Goal: Task Accomplishment & Management: Manage account settings

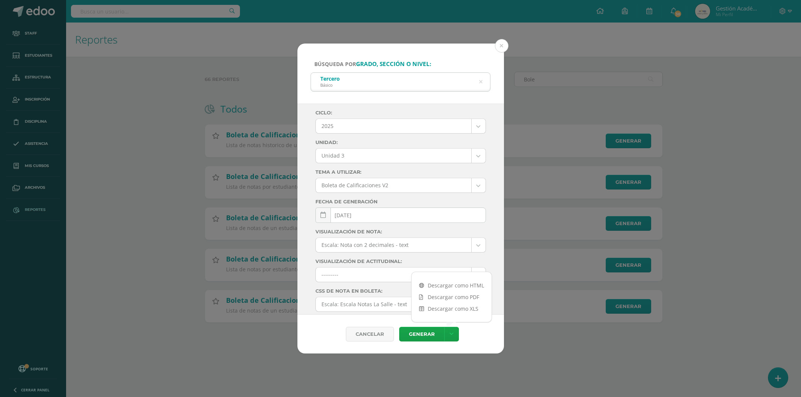
select select "Unidad 3"
select select "2"
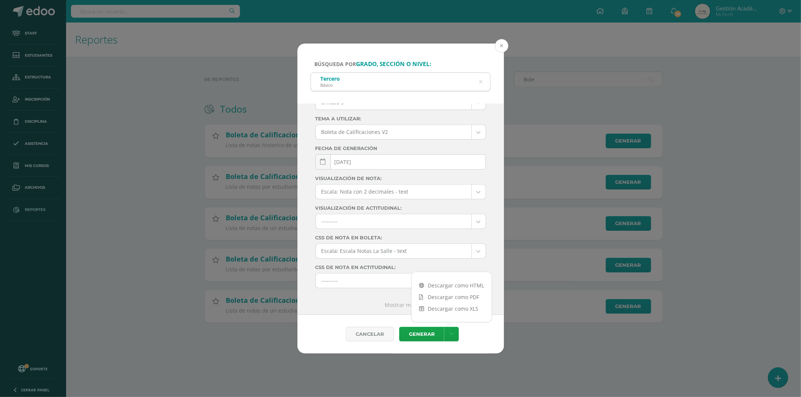
click at [501, 47] on button at bounding box center [502, 46] width 14 height 14
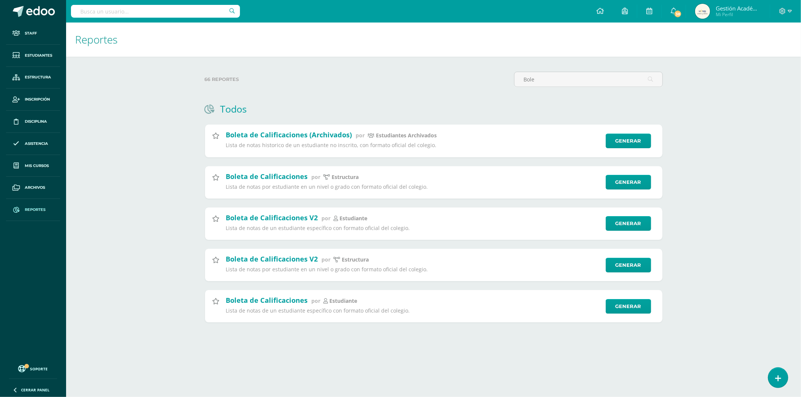
click at [127, 13] on input "text" at bounding box center [155, 11] width 169 height 13
type input "Rodolfo"
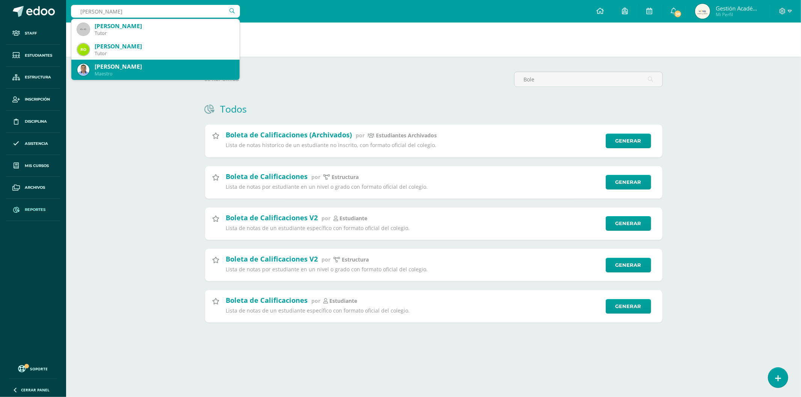
click at [124, 63] on div "Rodolfo Carranza Ramírez" at bounding box center [164, 67] width 139 height 8
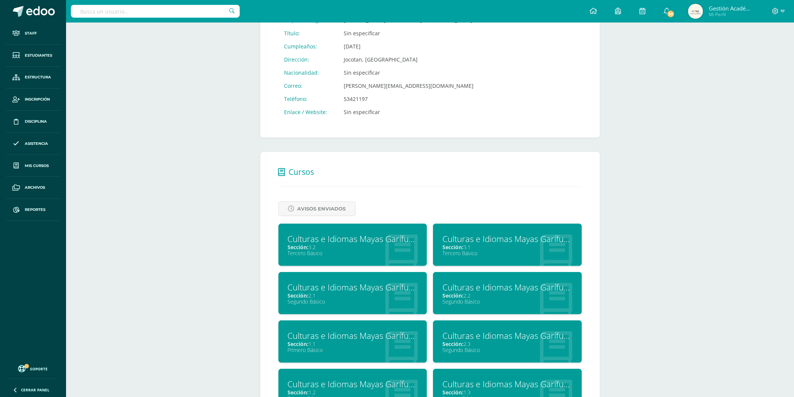
scroll to position [309, 0]
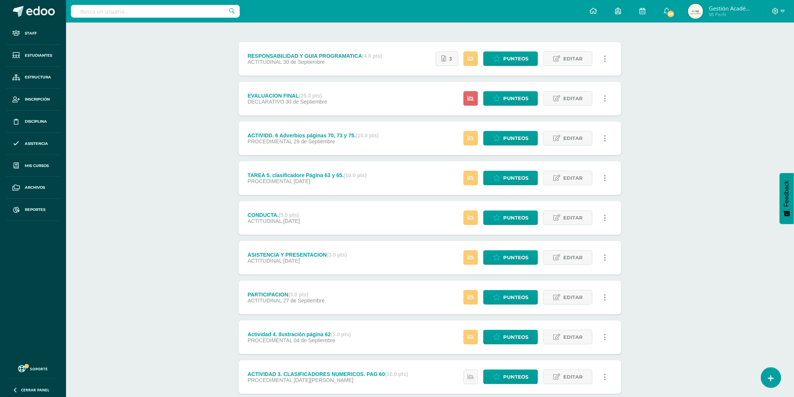
scroll to position [41, 0]
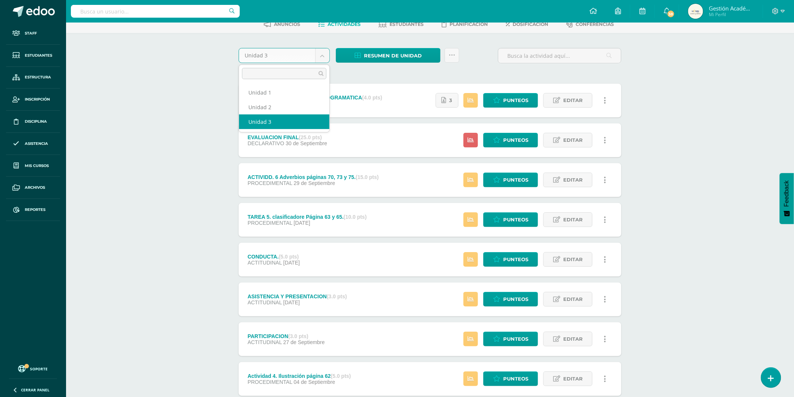
click at [310, 53] on body "Staff Estudiantes Estructura Inscripción Disciplina Asistencia Mis cursos Archi…" at bounding box center [397, 262] width 794 height 607
select select "Unidad 2"
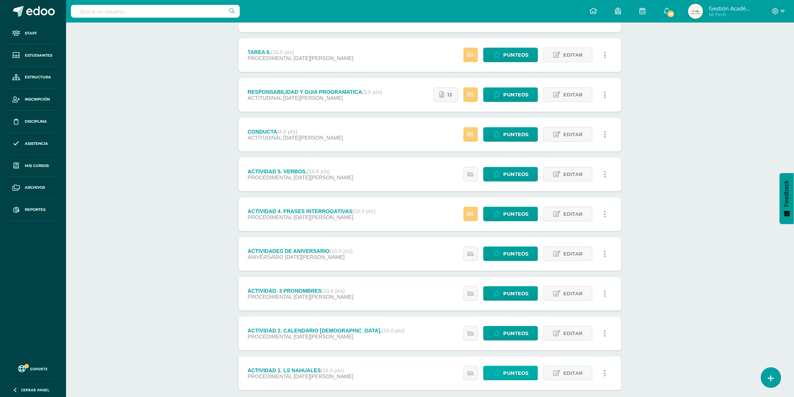
scroll to position [208, 0]
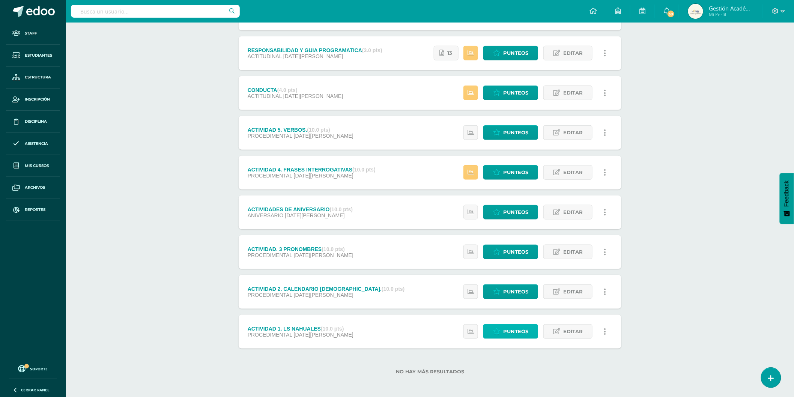
click at [513, 333] on span "Punteos" at bounding box center [515, 332] width 25 height 14
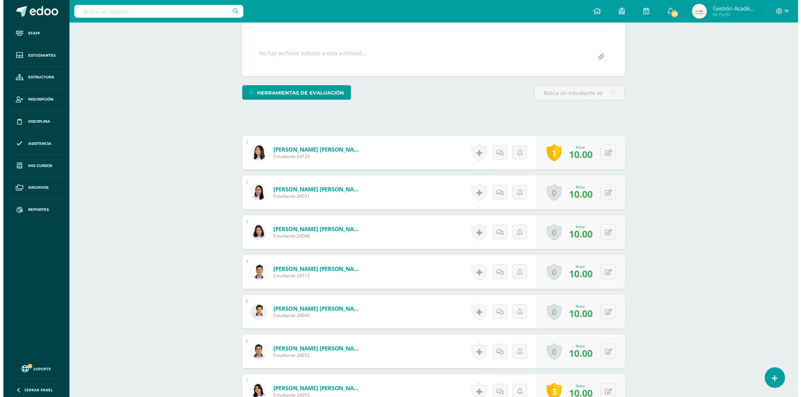
scroll to position [167, 0]
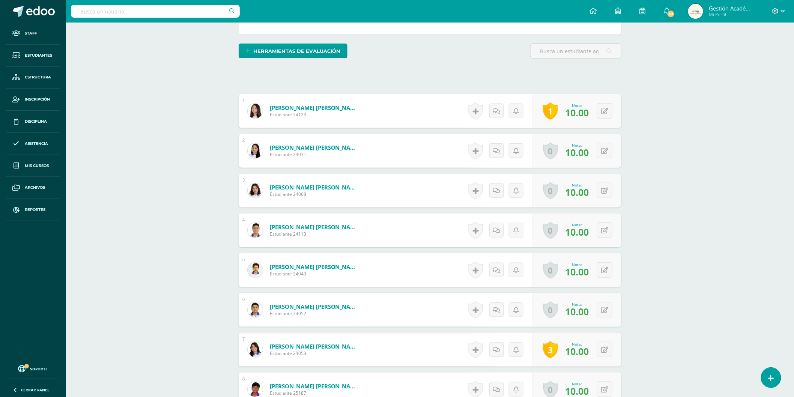
click at [553, 113] on link "1" at bounding box center [550, 110] width 15 height 17
click at [553, 160] on link at bounding box center [553, 159] width 15 height 17
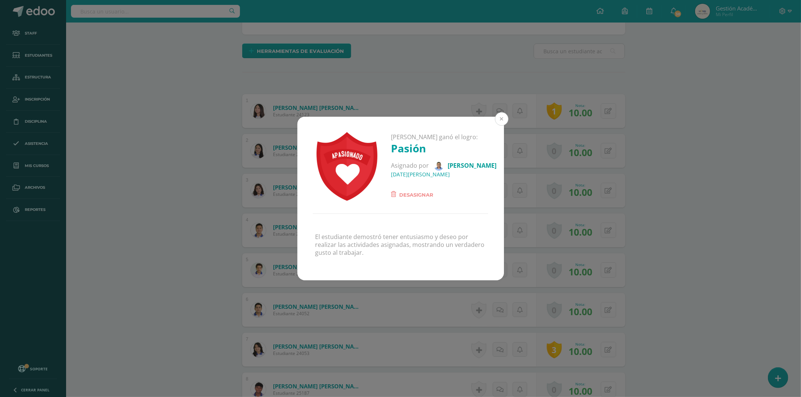
click at [497, 119] on button at bounding box center [502, 119] width 14 height 14
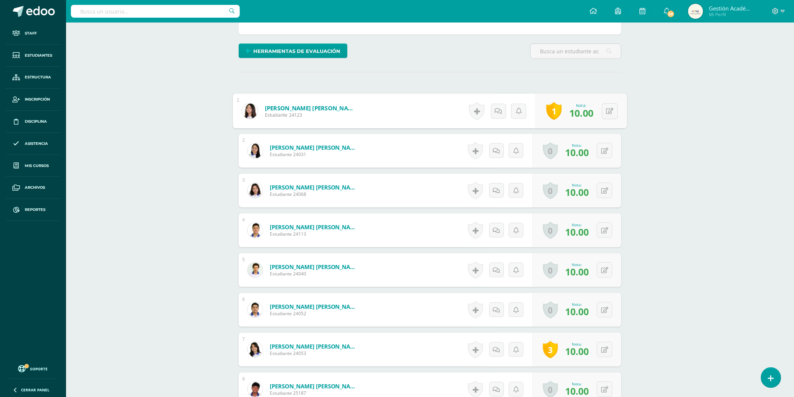
click at [556, 109] on link "1" at bounding box center [554, 111] width 15 height 18
click at [553, 157] on link at bounding box center [553, 159] width 15 height 17
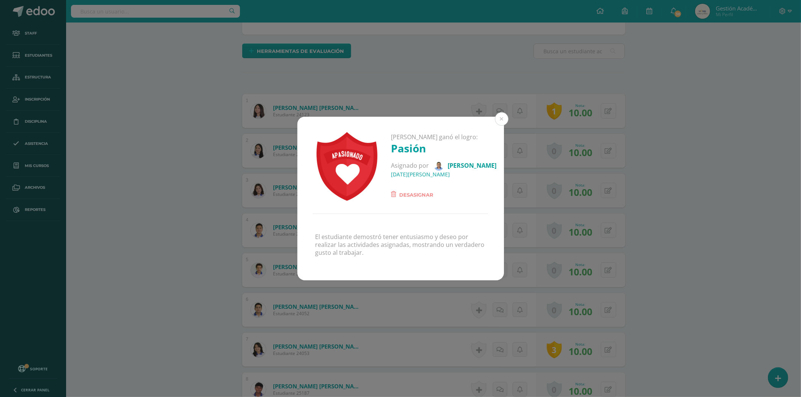
click at [416, 201] on div "Sara Isabel ganó el logro: Pasión Asignado por Rodolfo Carranza 20 de Junio del…" at bounding box center [400, 165] width 206 height 97
click at [410, 193] on span "Desasignar" at bounding box center [416, 194] width 34 height 9
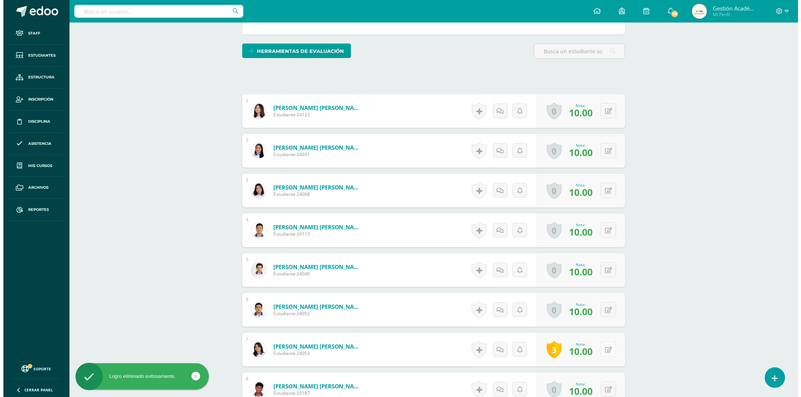
scroll to position [208, 0]
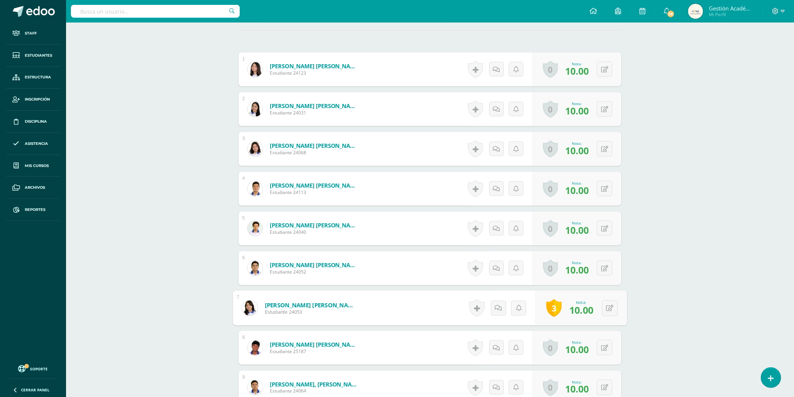
click at [550, 309] on link "3" at bounding box center [554, 309] width 15 height 18
click at [598, 356] on link at bounding box center [594, 356] width 15 height 17
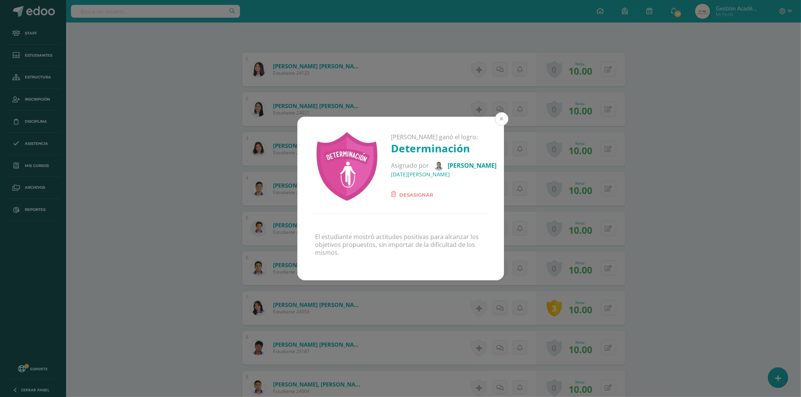
click at [503, 123] on button at bounding box center [502, 119] width 14 height 14
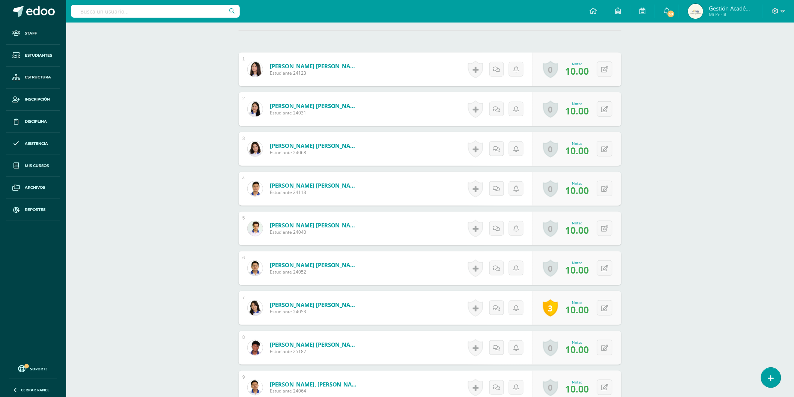
click at [549, 310] on link "3" at bounding box center [550, 308] width 15 height 17
click at [558, 357] on link at bounding box center [553, 356] width 15 height 17
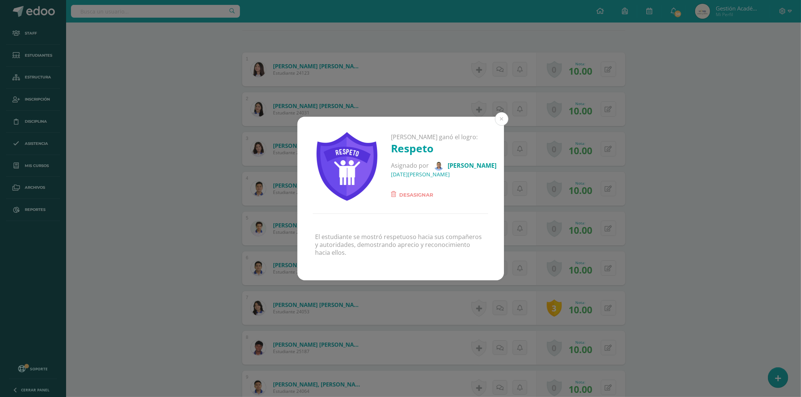
click at [417, 194] on span "Desasignar" at bounding box center [416, 194] width 34 height 9
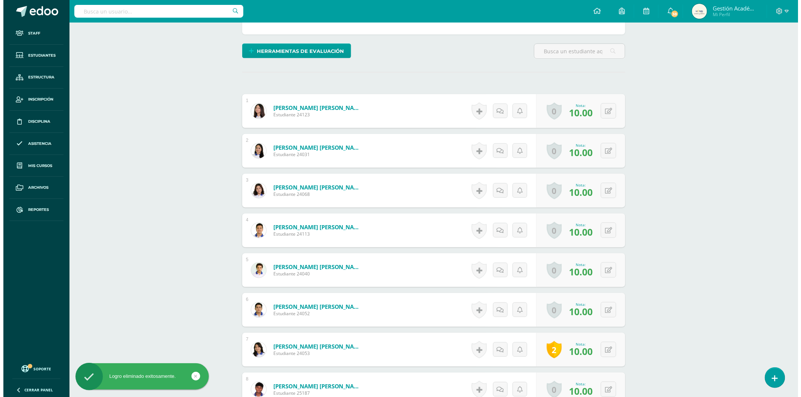
scroll to position [292, 0]
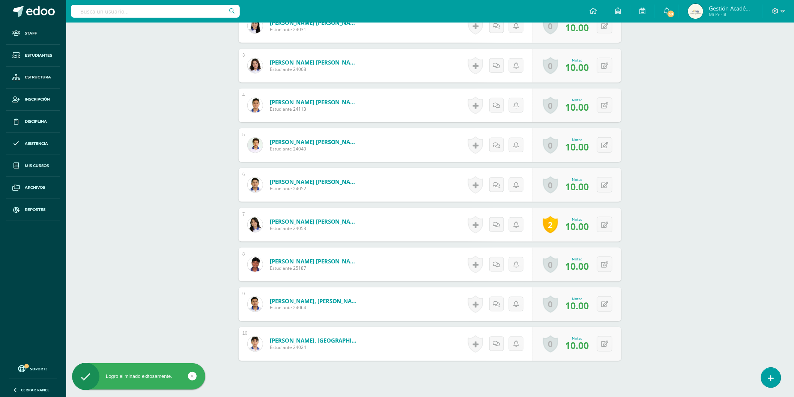
click at [553, 226] on link "2" at bounding box center [550, 224] width 15 height 17
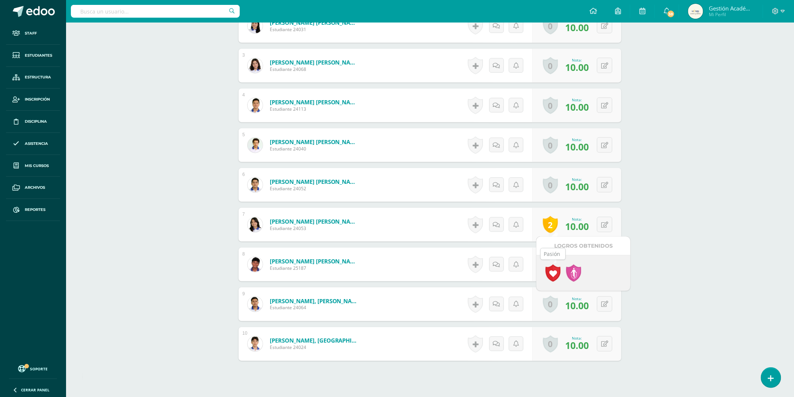
click at [557, 276] on link at bounding box center [553, 273] width 15 height 17
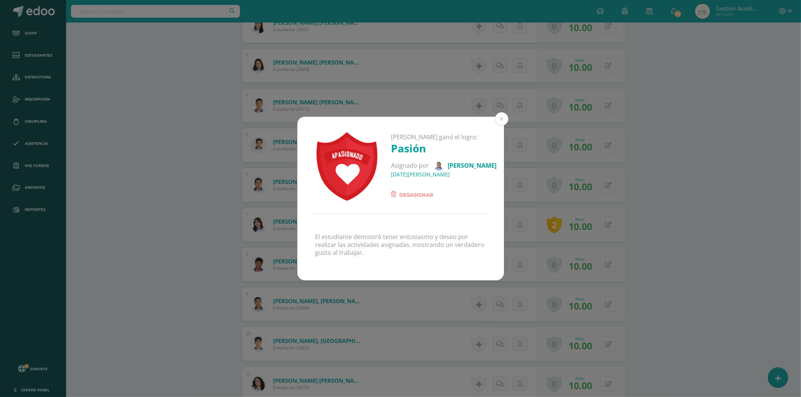
click at [420, 197] on span "Desasignar" at bounding box center [416, 194] width 34 height 9
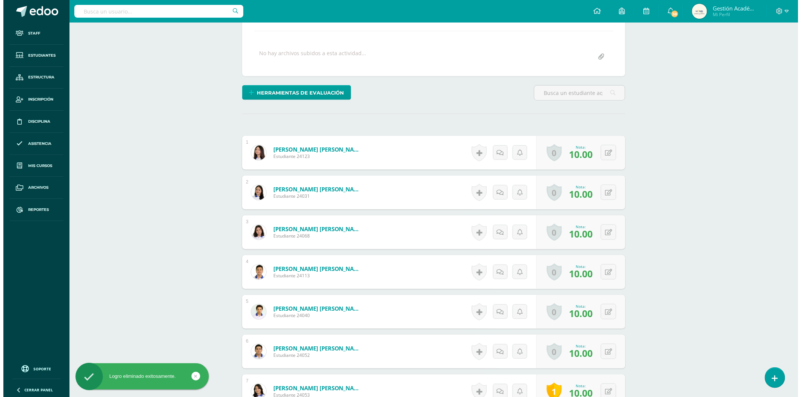
scroll to position [208, 0]
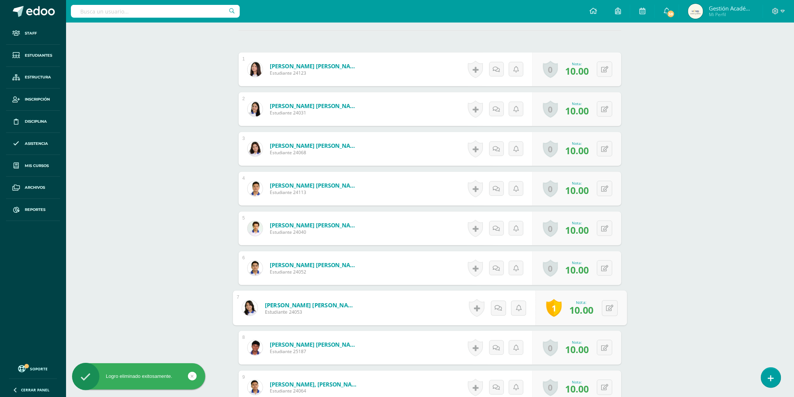
click at [548, 302] on link "1" at bounding box center [554, 309] width 15 height 18
click at [550, 354] on link at bounding box center [553, 356] width 15 height 17
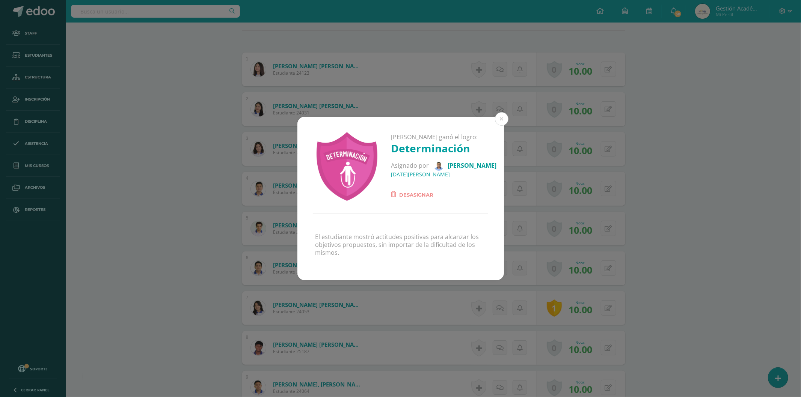
click at [412, 196] on span "Desasignar" at bounding box center [416, 194] width 34 height 9
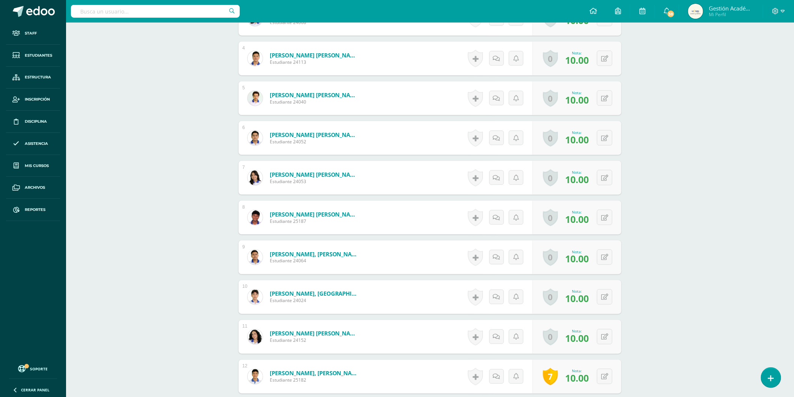
scroll to position [464, 0]
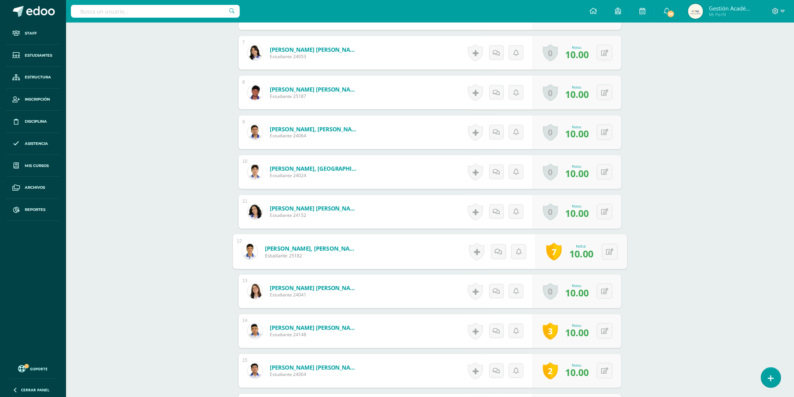
click at [552, 247] on link "7" at bounding box center [554, 252] width 15 height 18
click at [767, 300] on div "Culturas e Idiomas Mayas Garífuna o Xinca Segundo Básico "2.3" Herramientas Det…" at bounding box center [430, 316] width 728 height 1515
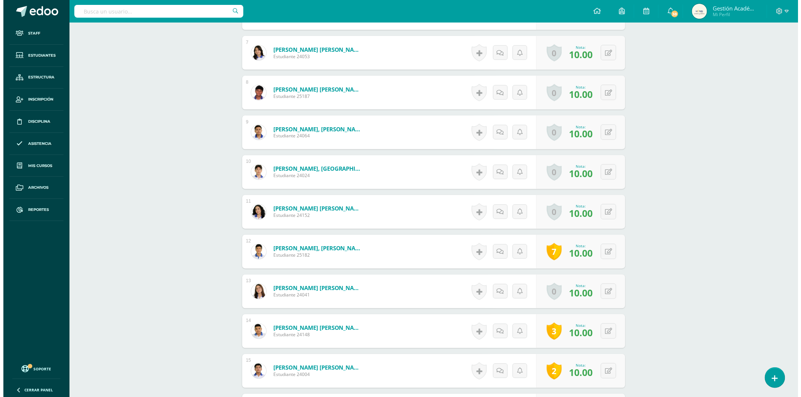
scroll to position [547, 0]
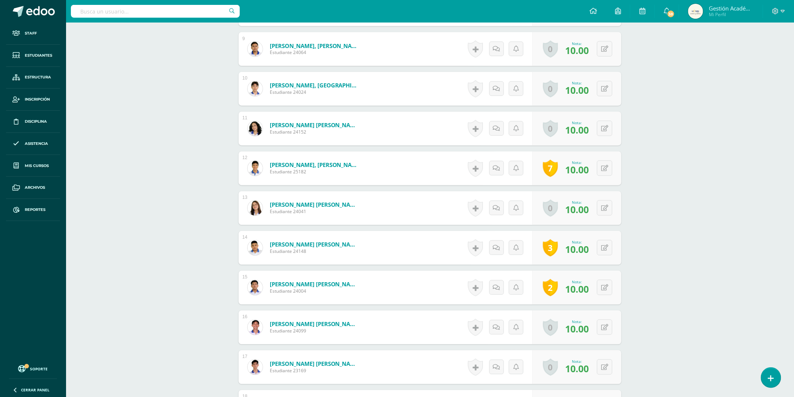
click at [554, 292] on link "2" at bounding box center [550, 287] width 15 height 17
click at [575, 339] on link at bounding box center [573, 336] width 15 height 17
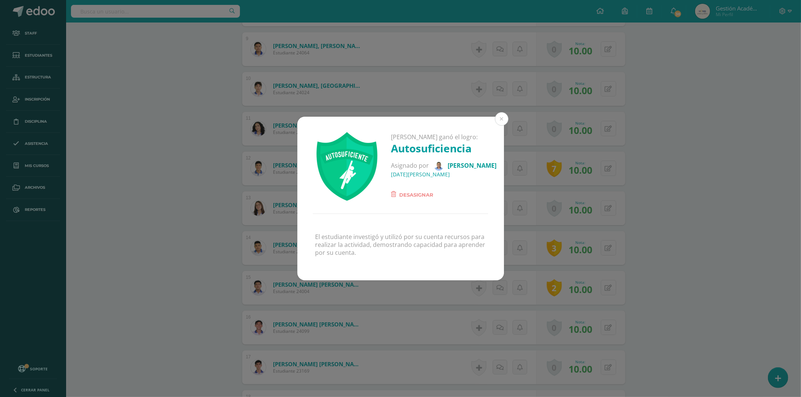
click at [421, 198] on span "Desasignar" at bounding box center [416, 194] width 34 height 9
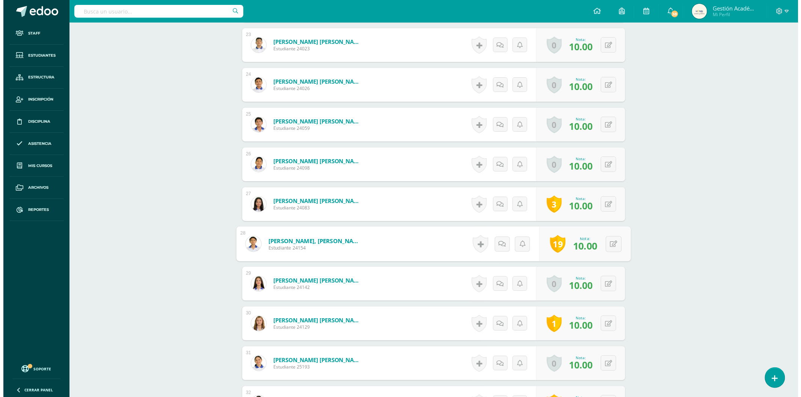
scroll to position [1150, 0]
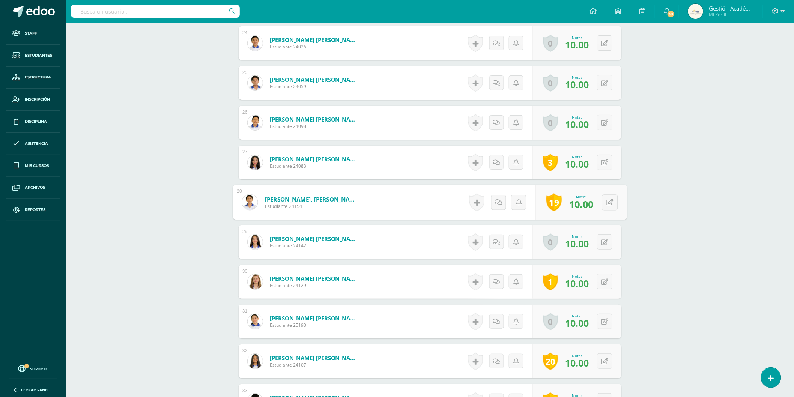
click at [551, 280] on link "1" at bounding box center [550, 281] width 15 height 17
click at [556, 333] on link at bounding box center [553, 330] width 15 height 17
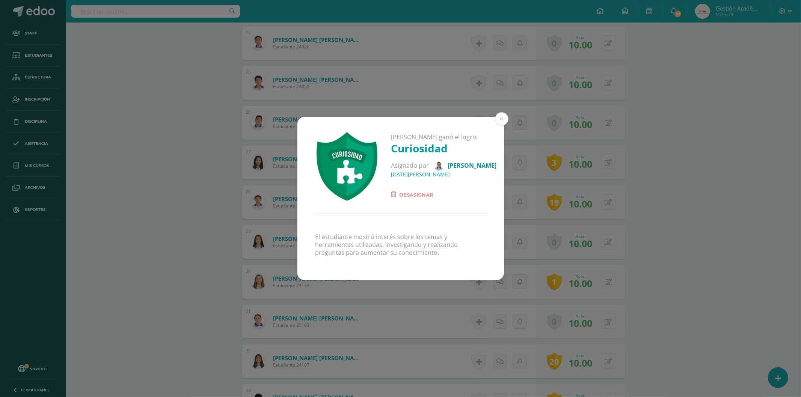
click at [411, 194] on span "Desasignar" at bounding box center [416, 194] width 34 height 9
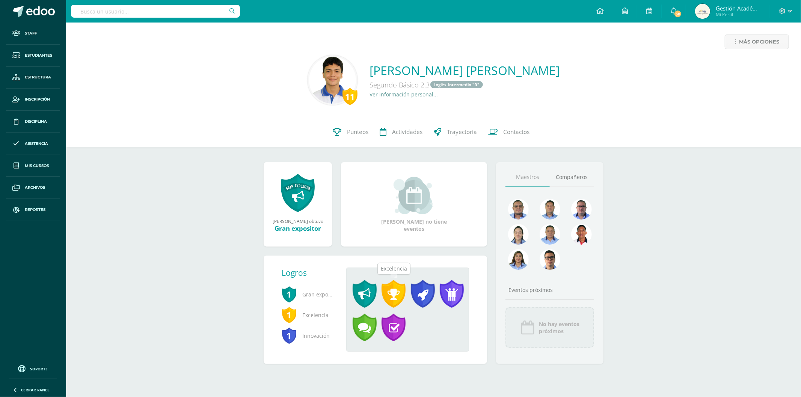
click at [392, 292] on span at bounding box center [393, 294] width 24 height 28
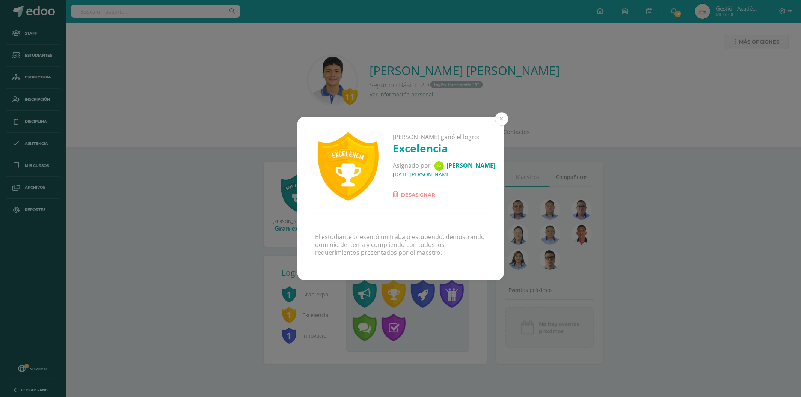
click at [500, 119] on button at bounding box center [502, 119] width 14 height 14
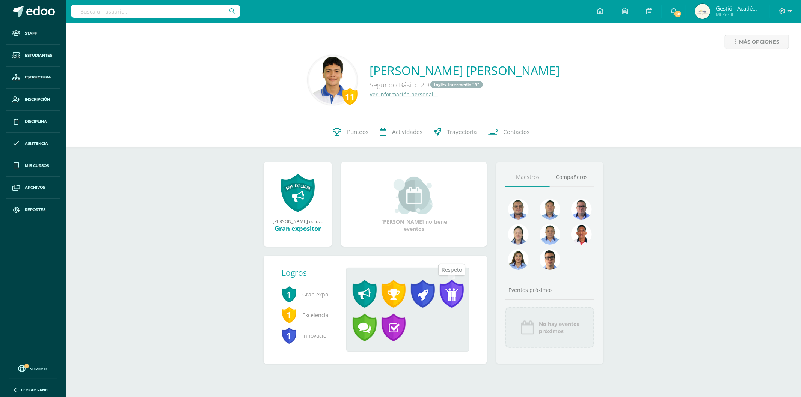
click at [447, 295] on span at bounding box center [452, 294] width 24 height 28
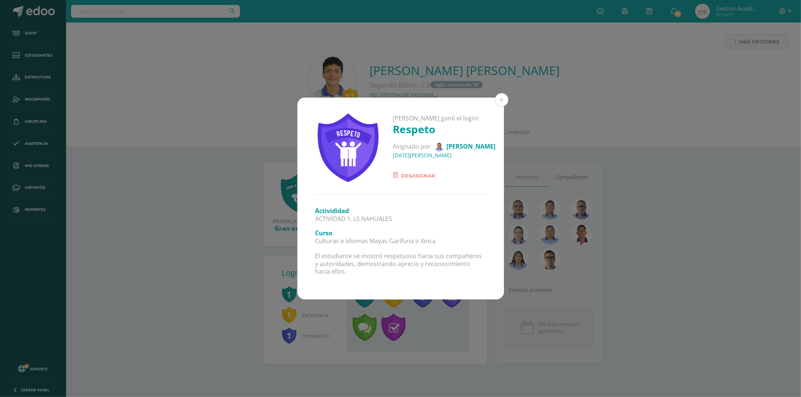
click at [417, 171] on span "Desasignar" at bounding box center [418, 175] width 34 height 9
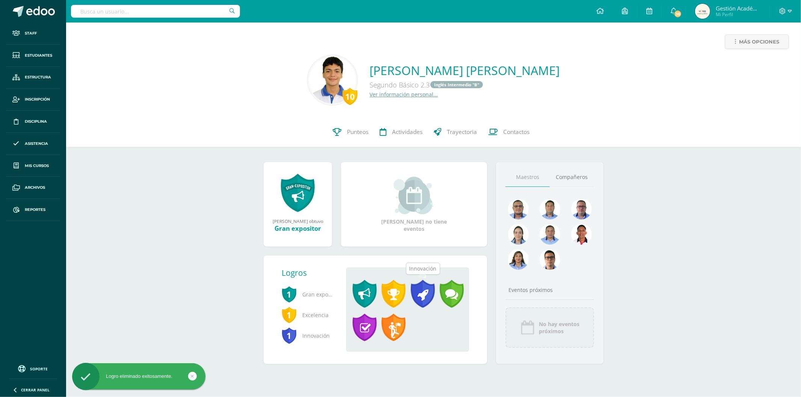
click at [430, 294] on span at bounding box center [423, 294] width 24 height 28
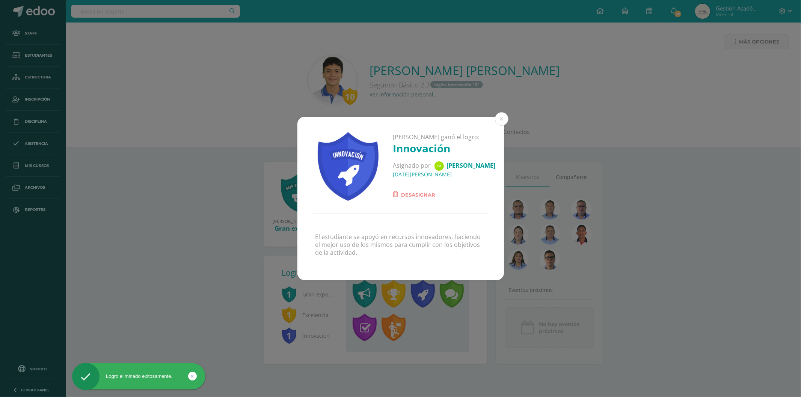
click at [413, 191] on span "Desasignar" at bounding box center [418, 194] width 34 height 9
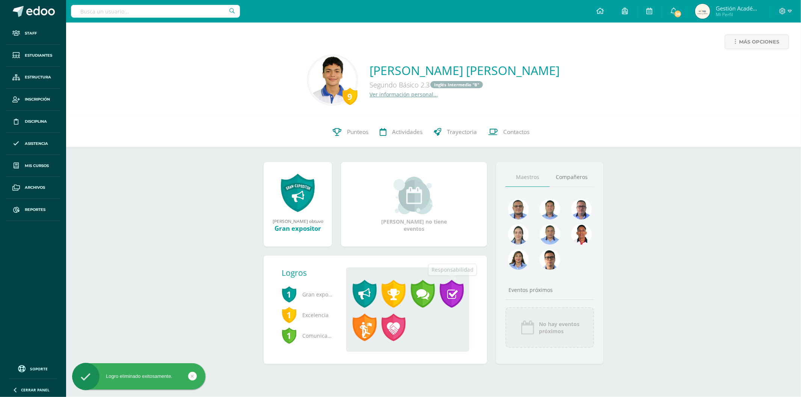
click at [449, 298] on span at bounding box center [452, 294] width 24 height 28
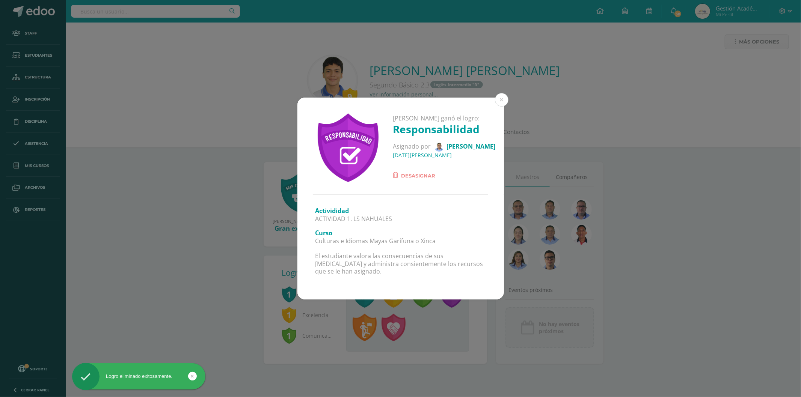
click at [415, 177] on span "Desasignar" at bounding box center [418, 175] width 34 height 9
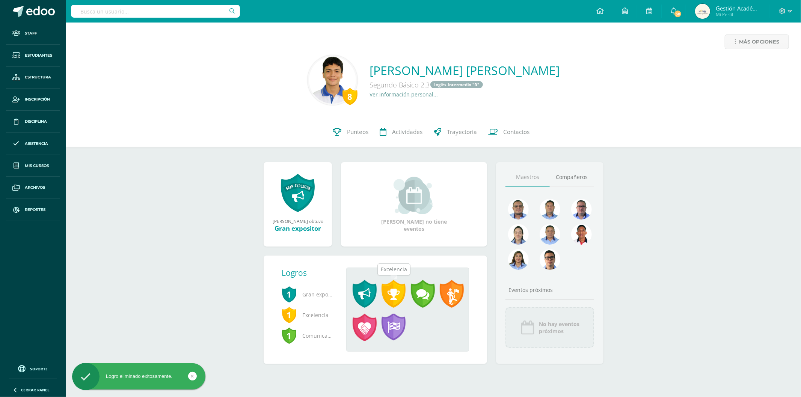
click at [389, 291] on span at bounding box center [393, 294] width 24 height 28
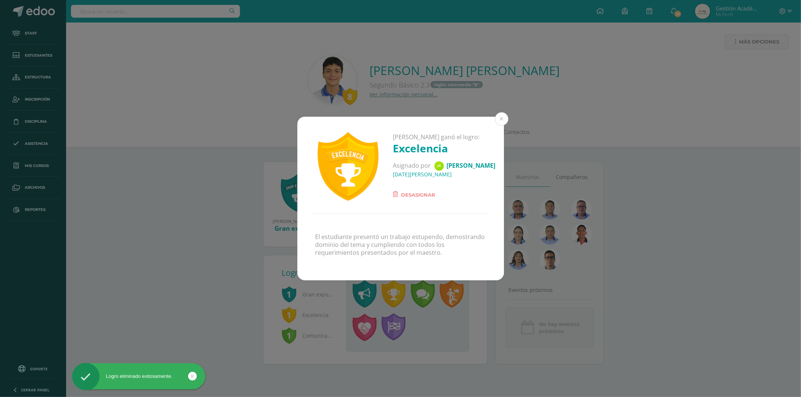
click at [370, 303] on div "Aldrin Baldemar Arturo ganó el logro: Excelencia Asignado por Johan Echeverría …" at bounding box center [400, 198] width 801 height 397
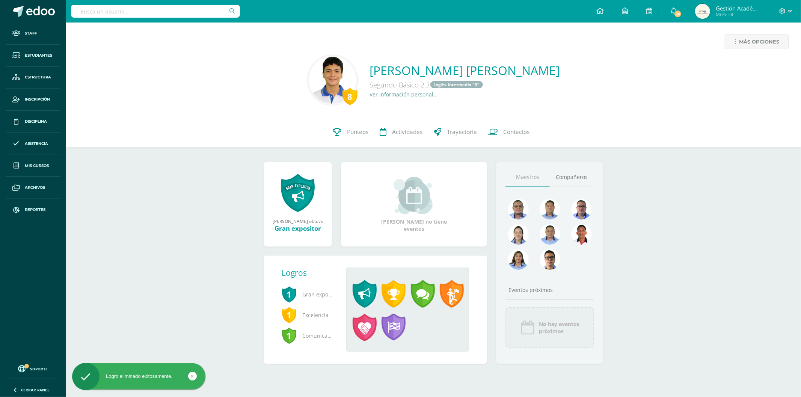
click at [362, 292] on div "Aldrin Baldemar Arturo ganó el logro: Excelencia Asignado por Johan Echeverría …" at bounding box center [400, 198] width 801 height 397
click at [363, 297] on span at bounding box center [364, 294] width 24 height 28
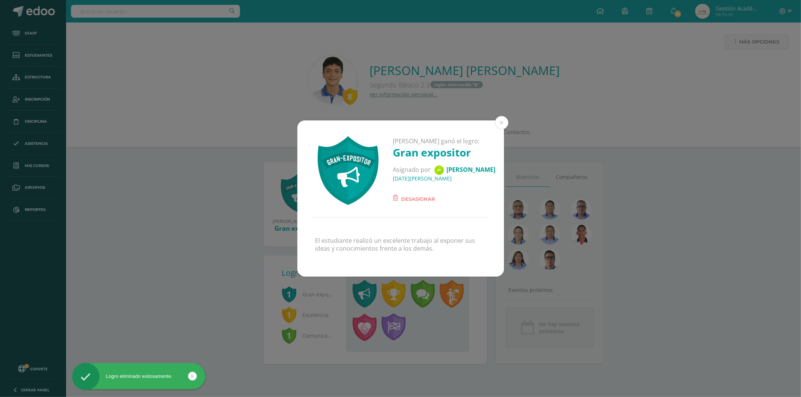
click at [405, 202] on span "Desasignar" at bounding box center [418, 198] width 34 height 9
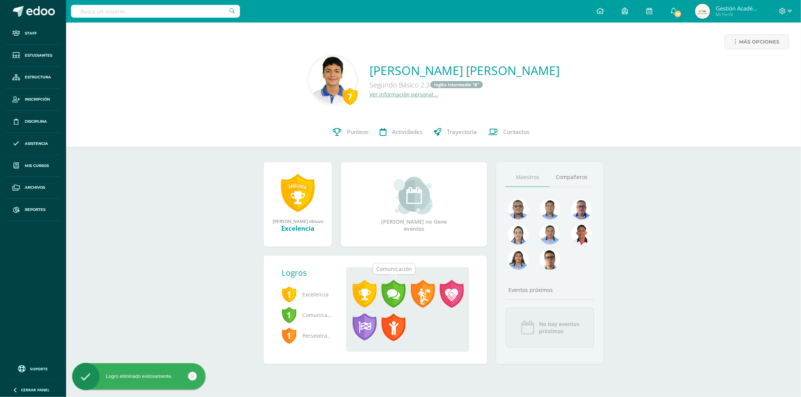
click at [387, 291] on span at bounding box center [393, 294] width 24 height 28
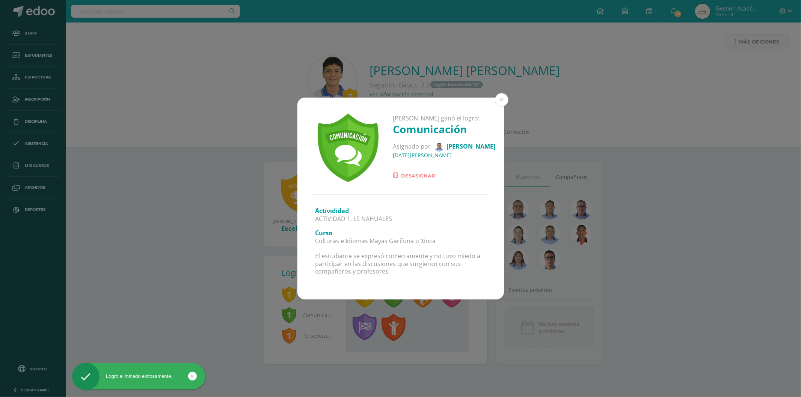
click at [422, 174] on span "Desasignar" at bounding box center [418, 175] width 34 height 9
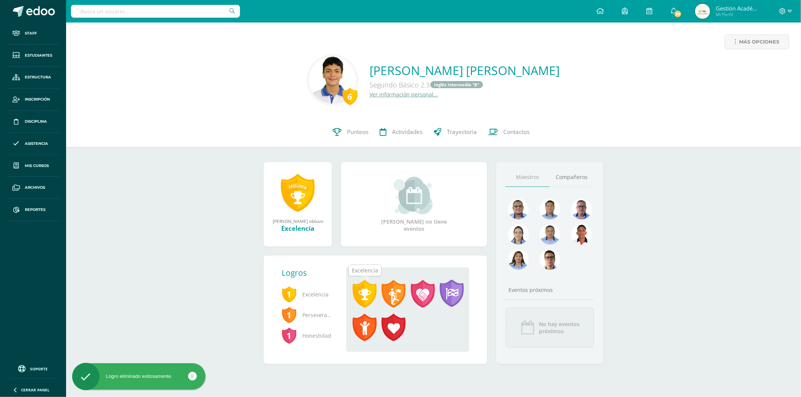
click at [363, 290] on span at bounding box center [364, 294] width 24 height 28
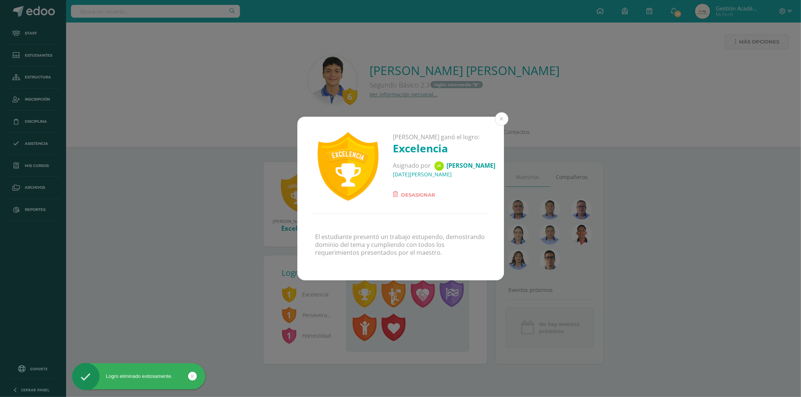
click at [417, 197] on span "Desasignar" at bounding box center [418, 194] width 34 height 9
click at [417, 193] on span "Desasignar" at bounding box center [418, 194] width 34 height 9
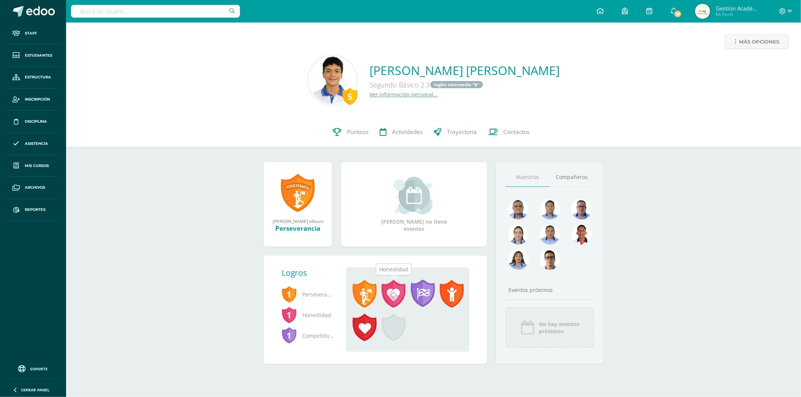
click at [392, 295] on span at bounding box center [393, 294] width 24 height 28
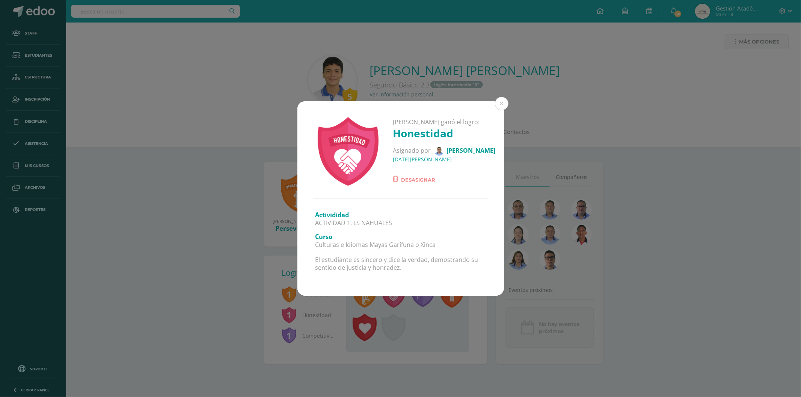
click at [425, 176] on span "Desasignar" at bounding box center [418, 179] width 34 height 9
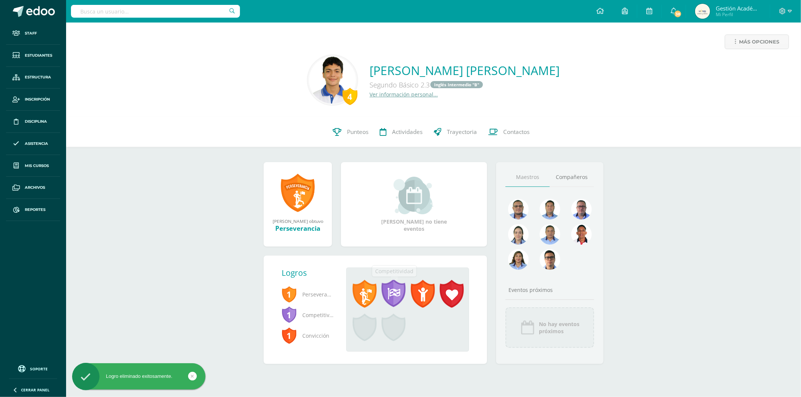
click at [395, 293] on span at bounding box center [393, 294] width 24 height 28
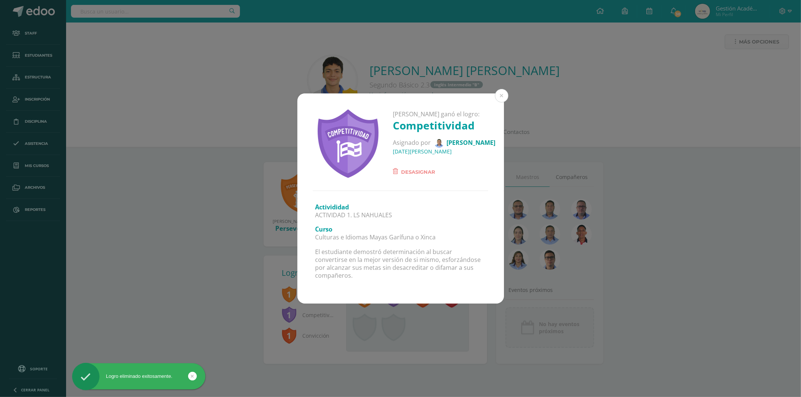
click at [408, 184] on div "Aldrin Baldemar Arturo ganó el logro: Competitividad Asignado por Rodolfo Carra…" at bounding box center [400, 141] width 206 height 97
click at [410, 176] on span "Desasignar" at bounding box center [418, 171] width 34 height 9
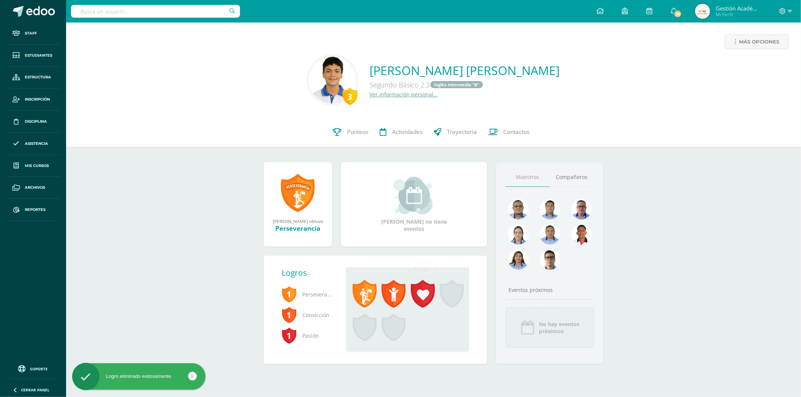
click at [420, 291] on span at bounding box center [423, 294] width 24 height 28
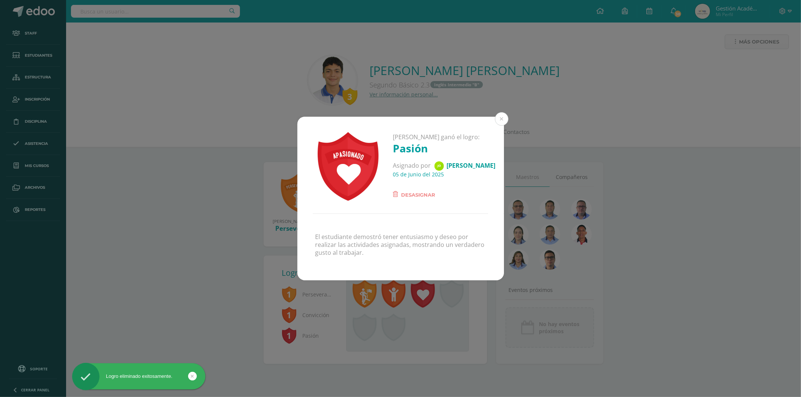
click at [420, 194] on span "Desasignar" at bounding box center [418, 194] width 34 height 9
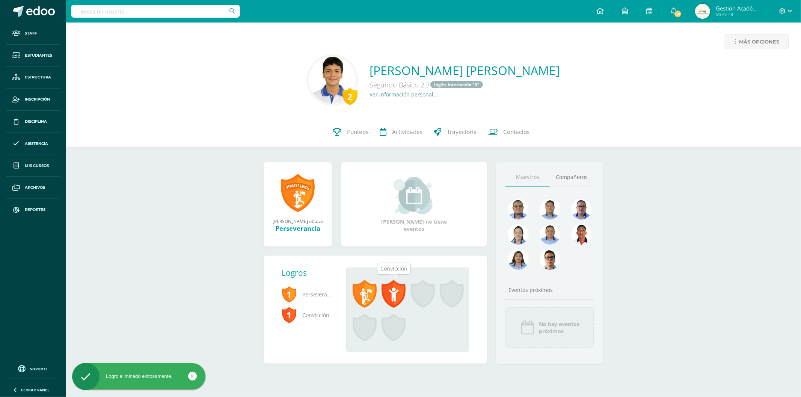
click at [388, 294] on span at bounding box center [393, 294] width 24 height 28
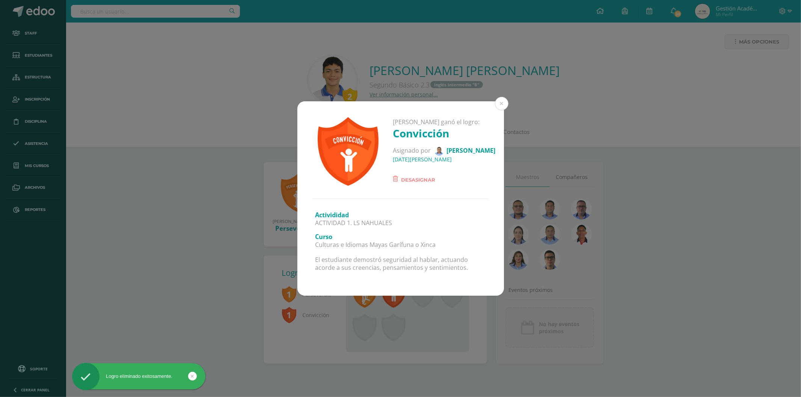
click at [404, 169] on form "Desasignar" at bounding box center [444, 177] width 102 height 16
click at [406, 178] on span "Desasignar" at bounding box center [418, 179] width 34 height 9
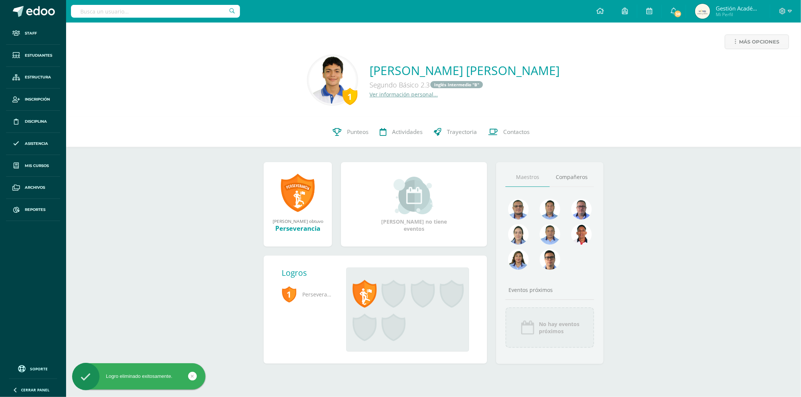
click at [364, 297] on span at bounding box center [364, 294] width 24 height 28
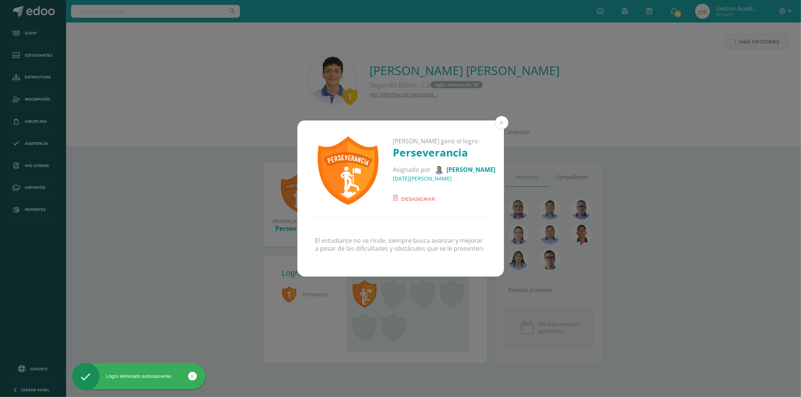
click at [410, 188] on form "Desasignar" at bounding box center [444, 196] width 102 height 16
click at [412, 200] on span "Desasignar" at bounding box center [418, 198] width 34 height 9
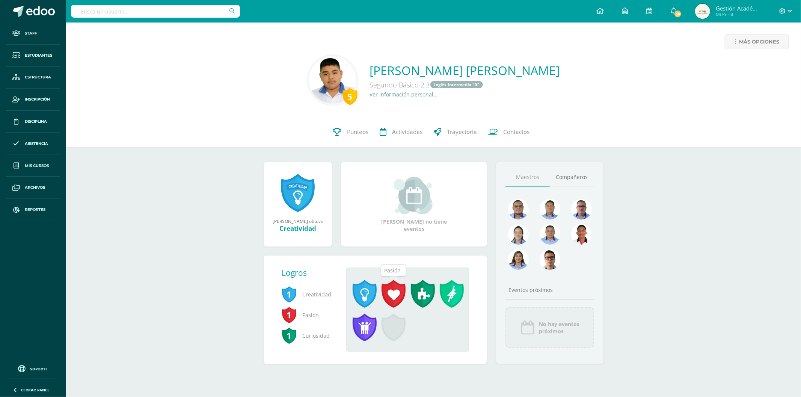
click at [398, 290] on span at bounding box center [393, 294] width 24 height 28
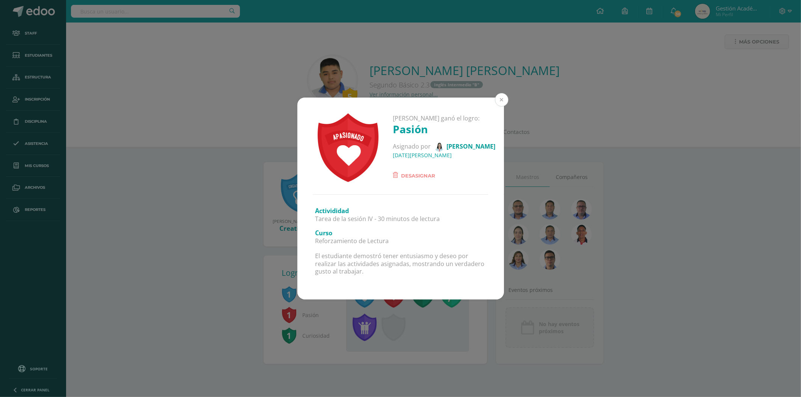
click at [505, 100] on button at bounding box center [502, 100] width 14 height 14
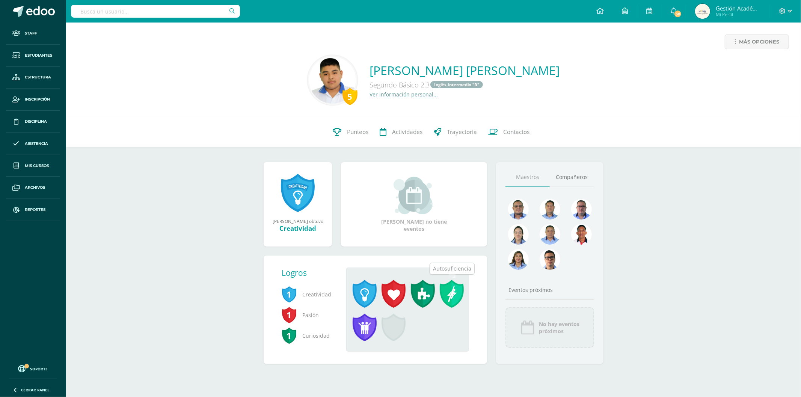
click at [452, 291] on span at bounding box center [452, 294] width 24 height 28
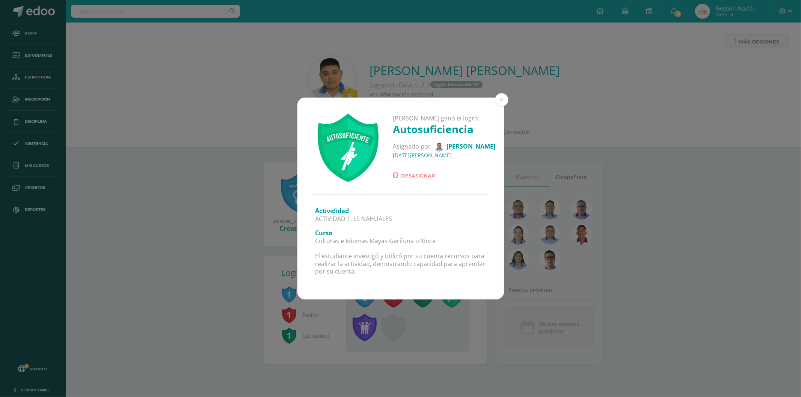
click at [427, 172] on span "Desasignar" at bounding box center [418, 175] width 34 height 9
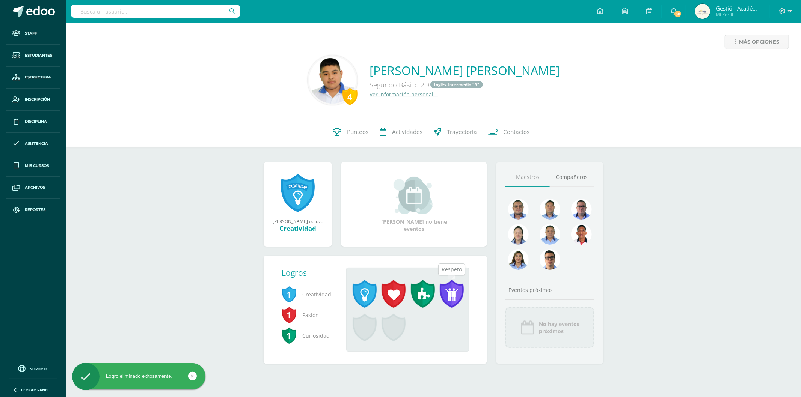
click at [451, 288] on span at bounding box center [452, 294] width 24 height 28
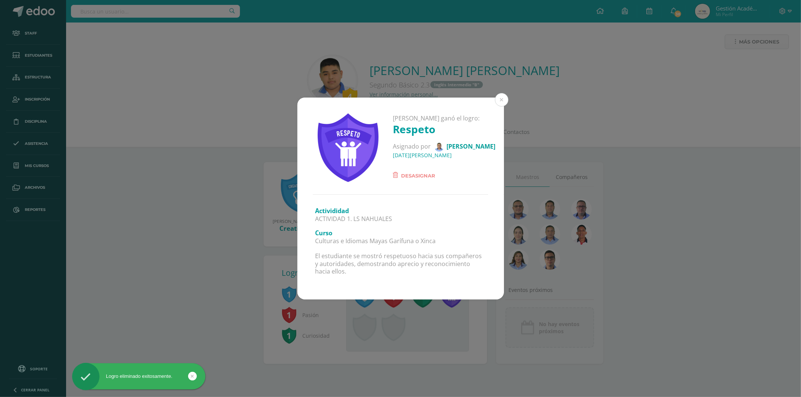
click at [416, 175] on span "Desasignar" at bounding box center [418, 175] width 34 height 9
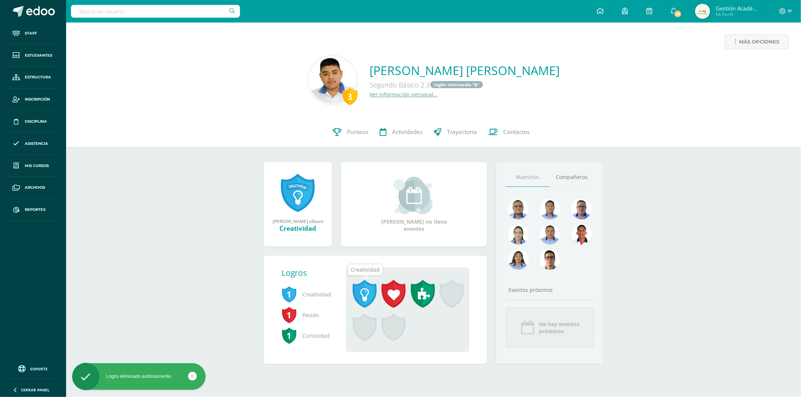
click at [366, 295] on span at bounding box center [364, 294] width 24 height 28
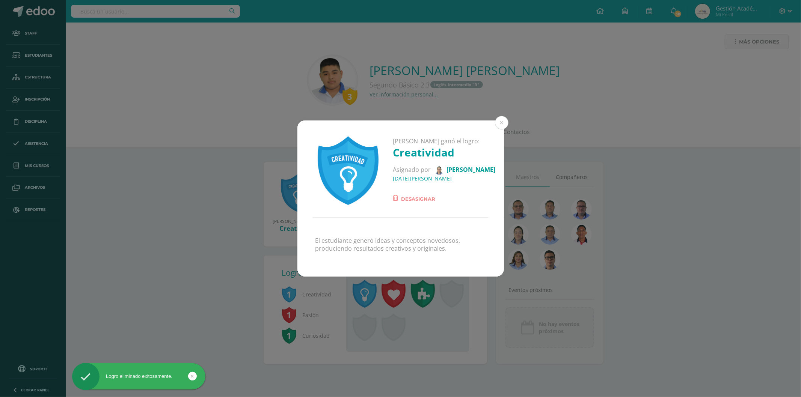
click at [463, 311] on div "Brayan Gerard Sander ganó el logro: Creatividad Asignado por Eleaneth Ramírez 0…" at bounding box center [400, 198] width 801 height 397
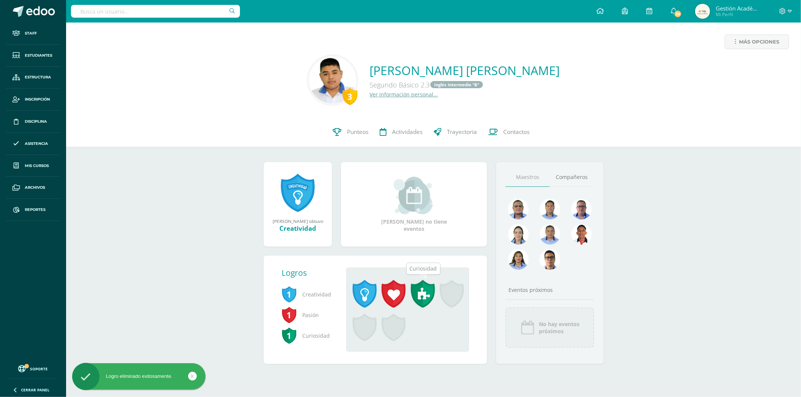
click at [424, 288] on span at bounding box center [423, 294] width 24 height 28
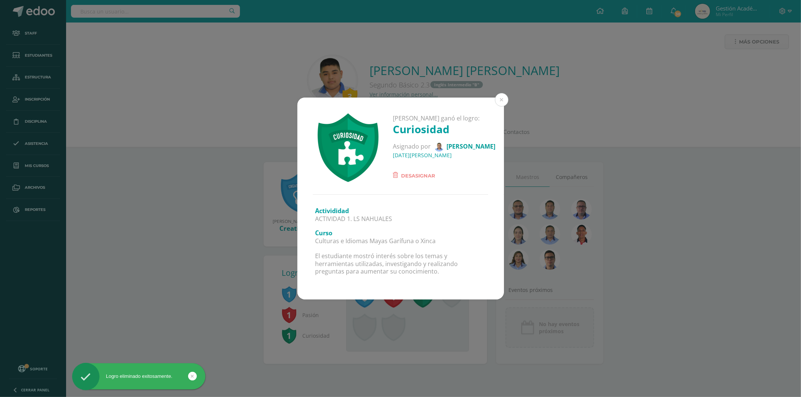
click at [407, 179] on span "Desasignar" at bounding box center [418, 175] width 34 height 9
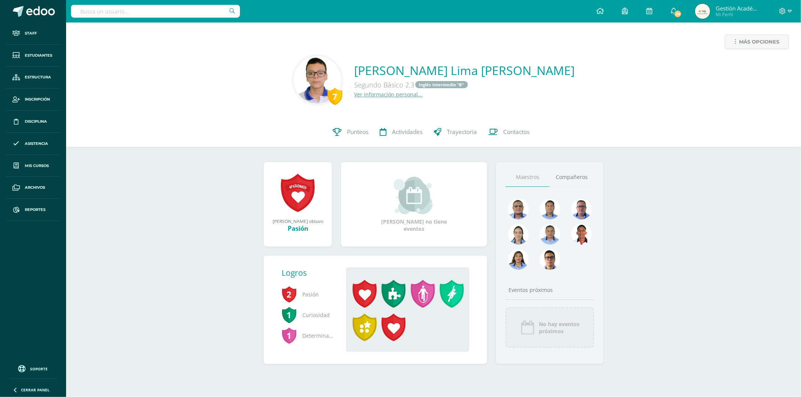
click at [419, 297] on span at bounding box center [423, 294] width 24 height 28
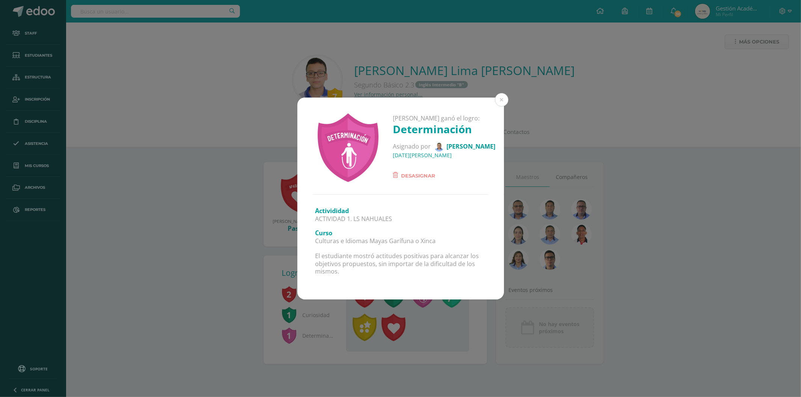
click at [408, 178] on span "Desasignar" at bounding box center [418, 175] width 34 height 9
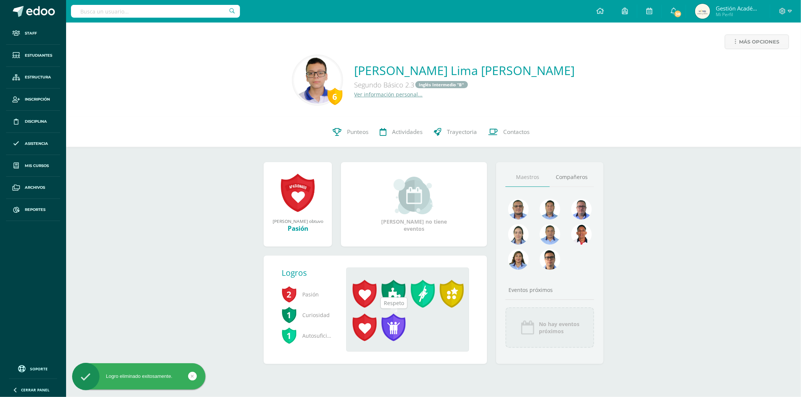
click at [389, 325] on span at bounding box center [393, 328] width 24 height 28
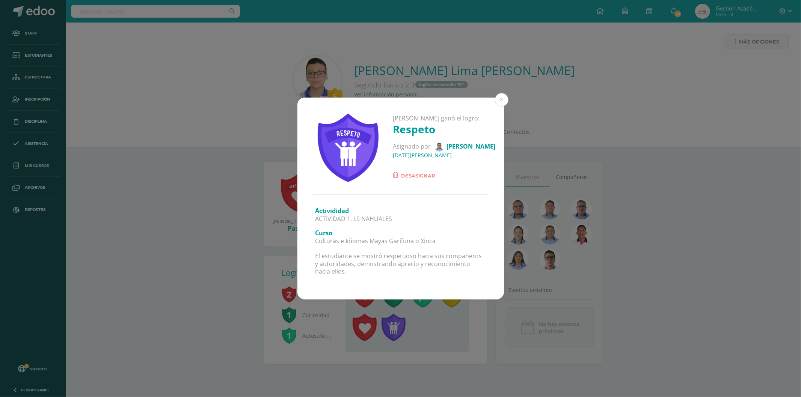
click at [418, 173] on span "Desasignar" at bounding box center [418, 175] width 34 height 9
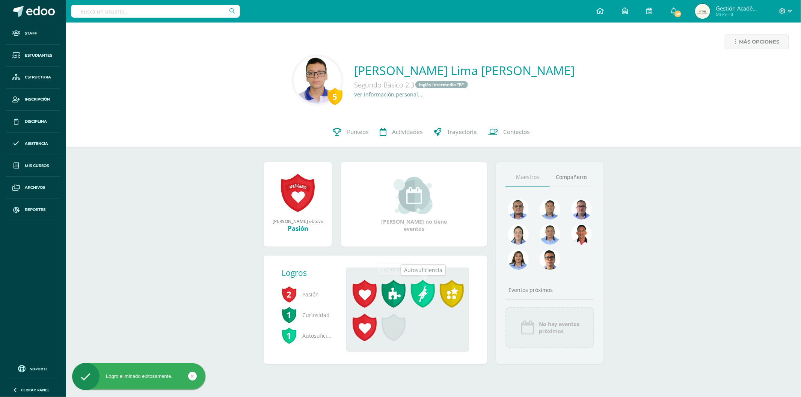
click at [433, 290] on span at bounding box center [423, 294] width 24 height 28
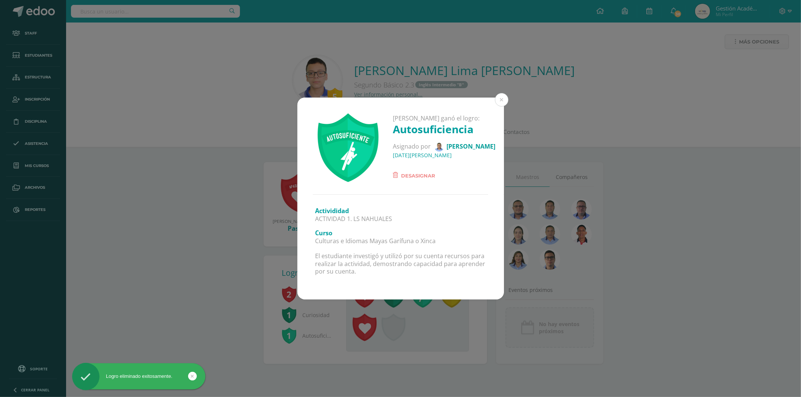
click at [419, 173] on span "Desasignar" at bounding box center [418, 175] width 34 height 9
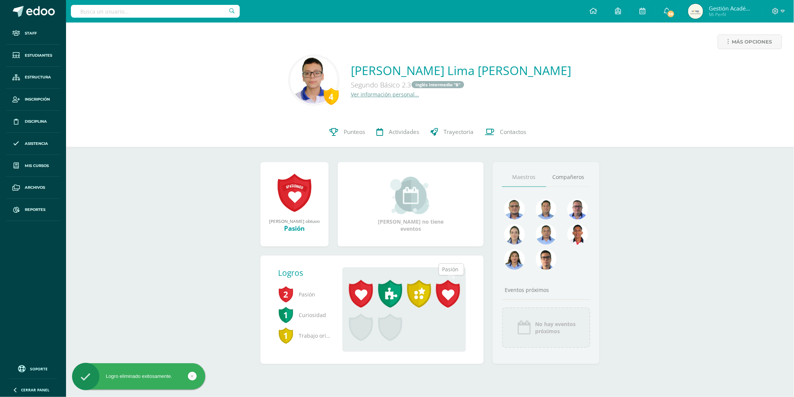
click at [453, 290] on span at bounding box center [448, 294] width 24 height 28
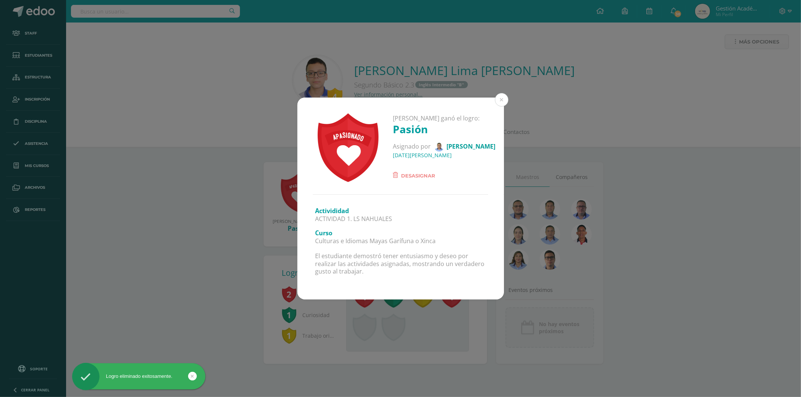
click at [411, 165] on form "Desasignar" at bounding box center [444, 173] width 102 height 16
click at [414, 173] on span "Desasignar" at bounding box center [418, 175] width 34 height 9
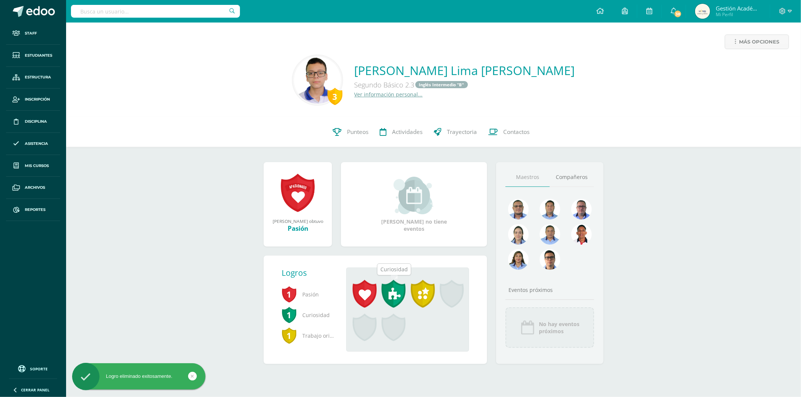
click at [370, 294] on span at bounding box center [364, 294] width 24 height 28
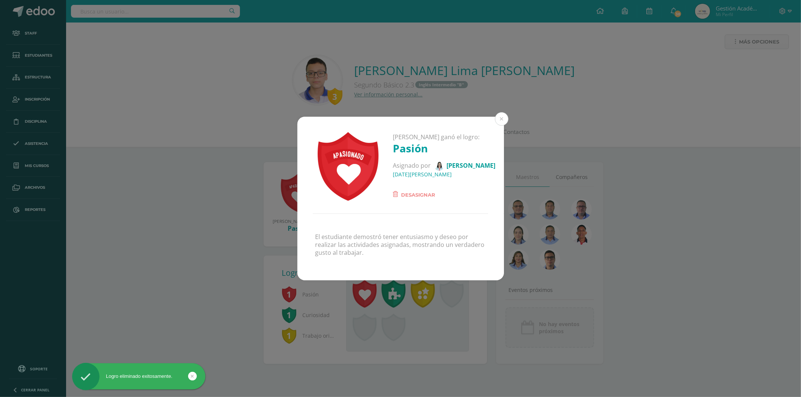
drag, startPoint x: 395, startPoint y: 327, endPoint x: 392, endPoint y: 301, distance: 26.1
click at [396, 327] on div "Lukas Alejandro ganó el logro: Pasión Asignado por Luz Vidal 30 de Junio del 20…" at bounding box center [400, 198] width 801 height 397
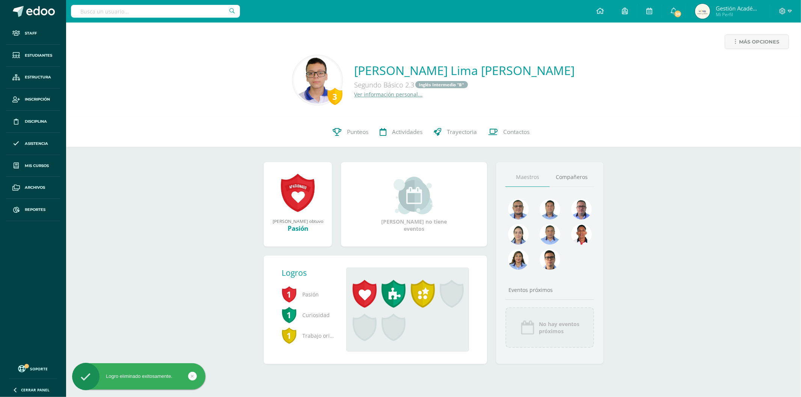
click at [392, 299] on div "Lukas Alejandro ganó el logro: Pasión Asignado por Luz Vidal 30 de Junio del 20…" at bounding box center [400, 198] width 801 height 397
click at [394, 298] on span at bounding box center [393, 294] width 24 height 28
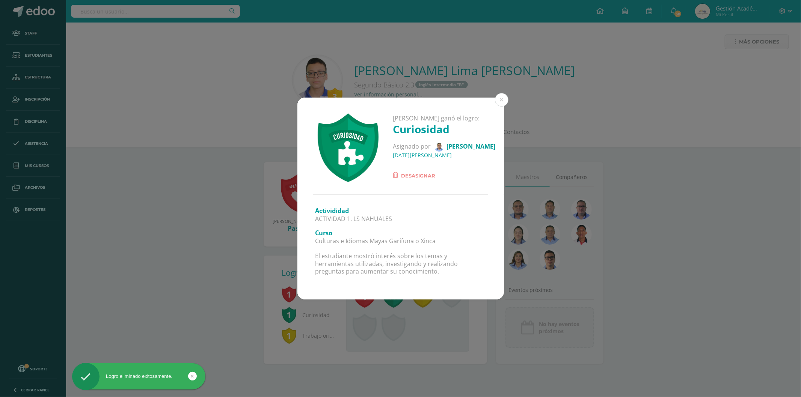
click at [413, 171] on span "Desasignar" at bounding box center [418, 175] width 34 height 9
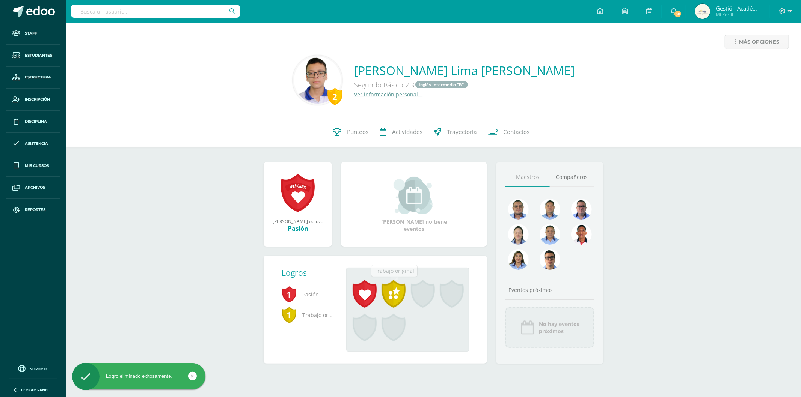
click at [399, 297] on span at bounding box center [393, 294] width 24 height 28
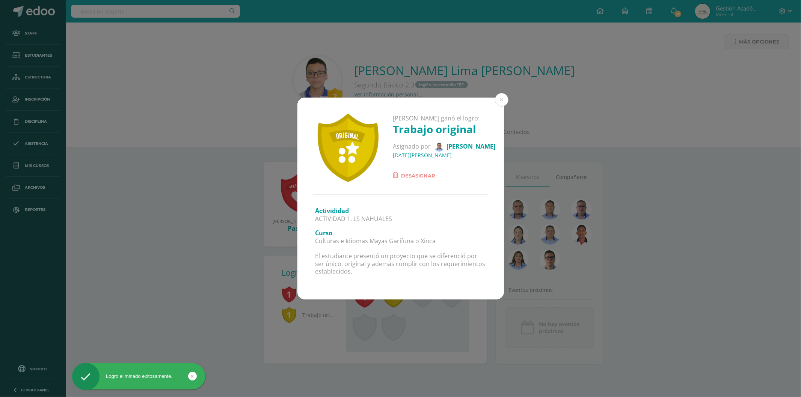
click at [417, 175] on span "Desasignar" at bounding box center [418, 175] width 34 height 9
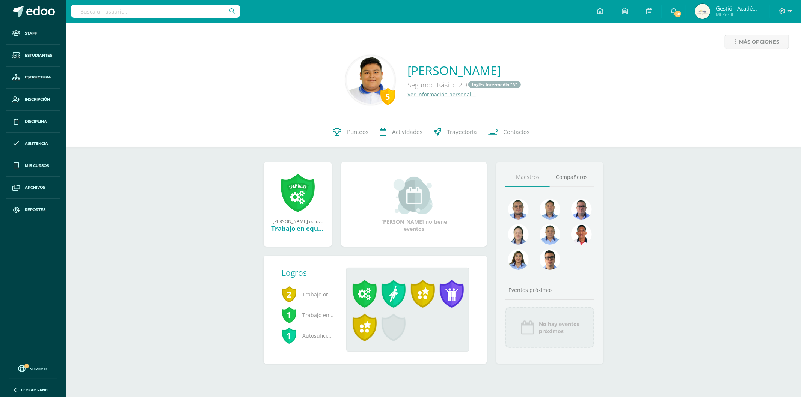
click at [434, 294] on link at bounding box center [422, 297] width 29 height 34
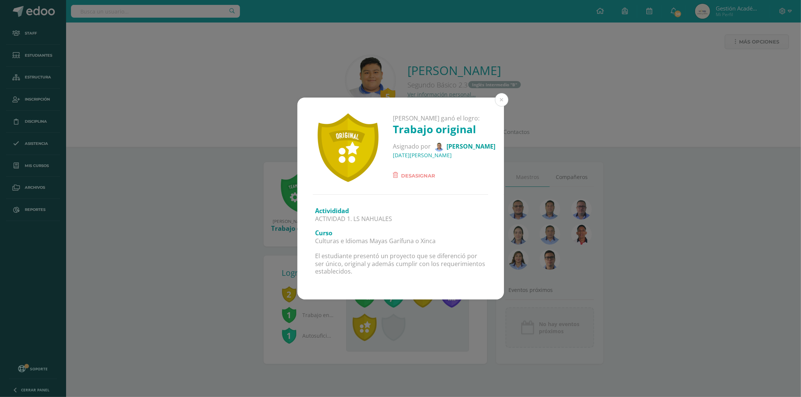
click at [432, 295] on div "Activididad ACTIVIDAD 1. LS NAHUALES Curso Culturas e Idiomas Mayas Garífuna o …" at bounding box center [400, 247] width 206 height 105
click at [412, 175] on span "Desasignar" at bounding box center [418, 175] width 34 height 9
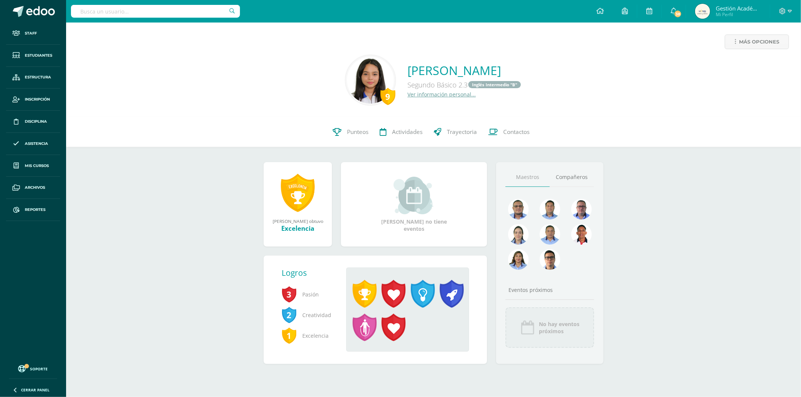
click at [391, 295] on span at bounding box center [393, 294] width 24 height 28
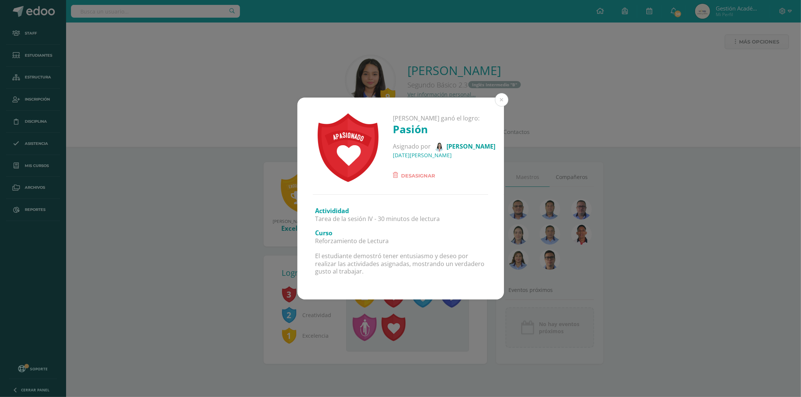
click at [421, 337] on div "Katherine Elizabeth ganó el logro: Pasión Asignado por Luz Vidal 30 de Junio de…" at bounding box center [400, 198] width 801 height 397
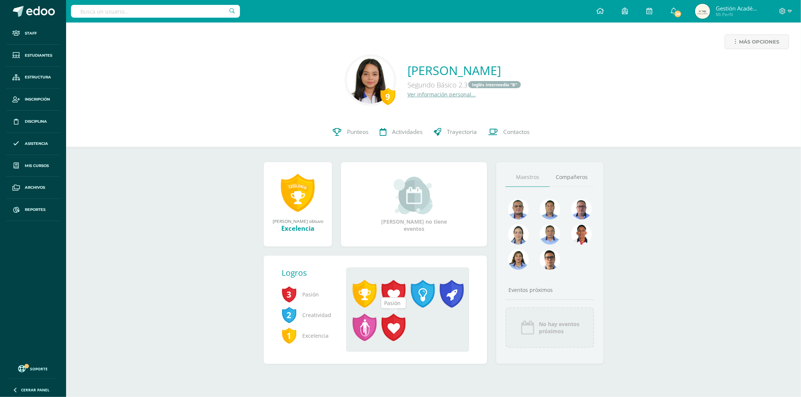
click at [397, 328] on span at bounding box center [393, 328] width 24 height 28
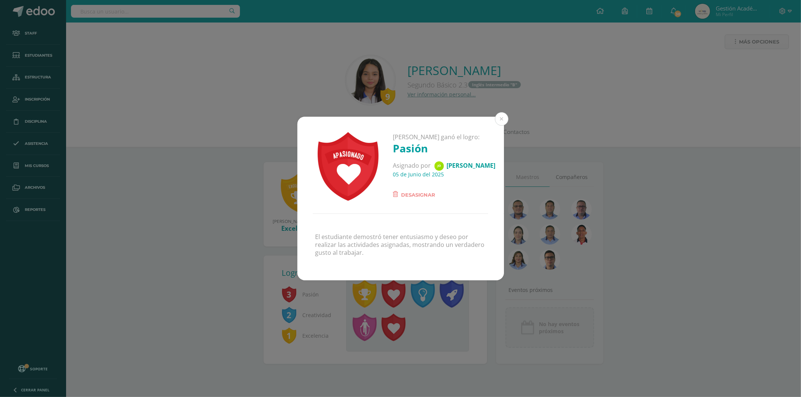
click at [372, 318] on div "Katherine Elizabeth ganó el logro: Pasión Asignado por Johan Echeverría 05 de J…" at bounding box center [400, 198] width 801 height 397
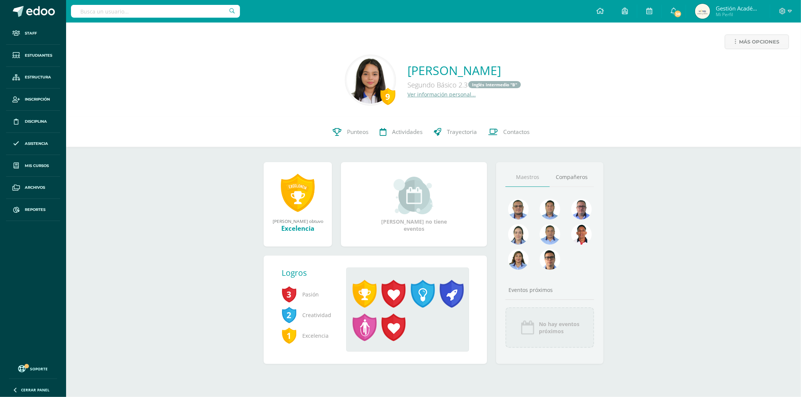
click at [372, 322] on div "Katherine Elizabeth ganó el logro: Pasión Asignado por Johan Echeverría 05 de J…" at bounding box center [400, 198] width 801 height 397
click at [371, 324] on span at bounding box center [364, 328] width 24 height 28
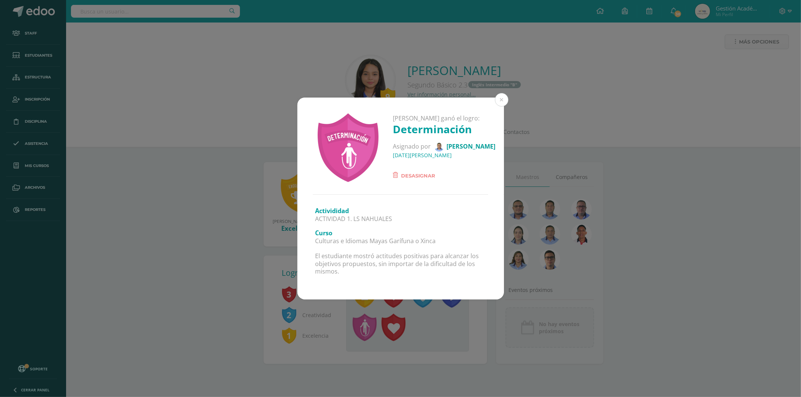
click at [412, 179] on span "Desasignar" at bounding box center [418, 175] width 34 height 9
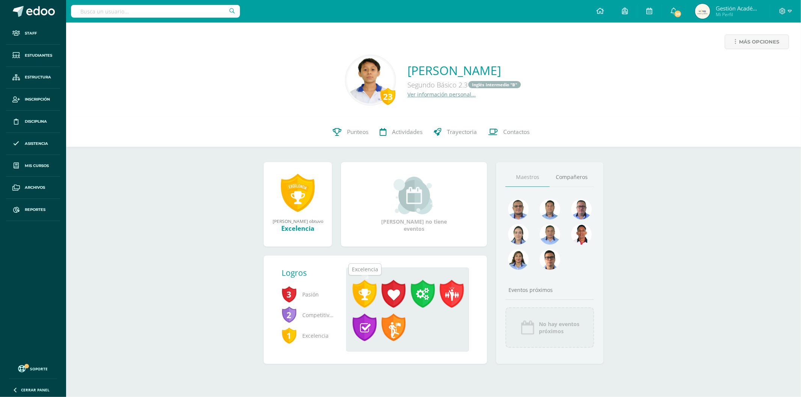
click at [366, 295] on span at bounding box center [364, 294] width 24 height 28
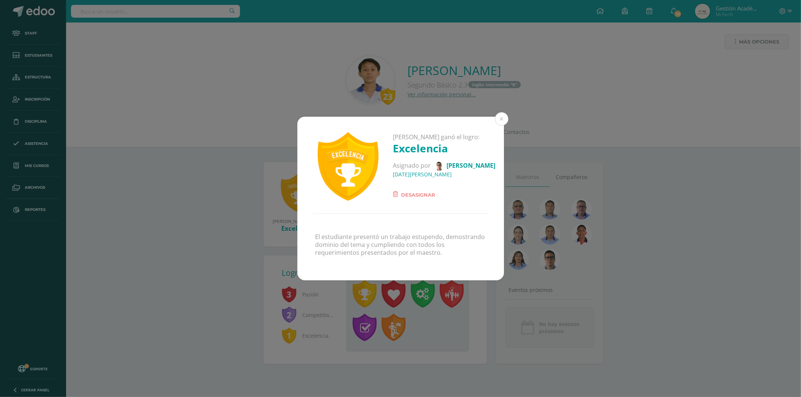
click at [419, 198] on span "Desasignar" at bounding box center [418, 194] width 34 height 9
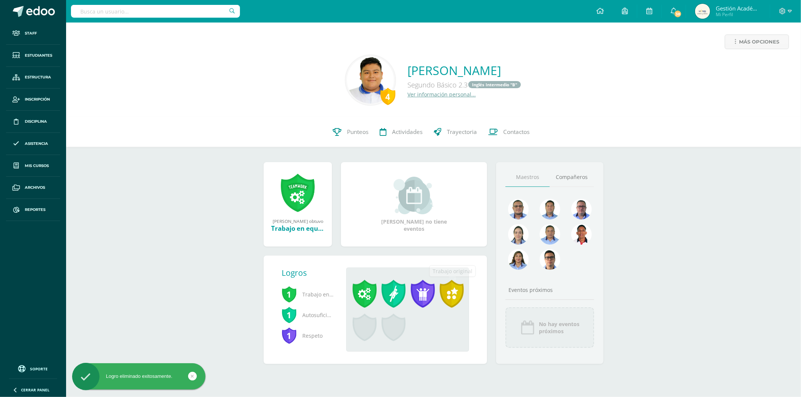
click at [456, 293] on span at bounding box center [452, 294] width 24 height 28
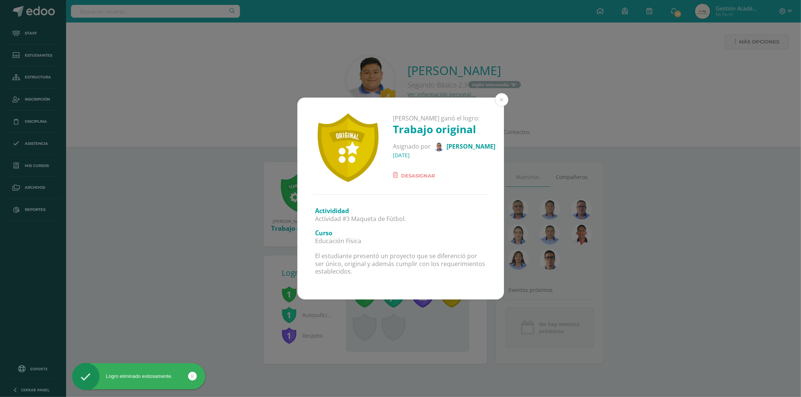
click at [434, 325] on div "José Pablo ganó el logro: Trabajo original Asignado por Bernie Cordero 22 de Fe…" at bounding box center [400, 198] width 801 height 397
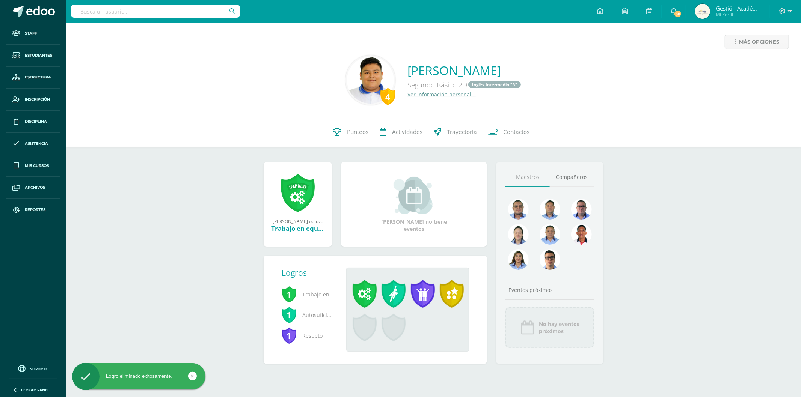
click at [399, 294] on div "José Pablo ganó el logro: Trabajo original Asignado por Bernie Cordero 22 de Fe…" at bounding box center [400, 199] width 795 height 202
click at [390, 295] on span at bounding box center [393, 294] width 24 height 28
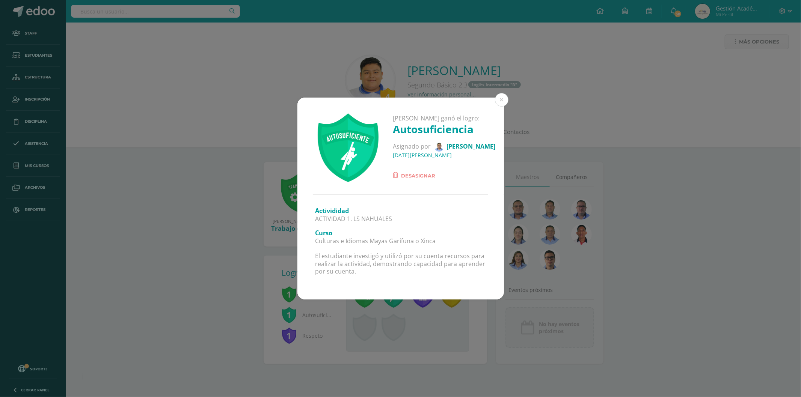
click at [414, 176] on span "Desasignar" at bounding box center [418, 175] width 34 height 9
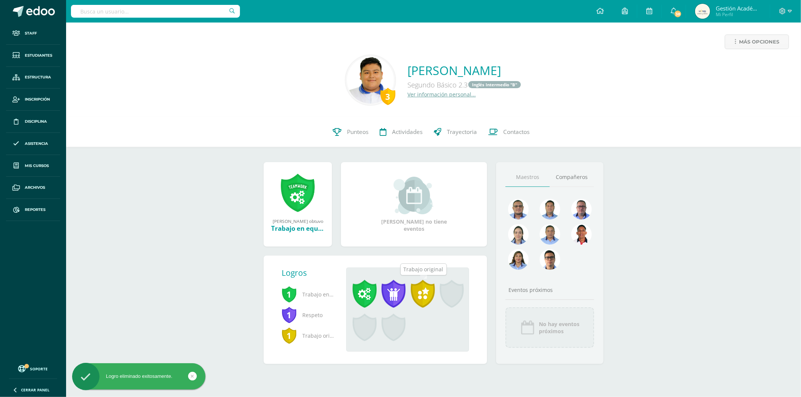
click at [418, 297] on span at bounding box center [423, 294] width 24 height 28
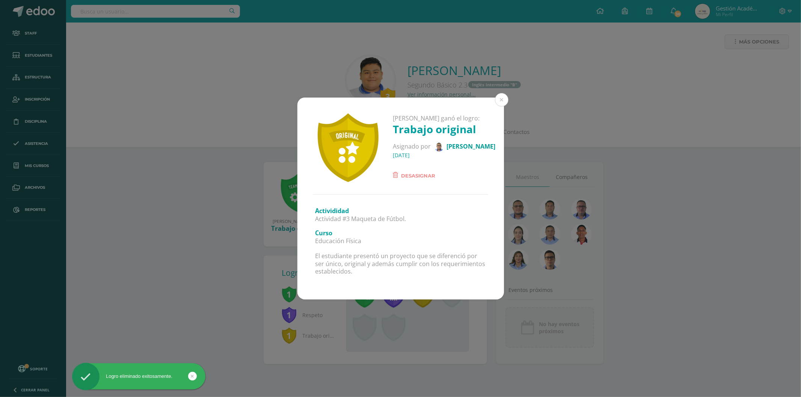
click at [395, 297] on div "Activididad Actividad #3 Maqueta de Fútbol. Curso Educación Física El estudiant…" at bounding box center [400, 247] width 206 height 105
click at [503, 99] on button at bounding box center [502, 100] width 14 height 14
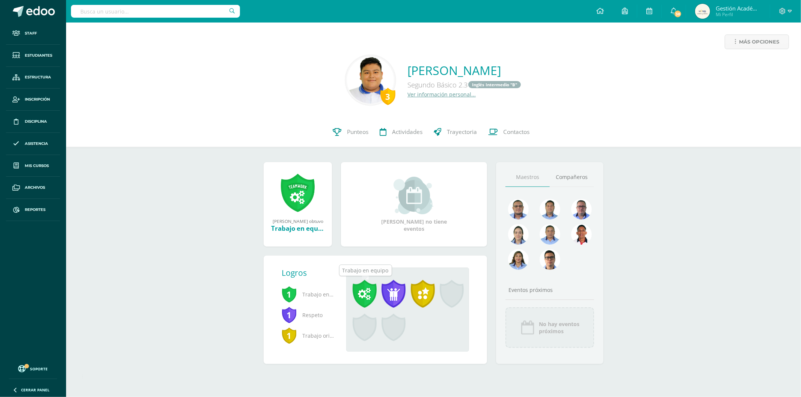
click at [367, 291] on span at bounding box center [364, 294] width 24 height 28
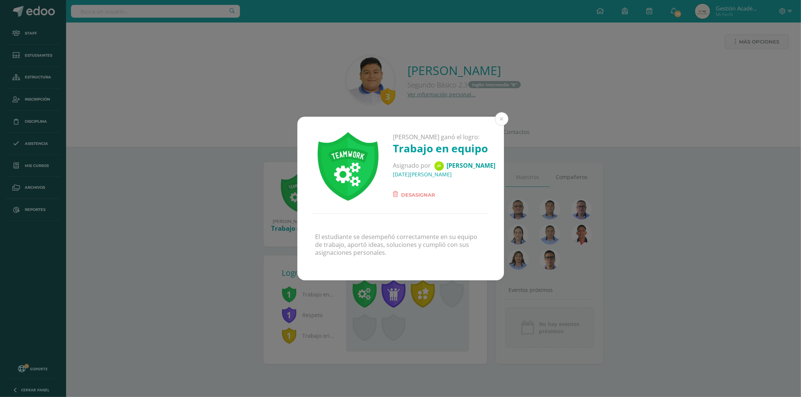
click at [408, 303] on div "José Pablo ganó el logro: Trabajo en equipo Asignado por Johan Echeverría 20 de…" at bounding box center [400, 198] width 801 height 397
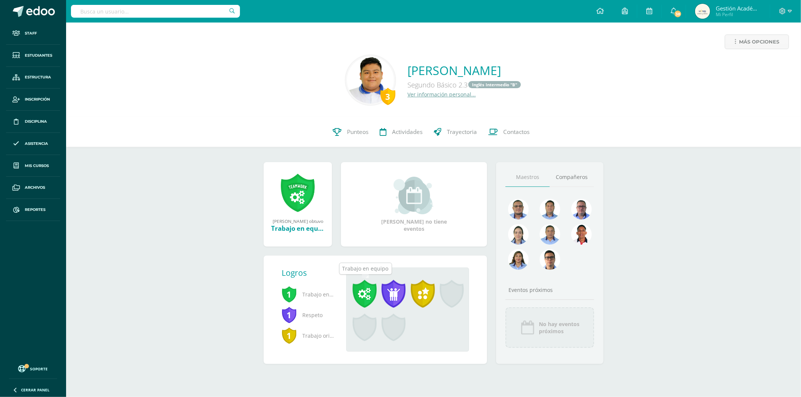
click at [363, 295] on span at bounding box center [364, 294] width 24 height 28
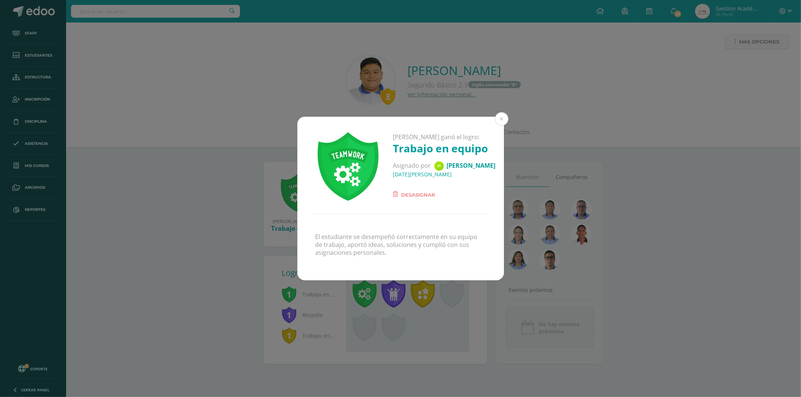
click at [414, 193] on span "Desasignar" at bounding box center [418, 194] width 34 height 9
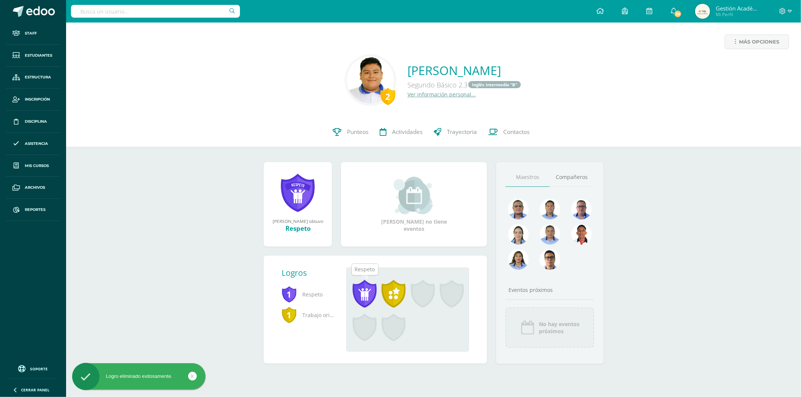
click at [364, 292] on span at bounding box center [364, 294] width 24 height 28
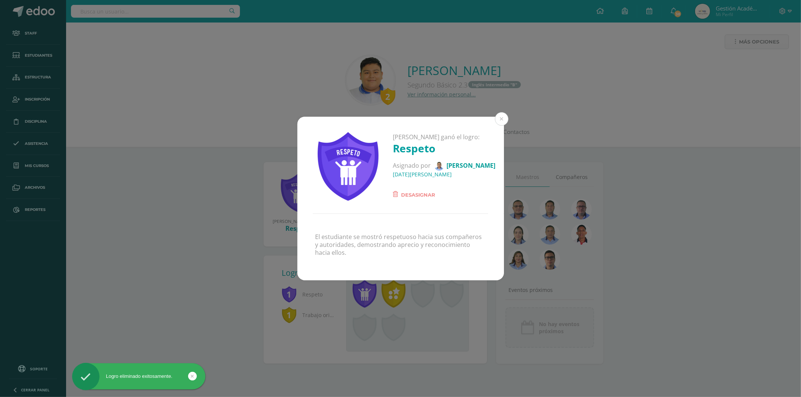
click at [406, 194] on span "Desasignar" at bounding box center [418, 194] width 34 height 9
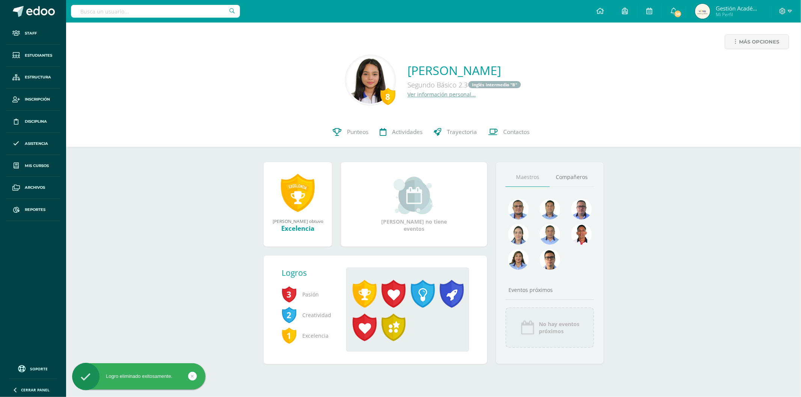
click at [453, 310] on link at bounding box center [451, 297] width 29 height 34
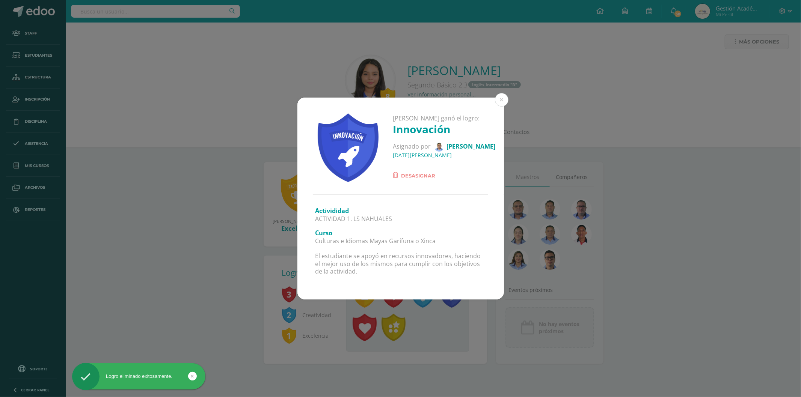
click at [453, 301] on div "[PERSON_NAME] ganó el logro: Innovación Asignado por [PERSON_NAME] [DATE][PERSO…" at bounding box center [400, 198] width 801 height 397
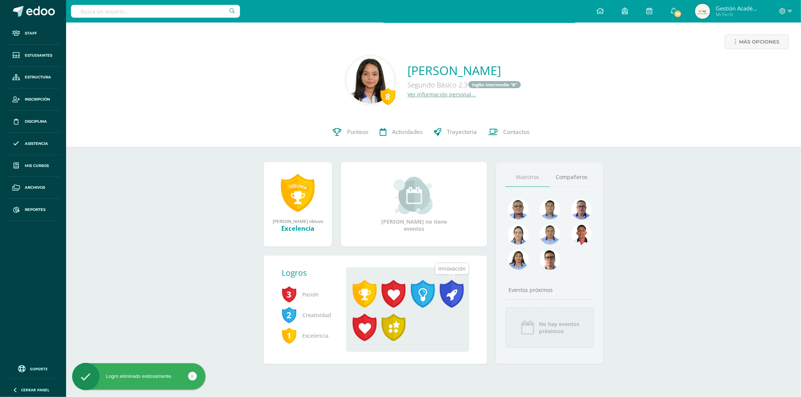
click at [453, 294] on span at bounding box center [452, 294] width 24 height 28
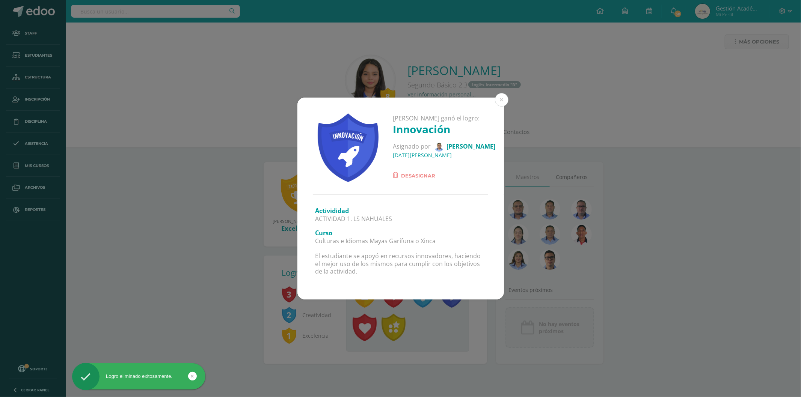
click at [416, 176] on span "Desasignar" at bounding box center [418, 175] width 34 height 9
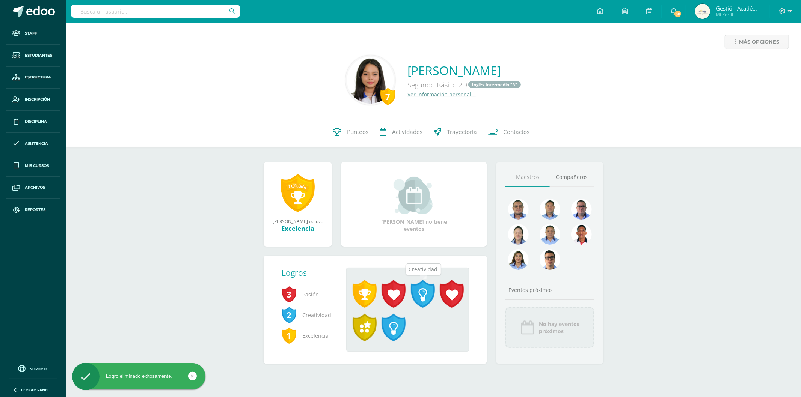
click at [422, 293] on span at bounding box center [423, 294] width 24 height 28
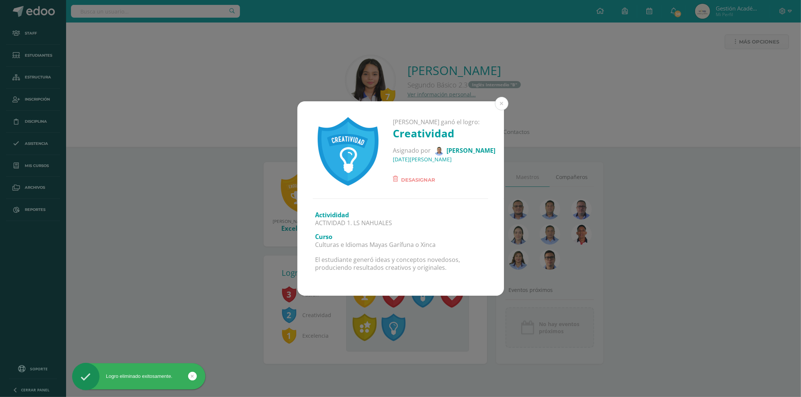
click at [415, 177] on span "Desasignar" at bounding box center [418, 179] width 34 height 9
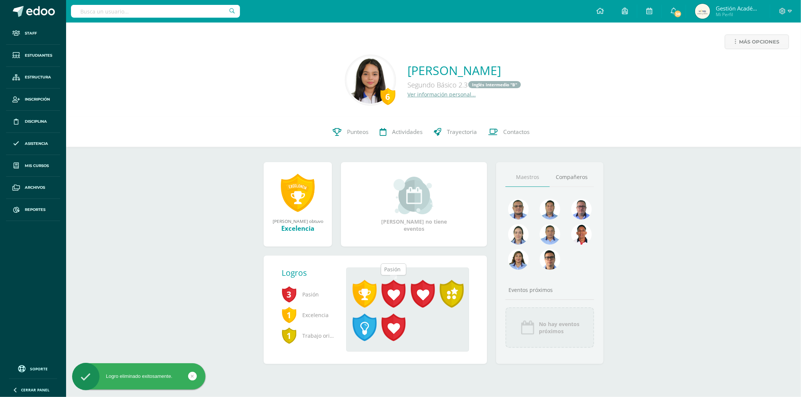
click at [392, 296] on span at bounding box center [393, 294] width 24 height 28
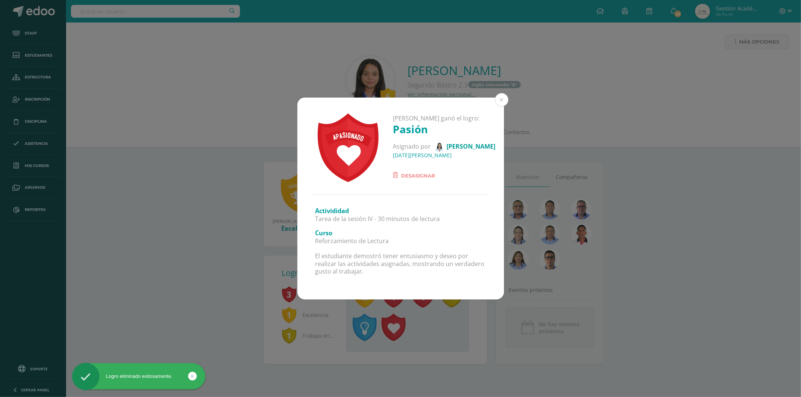
click at [429, 309] on div "Katherine Elizabeth ganó el logro: Pasión Asignado por Luz Vidal 30 de Junio de…" at bounding box center [400, 198] width 801 height 397
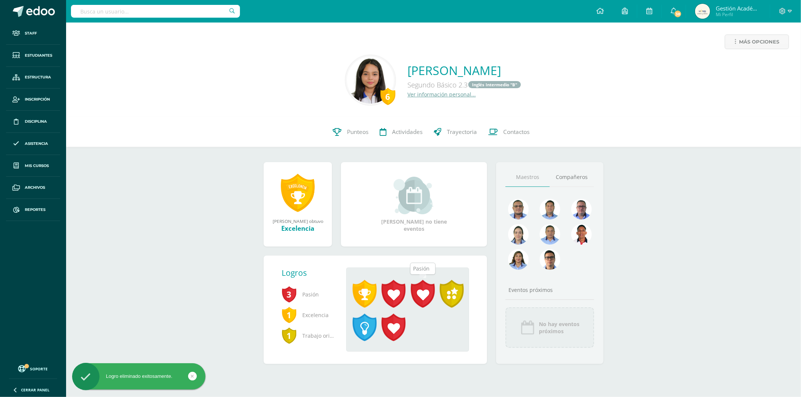
click at [424, 297] on span at bounding box center [423, 294] width 24 height 28
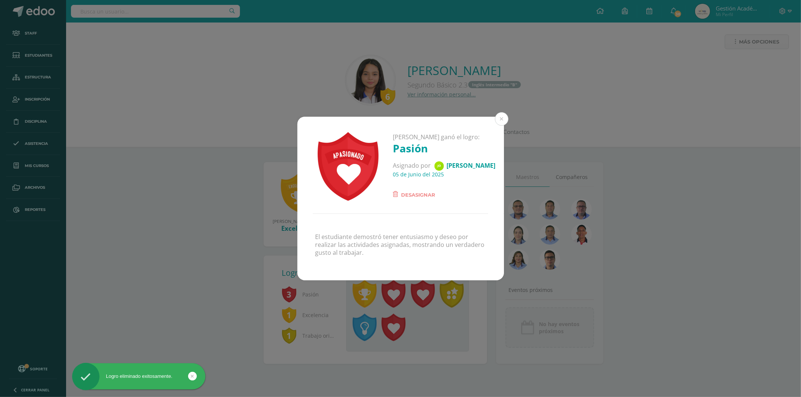
click at [450, 319] on div "Katherine Elizabeth ganó el logro: Pasión Asignado por Johan Echeverría 05 de J…" at bounding box center [400, 198] width 801 height 397
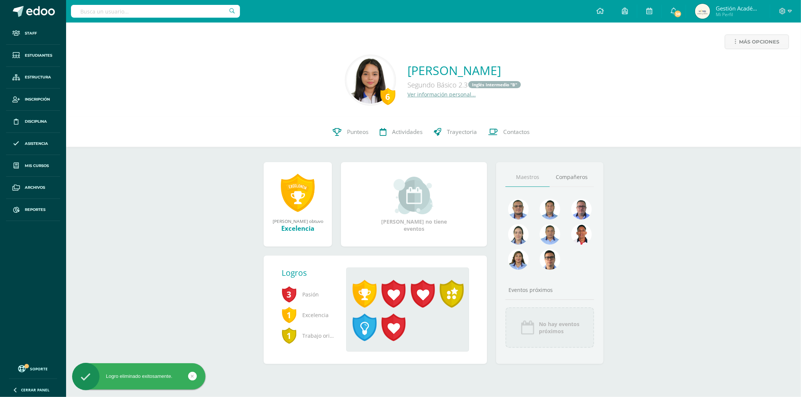
click at [449, 288] on div "Katherine Elizabeth ganó el logro: Pasión Asignado por Johan Echeverría 05 de J…" at bounding box center [400, 198] width 801 height 397
click at [451, 294] on span at bounding box center [452, 294] width 24 height 28
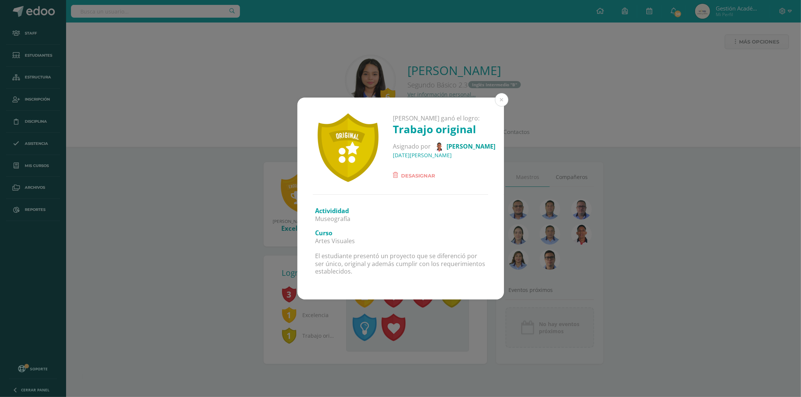
click at [425, 328] on div "Katherine Elizabeth ganó el logro: Trabajo original Asignado por Douglas Aroche…" at bounding box center [400, 198] width 801 height 397
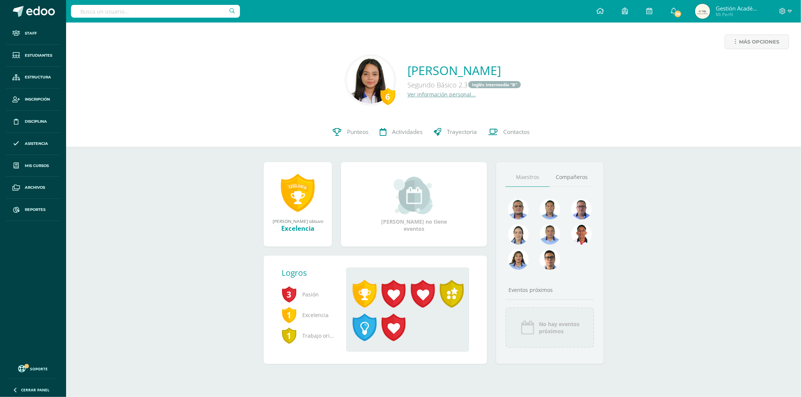
click at [371, 328] on span at bounding box center [364, 328] width 24 height 28
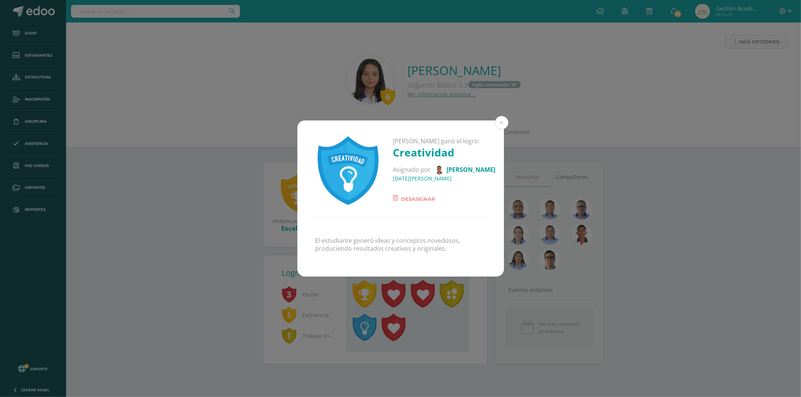
drag, startPoint x: 426, startPoint y: 335, endPoint x: 423, endPoint y: 338, distance: 4.5
click at [424, 337] on div "Katherine Elizabeth ganó el logro: Creatividad Asignado por Douglas Aroche 09 d…" at bounding box center [400, 198] width 801 height 397
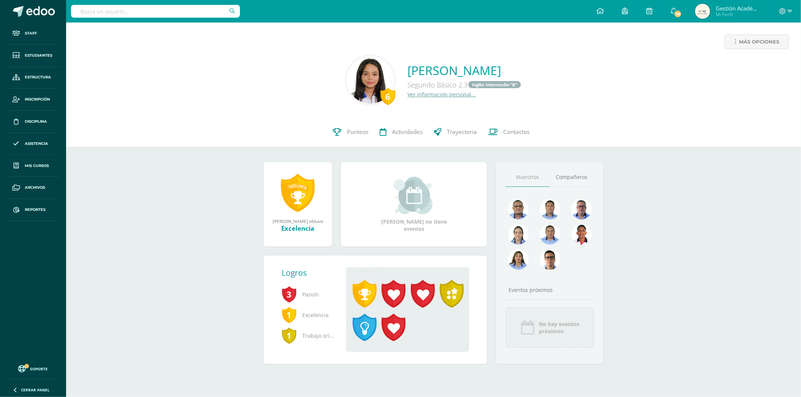
click at [368, 285] on span at bounding box center [364, 294] width 24 height 28
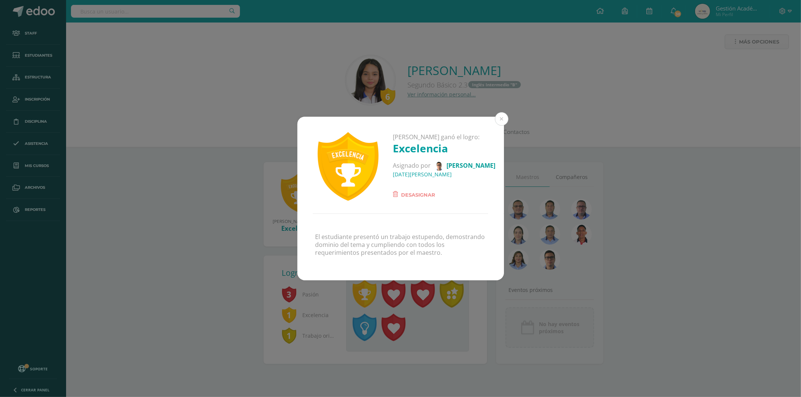
click at [423, 333] on div "Katherine Elizabeth ganó el logro: Excelencia Asignado por Julio Villatoro 19 d…" at bounding box center [400, 198] width 801 height 397
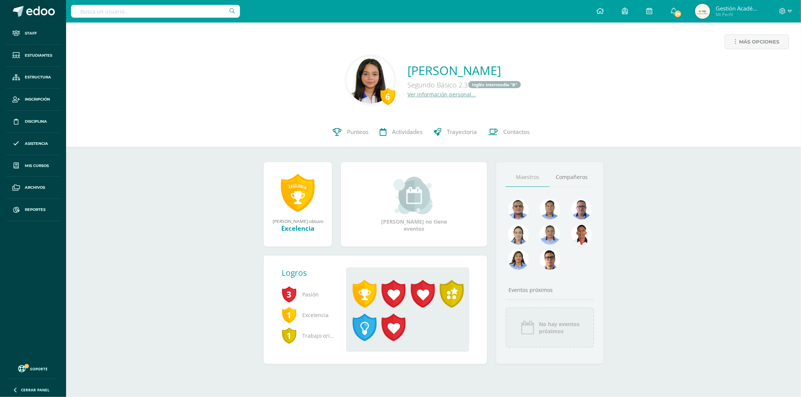
click at [397, 329] on span at bounding box center [393, 328] width 24 height 28
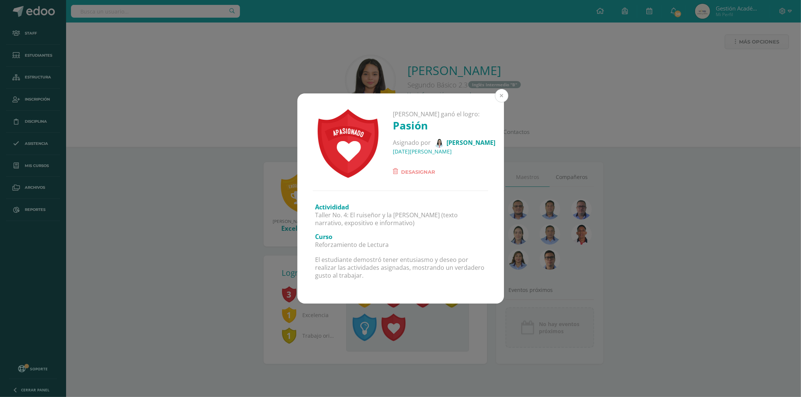
click at [504, 90] on button at bounding box center [502, 96] width 14 height 14
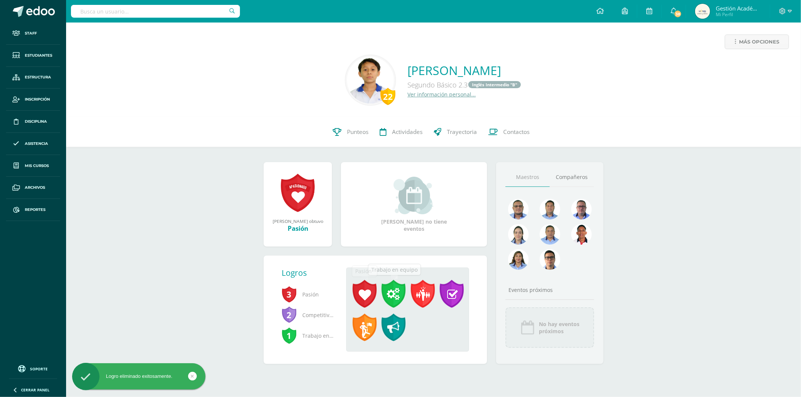
click at [361, 290] on span at bounding box center [364, 294] width 24 height 28
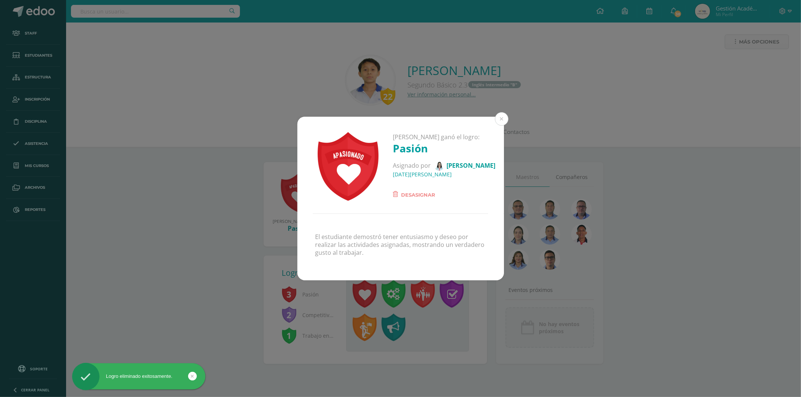
click at [415, 192] on span "Desasignar" at bounding box center [418, 194] width 34 height 9
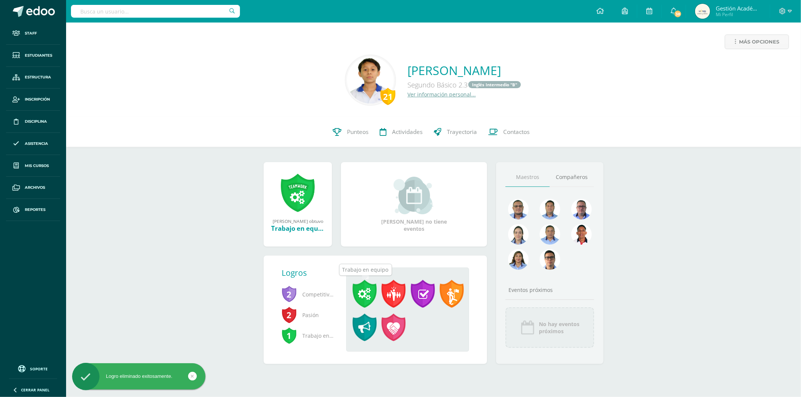
click at [366, 296] on span at bounding box center [364, 294] width 24 height 28
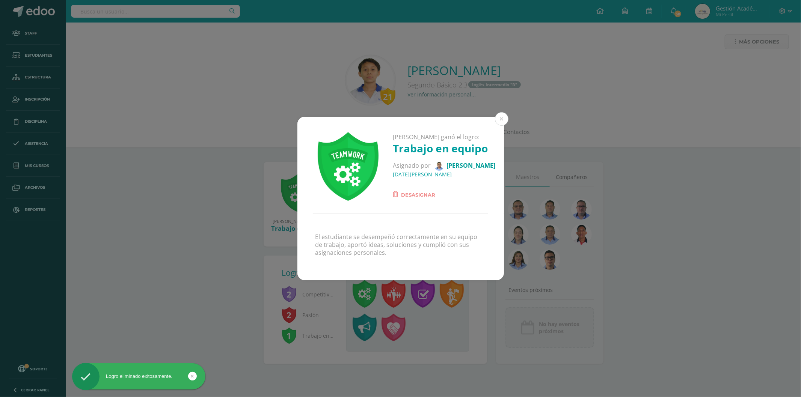
click at [417, 192] on span "Desasignar" at bounding box center [418, 194] width 34 height 9
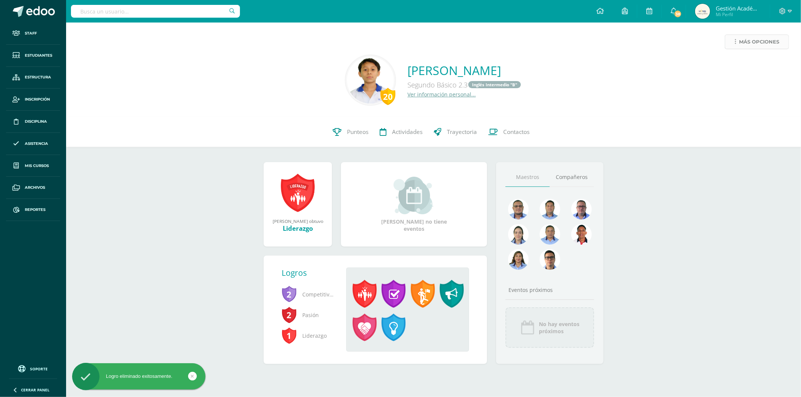
click at [728, 45] on link "Más opciones" at bounding box center [756, 42] width 64 height 15
click at [738, 91] on link "Historial de actividad" at bounding box center [742, 90] width 80 height 12
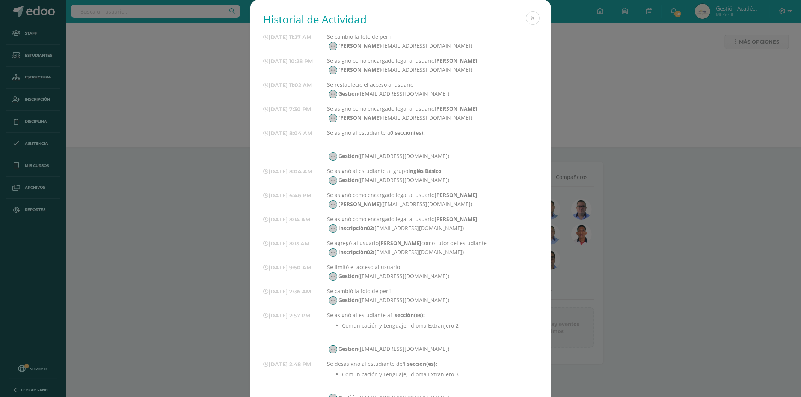
click at [532, 17] on button at bounding box center [533, 18] width 14 height 14
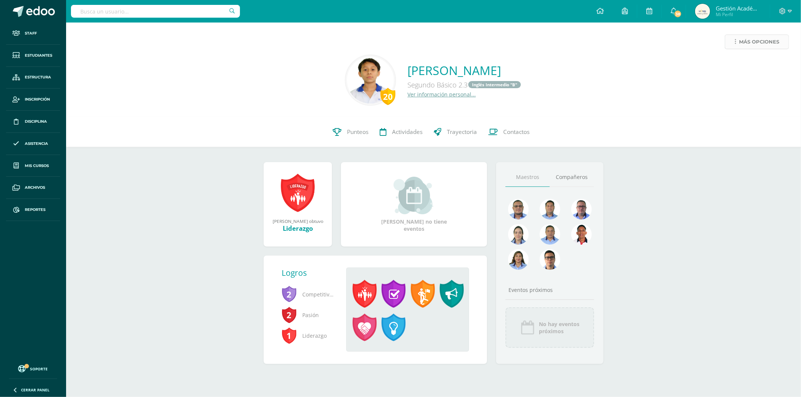
click at [747, 49] on link "Más opciones" at bounding box center [756, 42] width 64 height 15
click at [447, 131] on span "Trayectoria" at bounding box center [462, 132] width 30 height 8
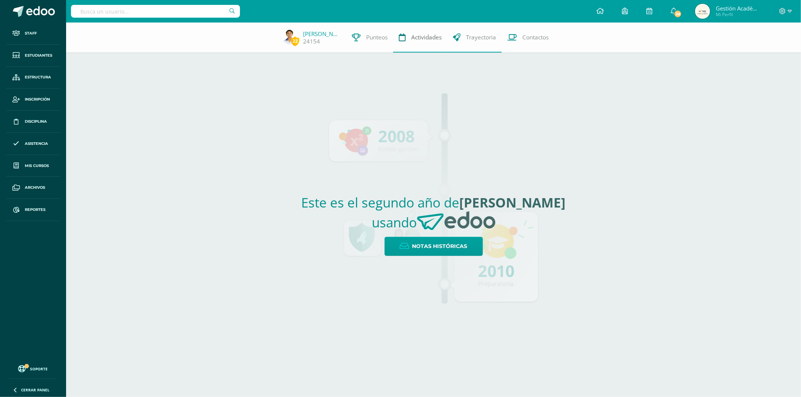
click at [432, 39] on span "Actividades" at bounding box center [426, 37] width 30 height 8
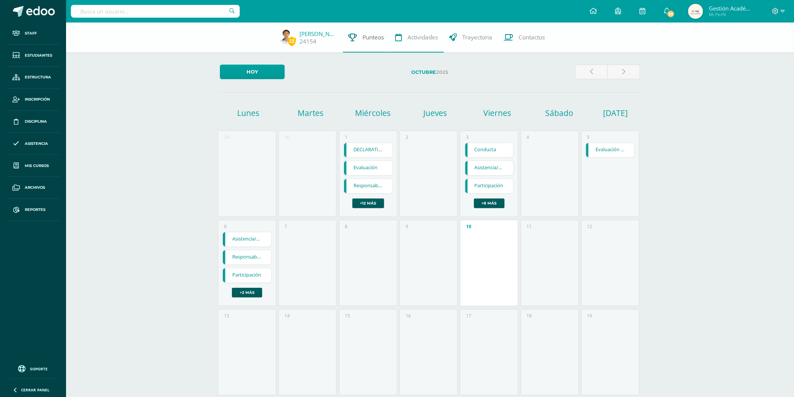
click at [365, 45] on link "Punteos" at bounding box center [366, 38] width 47 height 30
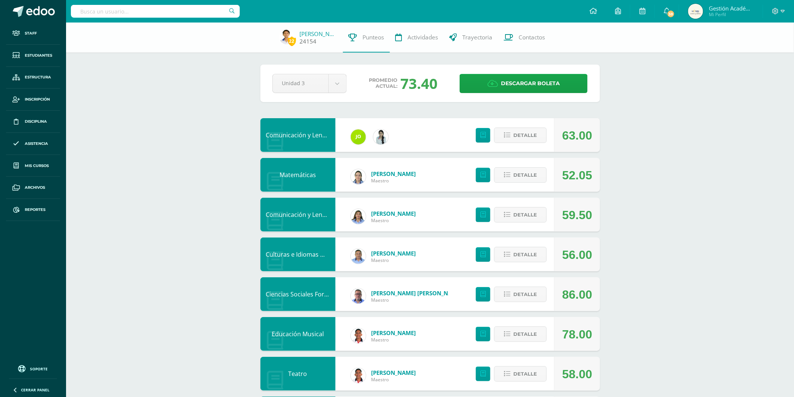
click at [307, 35] on link "[PERSON_NAME]" at bounding box center [319, 34] width 38 height 8
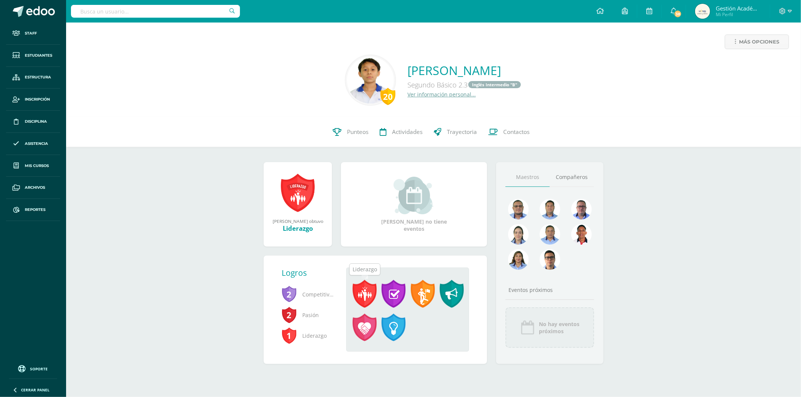
click at [374, 294] on span at bounding box center [364, 294] width 24 height 28
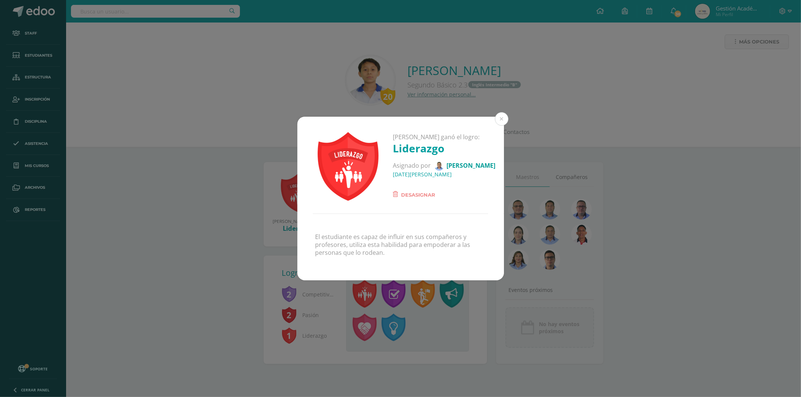
click at [419, 190] on button "Desasignar" at bounding box center [414, 195] width 42 height 10
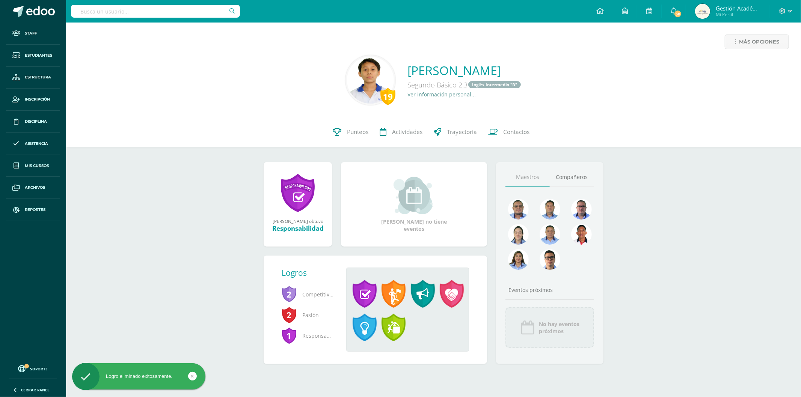
click at [381, 287] on link at bounding box center [392, 297] width 29 height 34
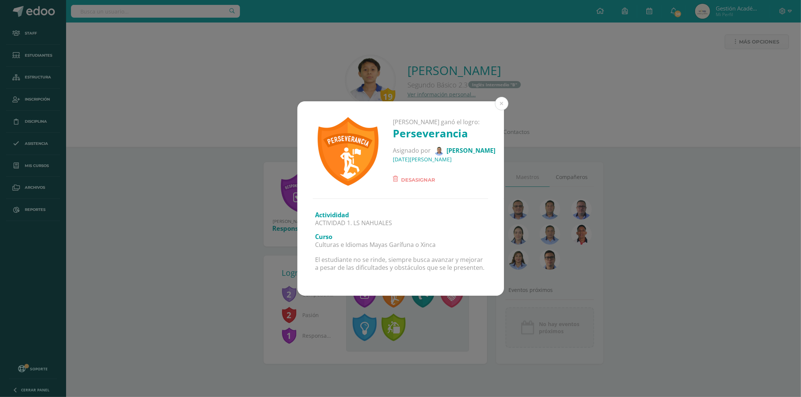
click at [423, 179] on span "Desasignar" at bounding box center [418, 179] width 34 height 9
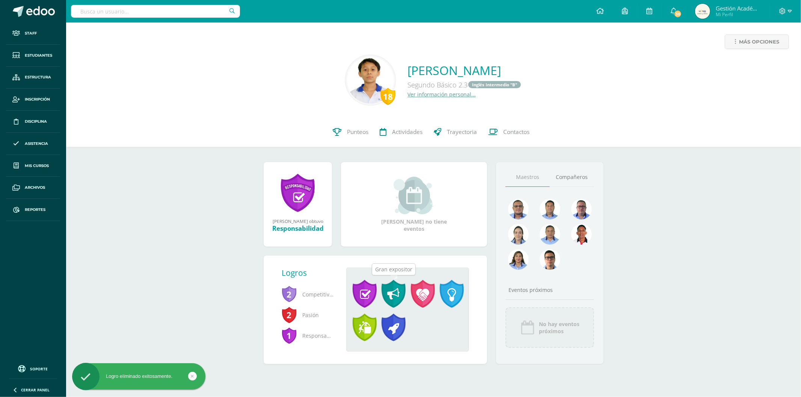
click at [398, 290] on span at bounding box center [393, 294] width 24 height 28
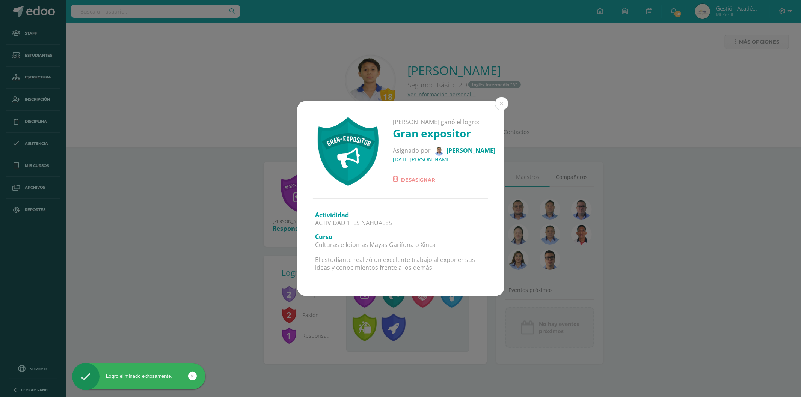
click at [408, 181] on span "Desasignar" at bounding box center [418, 179] width 34 height 9
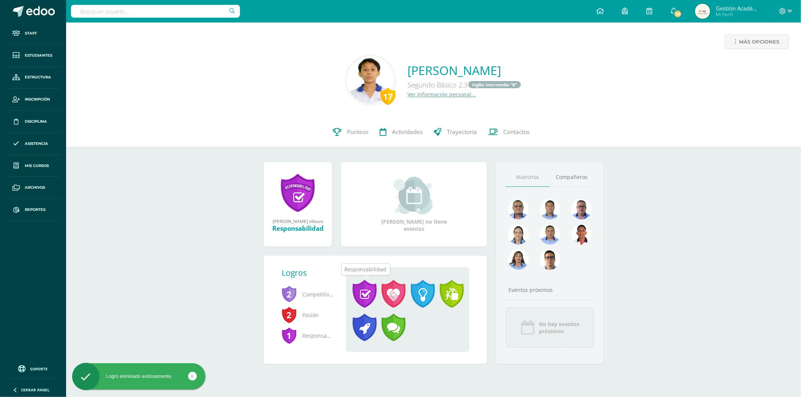
click at [361, 302] on span at bounding box center [364, 294] width 24 height 28
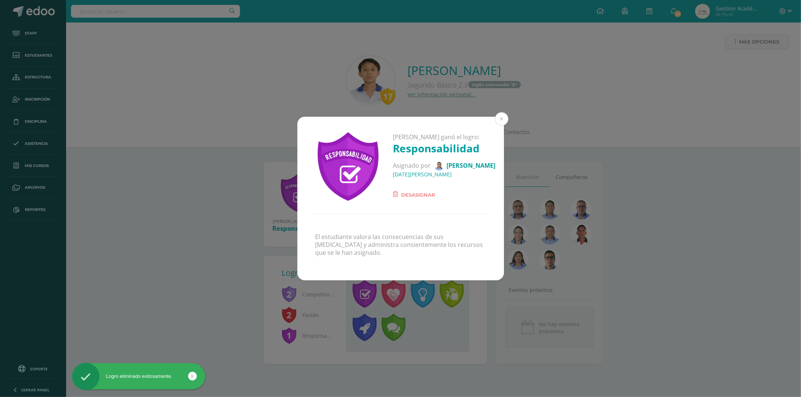
click at [408, 195] on span "Desasignar" at bounding box center [418, 194] width 34 height 9
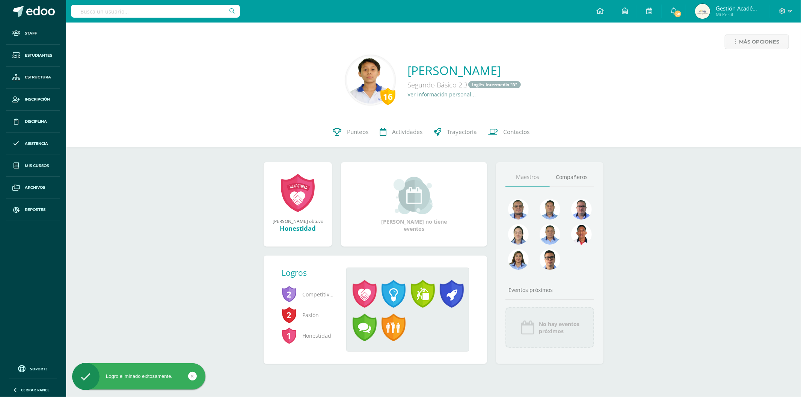
click at [383, 293] on span at bounding box center [393, 294] width 24 height 28
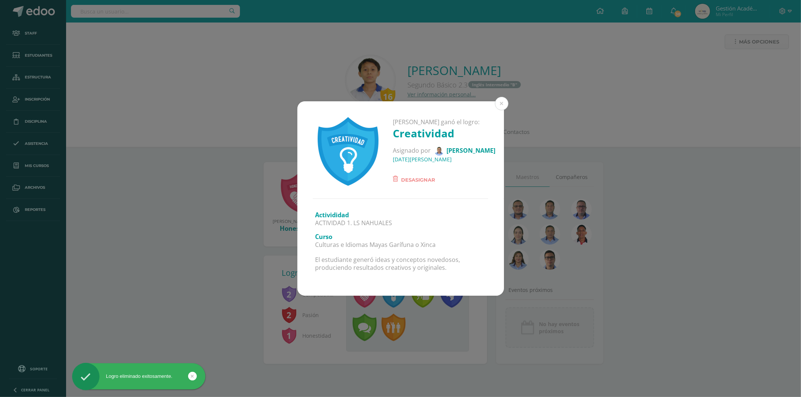
click at [416, 174] on form "Desasignar" at bounding box center [444, 177] width 102 height 16
click at [419, 180] on span "Desasignar" at bounding box center [418, 179] width 34 height 9
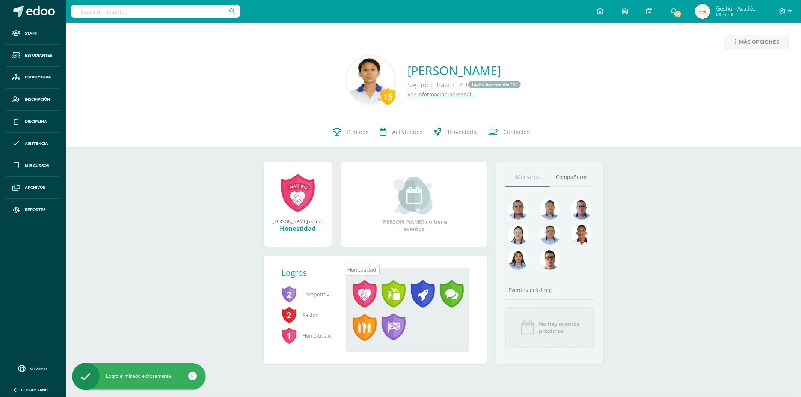
click at [363, 294] on span at bounding box center [364, 294] width 24 height 28
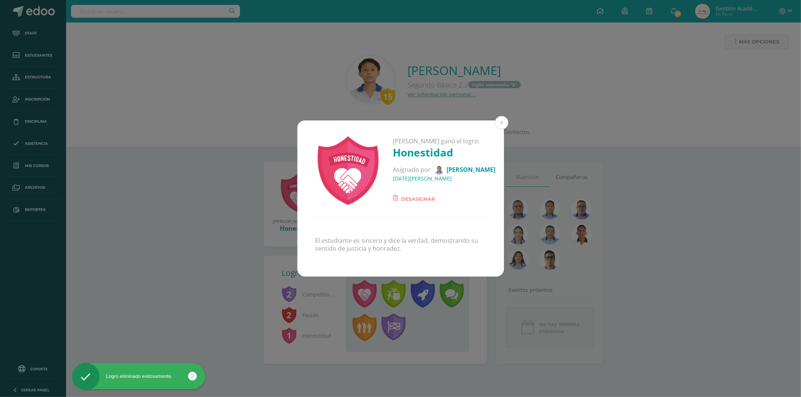
click at [413, 198] on span "Desasignar" at bounding box center [418, 198] width 34 height 9
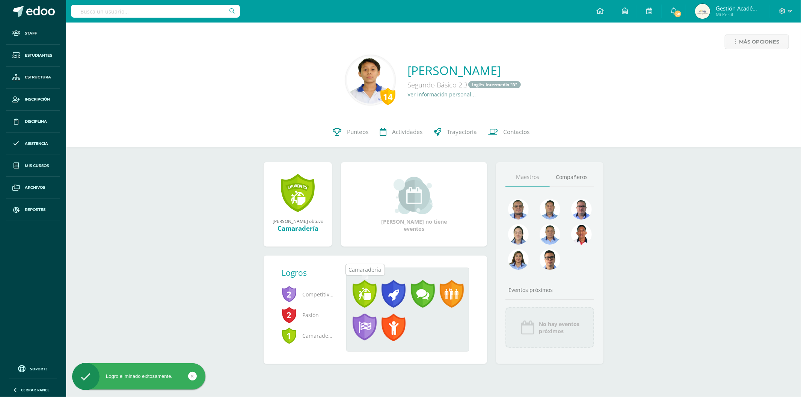
click at [372, 295] on span at bounding box center [364, 294] width 24 height 28
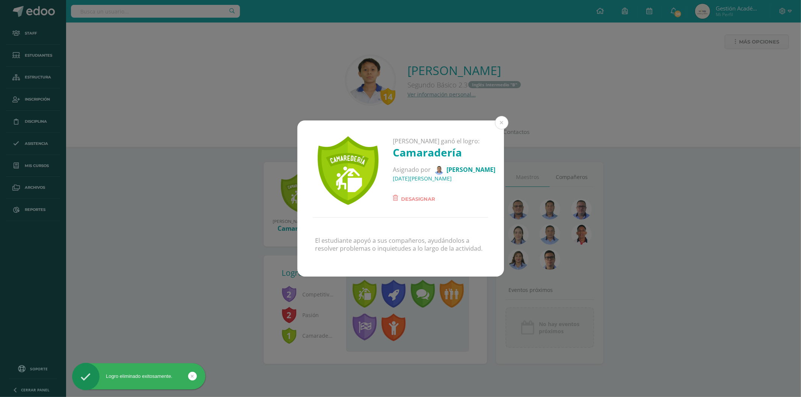
click at [414, 197] on span "Desasignar" at bounding box center [418, 198] width 34 height 9
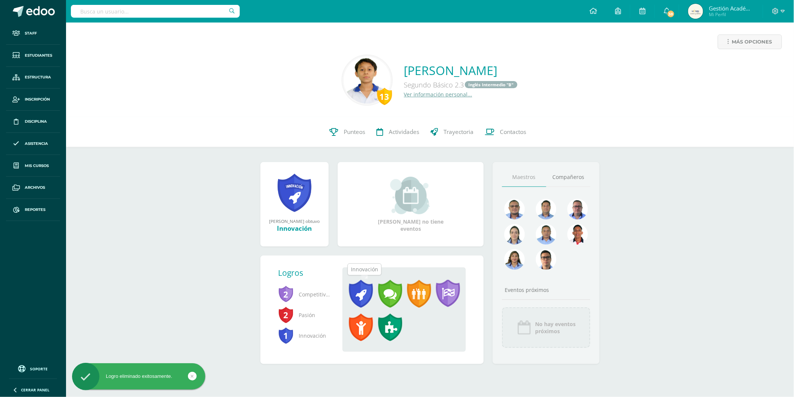
click at [368, 294] on span at bounding box center [361, 294] width 24 height 28
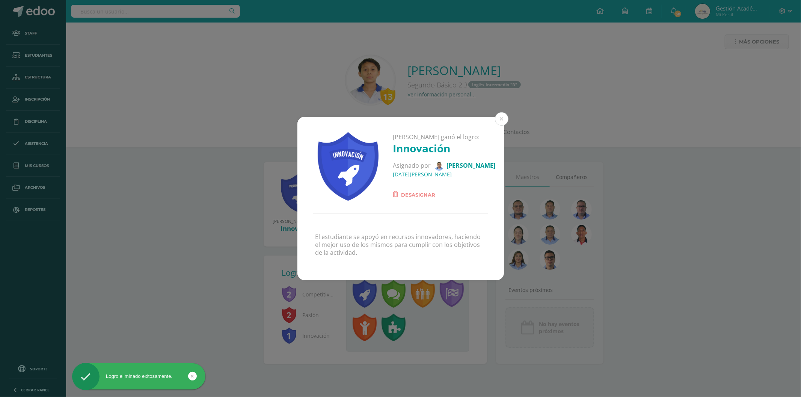
click at [416, 194] on span "Desasignar" at bounding box center [418, 194] width 34 height 9
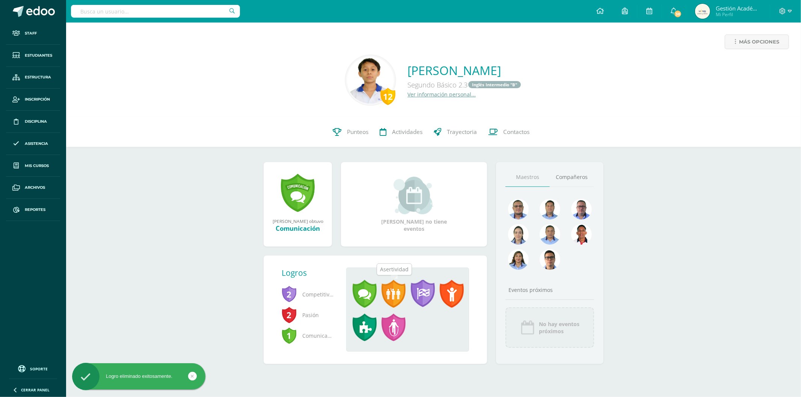
click at [392, 290] on span at bounding box center [393, 294] width 24 height 28
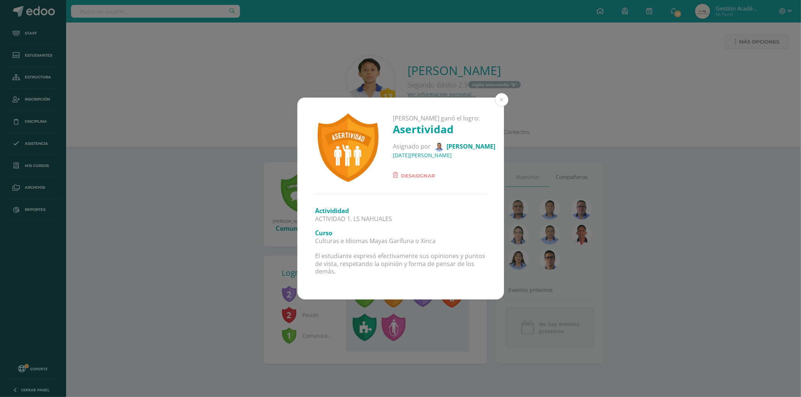
click at [402, 176] on span "Desasignar" at bounding box center [418, 175] width 34 height 9
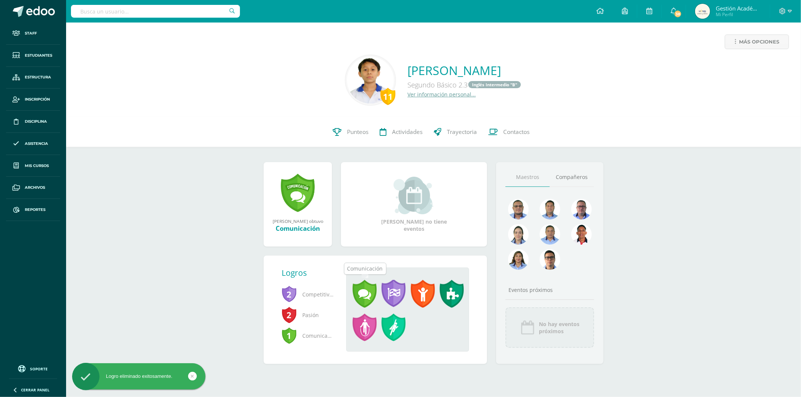
click at [364, 292] on span at bounding box center [364, 294] width 24 height 28
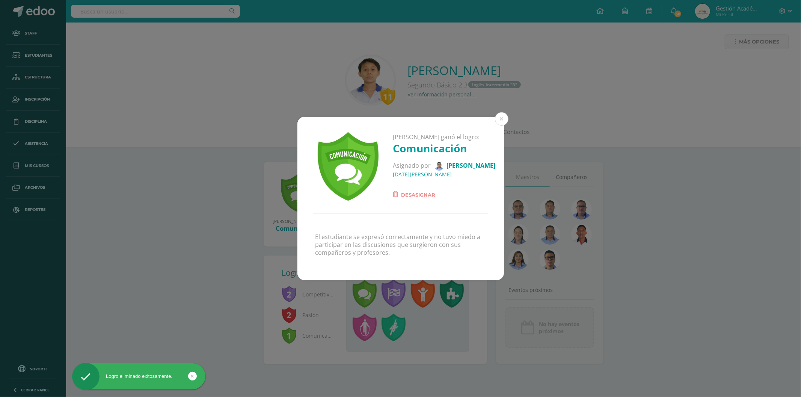
click at [406, 193] on span "Desasignar" at bounding box center [418, 194] width 34 height 9
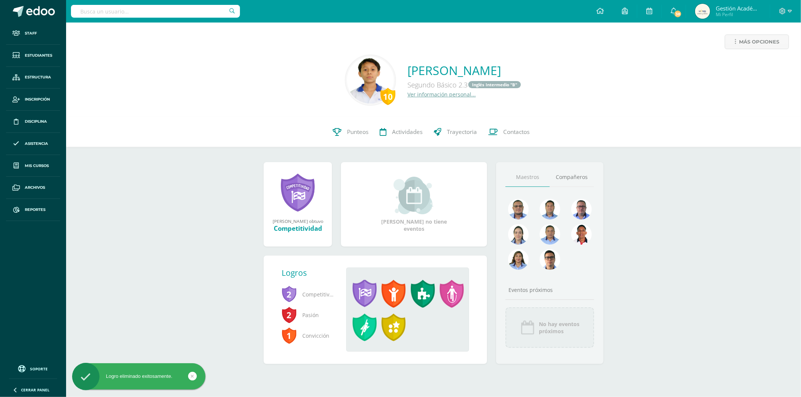
click at [362, 288] on span at bounding box center [364, 294] width 24 height 28
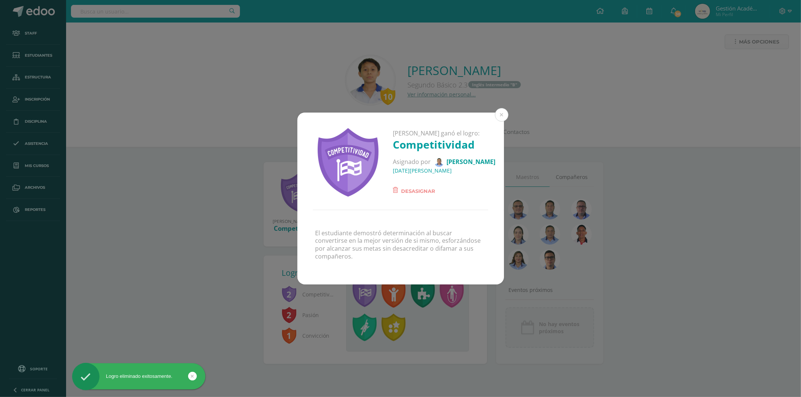
click at [407, 195] on span "Desasignar" at bounding box center [418, 191] width 34 height 9
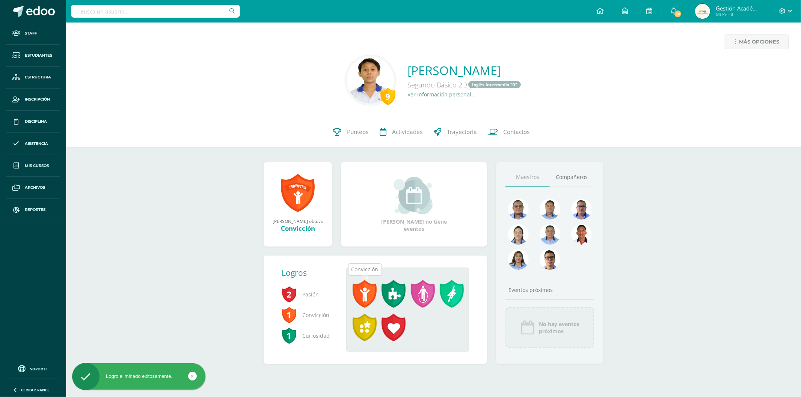
click at [368, 296] on span at bounding box center [364, 294] width 24 height 28
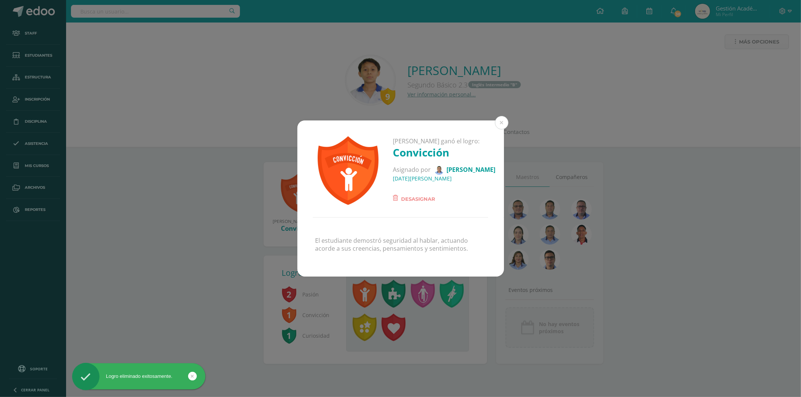
click at [408, 198] on span "Desasignar" at bounding box center [418, 198] width 34 height 9
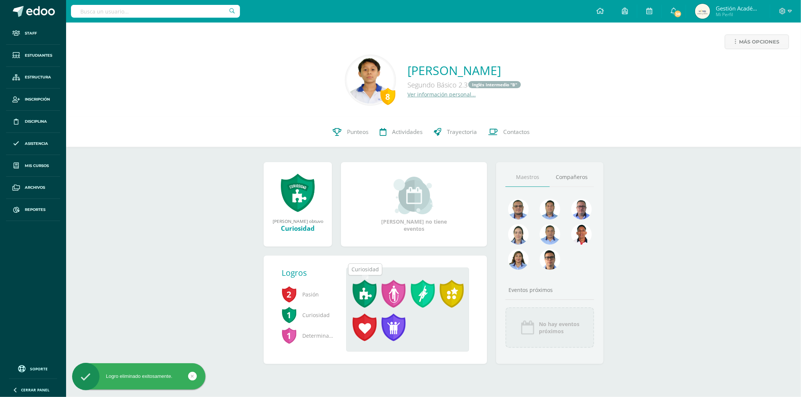
click at [366, 287] on span at bounding box center [364, 294] width 24 height 28
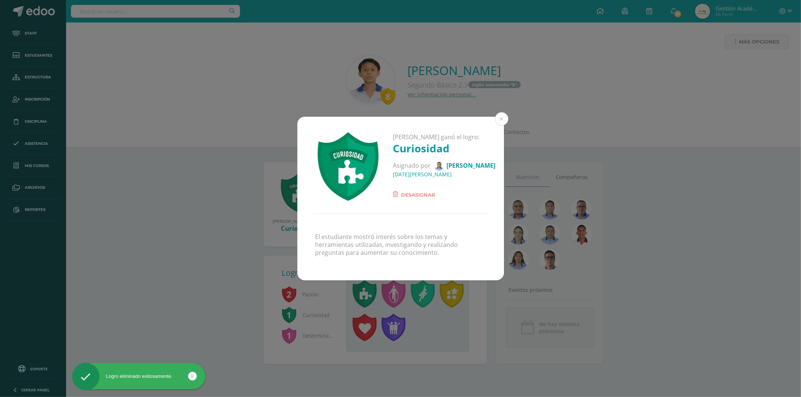
click at [407, 196] on span "Desasignar" at bounding box center [418, 194] width 34 height 9
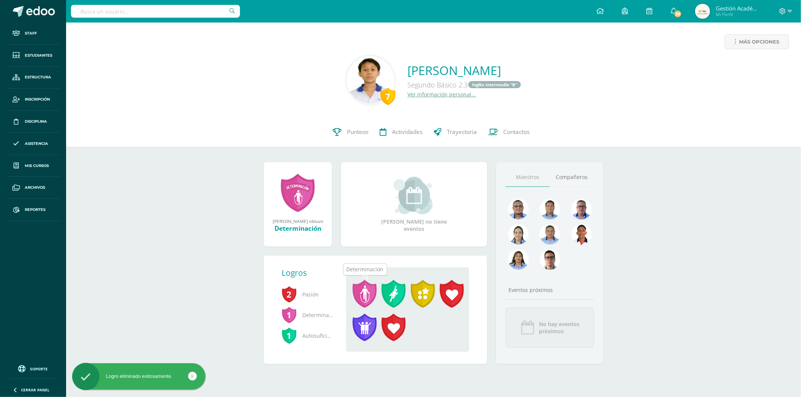
click at [371, 290] on span at bounding box center [364, 294] width 24 height 28
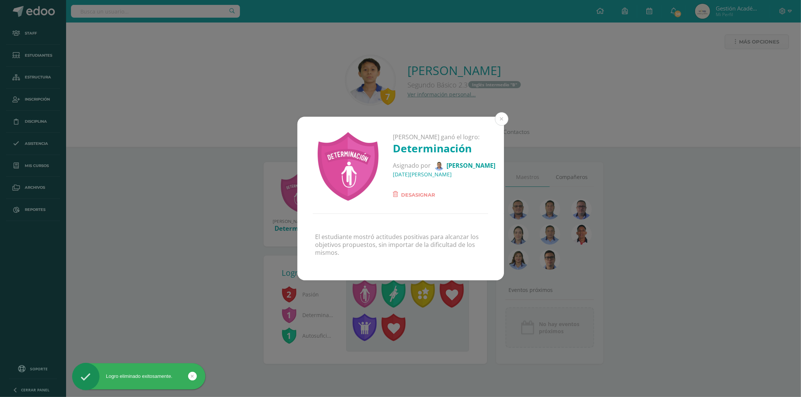
click at [408, 193] on span "Desasignar" at bounding box center [418, 194] width 34 height 9
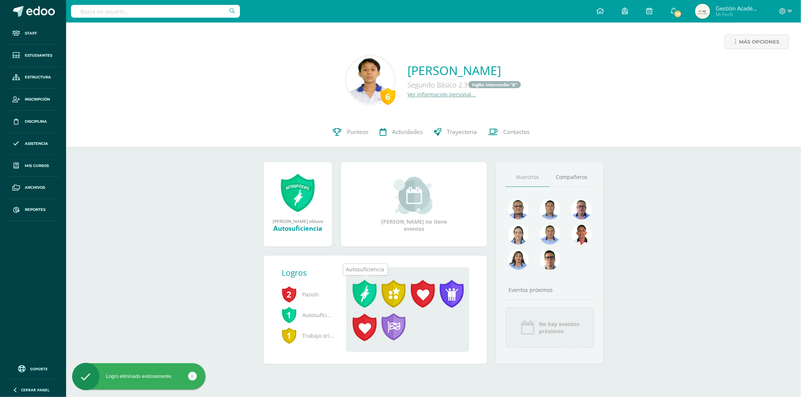
click at [368, 288] on span at bounding box center [364, 294] width 24 height 28
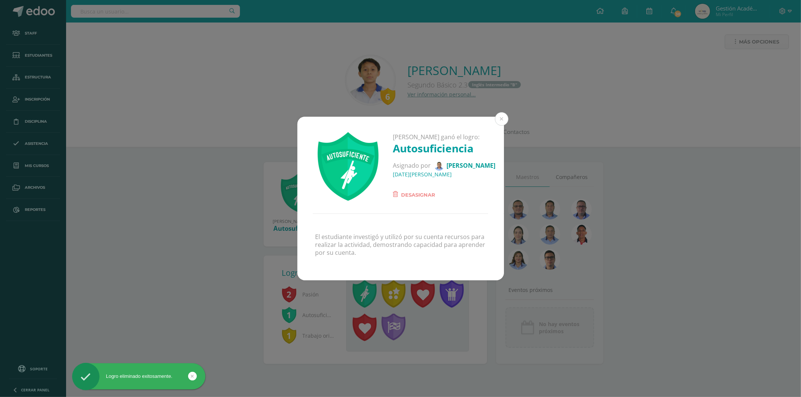
click at [410, 192] on span "Desasignar" at bounding box center [418, 194] width 34 height 9
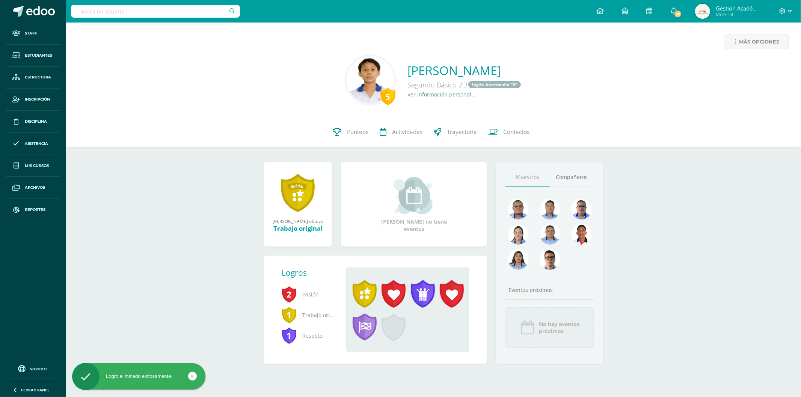
click at [365, 295] on span at bounding box center [364, 294] width 24 height 28
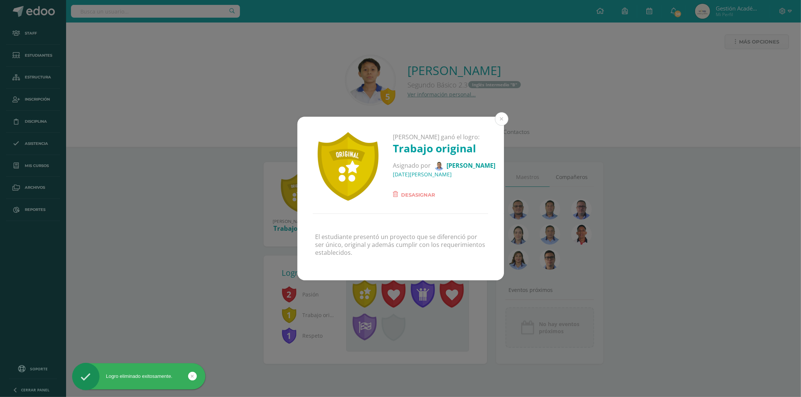
click at [417, 193] on span "Desasignar" at bounding box center [418, 194] width 34 height 9
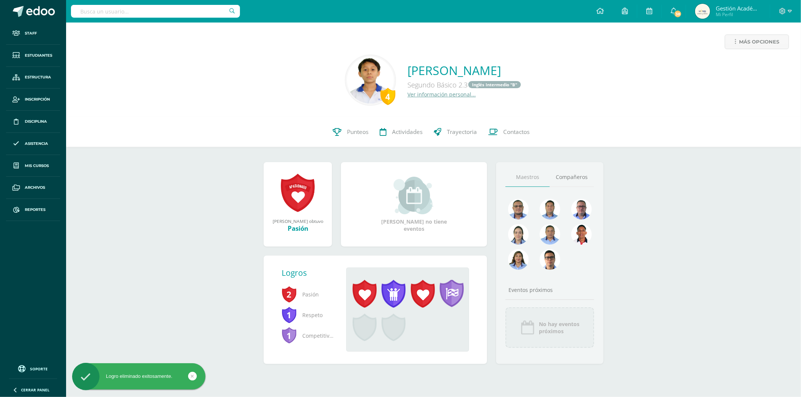
click at [363, 295] on span at bounding box center [364, 294] width 24 height 28
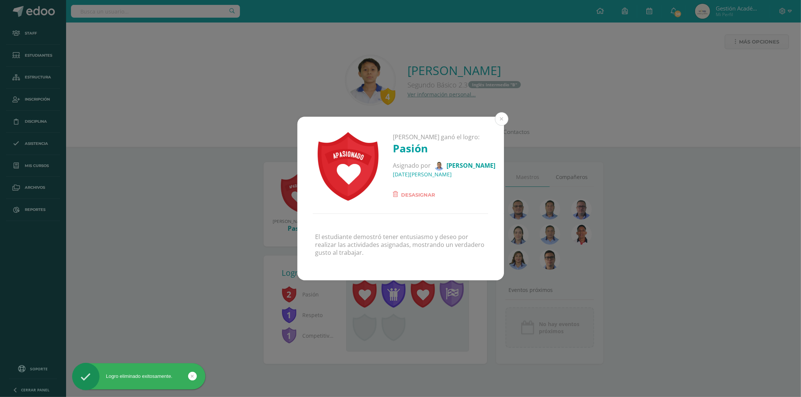
click at [421, 191] on span "Desasignar" at bounding box center [418, 194] width 34 height 9
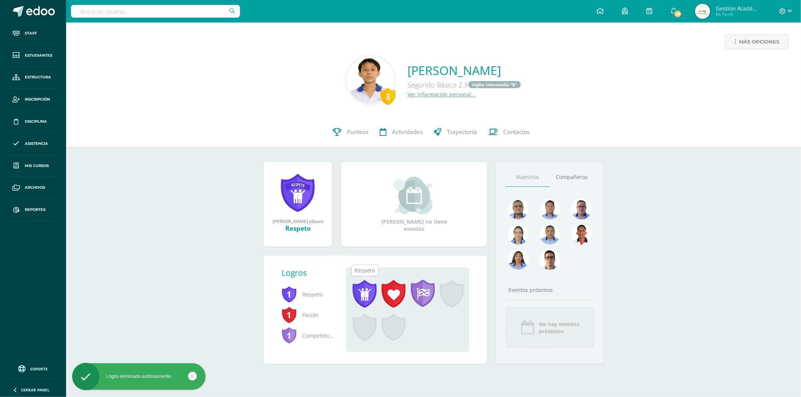
click at [370, 291] on span at bounding box center [364, 294] width 24 height 28
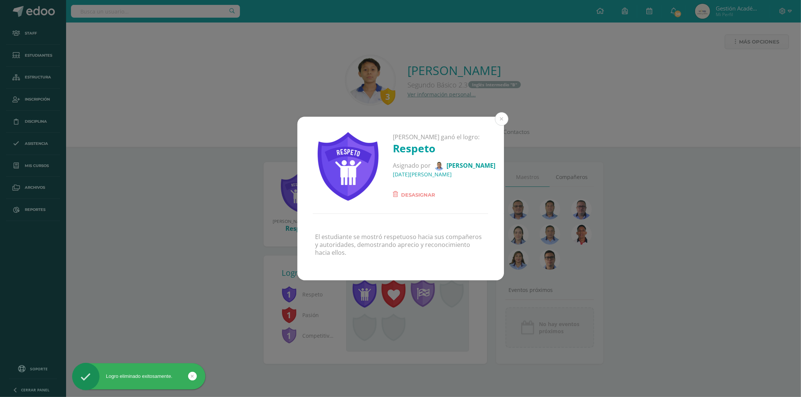
click at [417, 194] on span "Desasignar" at bounding box center [418, 194] width 34 height 9
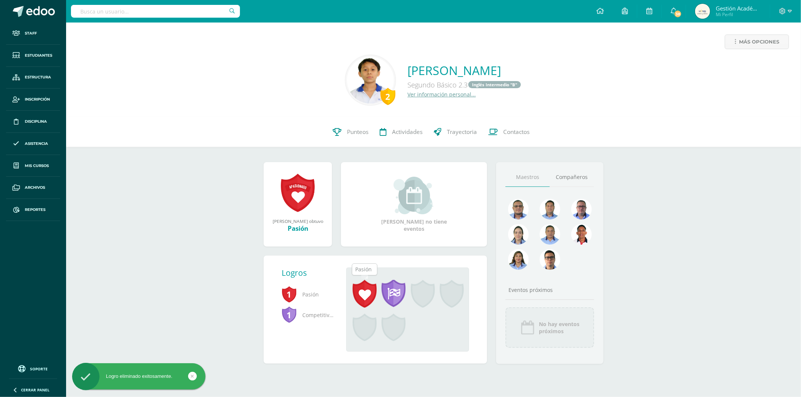
click at [366, 294] on span at bounding box center [364, 294] width 24 height 28
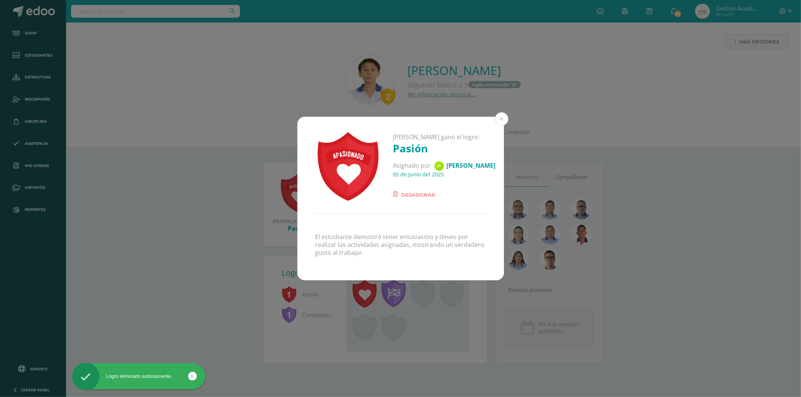
click at [402, 194] on span "Desasignar" at bounding box center [418, 194] width 34 height 9
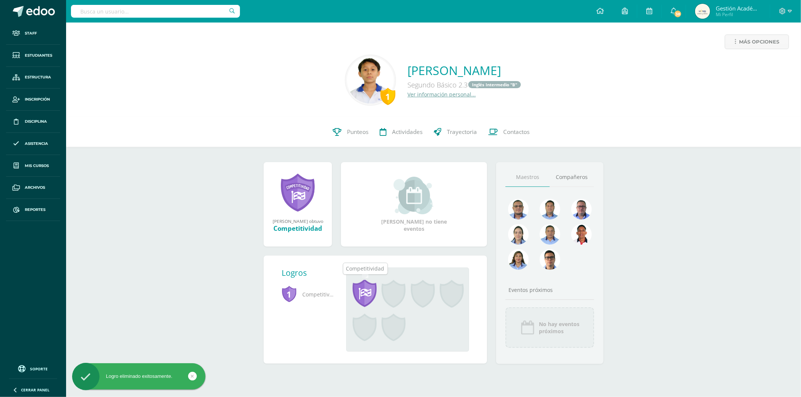
click at [370, 295] on span at bounding box center [364, 294] width 24 height 28
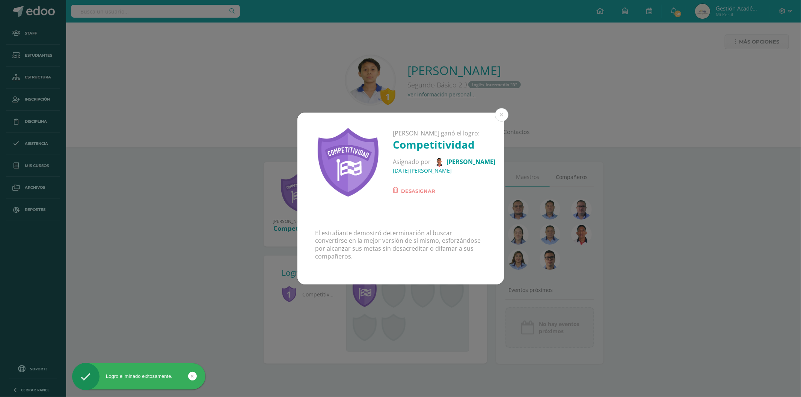
click at [414, 194] on span "Desasignar" at bounding box center [418, 191] width 34 height 9
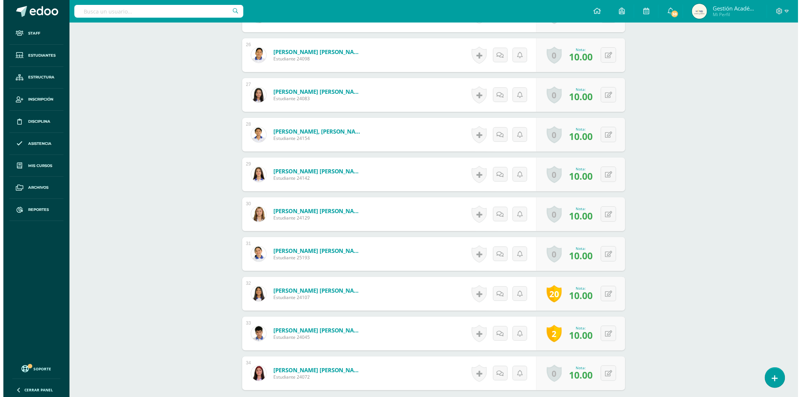
scroll to position [1296, 0]
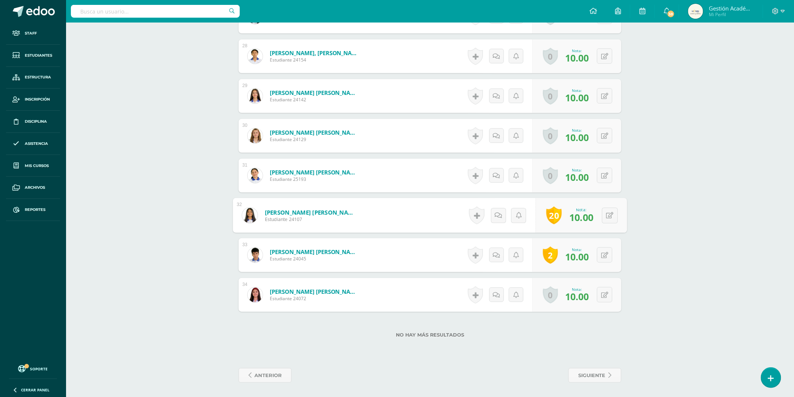
click at [546, 253] on link "2" at bounding box center [550, 255] width 15 height 17
click at [554, 303] on link at bounding box center [553, 303] width 15 height 17
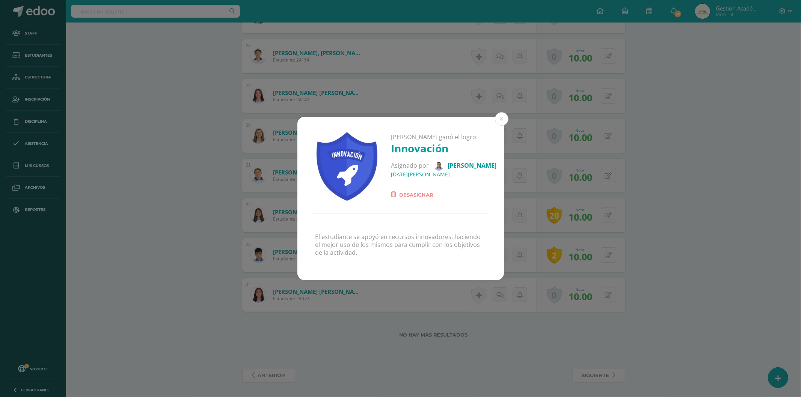
click at [422, 193] on span "Desasignar" at bounding box center [416, 194] width 34 height 9
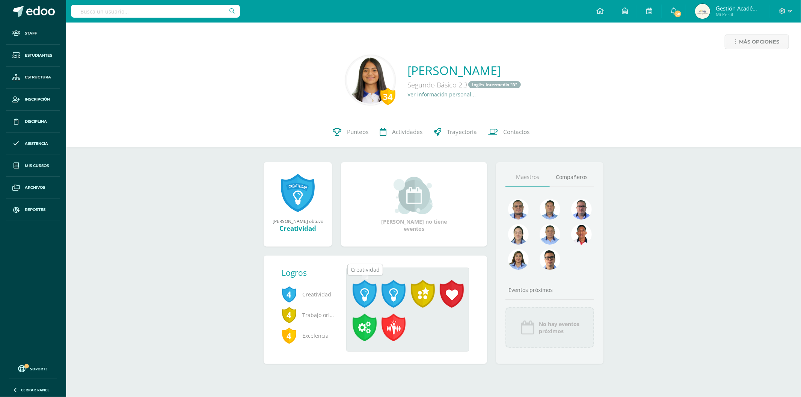
click at [363, 286] on span at bounding box center [364, 294] width 24 height 28
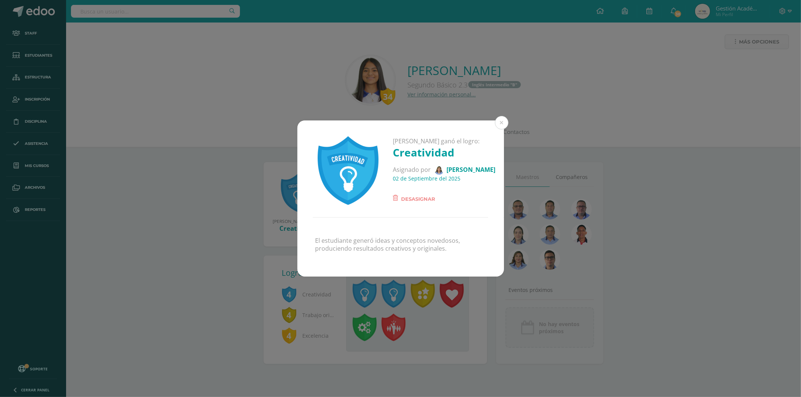
click at [443, 304] on div "Dulce María José ganó el logro: Creatividad Asignado por Mayra González 02 de S…" at bounding box center [400, 198] width 801 height 397
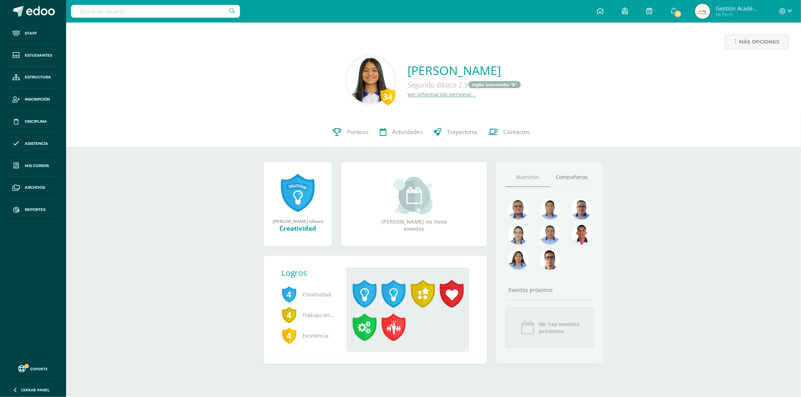
click at [451, 300] on div "Dulce María José ganó el logro: Creatividad Asignado por Mayra González 02 de S…" at bounding box center [400, 198] width 801 height 397
click at [454, 296] on span at bounding box center [452, 294] width 24 height 28
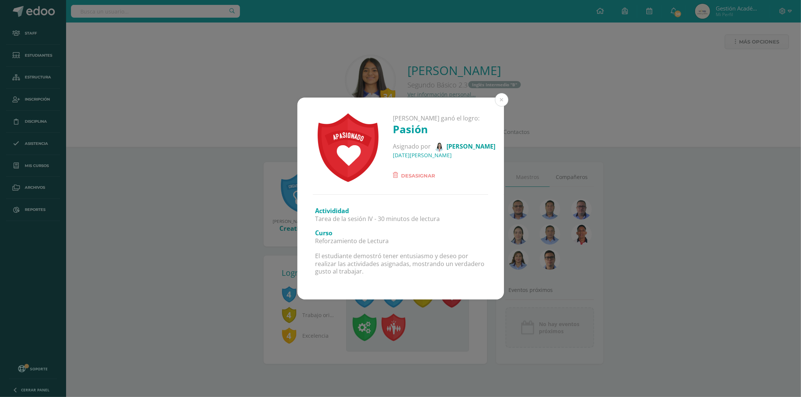
click at [377, 337] on div "Dulce María José ganó el logro: Pasión Asignado por Luz Vidal 30 de Junio del 2…" at bounding box center [400, 198] width 801 height 397
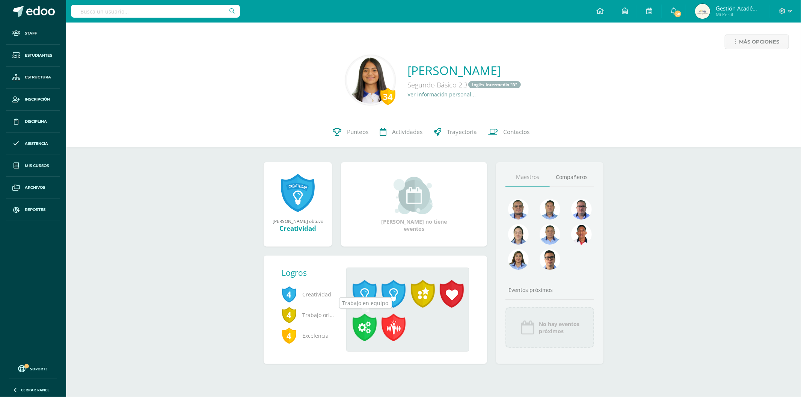
click at [367, 332] on span at bounding box center [364, 328] width 24 height 28
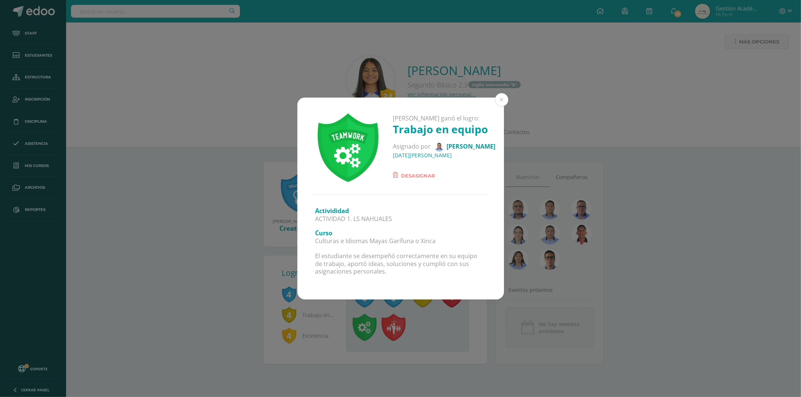
click at [407, 178] on span "Desasignar" at bounding box center [418, 175] width 34 height 9
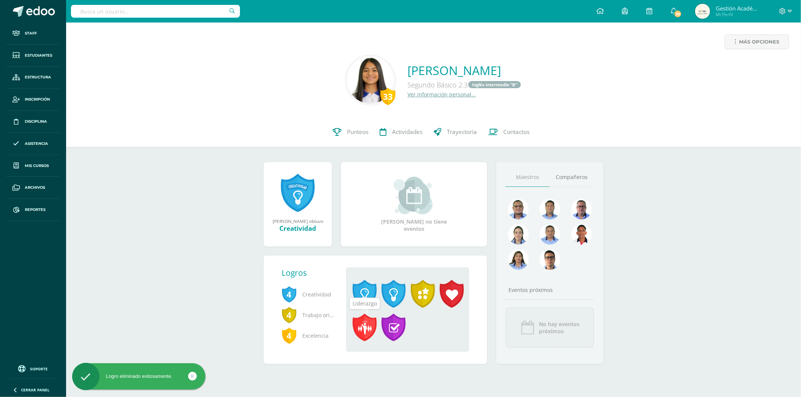
click at [373, 335] on span at bounding box center [364, 328] width 24 height 28
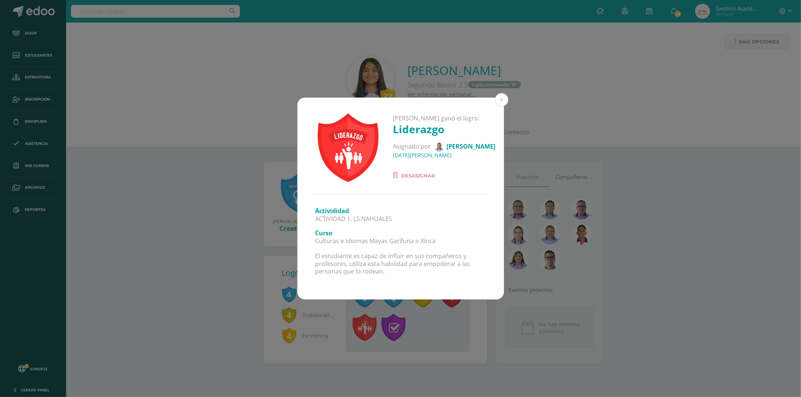
click at [427, 177] on span "Desasignar" at bounding box center [418, 175] width 34 height 9
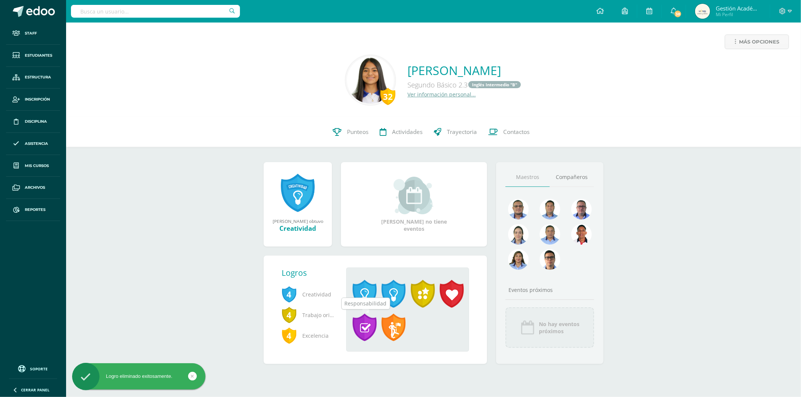
click at [375, 329] on span at bounding box center [364, 328] width 24 height 28
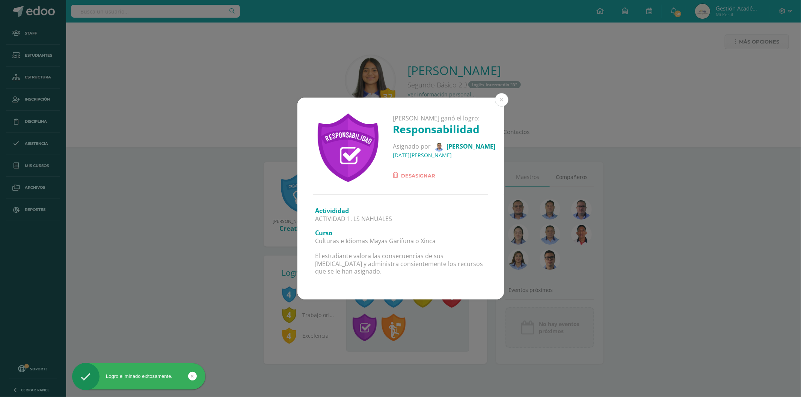
click at [403, 178] on span "Desasignar" at bounding box center [418, 175] width 34 height 9
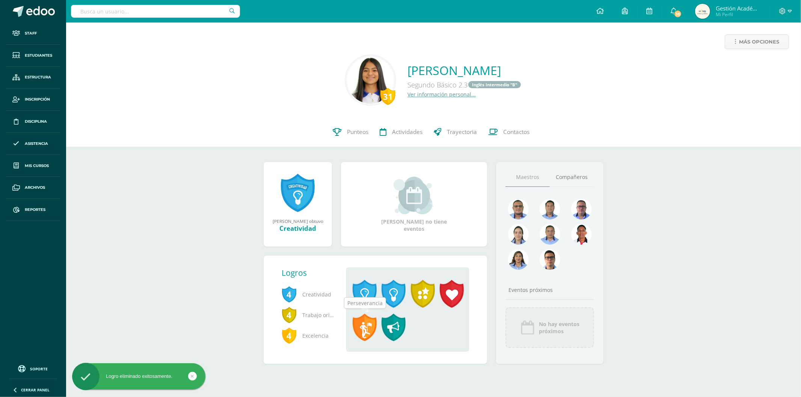
click at [367, 327] on span at bounding box center [364, 328] width 24 height 28
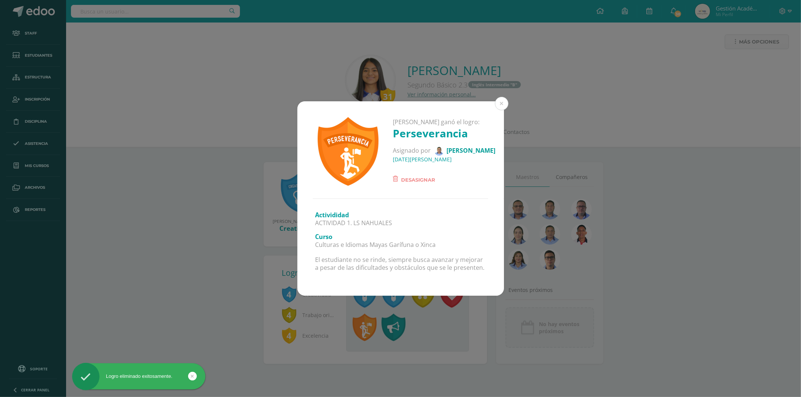
click at [400, 185] on div "Dulce María José ganó el logro: Perseverancia Asignado por Rodolfo Carranza 19 …" at bounding box center [400, 149] width 206 height 97
click at [405, 179] on span "Desasignar" at bounding box center [418, 179] width 34 height 9
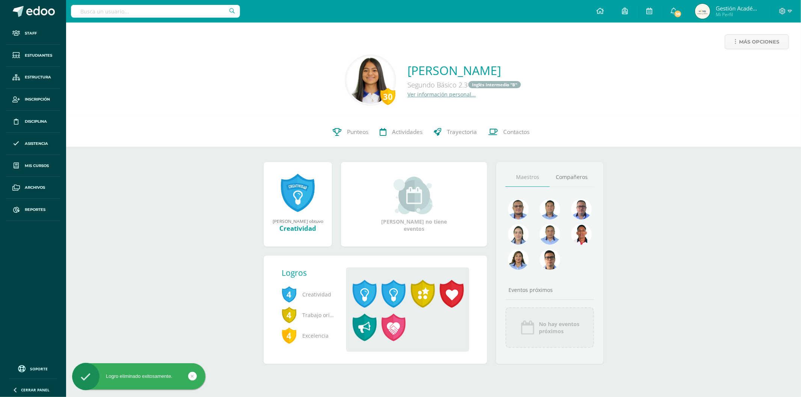
click at [371, 330] on span at bounding box center [364, 328] width 24 height 28
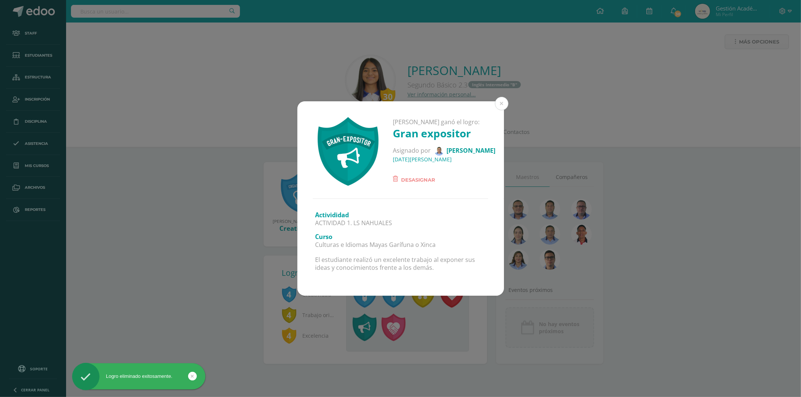
click at [408, 181] on span "Desasignar" at bounding box center [418, 179] width 34 height 9
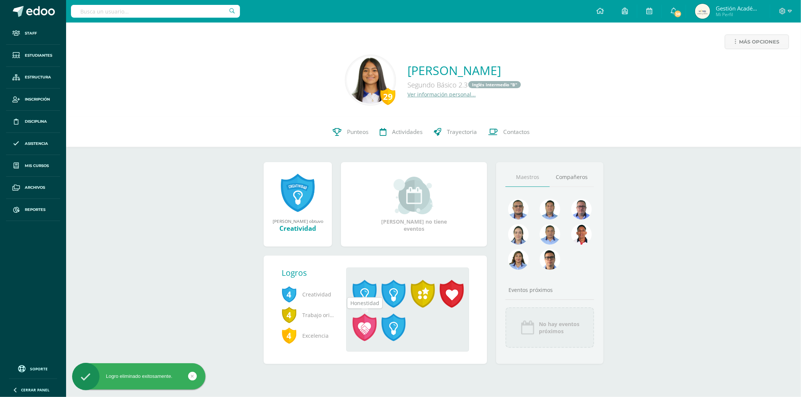
click at [365, 329] on span at bounding box center [364, 328] width 24 height 28
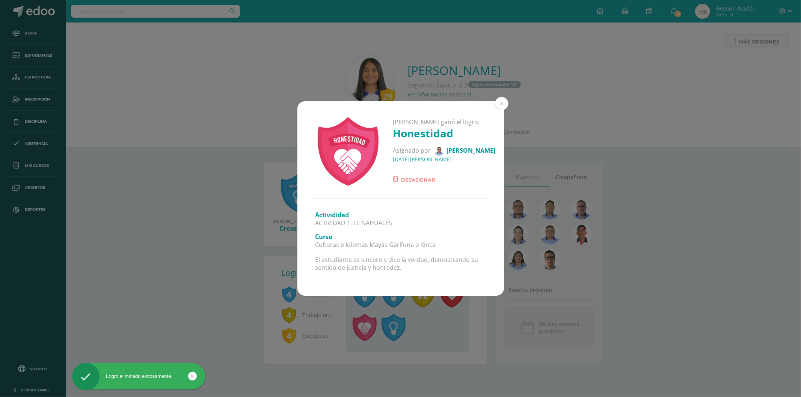
click at [411, 181] on span "Desasignar" at bounding box center [418, 179] width 34 height 9
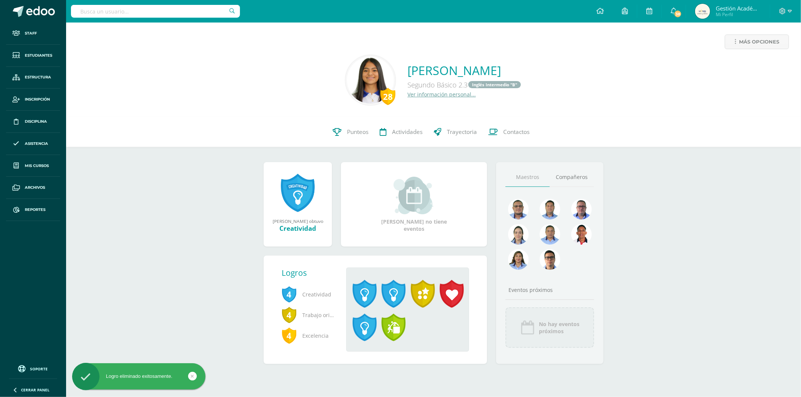
click at [361, 325] on span at bounding box center [364, 328] width 24 height 28
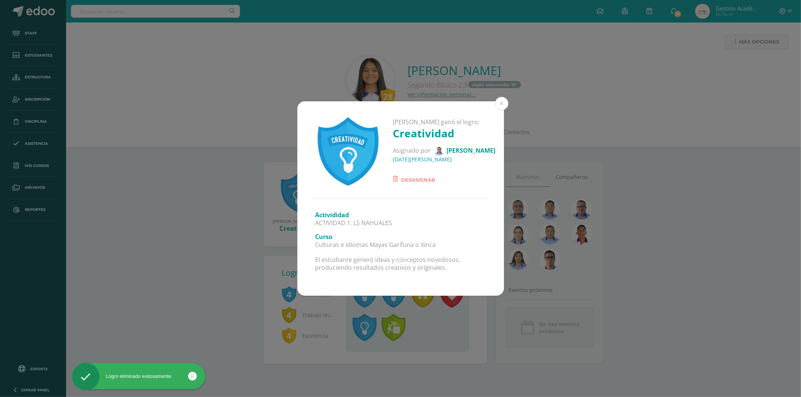
click at [410, 174] on form "Desasignar" at bounding box center [444, 177] width 102 height 16
click at [410, 179] on span "Desasignar" at bounding box center [418, 179] width 34 height 9
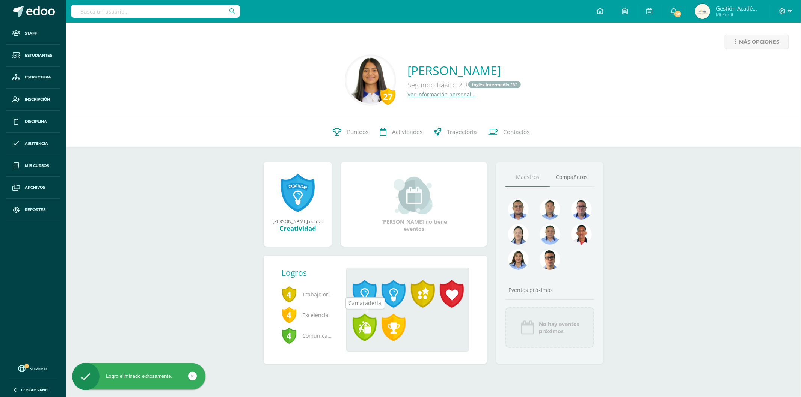
click at [368, 316] on span at bounding box center [364, 328] width 24 height 28
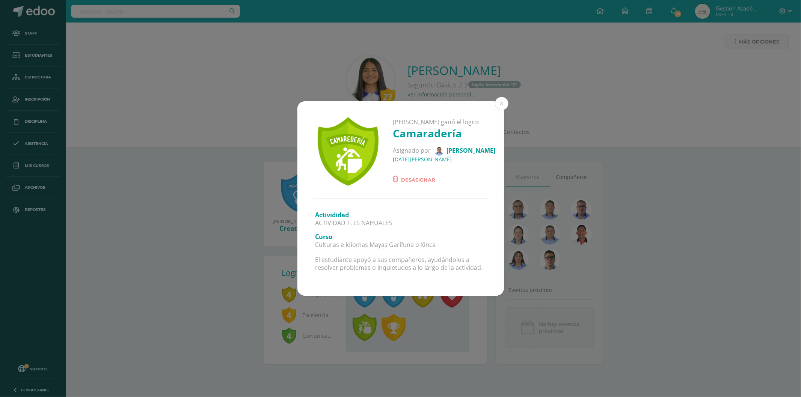
click at [408, 181] on span "Desasignar" at bounding box center [418, 179] width 34 height 9
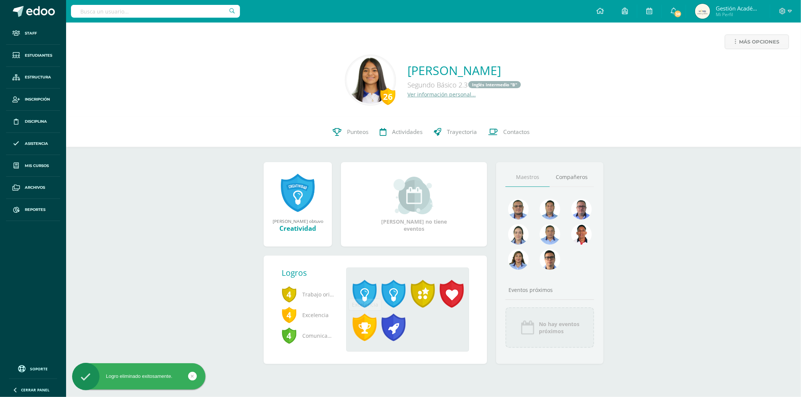
click at [370, 327] on span at bounding box center [364, 328] width 24 height 28
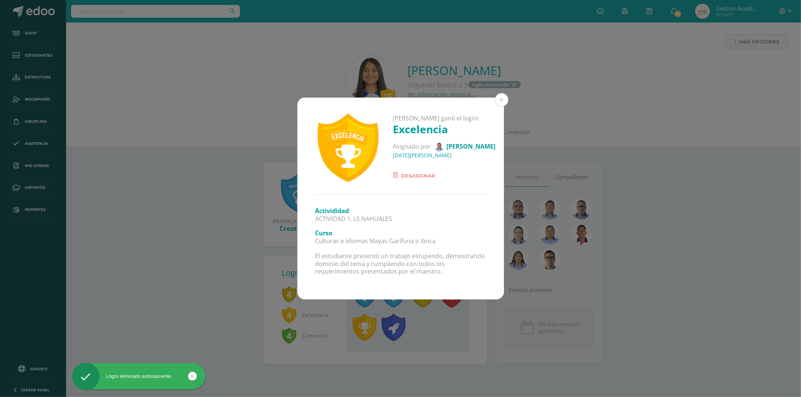
click at [415, 181] on div "[PERSON_NAME] ganó el logro: Excelencia Asignado por [PERSON_NAME] [DATE][PERSO…" at bounding box center [400, 146] width 206 height 97
click at [414, 175] on span "Desasignar" at bounding box center [418, 175] width 34 height 9
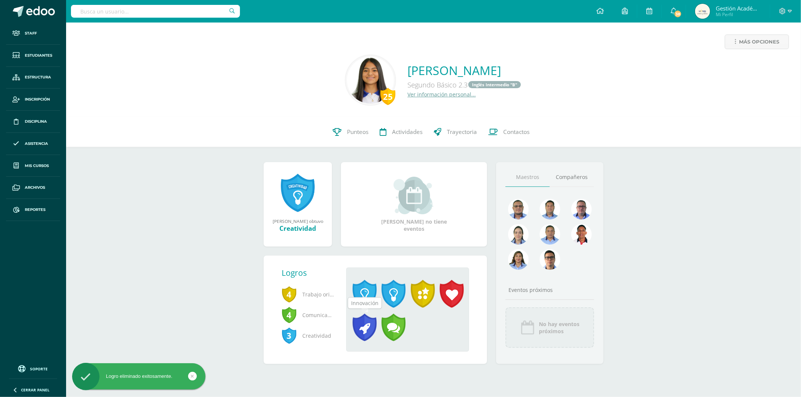
click at [372, 333] on span at bounding box center [364, 328] width 24 height 28
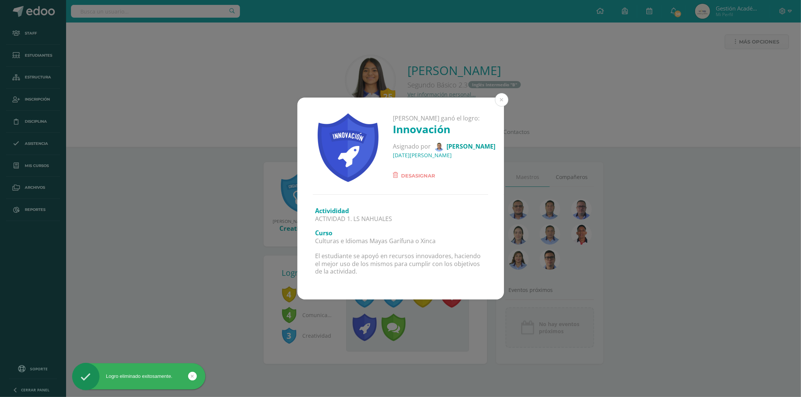
click at [420, 178] on span "Desasignar" at bounding box center [418, 175] width 34 height 9
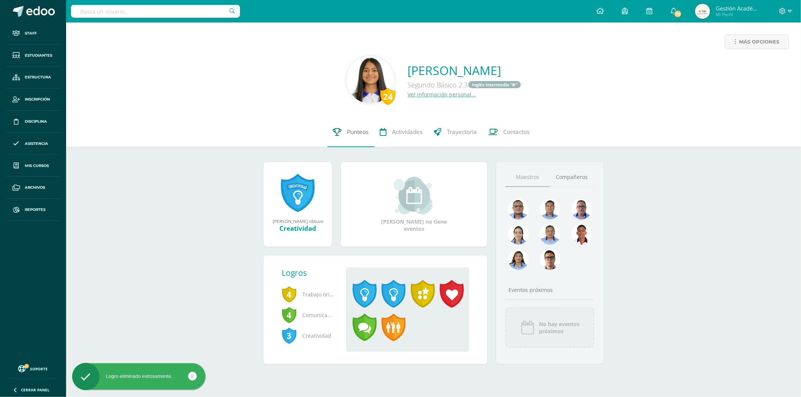
click at [345, 129] on link "Punteos" at bounding box center [350, 132] width 47 height 30
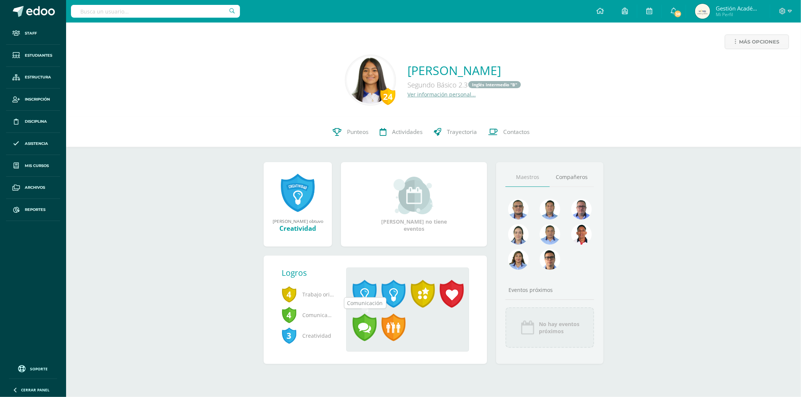
click at [360, 325] on span at bounding box center [364, 328] width 24 height 28
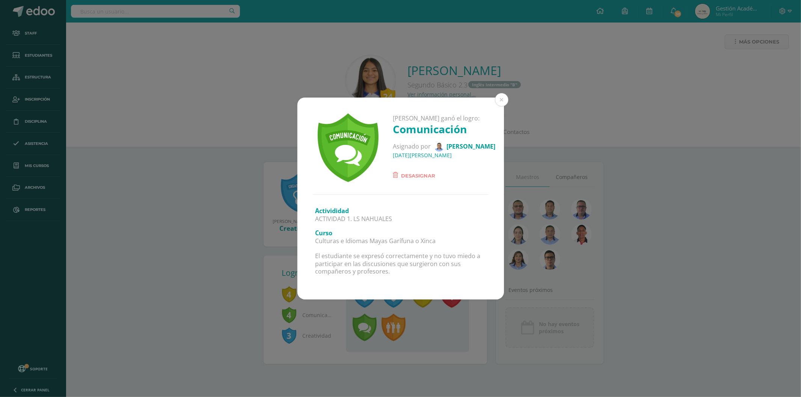
click at [421, 175] on span "Desasignar" at bounding box center [418, 175] width 34 height 9
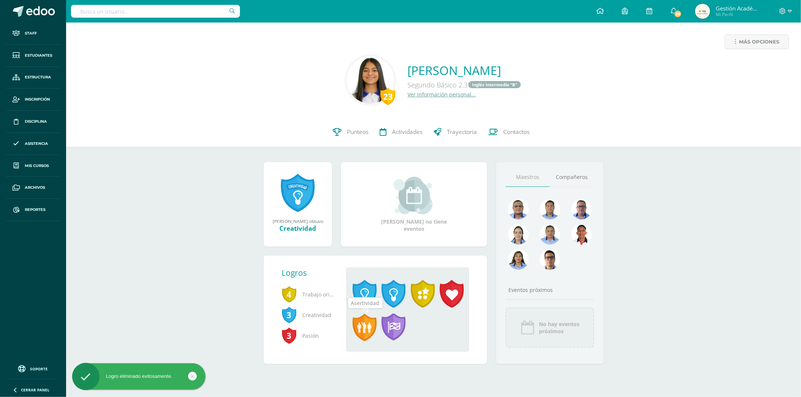
click at [372, 325] on span at bounding box center [364, 328] width 24 height 28
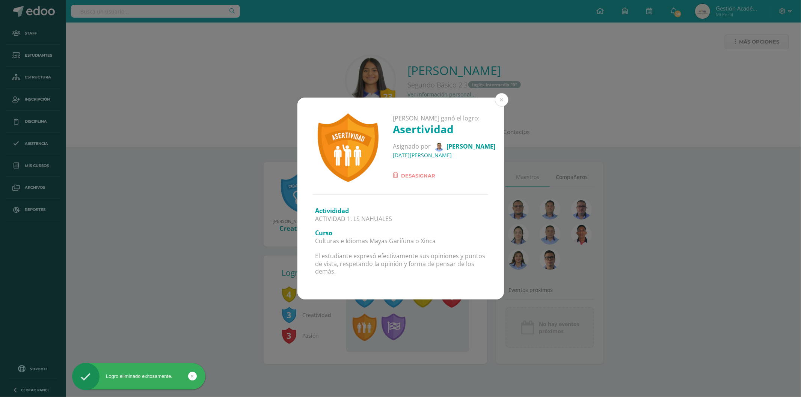
click at [414, 170] on form "Desasignar" at bounding box center [444, 173] width 102 height 16
click at [414, 178] on span "Desasignar" at bounding box center [418, 175] width 34 height 9
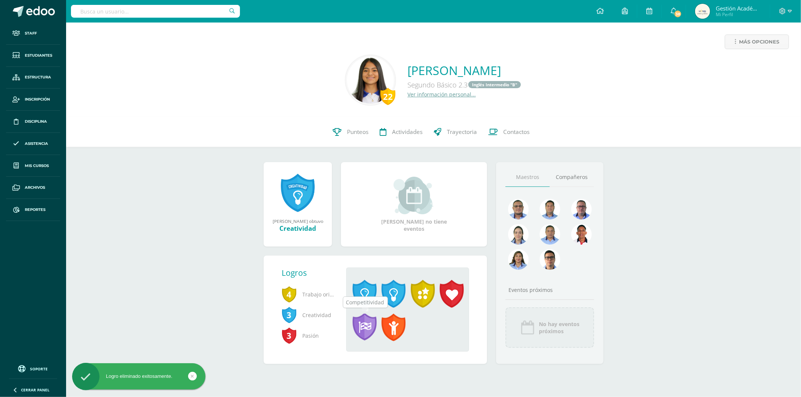
click at [362, 328] on span at bounding box center [364, 328] width 24 height 28
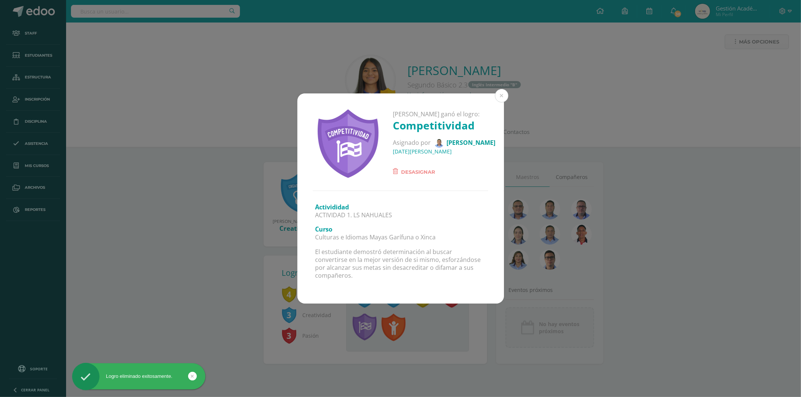
click at [408, 175] on span "Desasignar" at bounding box center [418, 171] width 34 height 9
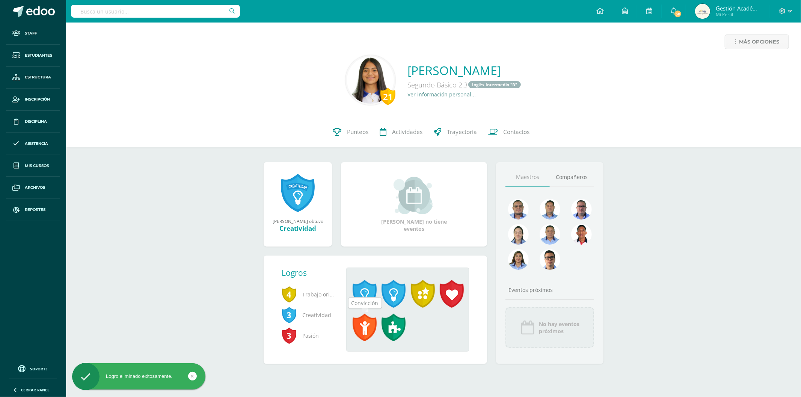
click at [363, 336] on span at bounding box center [364, 328] width 24 height 28
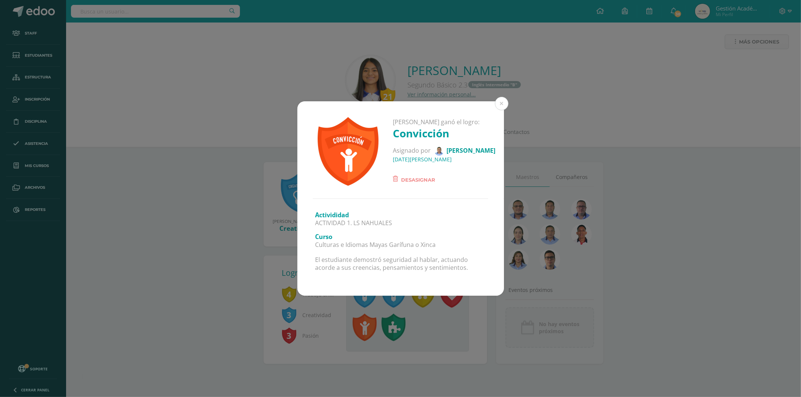
click at [410, 182] on span "Desasignar" at bounding box center [418, 179] width 34 height 9
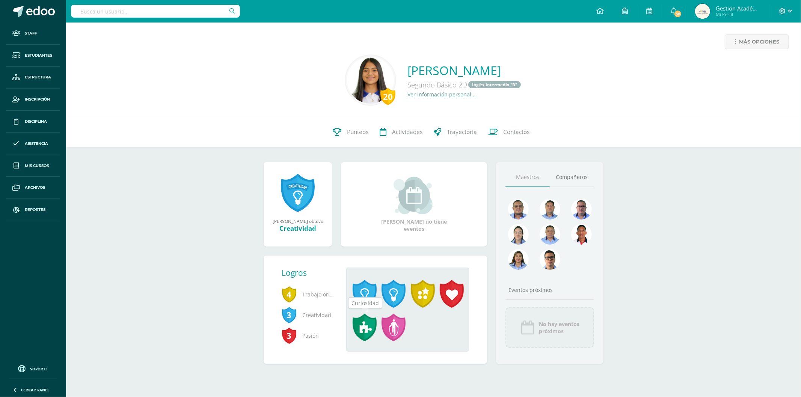
click at [370, 323] on span at bounding box center [364, 328] width 24 height 28
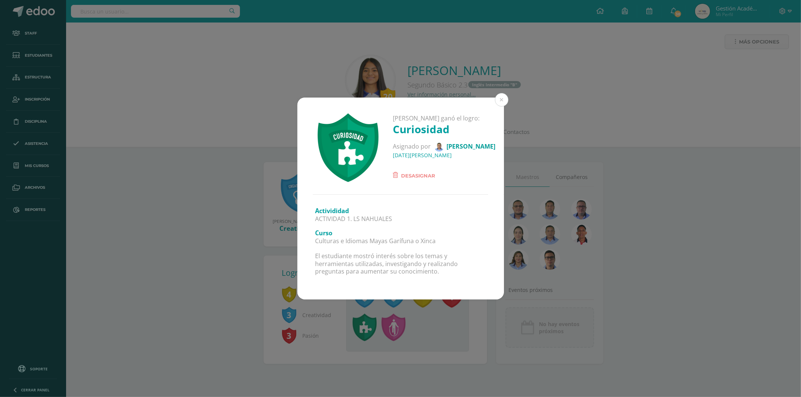
click at [411, 167] on form "Desasignar" at bounding box center [444, 173] width 102 height 16
click at [411, 176] on span "Desasignar" at bounding box center [418, 175] width 34 height 9
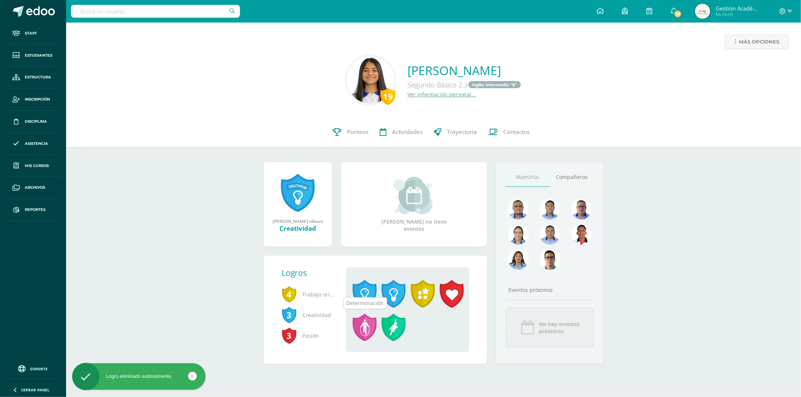
click at [355, 331] on span at bounding box center [364, 328] width 24 height 28
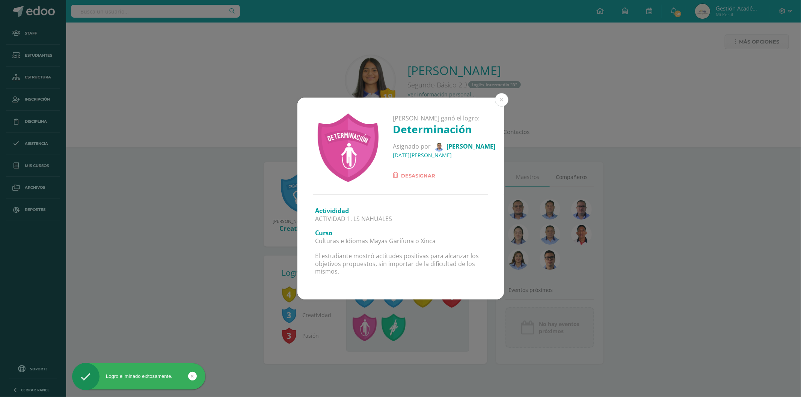
click at [404, 176] on span "Desasignar" at bounding box center [418, 175] width 34 height 9
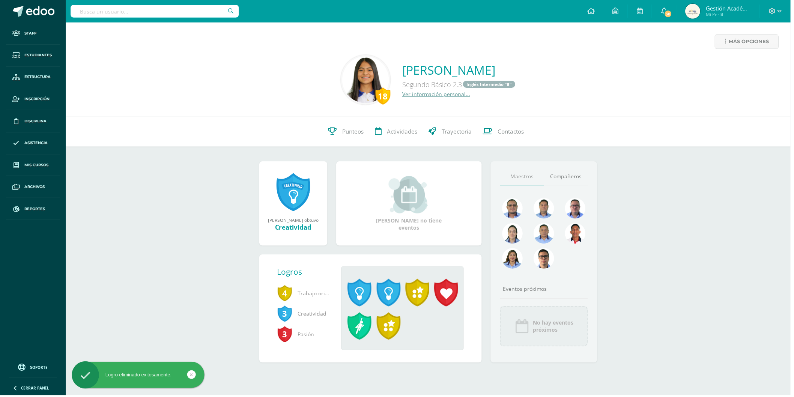
click at [367, 327] on span at bounding box center [361, 328] width 24 height 28
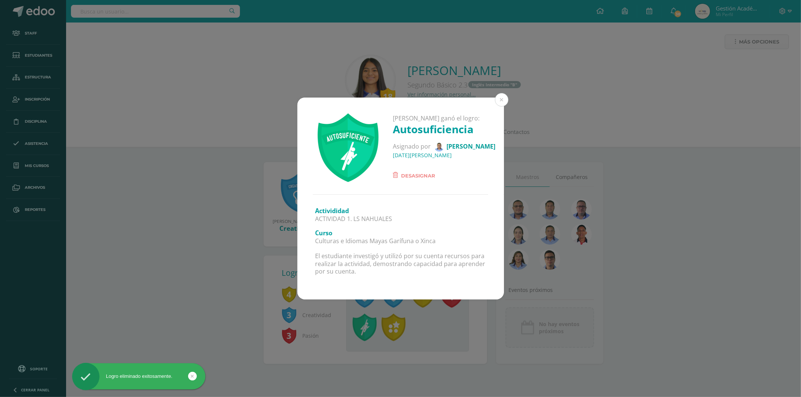
click at [411, 173] on span "Desasignar" at bounding box center [418, 175] width 34 height 9
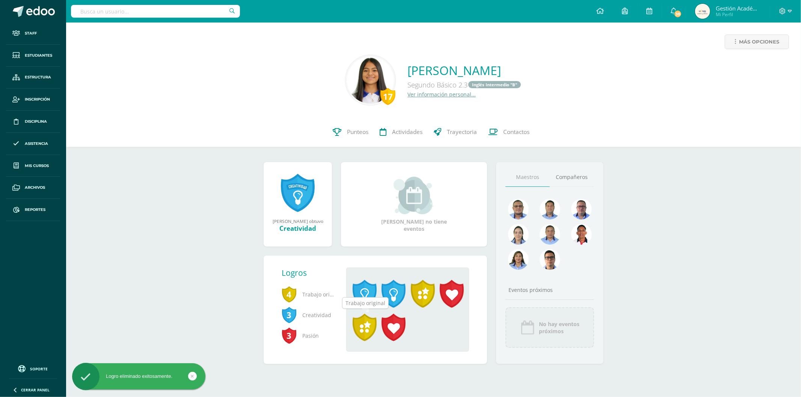
click at [361, 335] on span at bounding box center [364, 328] width 24 height 28
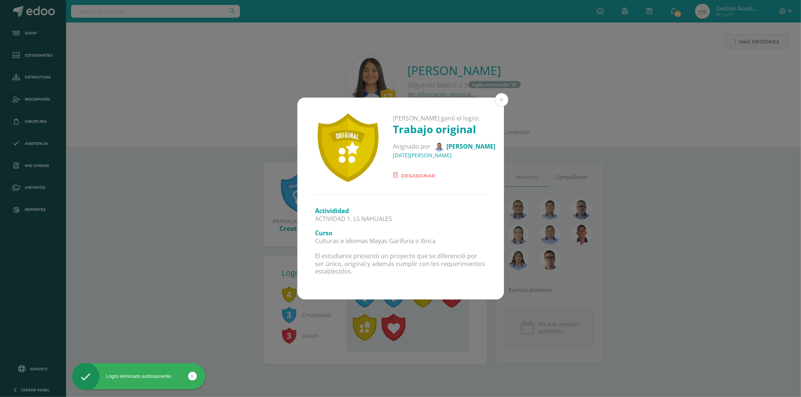
click at [402, 173] on span "Desasignar" at bounding box center [418, 175] width 34 height 9
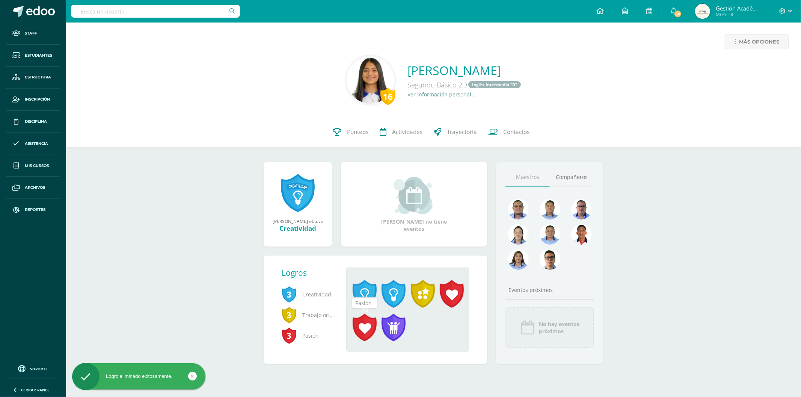
click at [364, 318] on span at bounding box center [364, 328] width 24 height 28
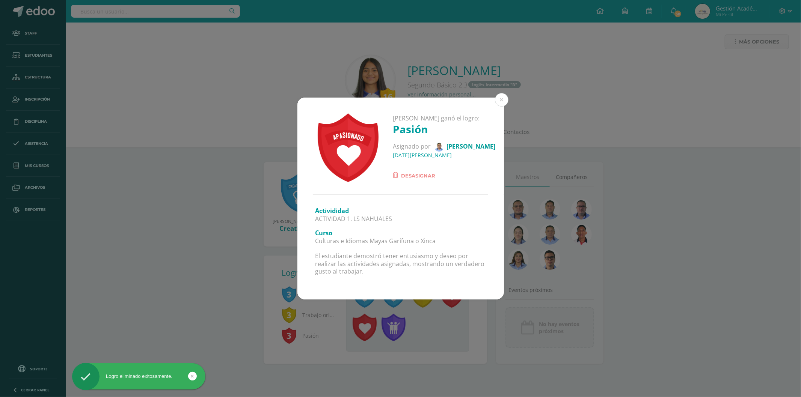
click at [407, 177] on span "Desasignar" at bounding box center [418, 175] width 34 height 9
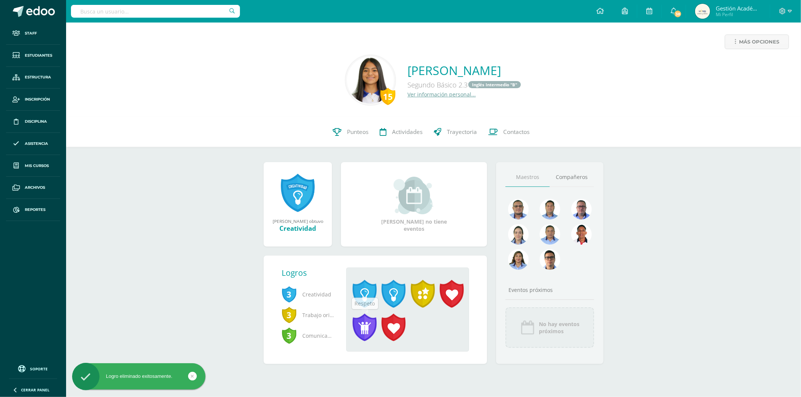
click at [377, 321] on link at bounding box center [363, 331] width 29 height 34
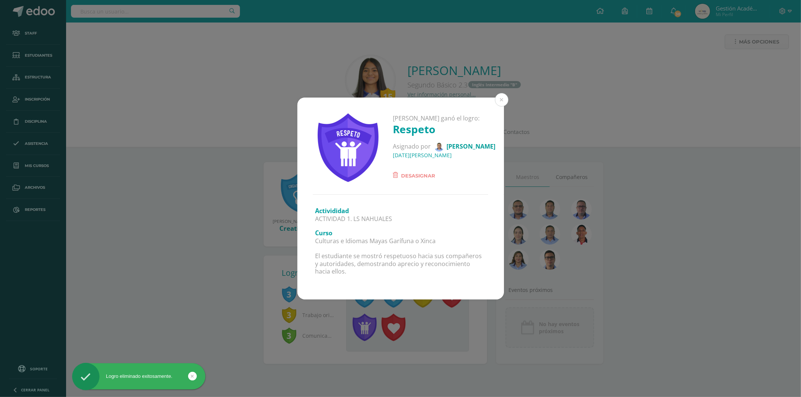
click at [413, 179] on span "Desasignar" at bounding box center [418, 175] width 34 height 9
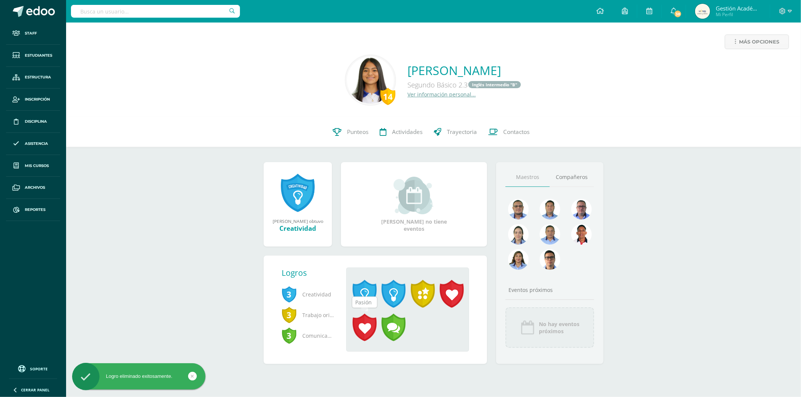
click at [357, 326] on span at bounding box center [364, 328] width 24 height 28
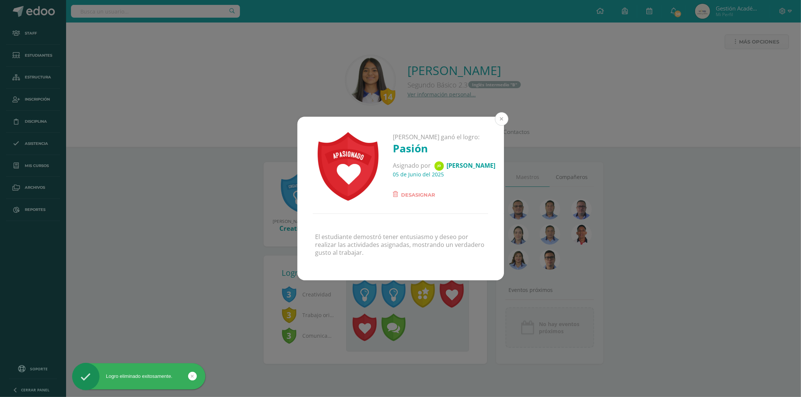
click at [500, 117] on button at bounding box center [502, 119] width 14 height 14
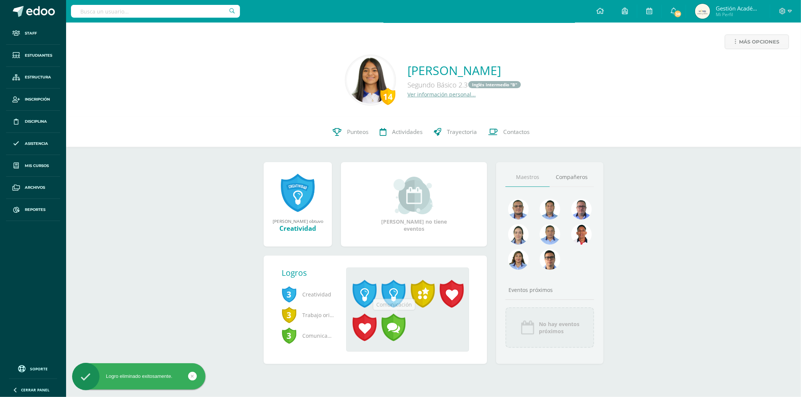
click at [389, 326] on span at bounding box center [393, 328] width 24 height 28
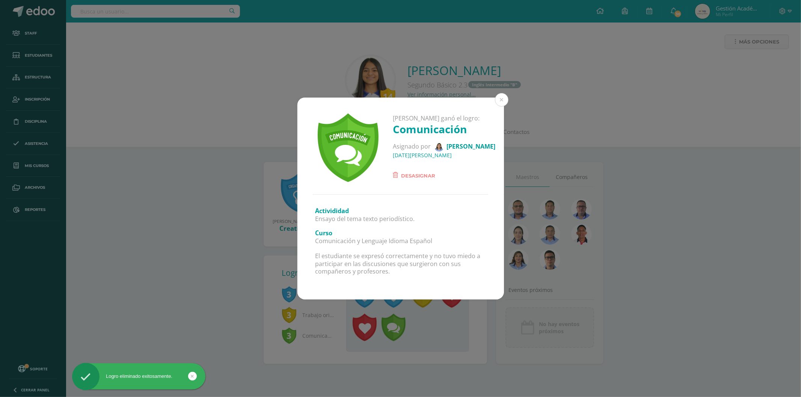
click at [437, 327] on div "Dulce María José ganó el logro: Comunicación Asignado por Mayra González 26 de …" at bounding box center [400, 198] width 801 height 397
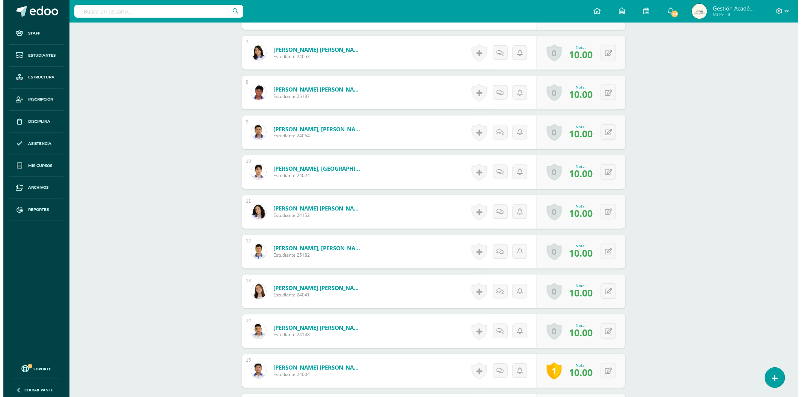
scroll to position [589, 0]
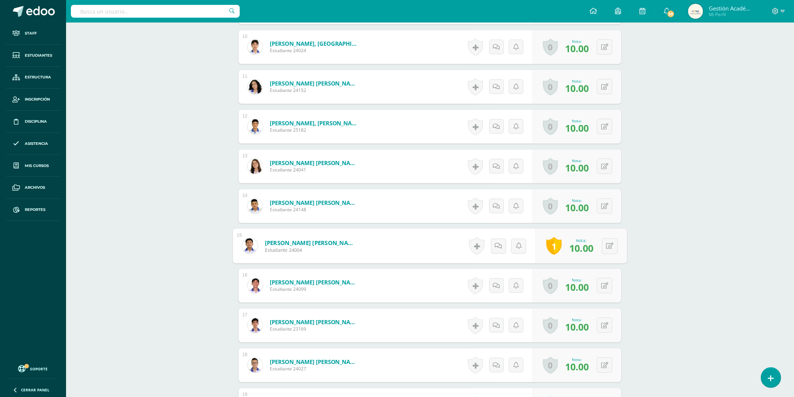
click at [550, 247] on link "1" at bounding box center [554, 247] width 15 height 18
click at [550, 288] on link at bounding box center [553, 294] width 15 height 17
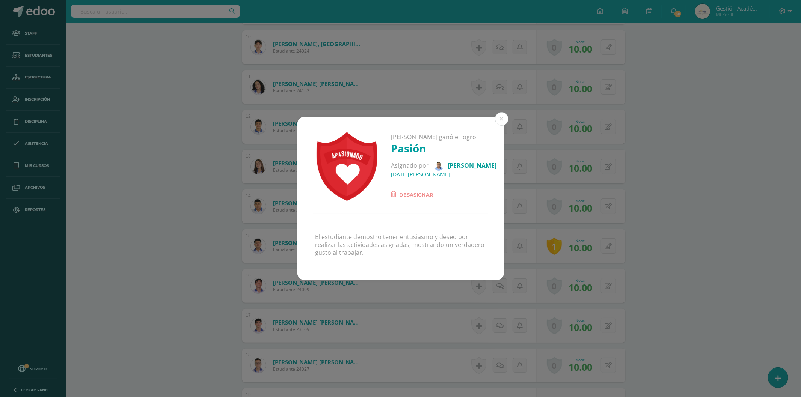
click at [412, 195] on span "Desasignar" at bounding box center [416, 194] width 34 height 9
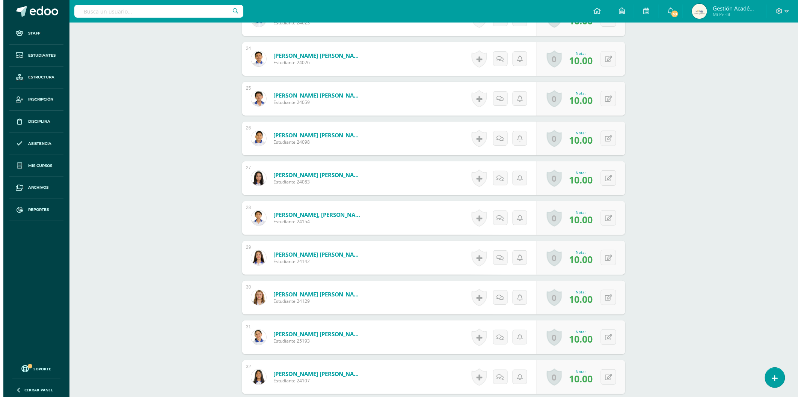
scroll to position [1296, 0]
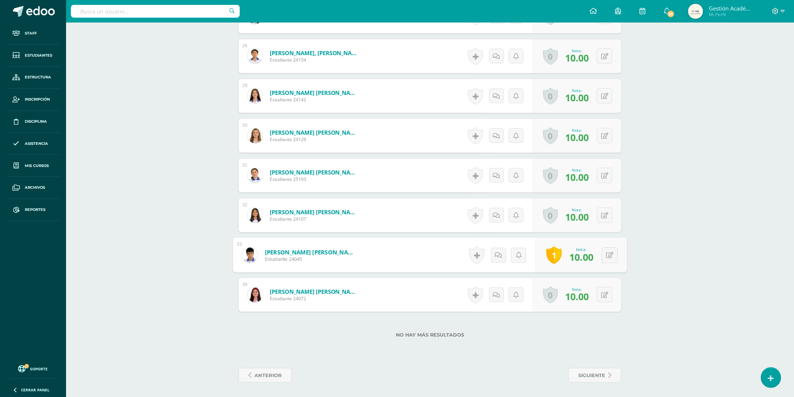
click at [551, 254] on link "1" at bounding box center [554, 256] width 15 height 18
click at [558, 302] on link at bounding box center [553, 303] width 15 height 17
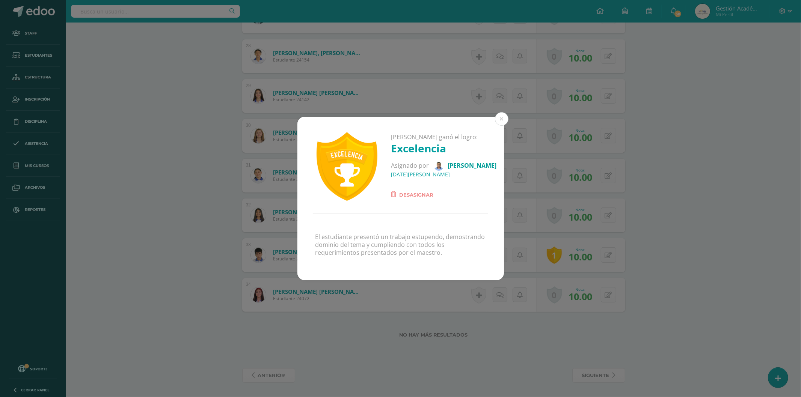
click at [423, 198] on span "Desasignar" at bounding box center [416, 194] width 34 height 9
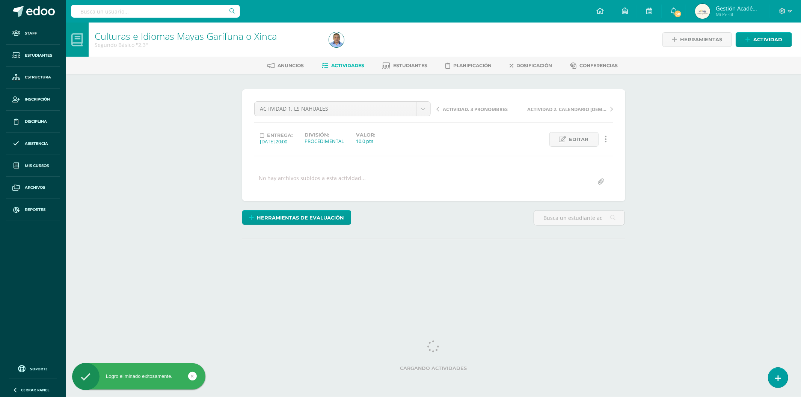
click at [182, 8] on input "text" at bounding box center [155, 11] width 169 height 13
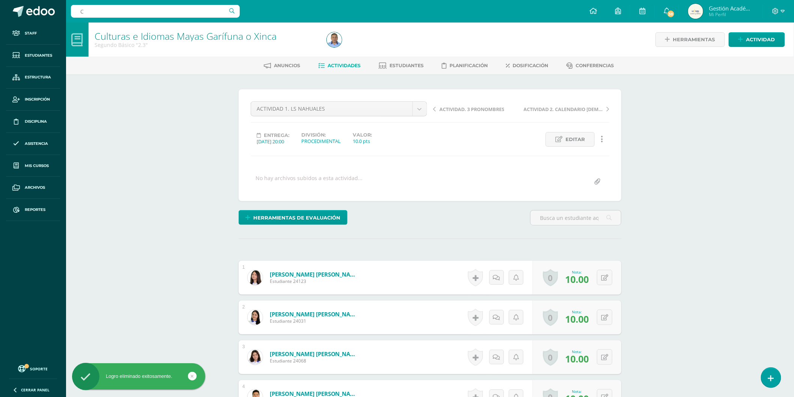
scroll to position [0, 0]
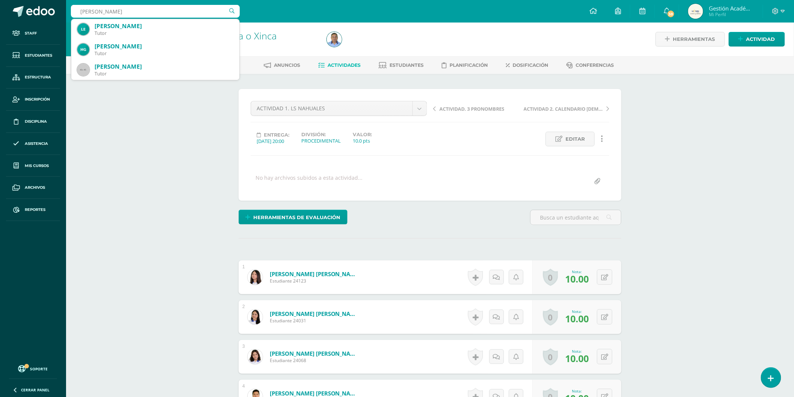
type input "[PERSON_NAME]"
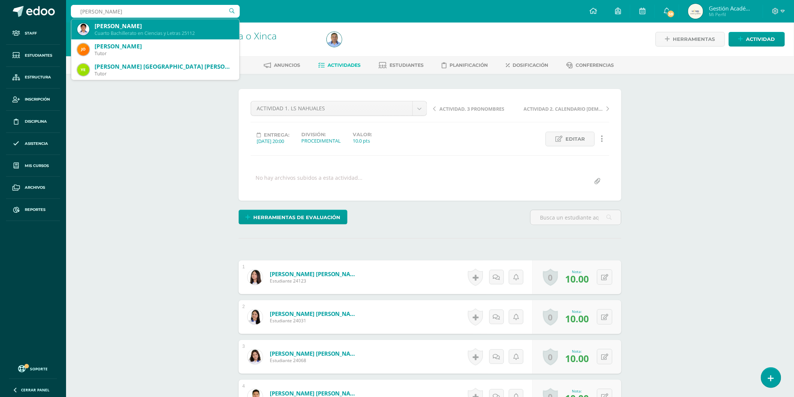
click at [137, 26] on div "[PERSON_NAME]" at bounding box center [164, 26] width 139 height 8
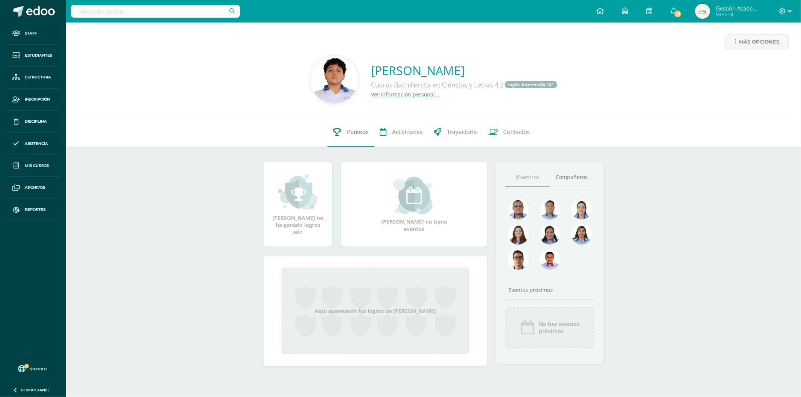
click at [349, 129] on span "Punteos" at bounding box center [357, 132] width 21 height 8
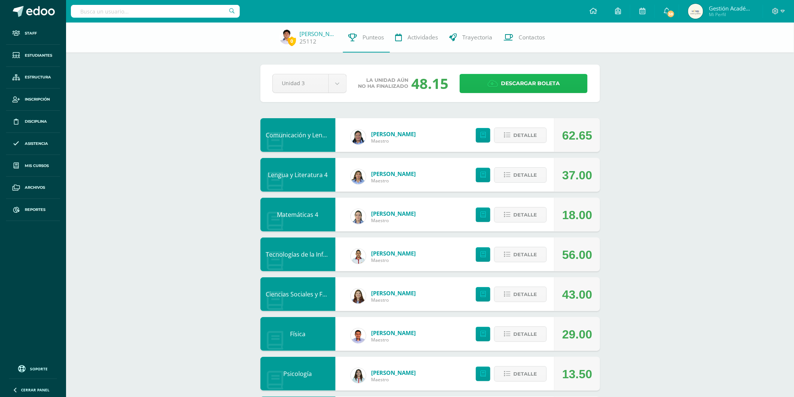
click at [550, 87] on span "Descargar boleta" at bounding box center [530, 83] width 59 height 18
click at [528, 84] on span "Descargar boleta" at bounding box center [530, 83] width 59 height 18
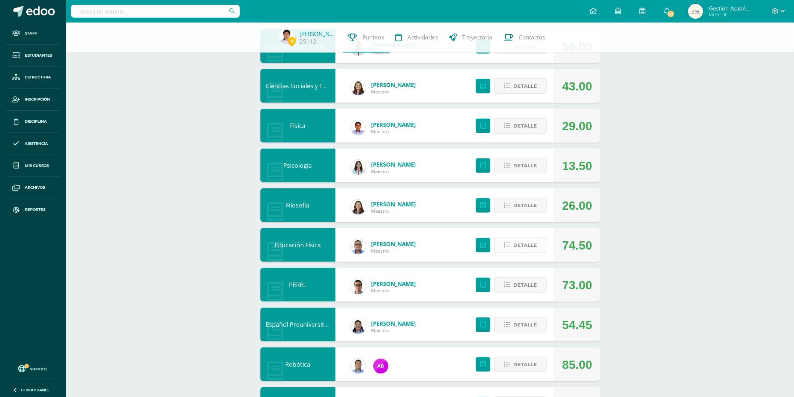
scroll to position [42, 0]
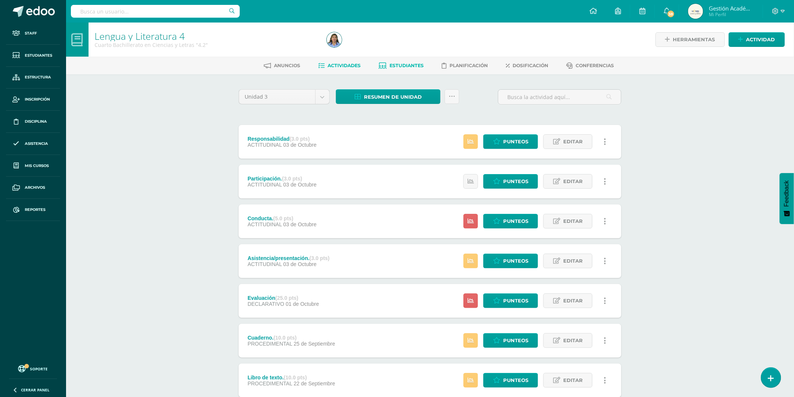
click at [397, 65] on span "Estudiantes" at bounding box center [407, 66] width 34 height 6
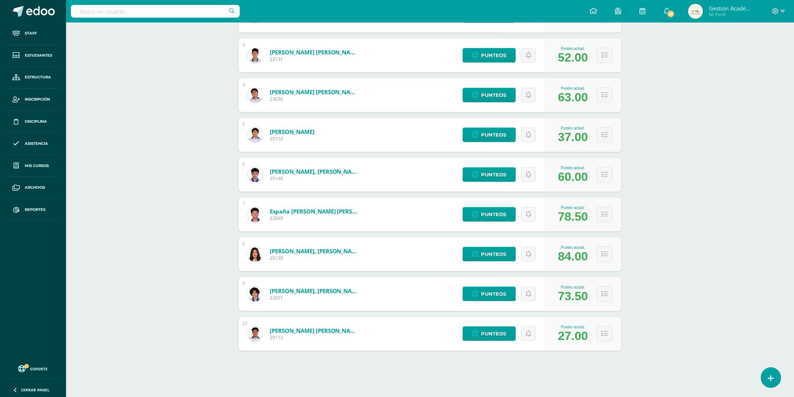
scroll to position [163, 0]
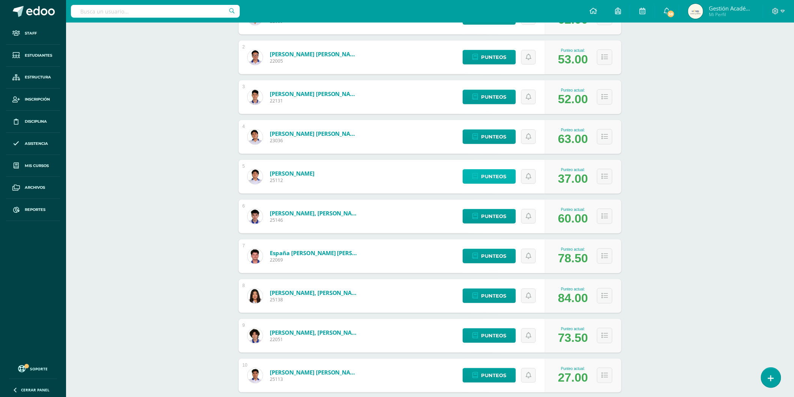
click at [493, 176] on span "Punteos" at bounding box center [493, 177] width 25 height 14
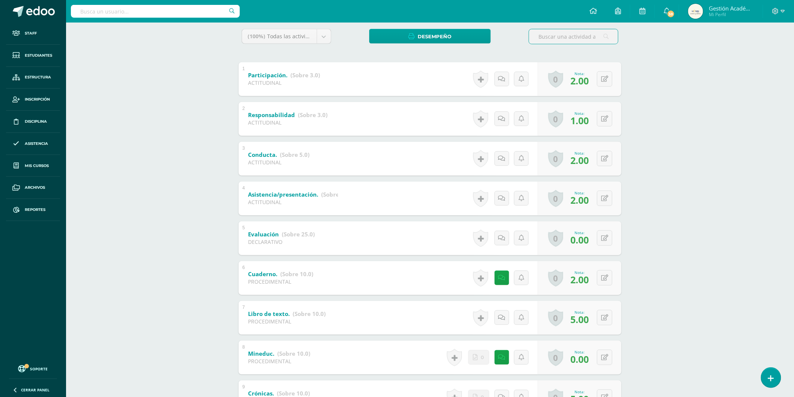
scroll to position [208, 0]
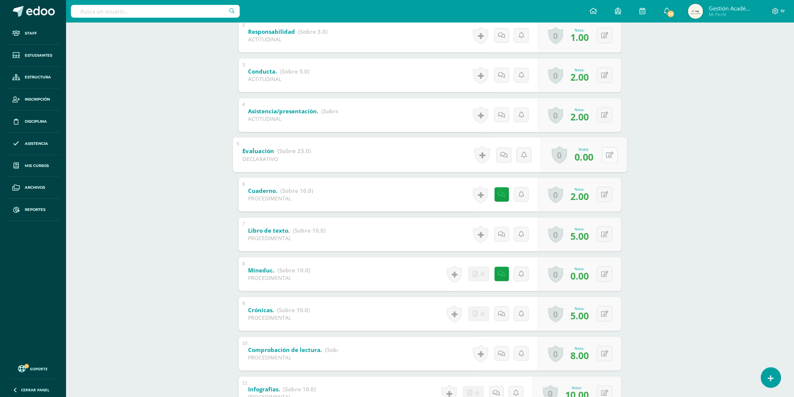
click at [610, 155] on button at bounding box center [610, 155] width 16 height 16
type input "25"
click at [701, 187] on div "Lengua y Literatura 4 Cuarto Bachillerato en Ciencias y Letras "4.2" Herramient…" at bounding box center [430, 157] width 728 height 686
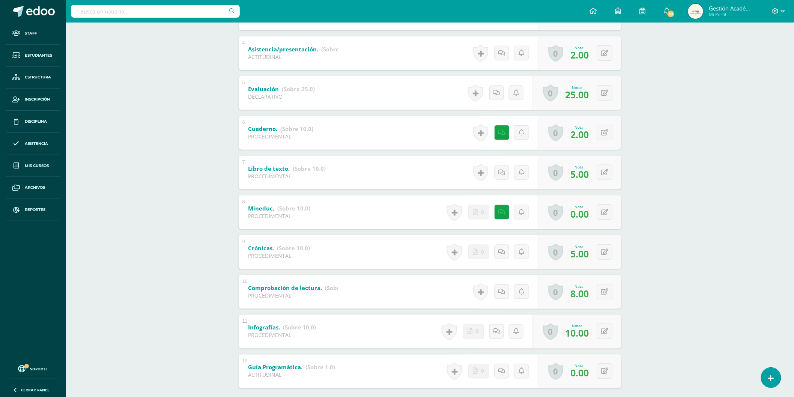
scroll to position [187, 0]
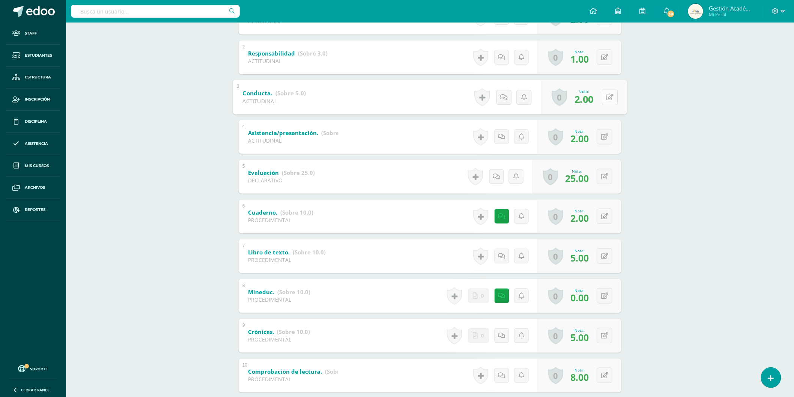
click at [607, 98] on icon at bounding box center [611, 97] width 8 height 6
type input "3"
click at [591, 99] on icon at bounding box center [590, 99] width 7 height 6
click at [607, 257] on icon at bounding box center [611, 256] width 8 height 6
type input "6"
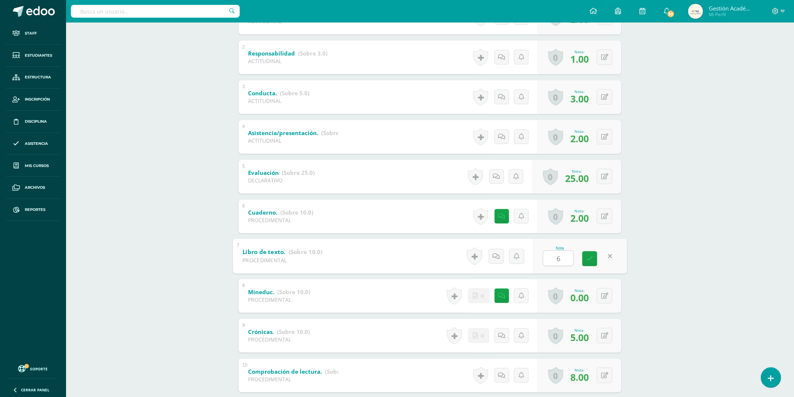
click at [685, 267] on div "Lengua y Literatura 4 Cuarto Bachillerato en Ciencias y Letras "4.2" Herramient…" at bounding box center [430, 179] width 728 height 686
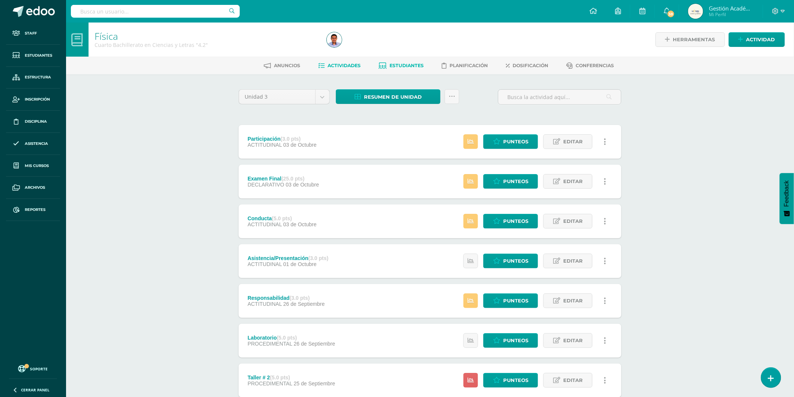
click at [404, 64] on span "Estudiantes" at bounding box center [407, 66] width 34 height 6
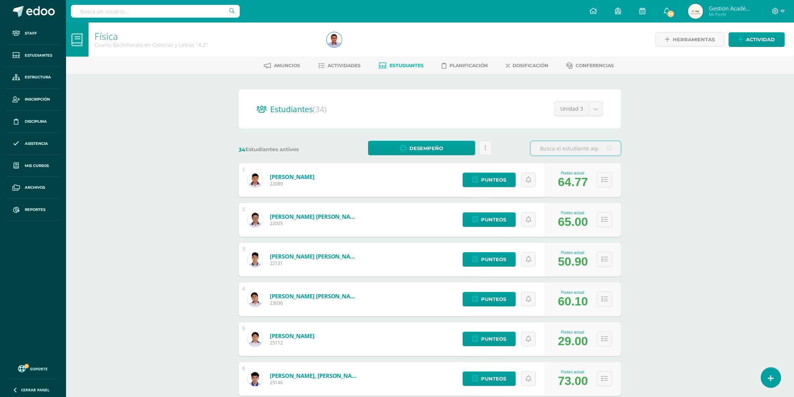
scroll to position [125, 0]
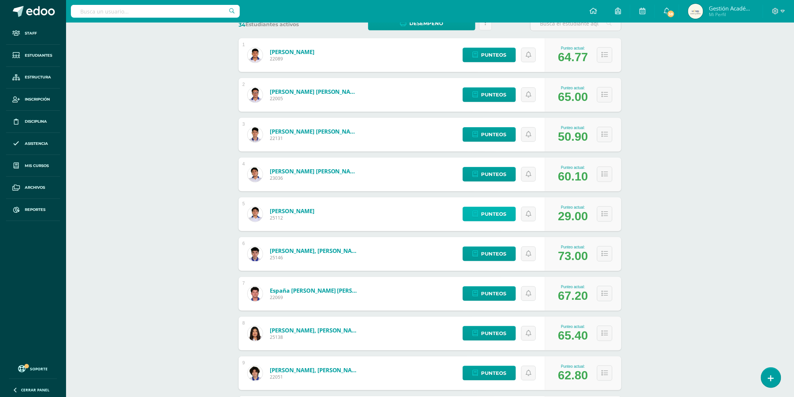
click at [497, 211] on span "Punteos" at bounding box center [493, 214] width 25 height 14
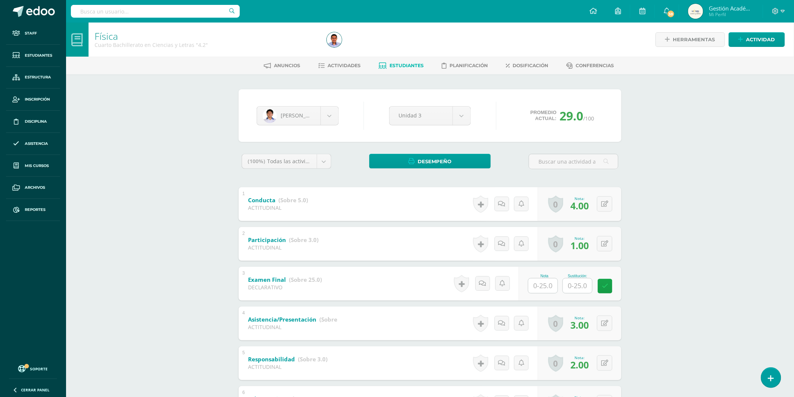
click at [577, 287] on input "text" at bounding box center [577, 286] width 29 height 15
click at [548, 283] on input "text" at bounding box center [547, 285] width 30 height 15
type input "25"
click at [712, 299] on div "Física Cuarto Bachillerato en Ciencias y Letras "4.2" Herramientas Detalle de a…" at bounding box center [430, 325] width 728 height 604
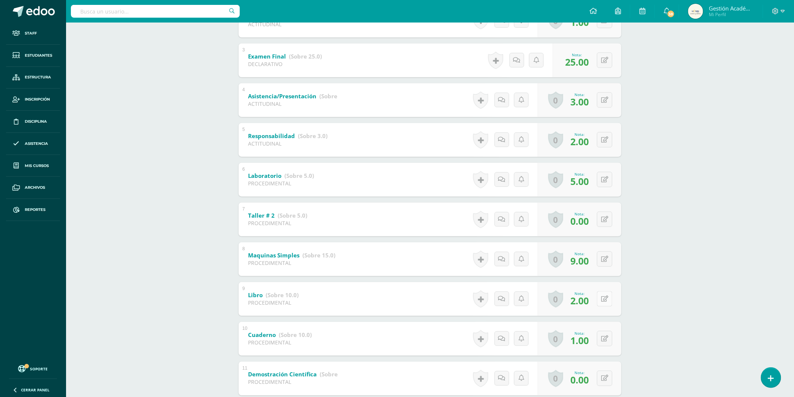
scroll to position [98, 0]
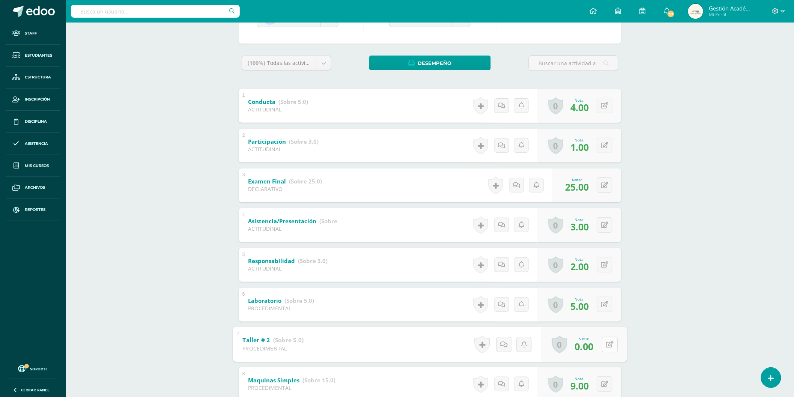
click at [609, 345] on button at bounding box center [610, 345] width 16 height 16
type input "5"
click at [677, 287] on div "Física Cuarto Bachillerato en Ciencias y Letras "4.2" Herramientas Detalle de a…" at bounding box center [430, 307] width 728 height 766
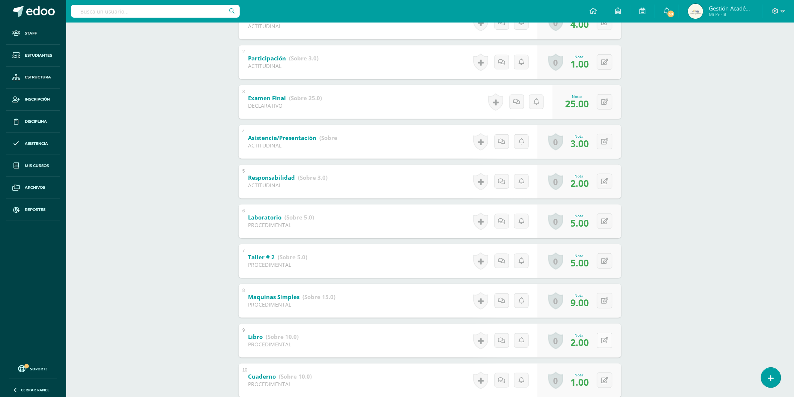
scroll to position [223, 0]
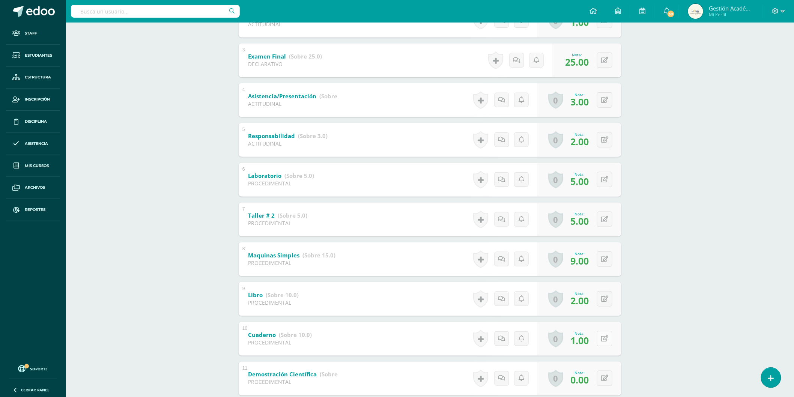
click at [607, 340] on icon at bounding box center [604, 339] width 7 height 6
type input "10"
click at [692, 309] on div "Física Cuarto Bachillerato en Ciencias y Letras "4.2" Herramientas Detalle de a…" at bounding box center [430, 182] width 728 height 766
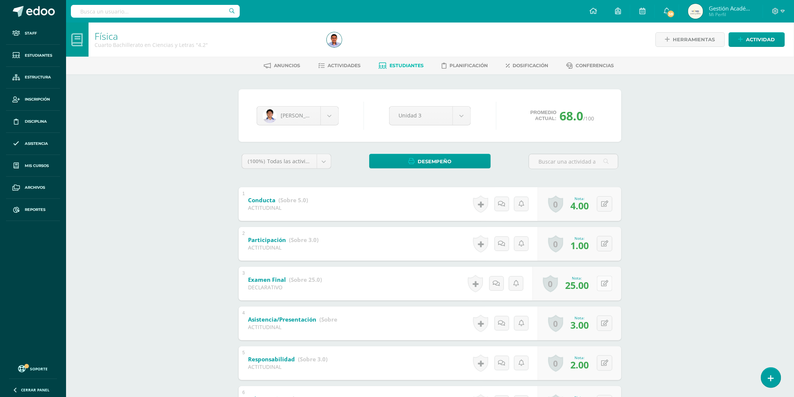
click at [609, 282] on button at bounding box center [604, 283] width 15 height 15
type input "2"
click at [530, 285] on input "25.00" at bounding box center [526, 285] width 30 height 15
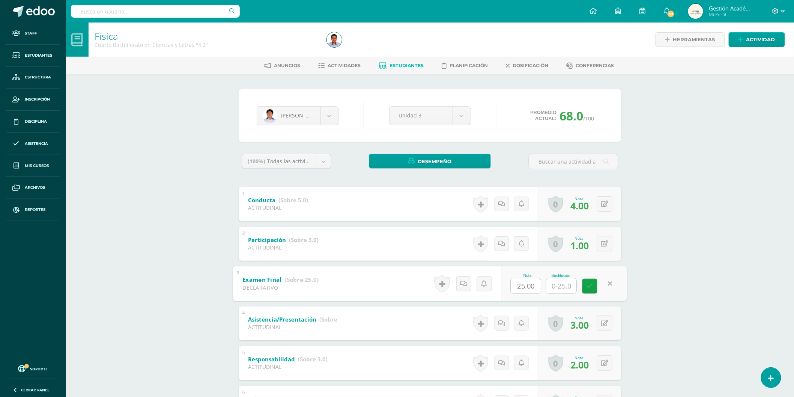
type input "3"
type input "23"
click at [678, 300] on div "Física Cuarto Bachillerato en Ciencias y Letras "4.2" Herramientas Detalle de a…" at bounding box center [430, 325] width 728 height 604
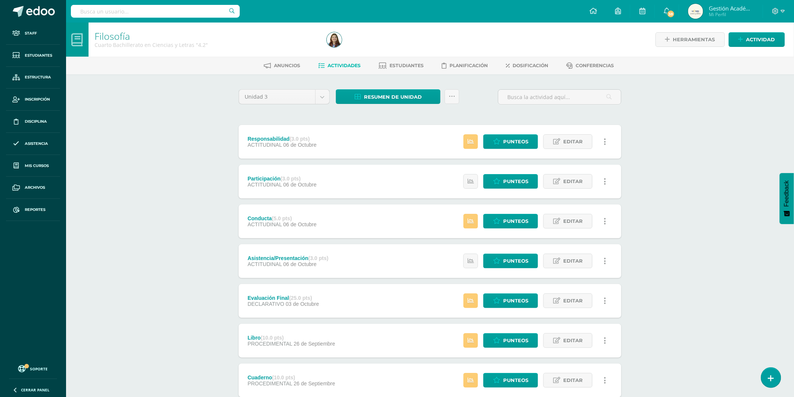
click at [406, 58] on div "Anuncios Actividades Estudiantes Planificación Dosificación Conferencias" at bounding box center [439, 66] width 746 height 18
click at [406, 63] on span "Estudiantes" at bounding box center [407, 66] width 34 height 6
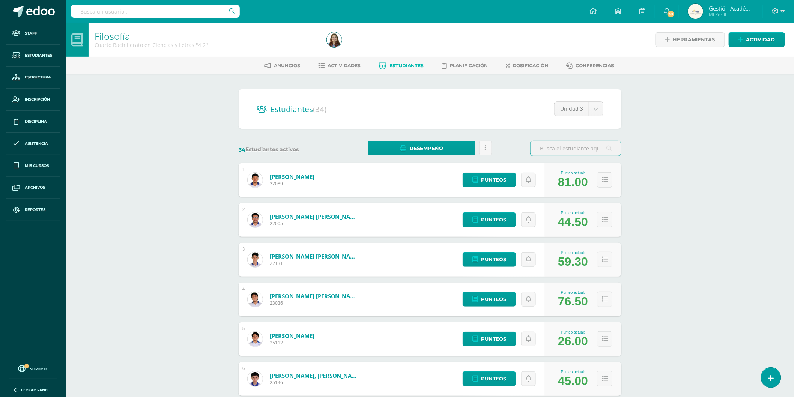
scroll to position [83, 0]
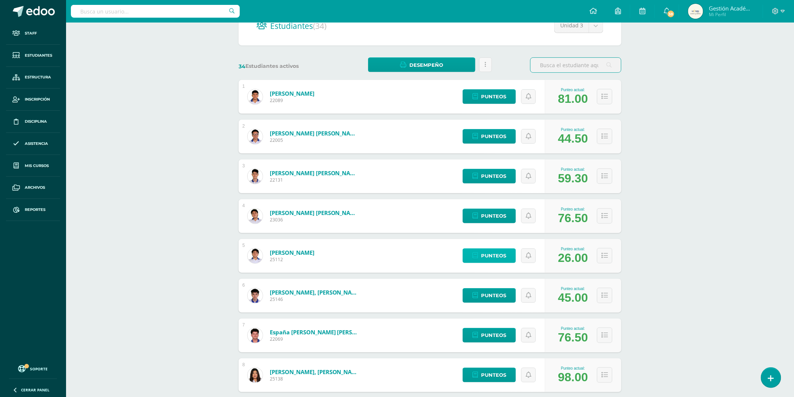
click at [484, 255] on span "Punteos" at bounding box center [493, 256] width 25 height 14
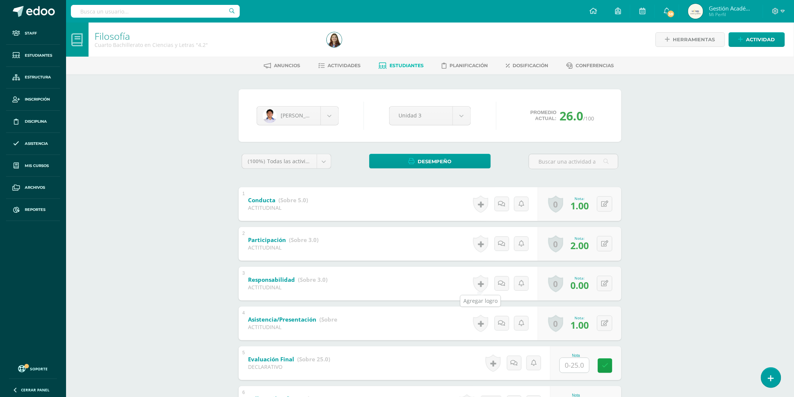
scroll to position [42, 0]
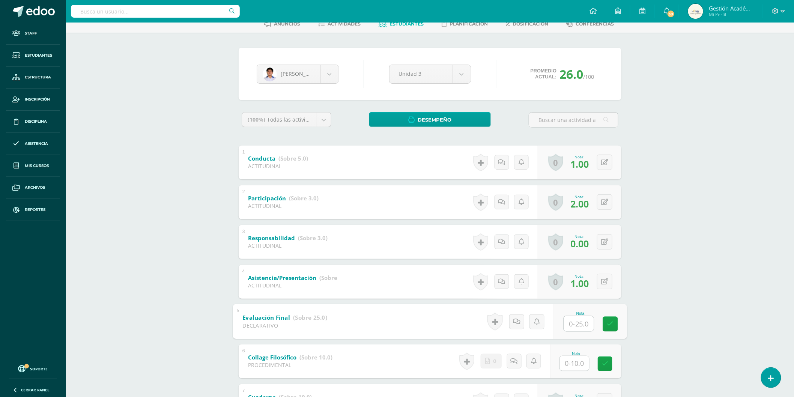
click at [579, 321] on input "text" at bounding box center [579, 323] width 30 height 15
type input "25"
click at [697, 306] on div "Filosofía Cuarto Bachillerato en Ciencias y Letras "4.2" Herramientas Detalle d…" at bounding box center [430, 324] width 728 height 686
click at [572, 360] on input "text" at bounding box center [574, 363] width 29 height 15
click at [676, 331] on div "Filosofía Cuarto Bachillerato en Ciencias y Letras "4.2" Herramientas Detalle d…" at bounding box center [430, 324] width 728 height 686
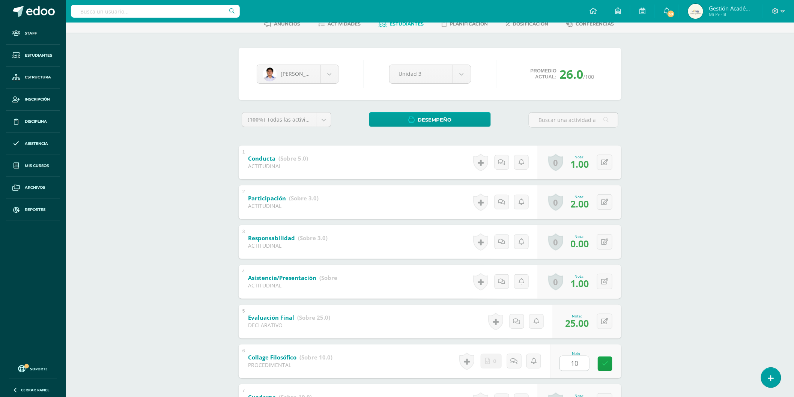
scroll to position [125, 0]
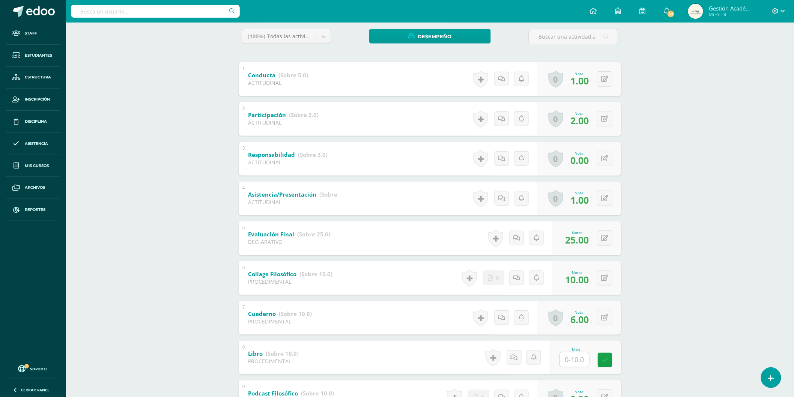
click at [578, 353] on input "text" at bounding box center [574, 359] width 29 height 15
click at [607, 275] on icon at bounding box center [604, 278] width 7 height 6
type input "6"
click at [571, 357] on input "text" at bounding box center [579, 359] width 30 height 15
type input "6"
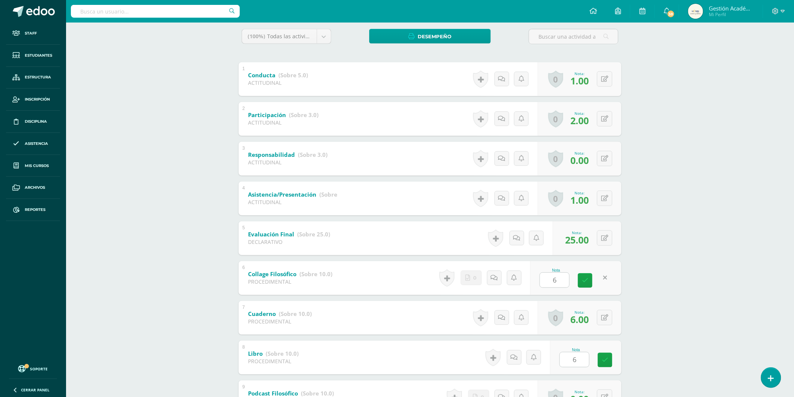
click at [712, 320] on div "Filosofía Cuarto Bachillerato en Ciencias y Letras "4.2" Herramientas Detalle d…" at bounding box center [430, 241] width 728 height 686
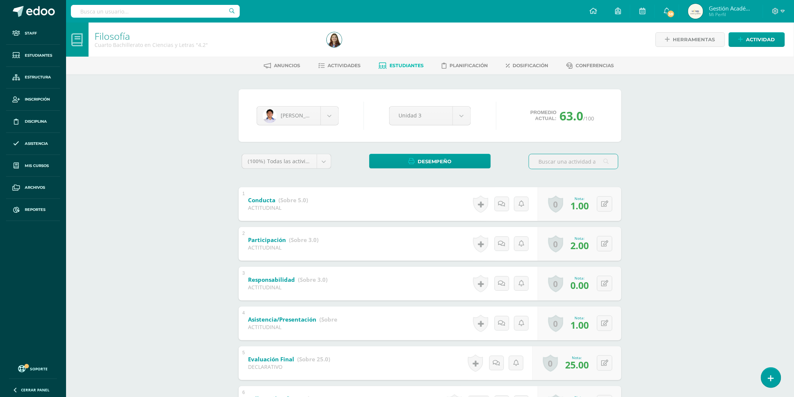
click at [181, 14] on input "text" at bounding box center [155, 11] width 169 height 13
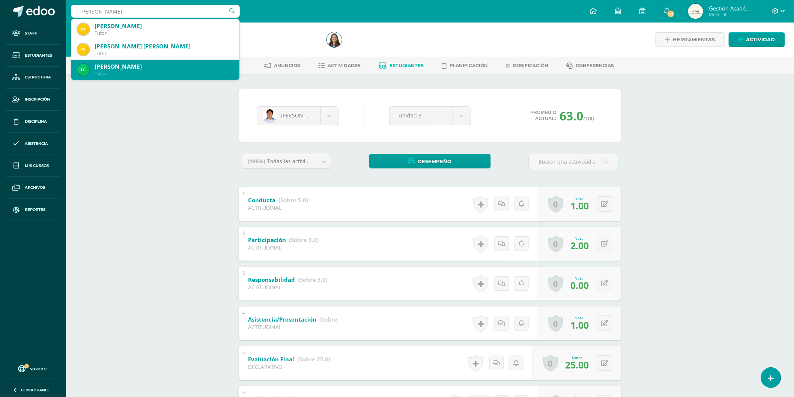
type input "Diana Guzm"
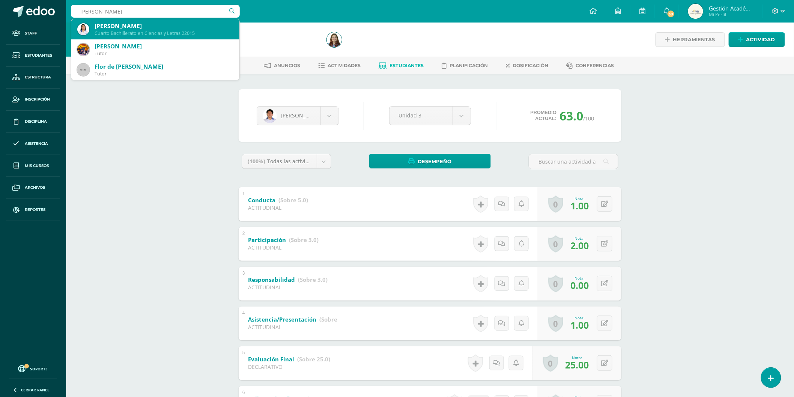
click at [164, 21] on div "Diana Alejandra Guzmán González Cuarto Bachillerato en Ciencias y Letras 22015" at bounding box center [155, 29] width 156 height 20
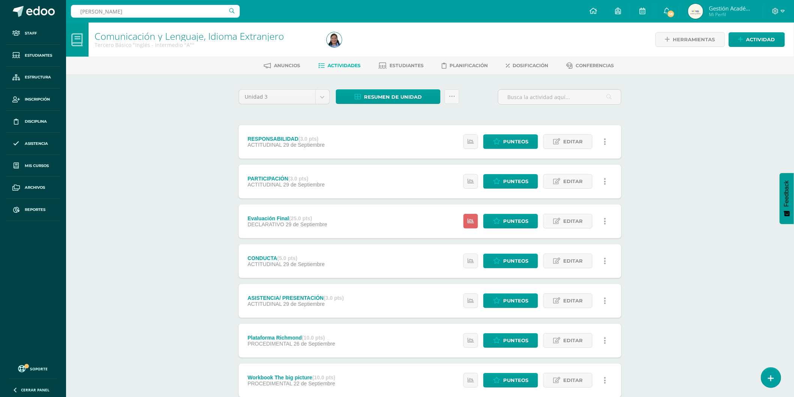
type input "Hendrick"
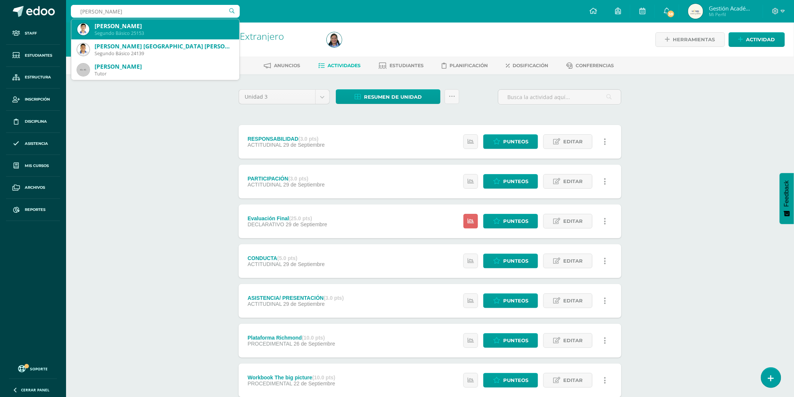
click at [164, 35] on div "Segundo Básico 25153" at bounding box center [164, 33] width 139 height 6
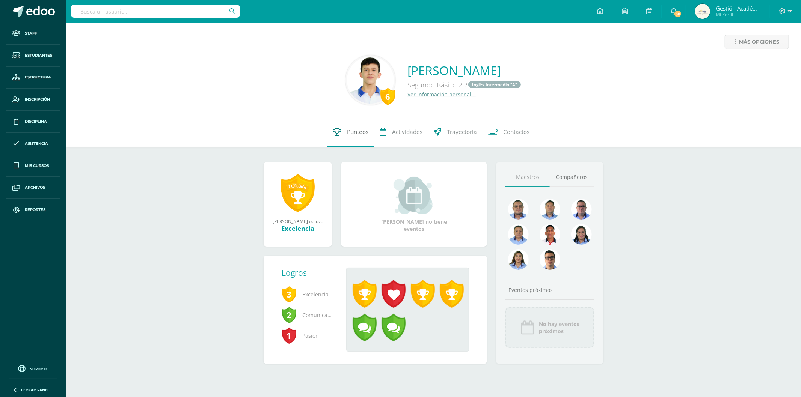
click at [353, 136] on span "Punteos" at bounding box center [357, 132] width 21 height 8
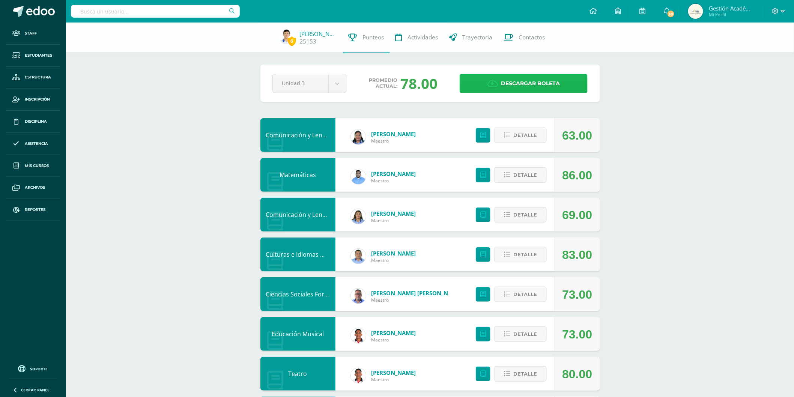
click at [555, 84] on span "Descargar boleta" at bounding box center [530, 83] width 59 height 18
click at [172, 11] on input "text" at bounding box center [155, 11] width 169 height 13
type input "[PERSON_NAME]"
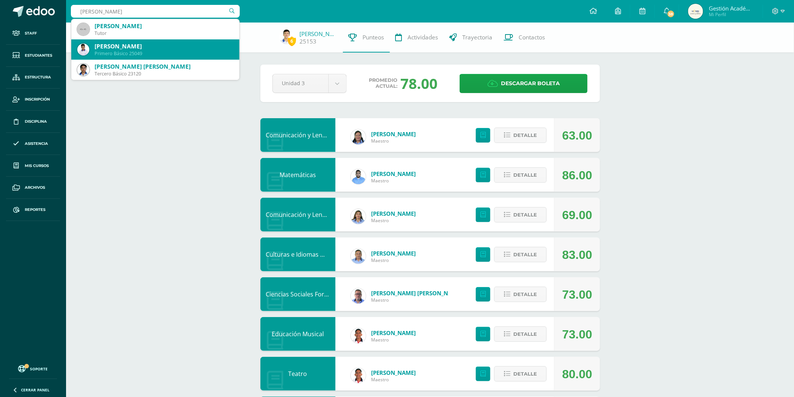
click at [149, 48] on div "[PERSON_NAME]" at bounding box center [164, 46] width 139 height 8
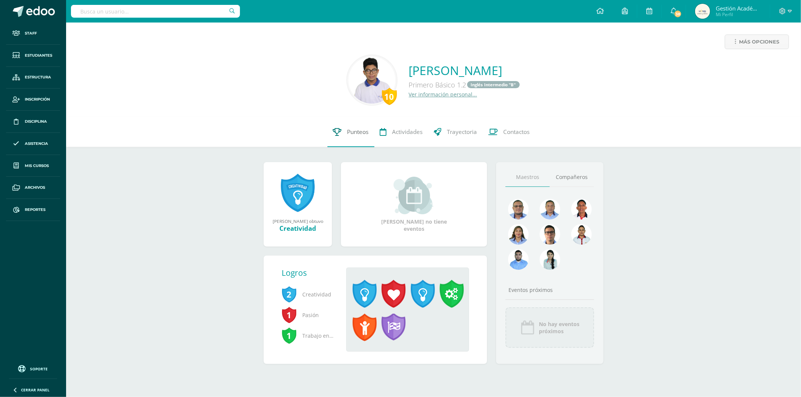
click at [356, 134] on span "Punteos" at bounding box center [357, 132] width 21 height 8
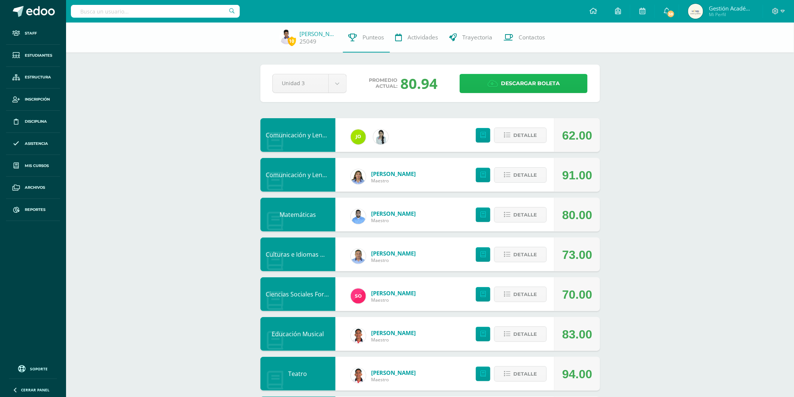
click at [535, 83] on span "Descargar boleta" at bounding box center [530, 83] width 59 height 18
click at [185, 15] on input "text" at bounding box center [155, 11] width 169 height 13
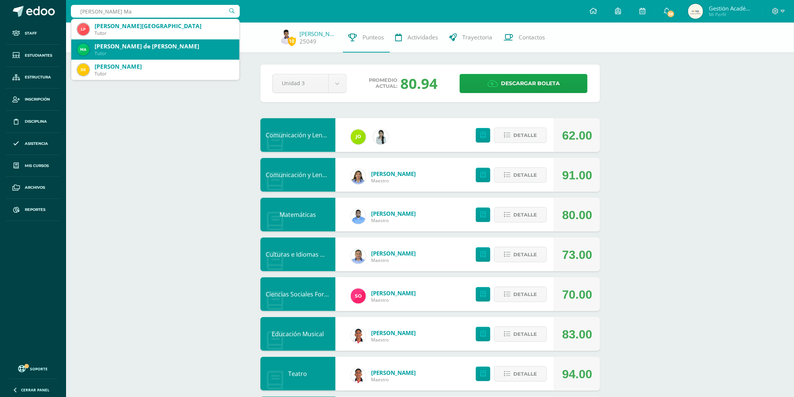
type input "Portillo Mar"
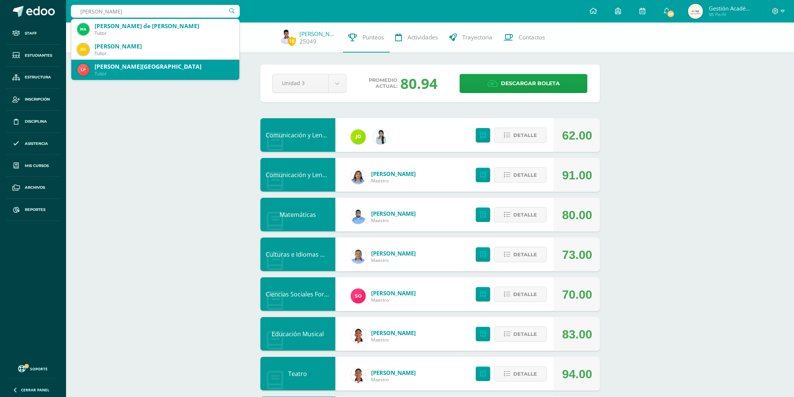
scroll to position [167, 0]
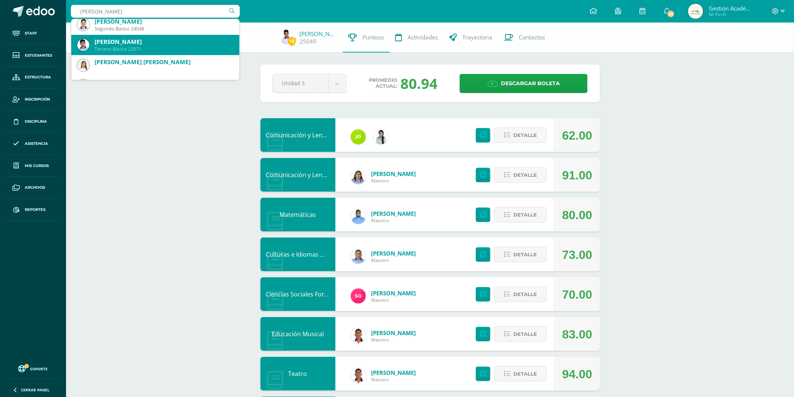
click at [165, 43] on div "José Javier Portillo Marin" at bounding box center [164, 42] width 139 height 8
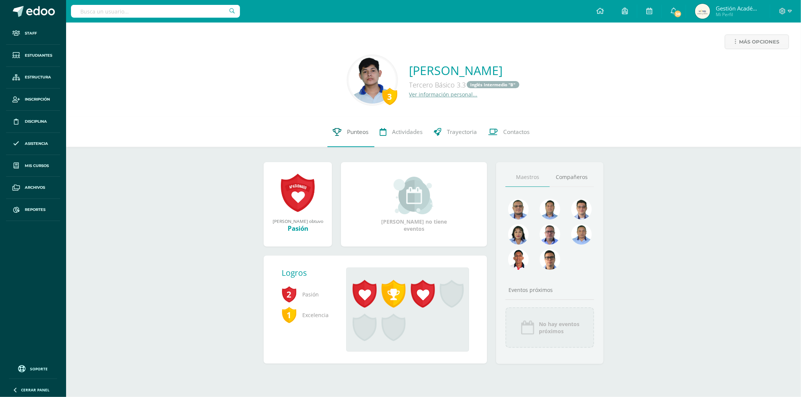
click at [361, 128] on span "Punteos" at bounding box center [357, 132] width 21 height 8
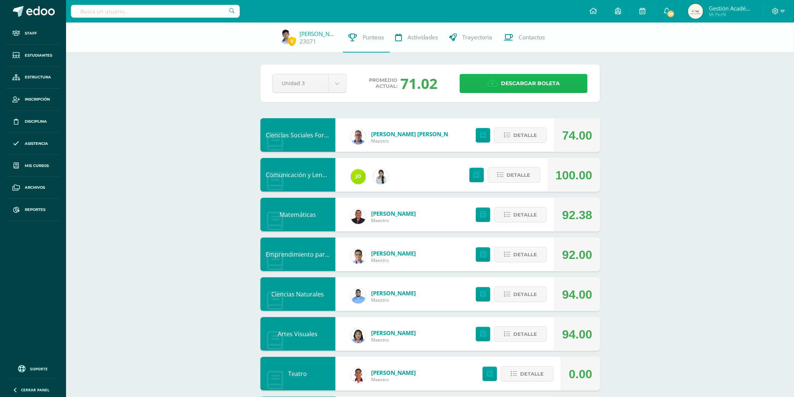
click at [511, 82] on span "Descargar boleta" at bounding box center [530, 83] width 59 height 18
click at [205, 7] on input "text" at bounding box center [155, 11] width 169 height 13
type input "Leilany"
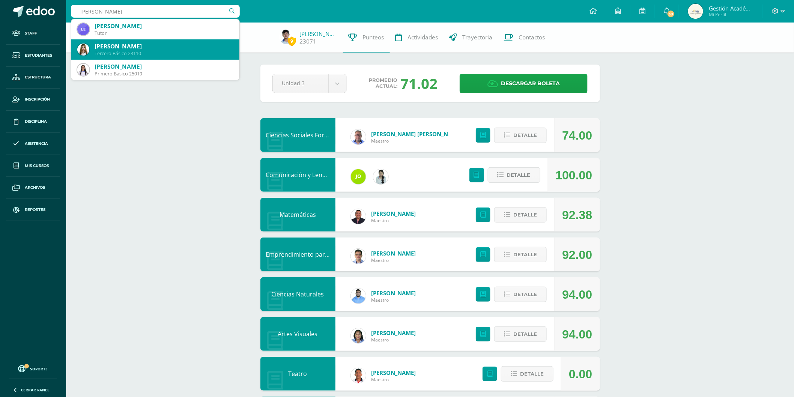
click at [144, 45] on div "[PERSON_NAME]" at bounding box center [164, 46] width 139 height 8
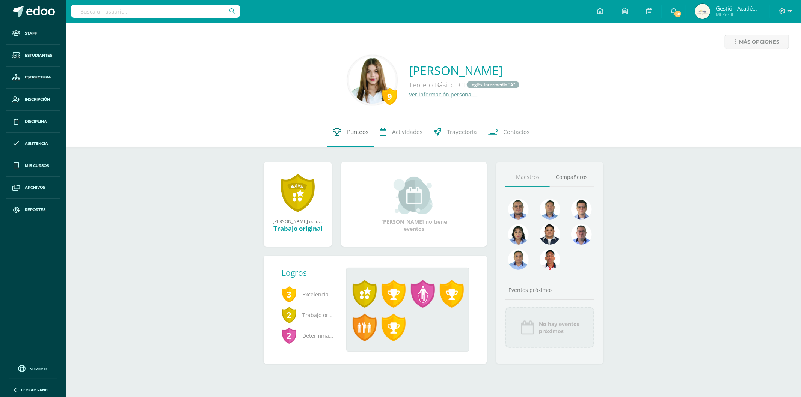
click at [344, 134] on link "Punteos" at bounding box center [350, 132] width 47 height 30
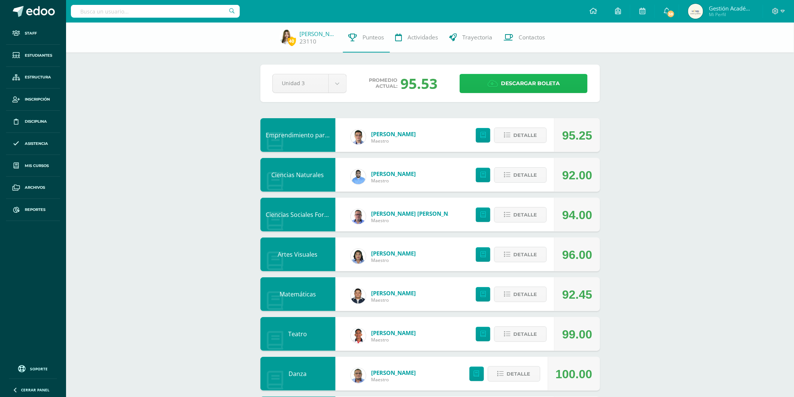
click at [529, 83] on span "Descargar boleta" at bounding box center [530, 83] width 59 height 18
click at [196, 14] on input "text" at bounding box center [155, 11] width 169 height 13
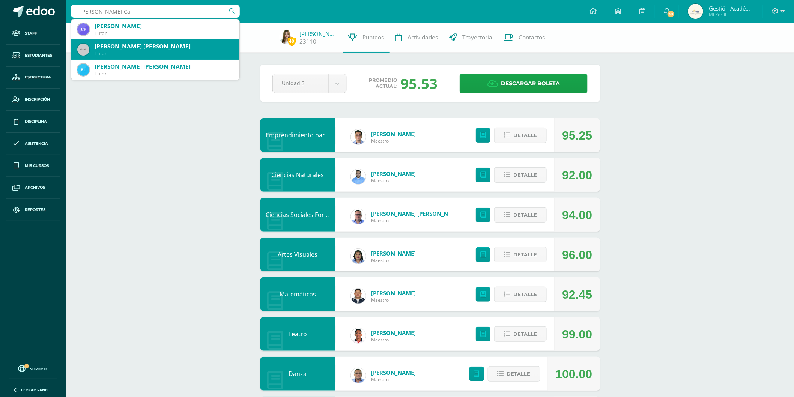
type input "Samayoa Cat"
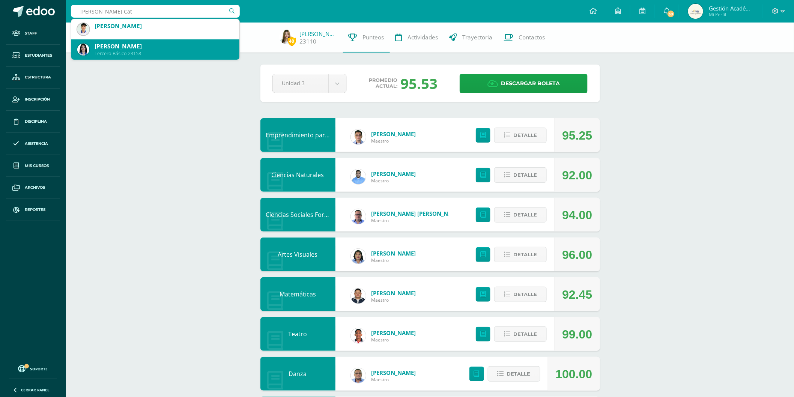
click at [170, 45] on div "[PERSON_NAME]" at bounding box center [164, 46] width 139 height 8
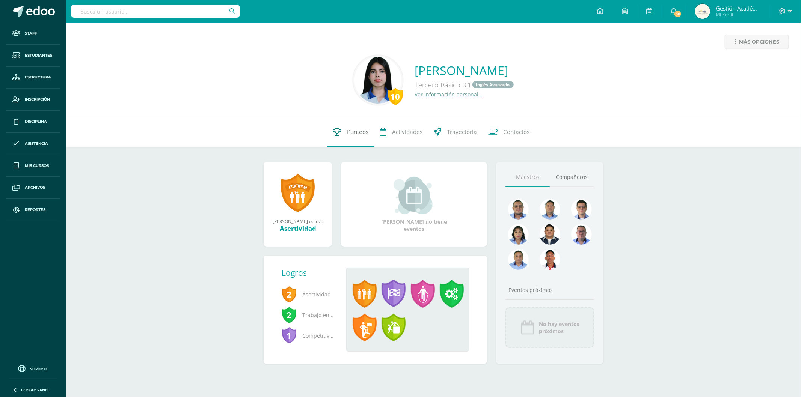
click at [356, 134] on span "Punteos" at bounding box center [357, 132] width 21 height 8
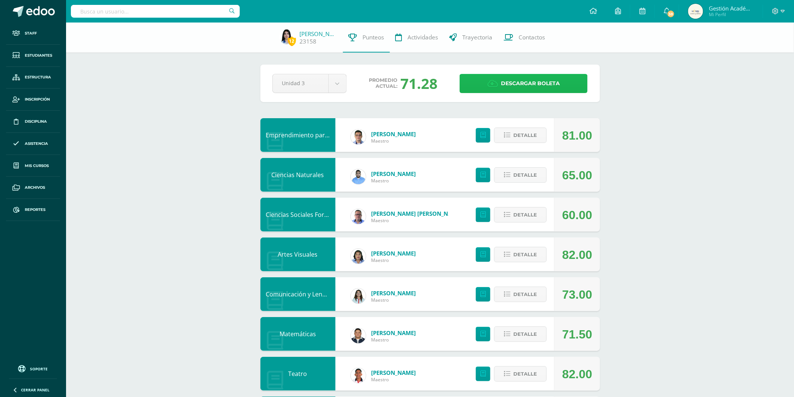
click at [538, 87] on span "Descargar boleta" at bounding box center [530, 83] width 59 height 18
click at [188, 14] on input "text" at bounding box center [155, 11] width 169 height 13
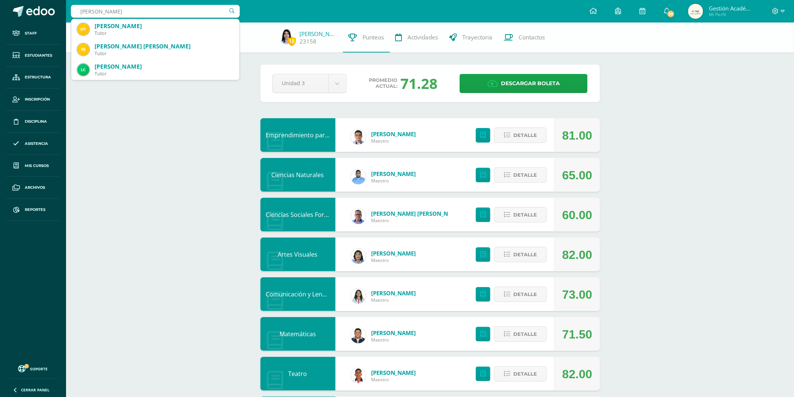
type input "Diana Guzm"
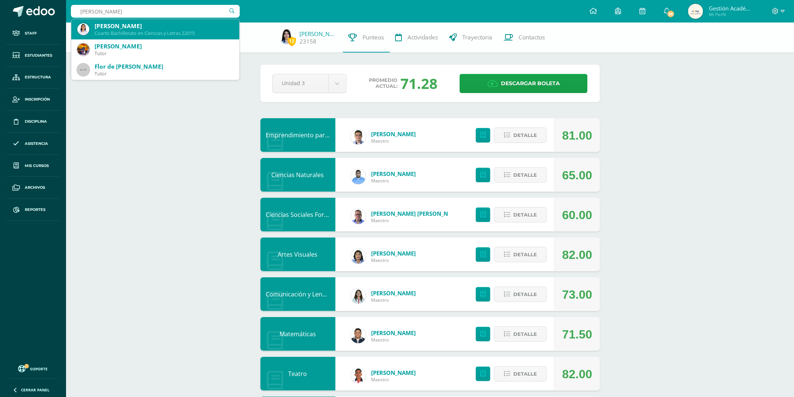
click at [170, 31] on div "Cuarto Bachillerato en Ciencias y Letras 22015" at bounding box center [164, 33] width 139 height 6
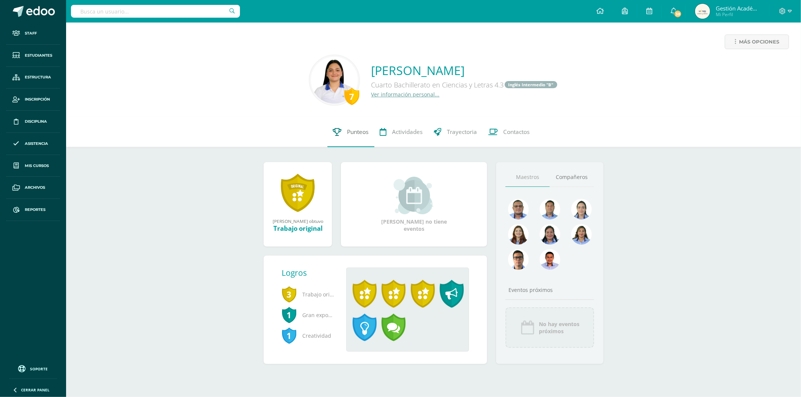
click at [347, 128] on span "Punteos" at bounding box center [357, 132] width 21 height 8
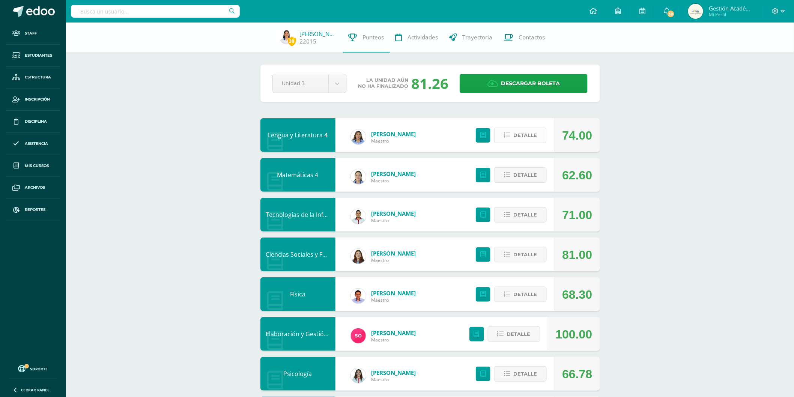
click at [528, 137] on span "Detalle" at bounding box center [526, 135] width 24 height 14
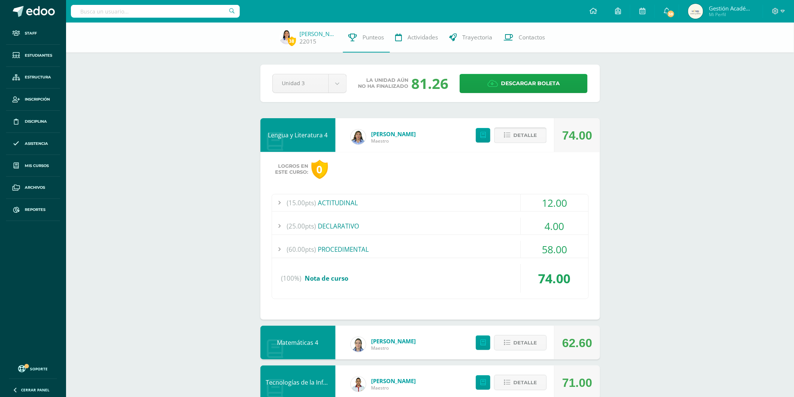
click at [526, 136] on span "Detalle" at bounding box center [526, 135] width 24 height 14
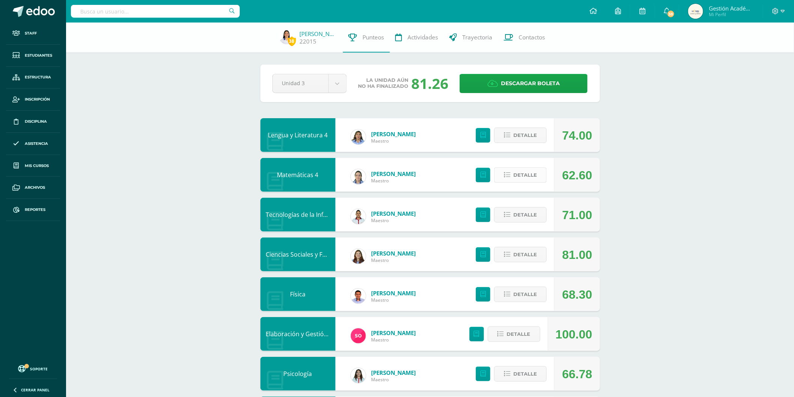
click at [524, 175] on span "Detalle" at bounding box center [526, 175] width 24 height 14
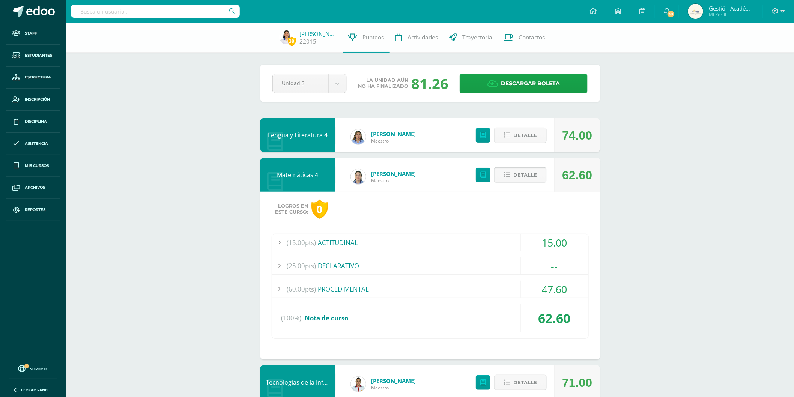
click at [526, 169] on span "Detalle" at bounding box center [526, 175] width 24 height 14
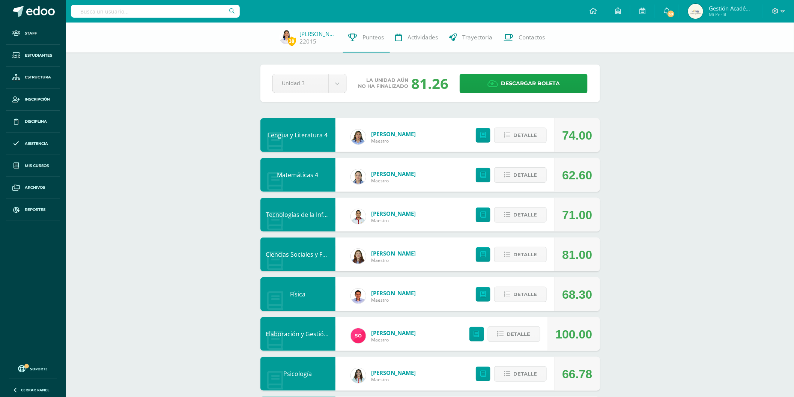
click at [303, 297] on link "Física" at bounding box center [297, 294] width 15 height 8
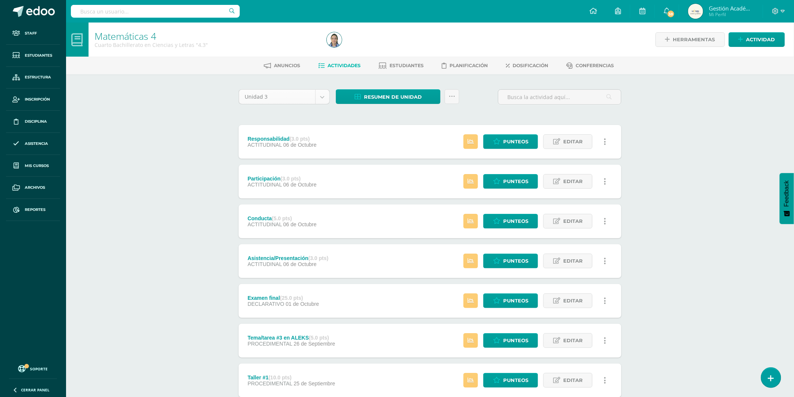
click at [321, 99] on body "Staff Estudiantes Estructura Inscripción Disciplina Asistencia Mis cursos Archi…" at bounding box center [397, 282] width 794 height 564
select select "Unidad 2"
click at [411, 66] on span "Estudiantes" at bounding box center [407, 66] width 34 height 6
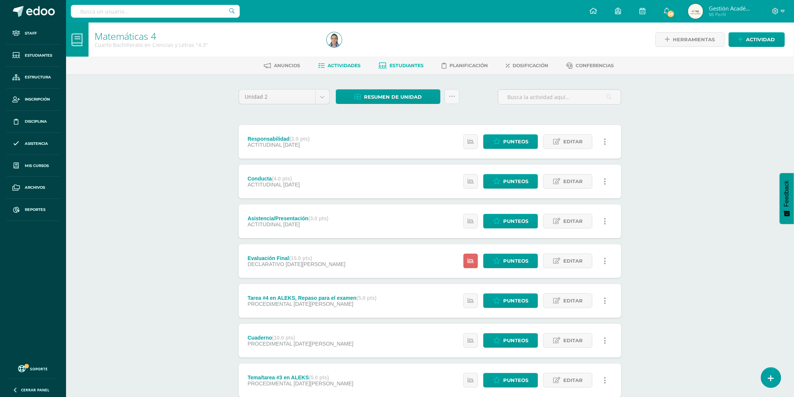
click at [410, 63] on span "Estudiantes" at bounding box center [407, 66] width 34 height 6
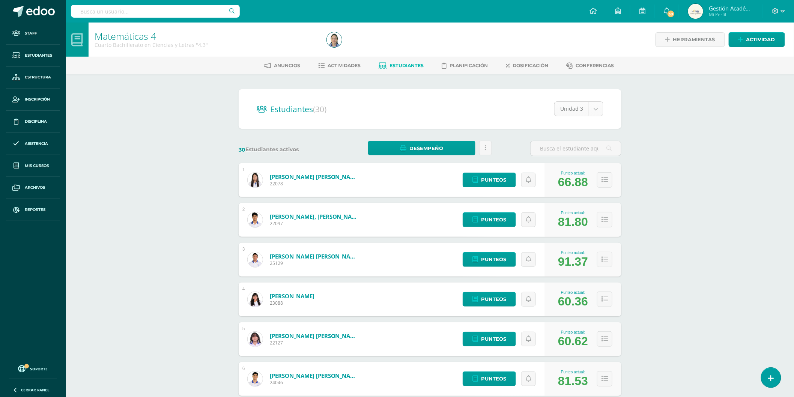
click at [599, 113] on body "Staff Estudiantes Estructura Inscripción Disciplina Asistencia Mis cursos Archi…" at bounding box center [397, 301] width 794 height 602
select select "/dashboard/teacher/section/773/students/?unit=33941"
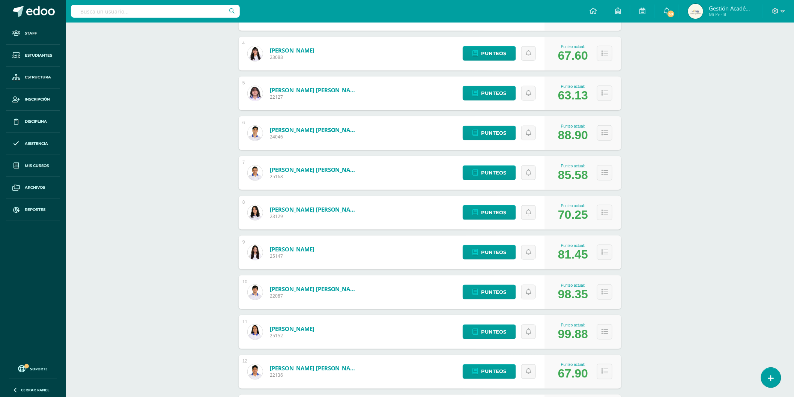
scroll to position [371, 0]
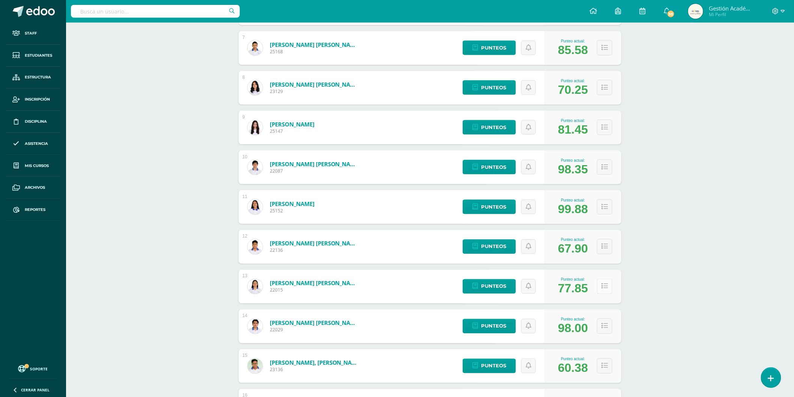
click at [607, 283] on icon at bounding box center [605, 286] width 6 height 6
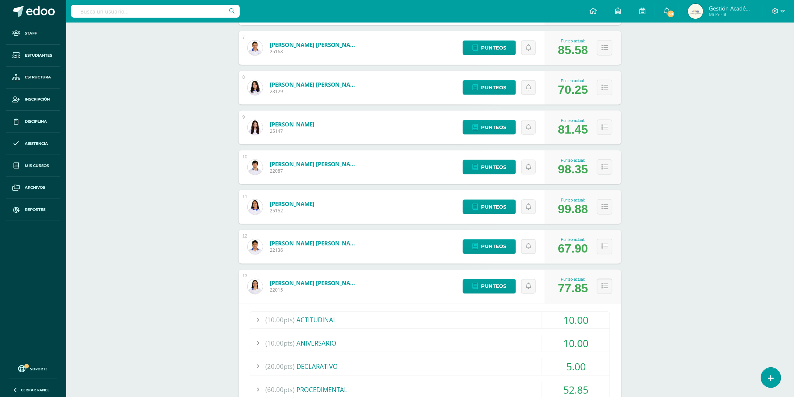
scroll to position [413, 0]
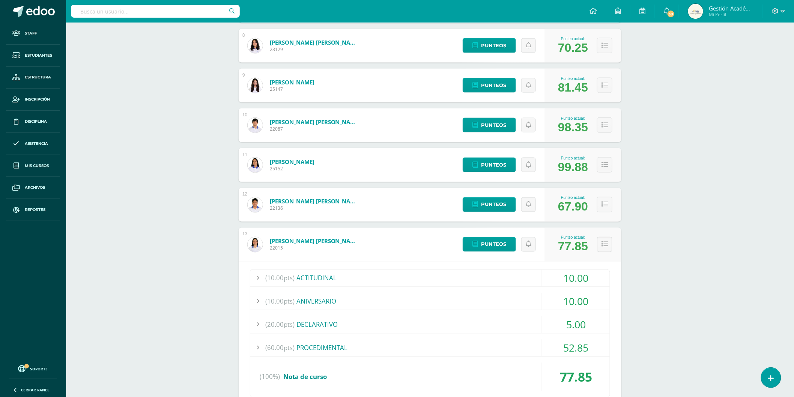
click at [606, 246] on icon at bounding box center [605, 244] width 6 height 6
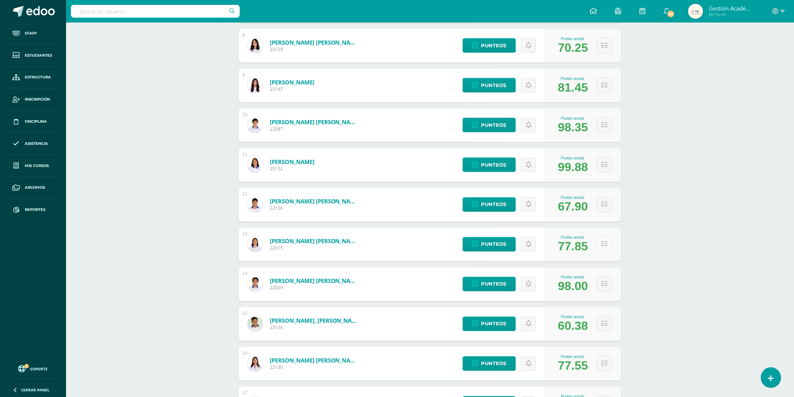
click at [606, 246] on icon at bounding box center [605, 244] width 6 height 6
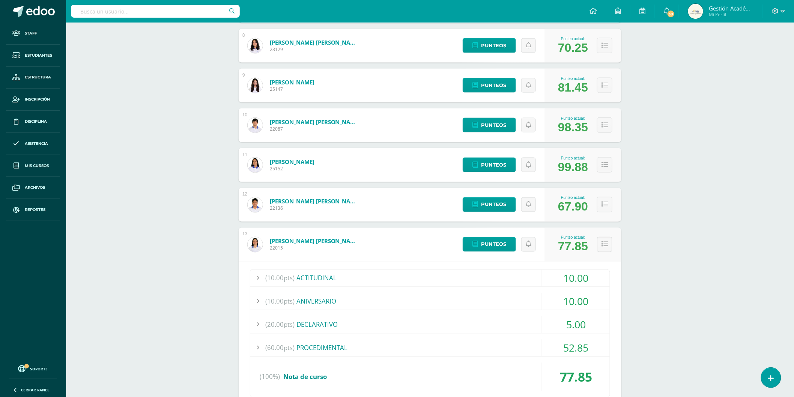
click at [606, 246] on icon at bounding box center [605, 244] width 6 height 6
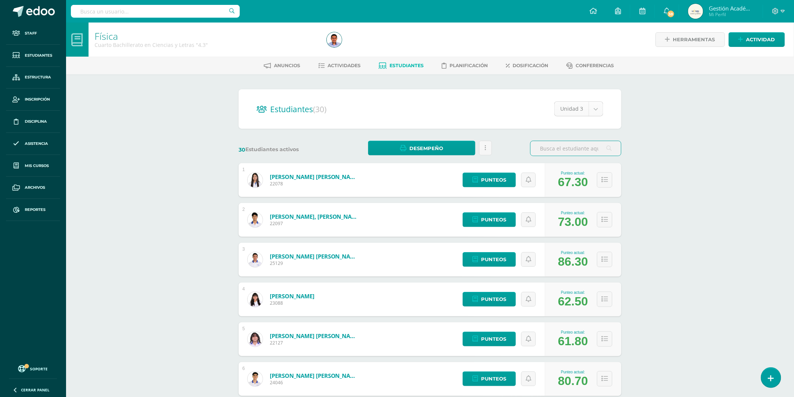
click at [593, 108] on body "Staff Estudiantes Estructura Inscripción Disciplina Asistencia Mis cursos Archi…" at bounding box center [397, 301] width 794 height 602
select select "/dashboard/teacher/section/776/students/?unit=33983"
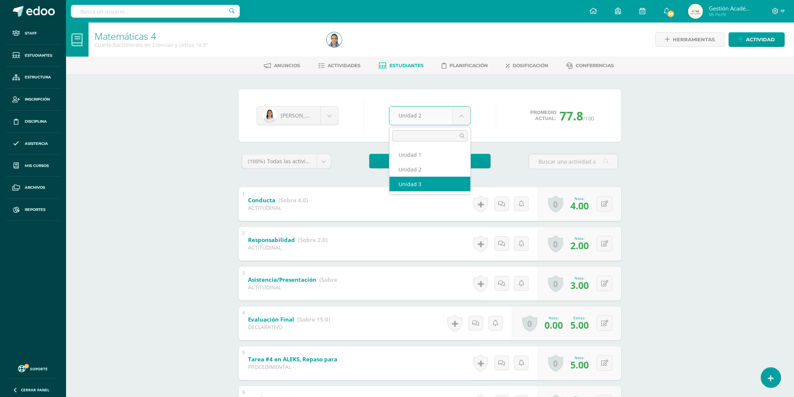
select select "Unidad 3"
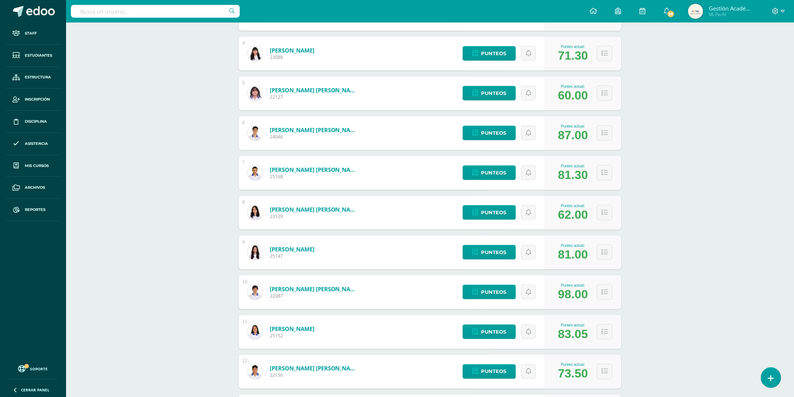
scroll to position [288, 0]
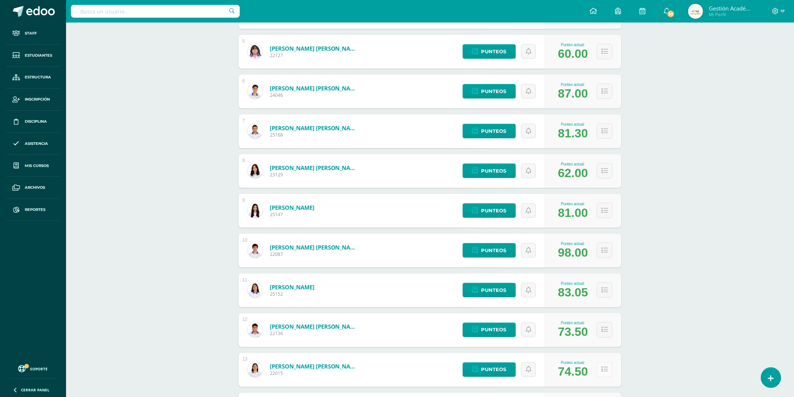
click at [608, 367] on button at bounding box center [604, 369] width 15 height 15
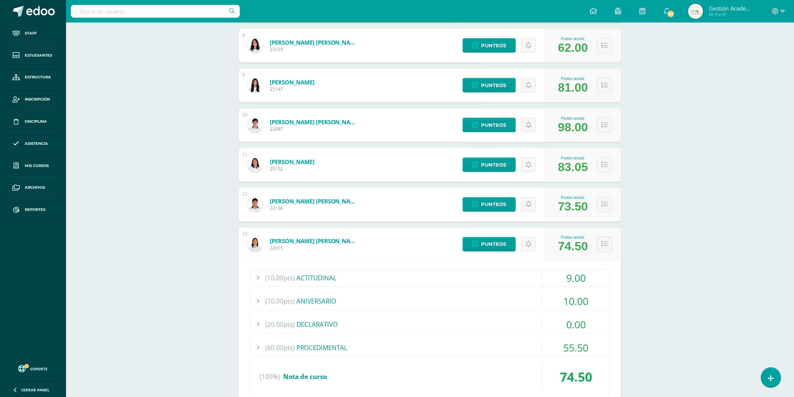
scroll to position [496, 0]
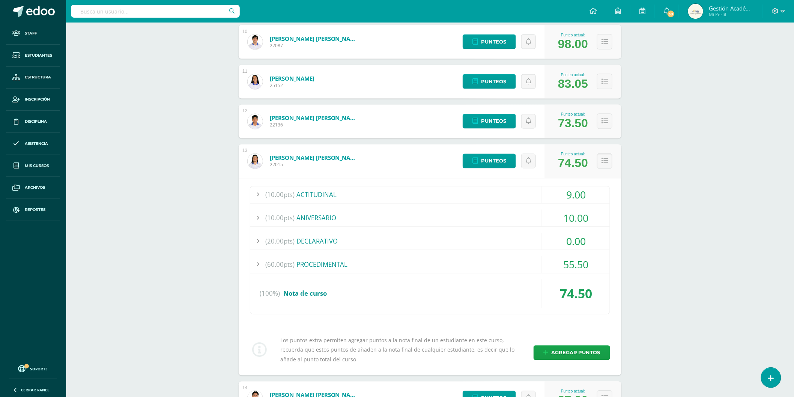
click at [387, 238] on div "(20.00pts) DECLARATIVO" at bounding box center [430, 241] width 360 height 17
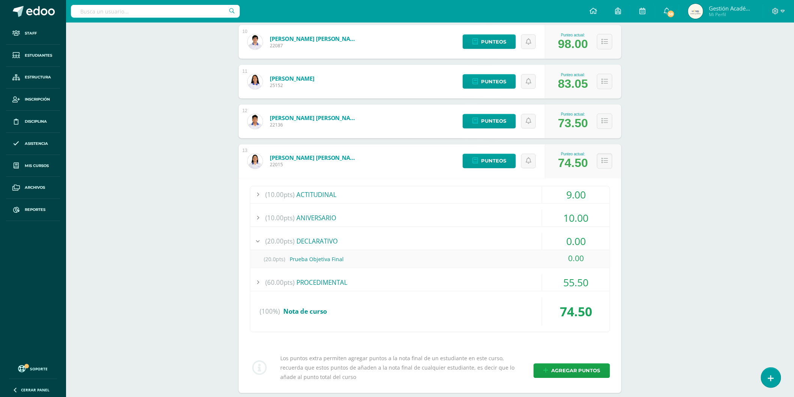
click at [387, 238] on div "(20.00pts) DECLARATIVO" at bounding box center [430, 241] width 360 height 17
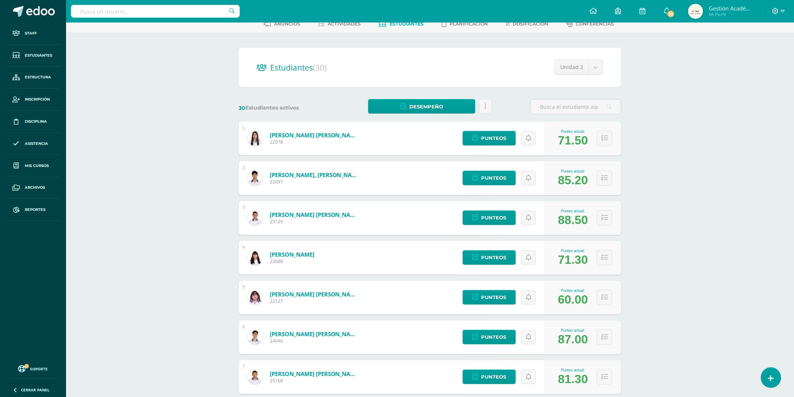
scroll to position [0, 0]
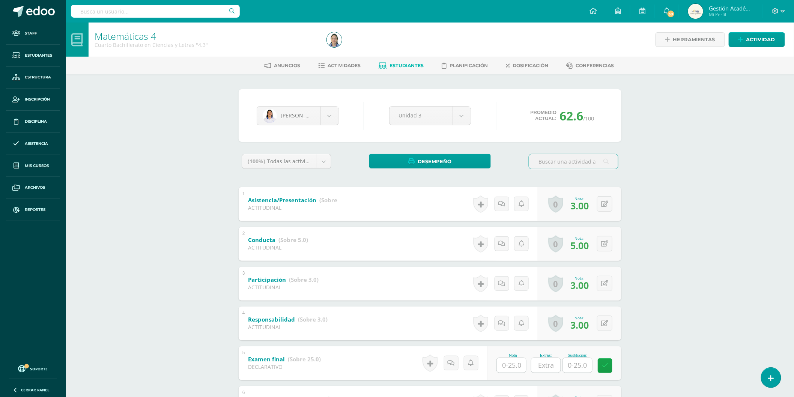
click at [506, 368] on input "text" at bounding box center [511, 365] width 29 height 15
type input "6.253"
click at [642, 280] on div "Matemáticas 4 Cuarto Bachillerato en Ciencias y Letras "4.3" Herramientas Detal…" at bounding box center [430, 325] width 728 height 604
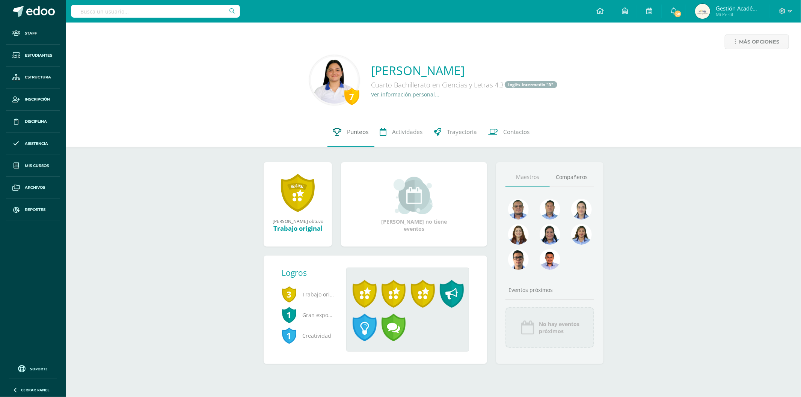
click at [353, 142] on link "Punteos" at bounding box center [350, 132] width 47 height 30
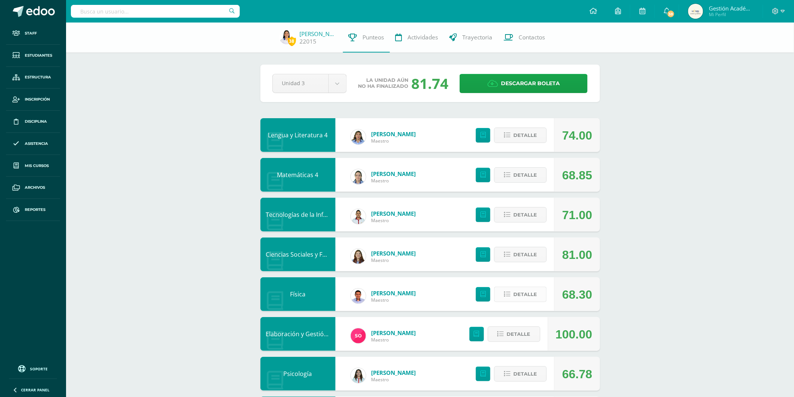
click at [528, 294] on span "Detalle" at bounding box center [526, 295] width 24 height 14
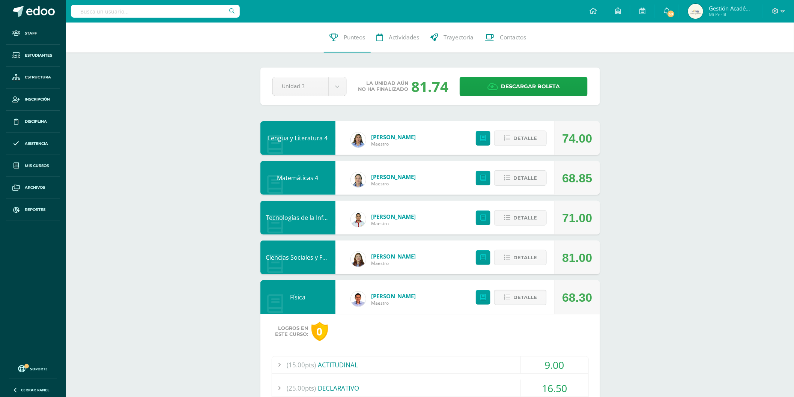
click at [534, 298] on span "Detalle" at bounding box center [526, 298] width 24 height 14
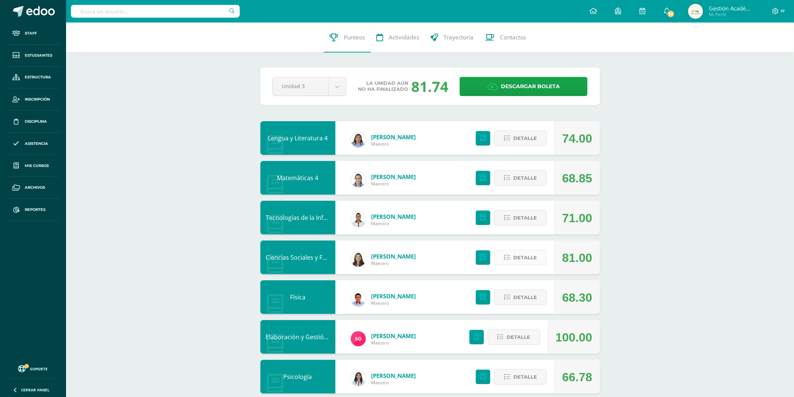
click at [526, 261] on span "Detalle" at bounding box center [526, 258] width 24 height 14
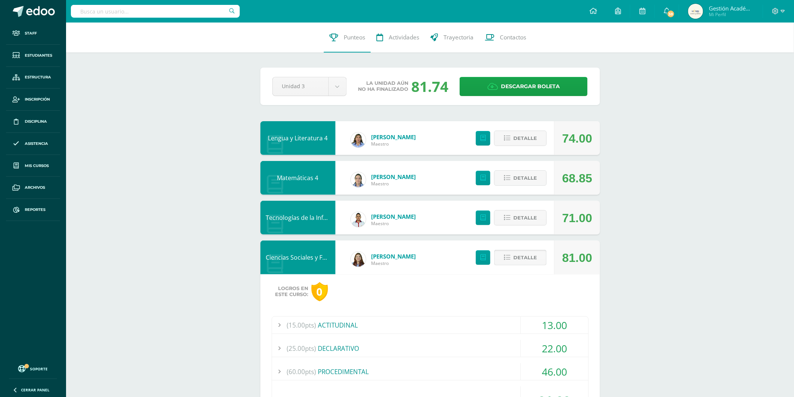
click at [525, 260] on span "Detalle" at bounding box center [526, 258] width 24 height 14
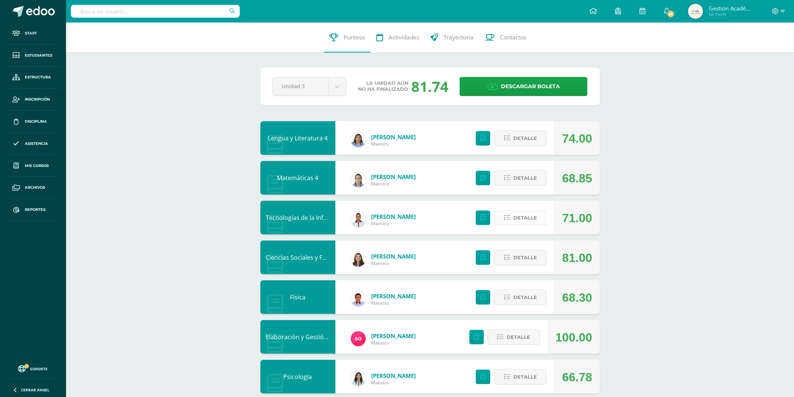
click at [516, 214] on span "Detalle" at bounding box center [526, 218] width 24 height 14
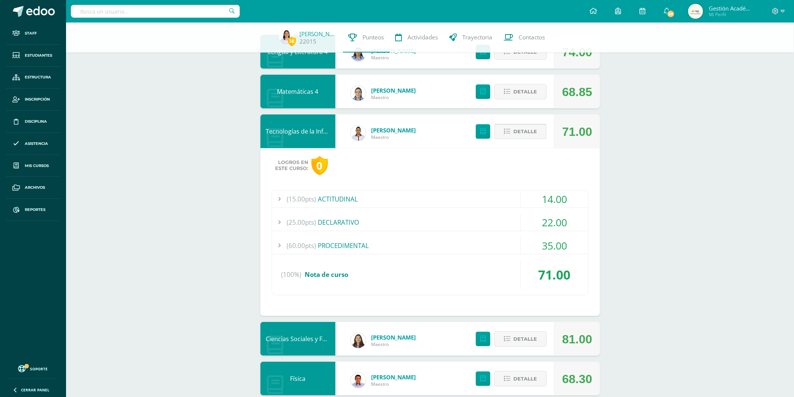
scroll to position [42, 0]
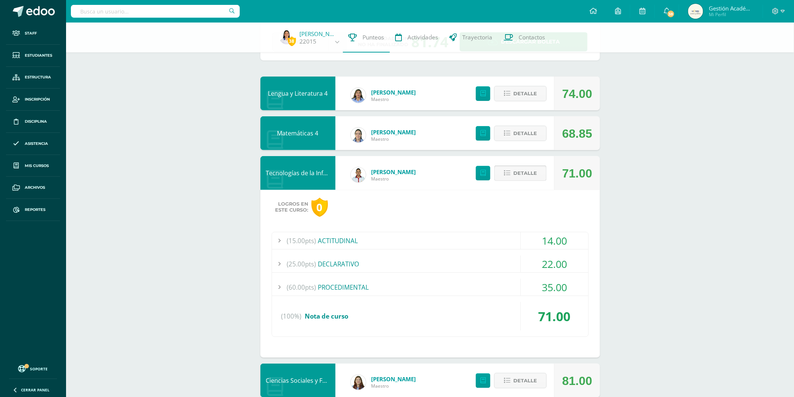
click at [533, 169] on span "Detalle" at bounding box center [526, 173] width 24 height 14
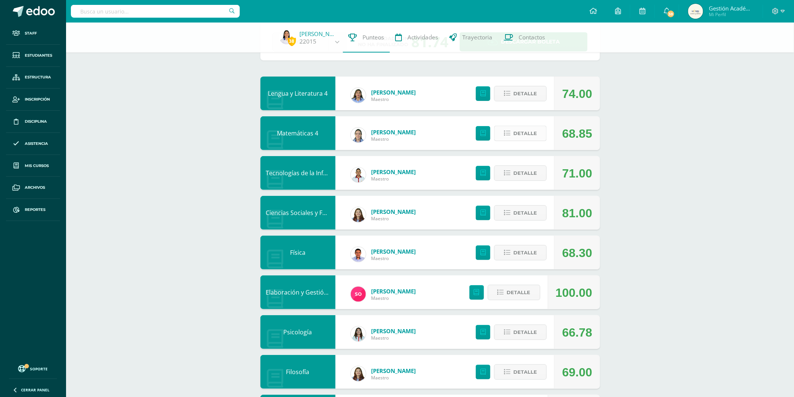
click at [545, 133] on button "Detalle" at bounding box center [520, 133] width 53 height 15
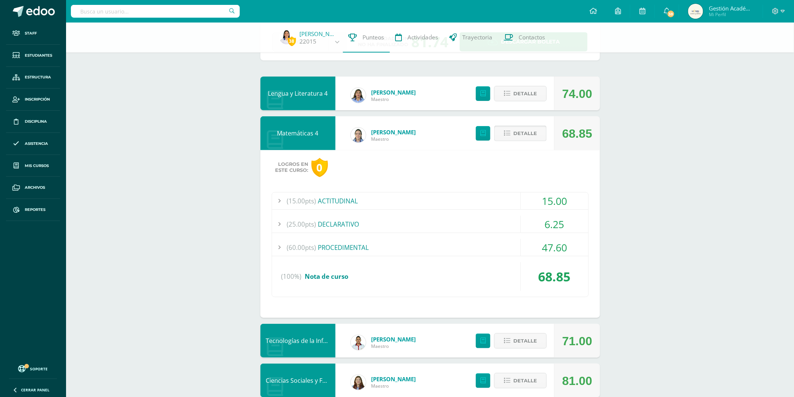
click at [537, 135] on button "Detalle" at bounding box center [520, 133] width 53 height 15
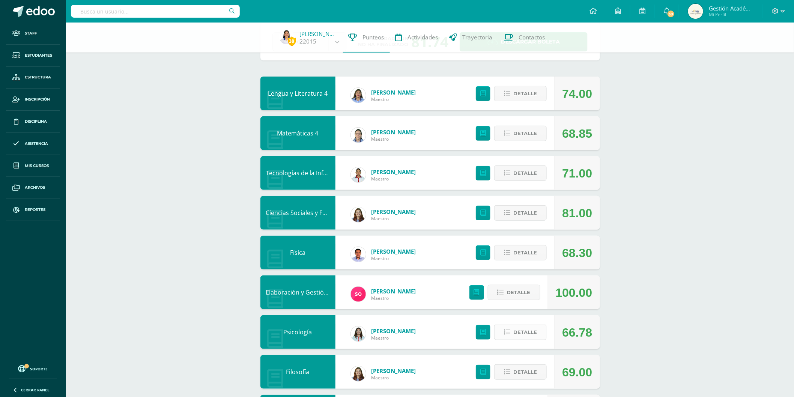
click at [515, 336] on span "Detalle" at bounding box center [526, 332] width 24 height 14
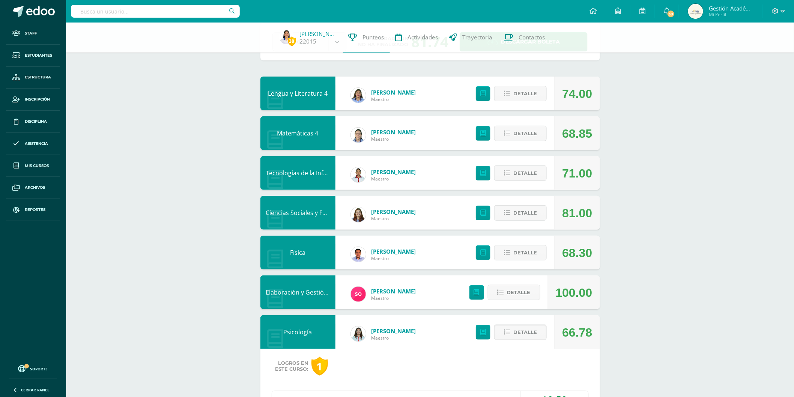
scroll to position [167, 0]
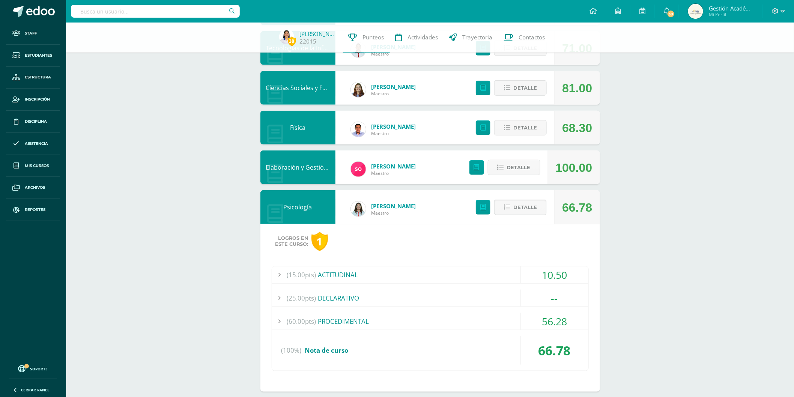
click at [538, 208] on button "Detalle" at bounding box center [520, 207] width 53 height 15
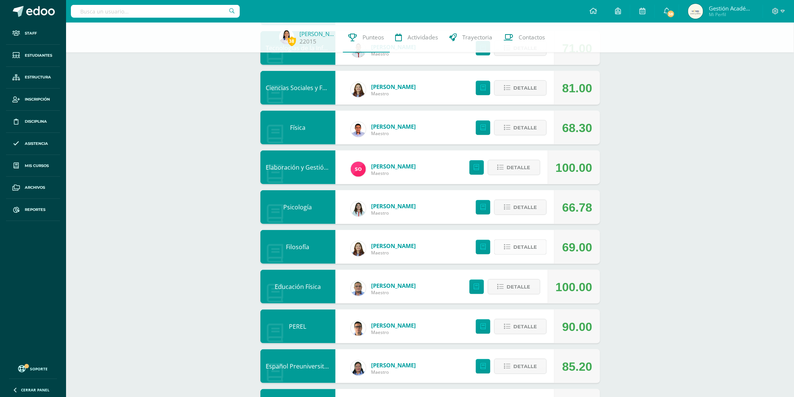
click at [519, 251] on span "Detalle" at bounding box center [526, 247] width 24 height 14
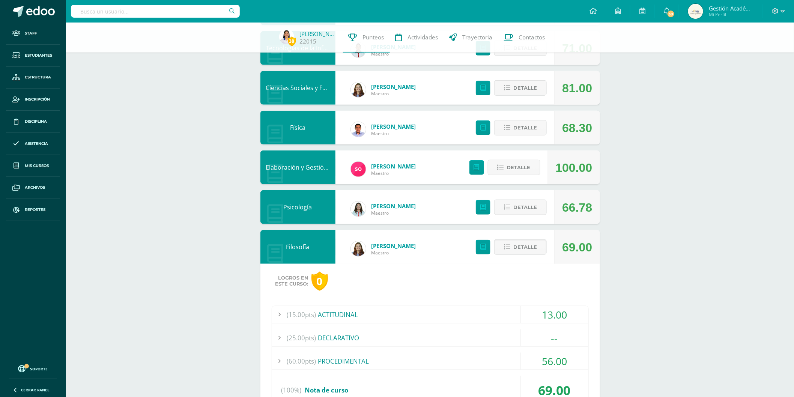
drag, startPoint x: 297, startPoint y: 252, endPoint x: 279, endPoint y: 245, distance: 19.4
drag, startPoint x: 279, startPoint y: 245, endPoint x: 288, endPoint y: 249, distance: 9.9
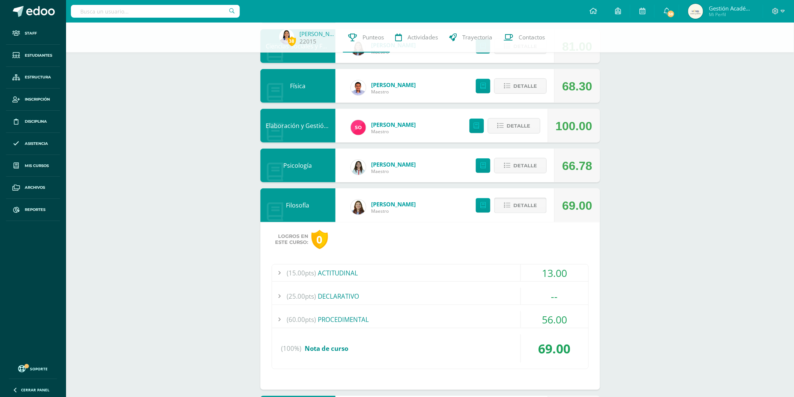
click at [524, 208] on span "Detalle" at bounding box center [526, 206] width 24 height 14
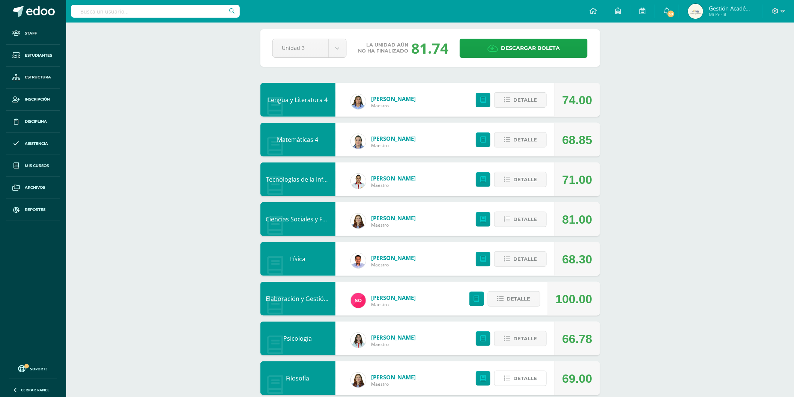
scroll to position [0, 0]
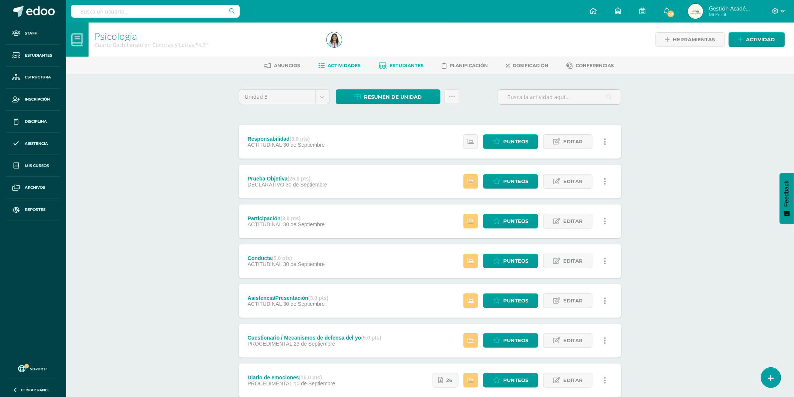
click at [406, 66] on span "Estudiantes" at bounding box center [407, 66] width 34 height 6
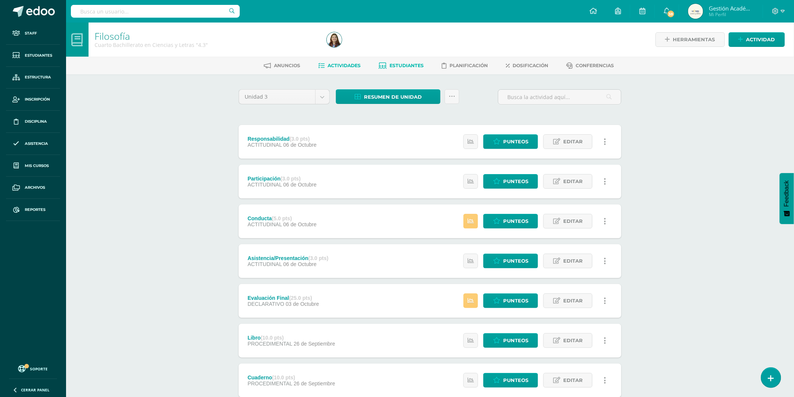
click at [401, 63] on span "Estudiantes" at bounding box center [407, 66] width 34 height 6
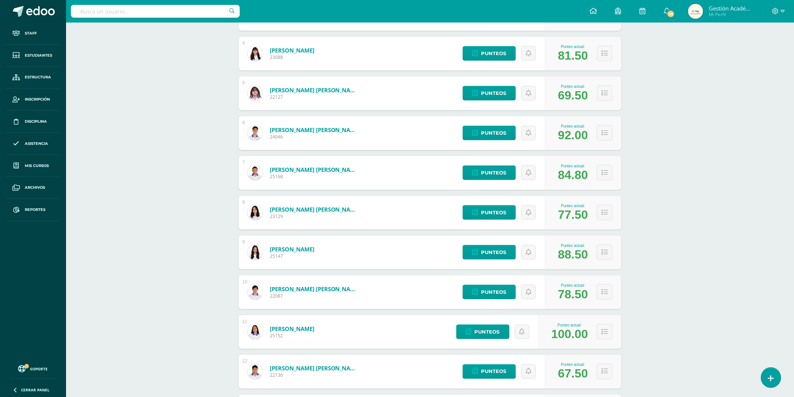
scroll to position [288, 0]
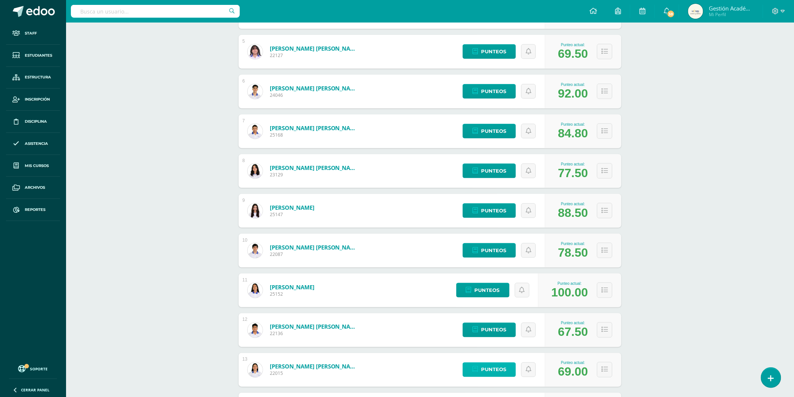
click at [507, 369] on link "Punteos" at bounding box center [489, 370] width 53 height 15
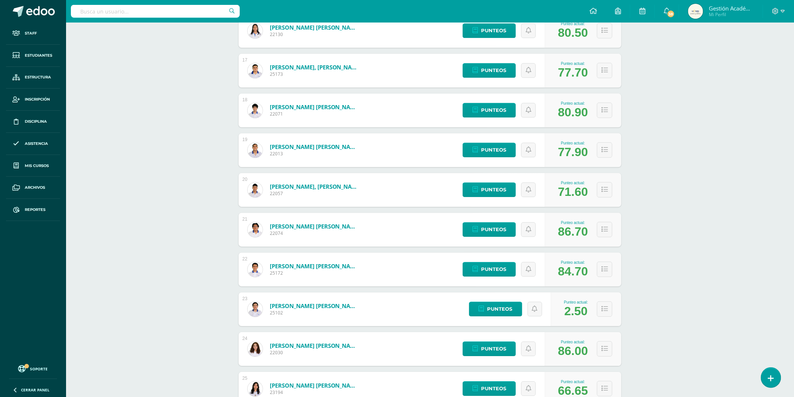
scroll to position [538, 0]
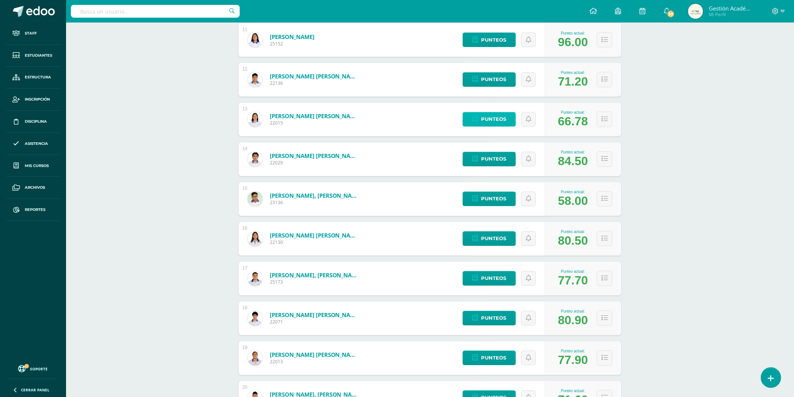
click at [500, 121] on span "Punteos" at bounding box center [493, 120] width 25 height 14
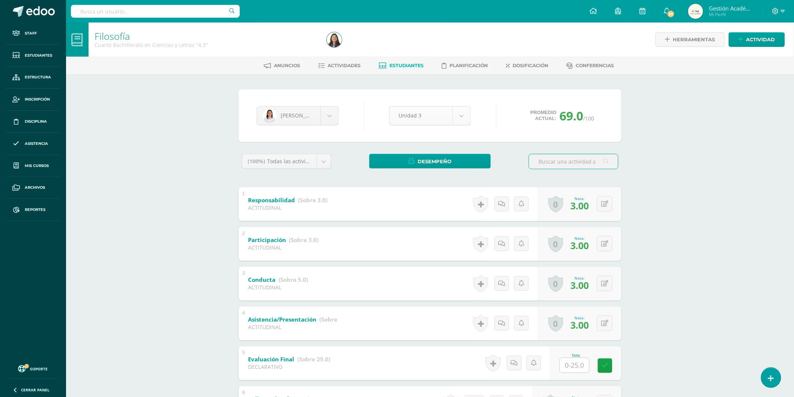
click at [462, 109] on body "Staff Estudiantes Estructura Inscripción Disciplina Asistencia Mis cursos Archi…" at bounding box center [397, 313] width 794 height 627
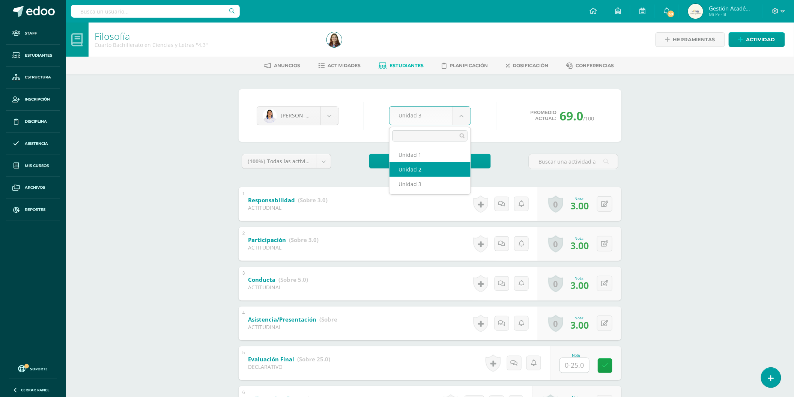
select select "Unidad 2"
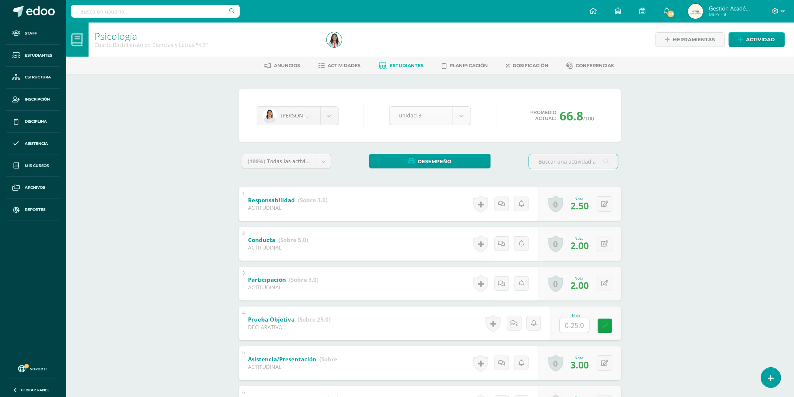
click at [423, 108] on body "Staff Estudiantes Estructura Inscripción Disciplina Asistencia Mis cursos Archi…" at bounding box center [397, 313] width 794 height 627
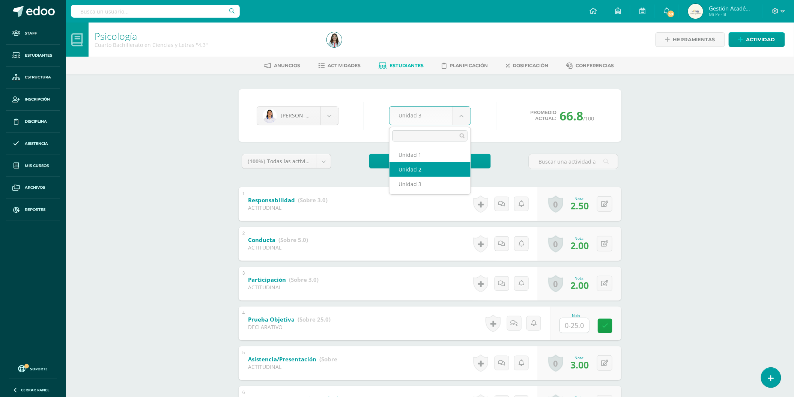
select select "Unidad 2"
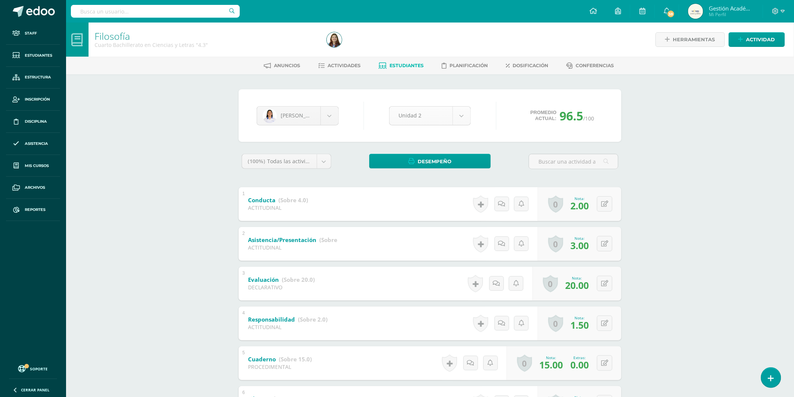
click at [460, 111] on body "Staff Estudiantes Estructura Inscripción Disciplina Asistencia Mis cursos Archi…" at bounding box center [397, 374] width 794 height 749
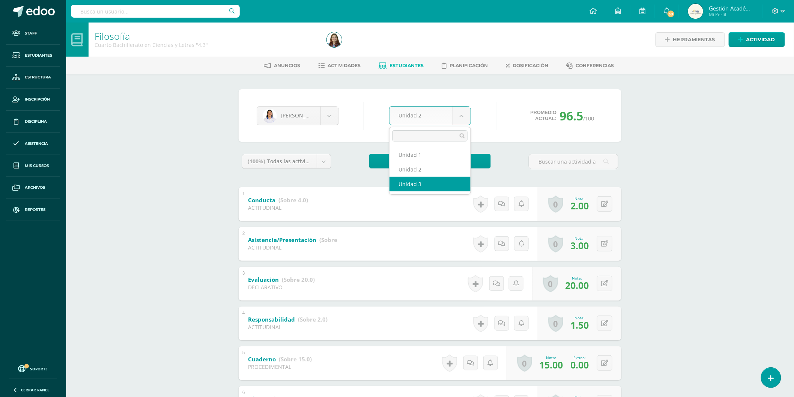
select select "Unidad 3"
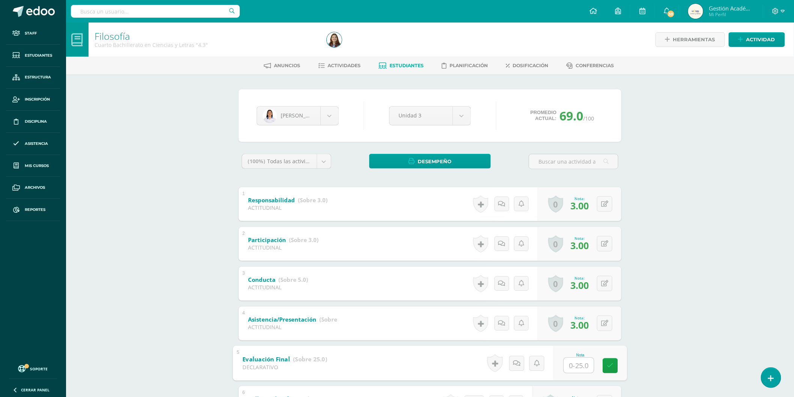
click at [584, 369] on input "text" at bounding box center [579, 365] width 30 height 15
type input "25"
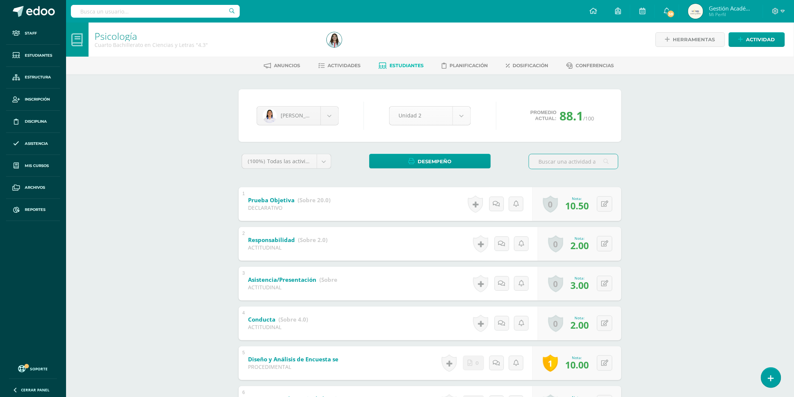
click at [463, 111] on body "Staff Estudiantes Estructura Inscripción Disciplina Asistencia Mis cursos Archi…" at bounding box center [397, 394] width 794 height 788
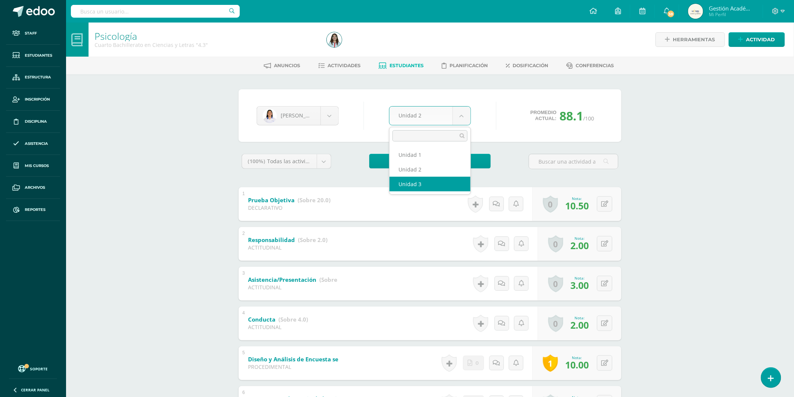
select select "Unidad 3"
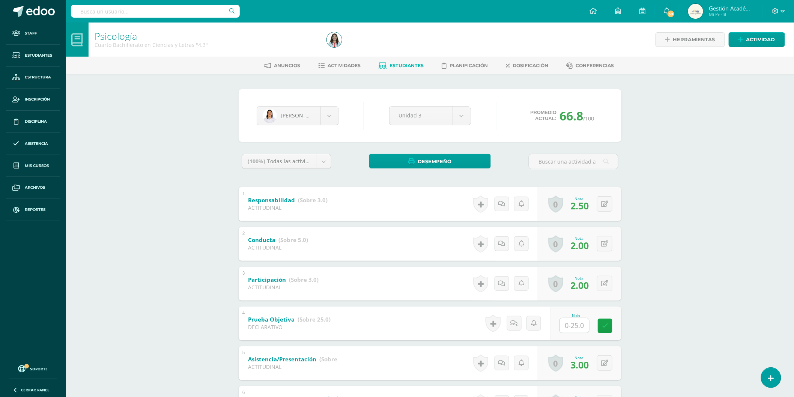
click at [576, 325] on input "text" at bounding box center [574, 325] width 29 height 15
type input "13.25"
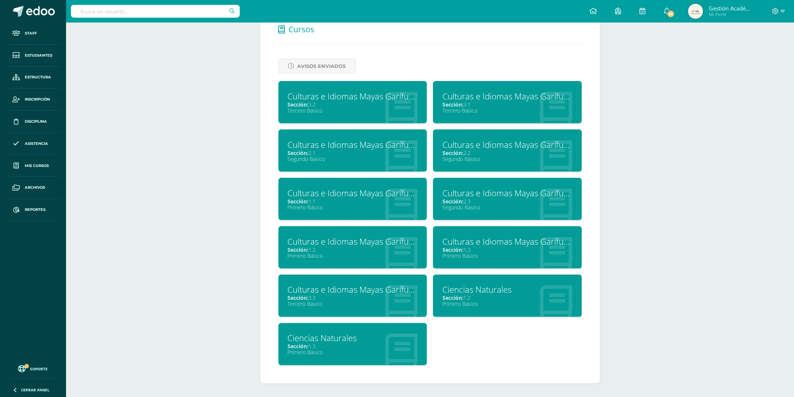
click at [167, 11] on input "text" at bounding box center [155, 11] width 169 height 13
type input "Jessica"
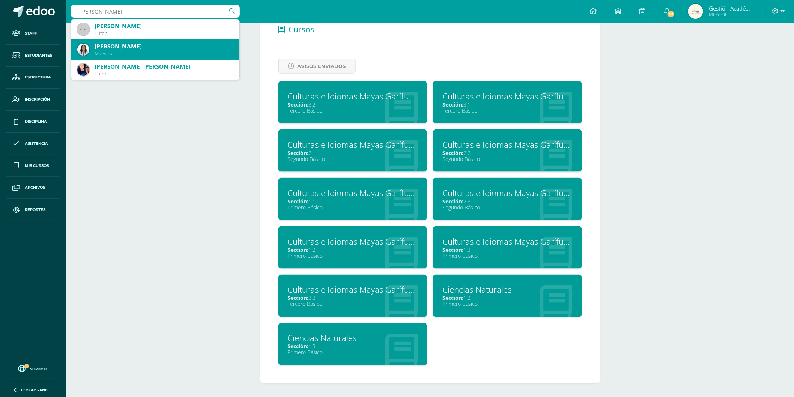
click at [157, 57] on div "Jessica Marylinda Monroy Tejada Maestro" at bounding box center [155, 49] width 156 height 20
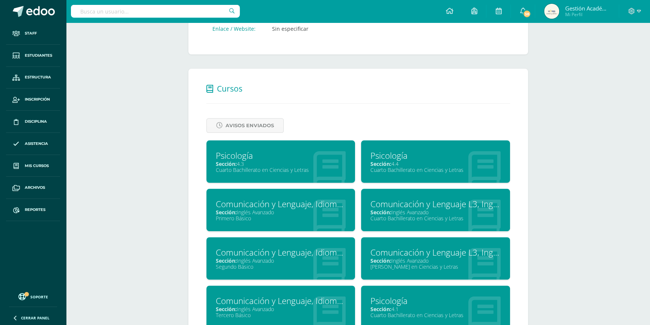
scroll to position [300, 0]
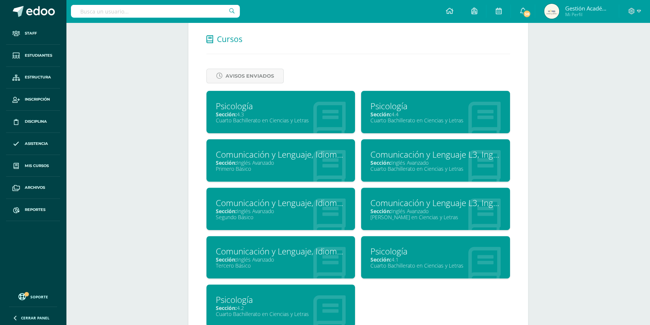
click at [154, 13] on input "text" at bounding box center [155, 11] width 169 height 13
type input "Filosofía"
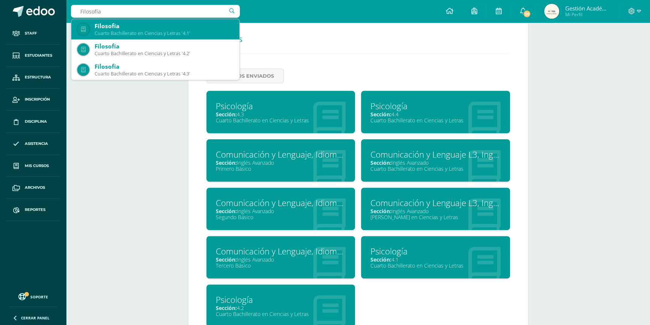
click at [179, 34] on div "Cuarto Bachillerato en Ciencias y Letras '4.1'" at bounding box center [164, 33] width 139 height 6
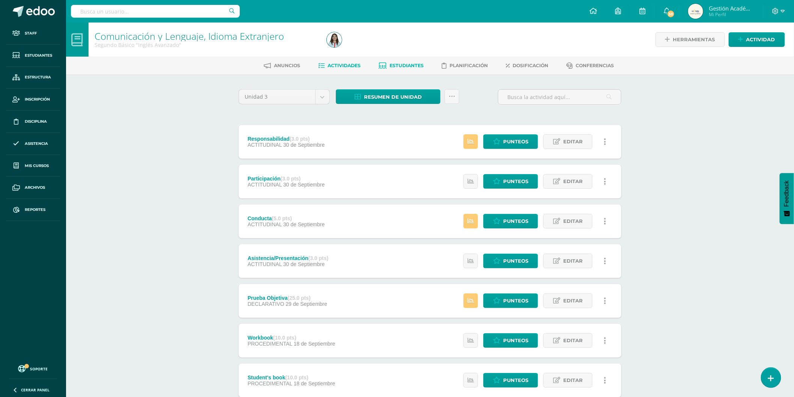
click at [392, 68] on span "Estudiantes" at bounding box center [407, 66] width 34 height 6
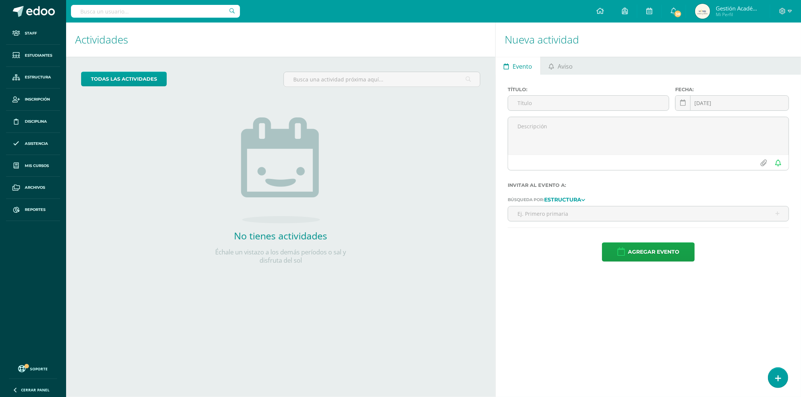
click at [137, 12] on input "text" at bounding box center [155, 11] width 169 height 13
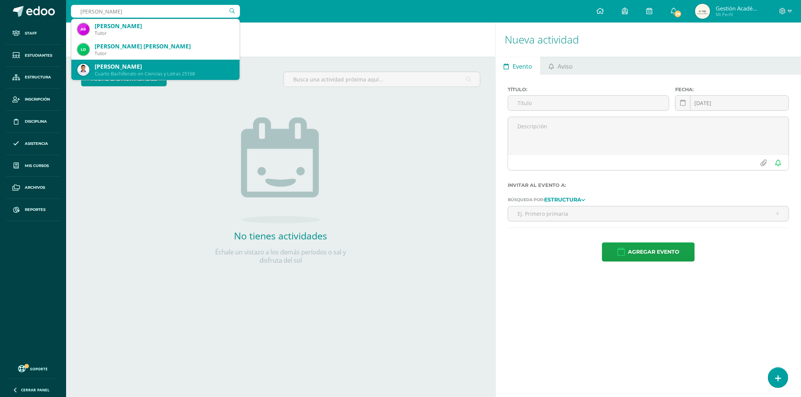
type input "Díaz Barrientos"
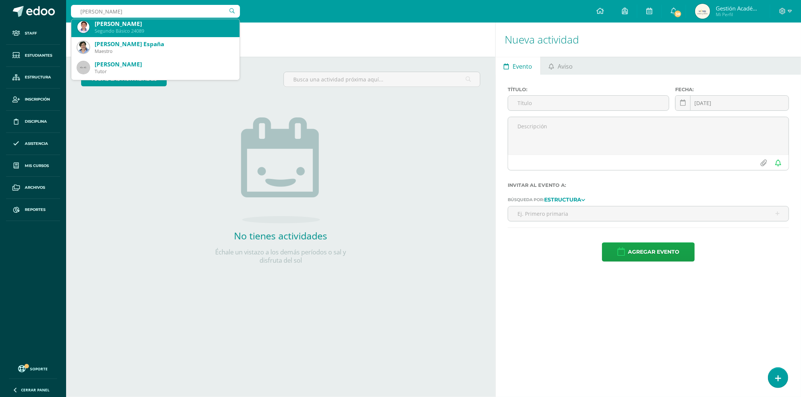
click at [144, 32] on div "Segundo Básico 24089" at bounding box center [164, 31] width 139 height 6
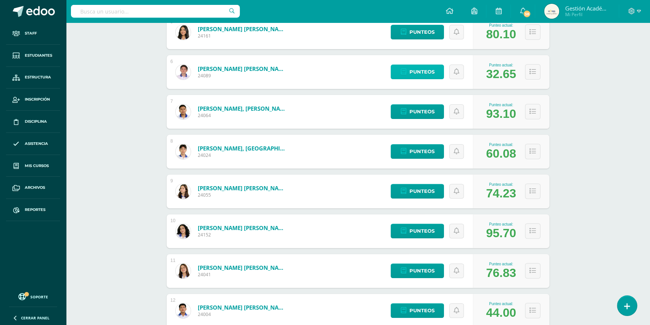
scroll to position [239, 0]
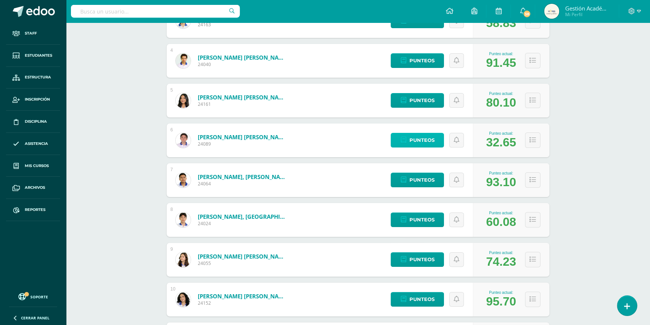
click at [425, 142] on span "Punteos" at bounding box center [421, 140] width 25 height 14
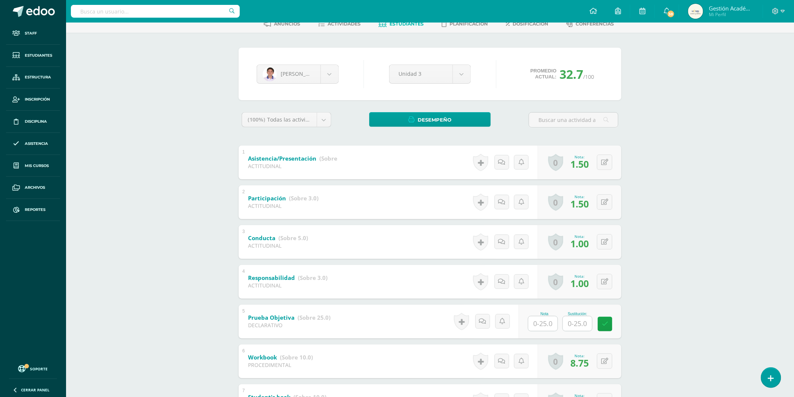
scroll to position [83, 0]
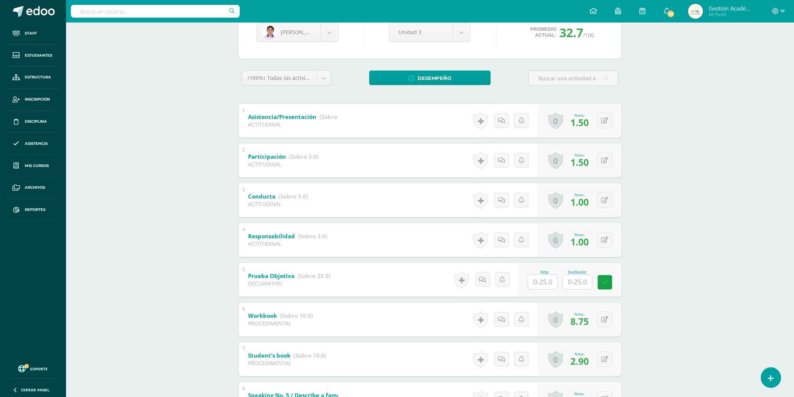
click at [549, 285] on input "text" at bounding box center [543, 282] width 29 height 15
type input "0"
click at [602, 242] on button at bounding box center [604, 239] width 15 height 15
type input "1.25"
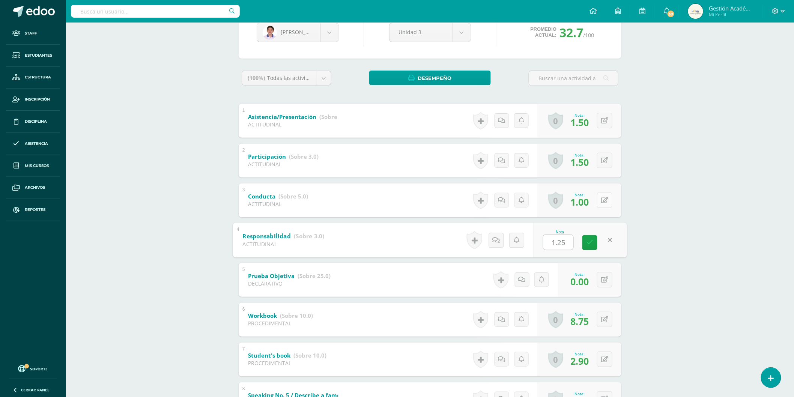
click at [607, 200] on icon at bounding box center [604, 200] width 7 height 6
type input "1.5"
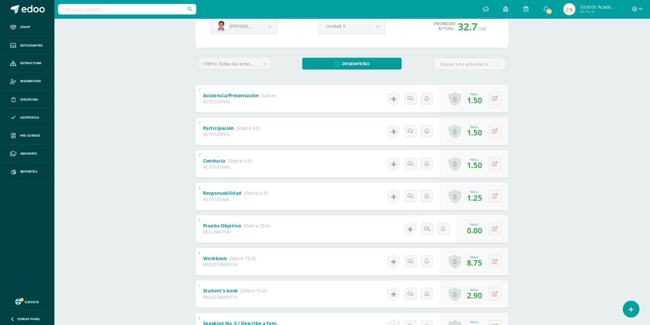
scroll to position [0, 0]
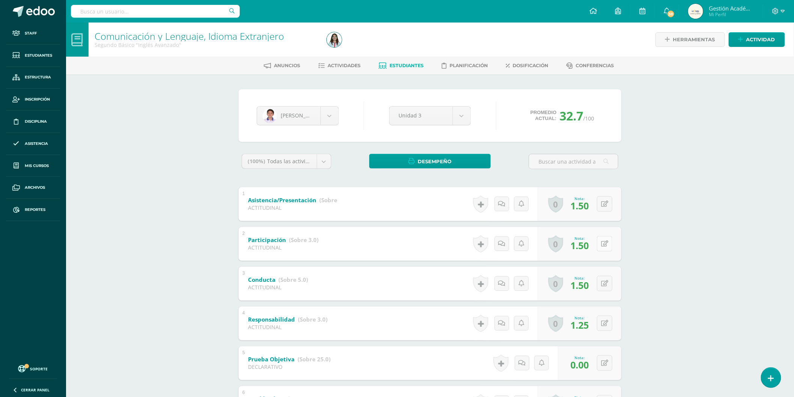
click at [607, 249] on button at bounding box center [604, 243] width 15 height 15
type input "1.75"
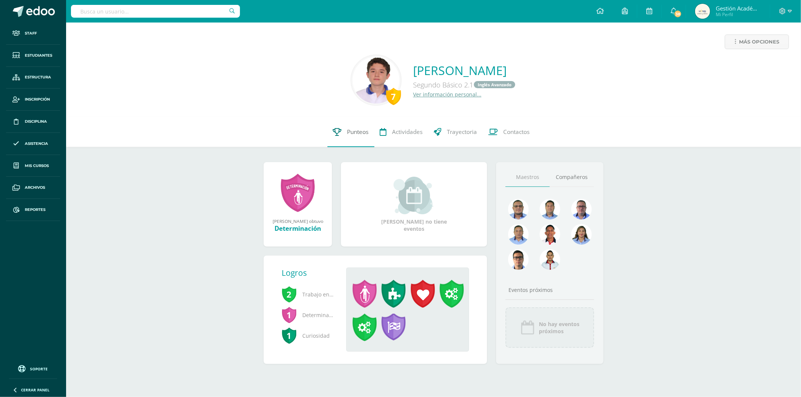
click at [345, 131] on link "Punteos" at bounding box center [350, 132] width 47 height 30
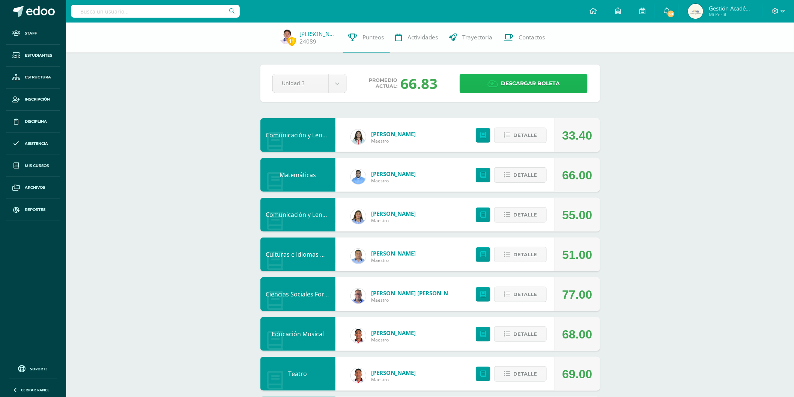
click at [509, 85] on span "Descargar boleta" at bounding box center [530, 83] width 59 height 18
click at [145, 9] on input "text" at bounding box center [155, 11] width 169 height 13
click at [25, 203] on link "Reportes" at bounding box center [33, 210] width 54 height 22
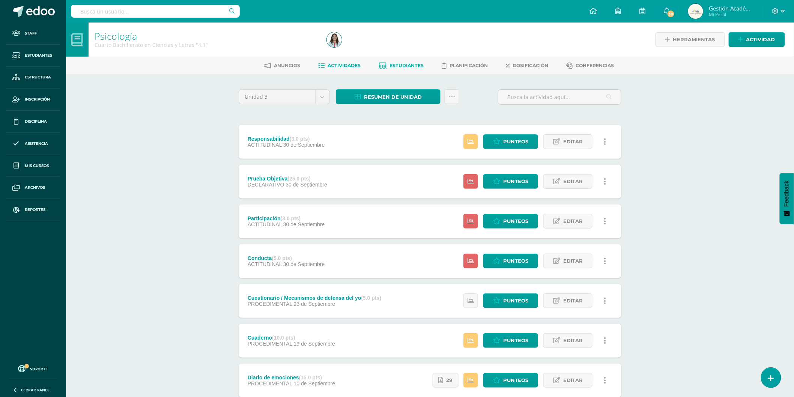
click at [400, 69] on link "Estudiantes" at bounding box center [401, 66] width 45 height 12
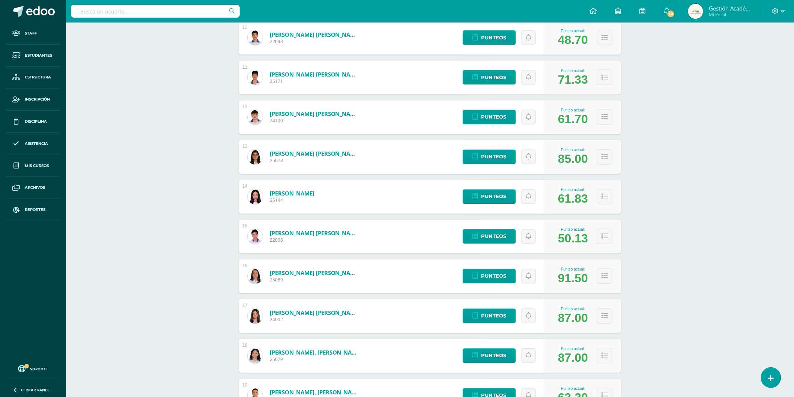
scroll to position [625, 0]
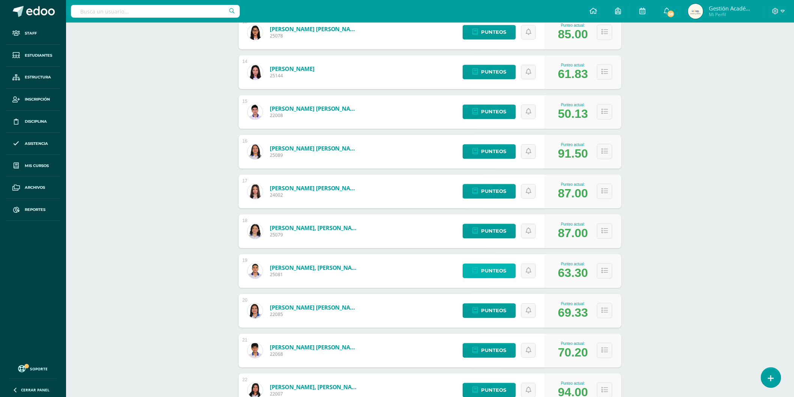
click at [490, 265] on span "Punteos" at bounding box center [493, 271] width 25 height 14
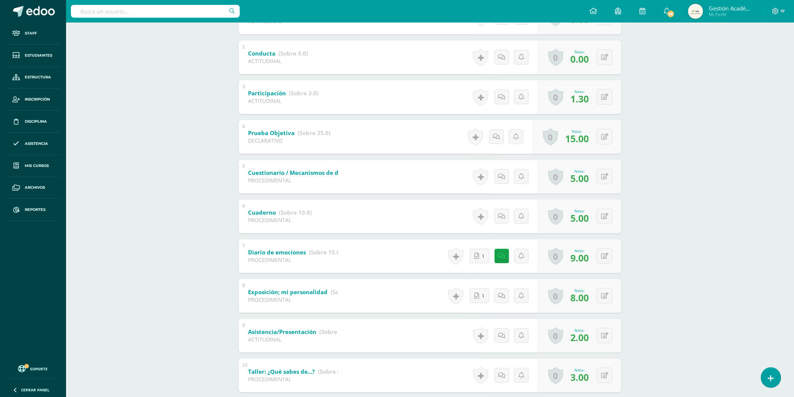
scroll to position [228, 0]
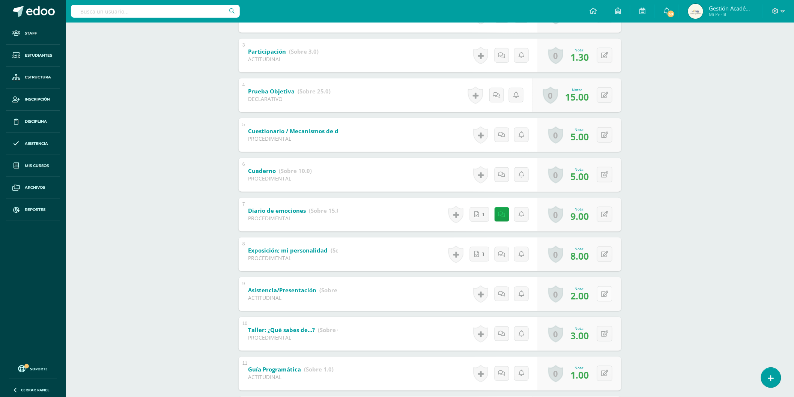
click at [605, 294] on button at bounding box center [604, 293] width 15 height 15
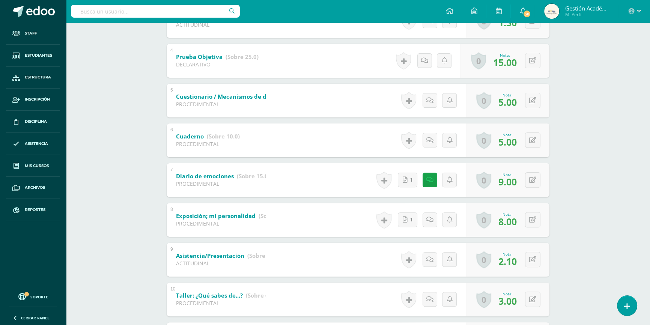
scroll to position [297, 0]
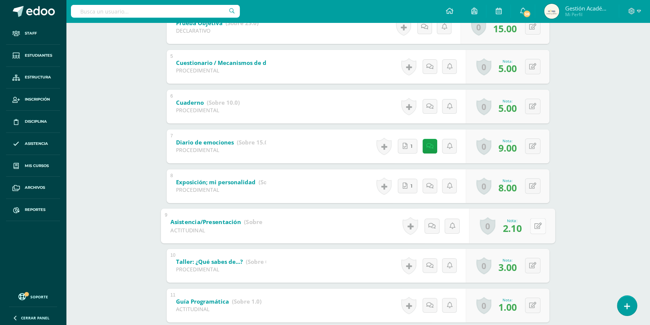
click at [530, 223] on button at bounding box center [538, 226] width 16 height 16
click at [493, 227] on input "2.10" at bounding box center [486, 227] width 30 height 15
type input "2.15"
click at [518, 229] on icon at bounding box center [518, 228] width 7 height 6
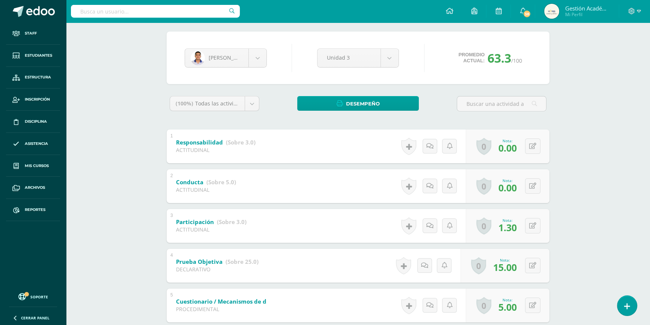
scroll to position [0, 0]
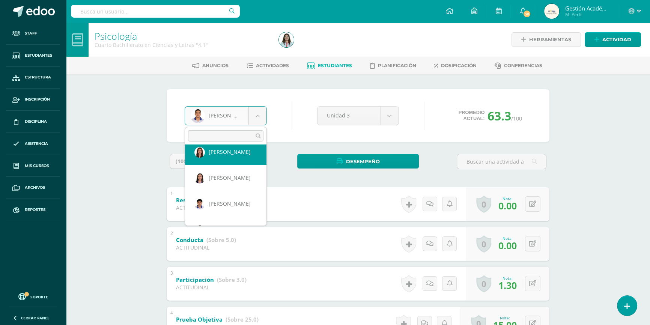
scroll to position [650, 0]
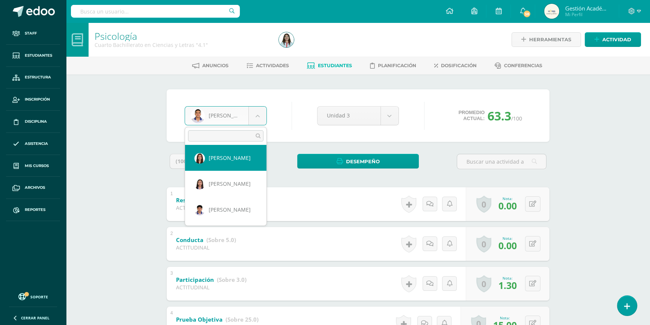
select select "187"
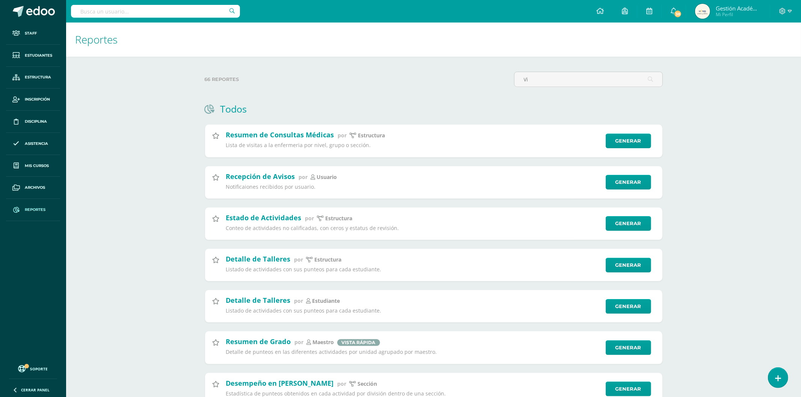
type input "V"
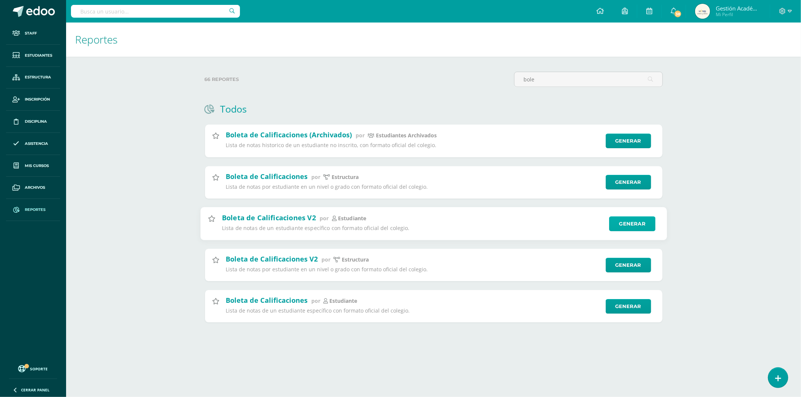
type input "bole"
click at [633, 222] on link "Generar" at bounding box center [632, 223] width 46 height 15
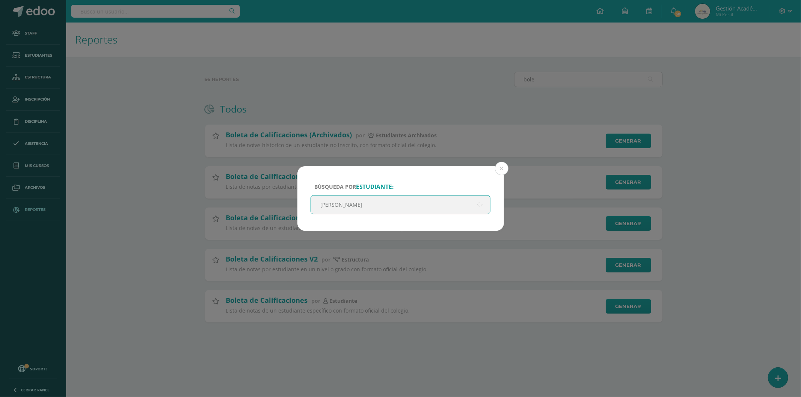
type input "[PERSON_NAME]"
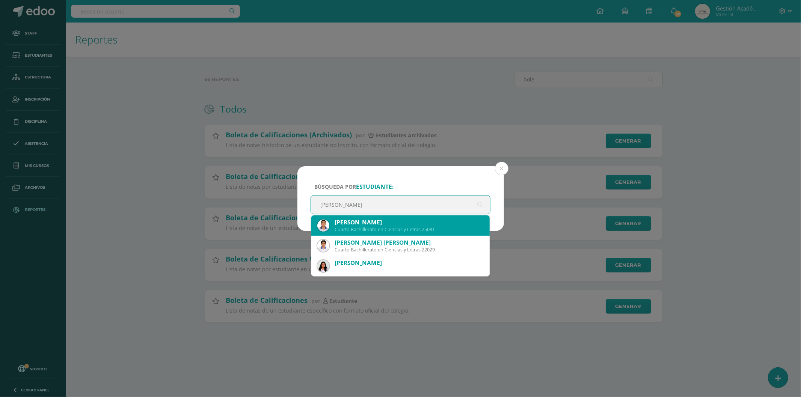
click at [374, 227] on div "Cuarto Bachillerato en Ciencias y Letras 25081" at bounding box center [408, 229] width 149 height 6
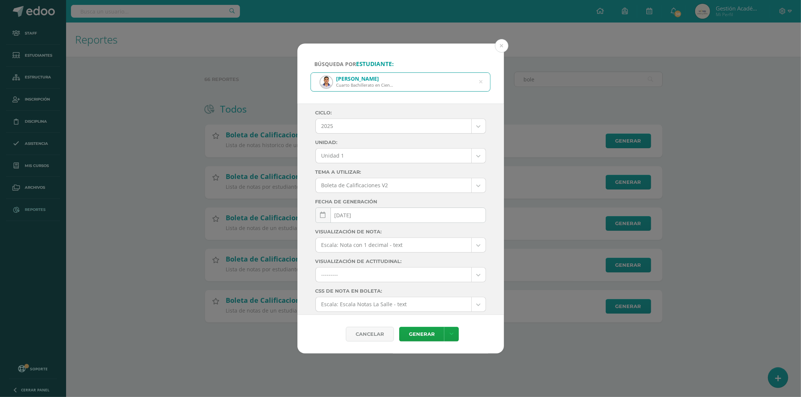
click at [422, 160] on body "Búsqueda por estudiante: José Vicente Morales Nufio Cuarto Bachillerato en Cien…" at bounding box center [400, 173] width 801 height 346
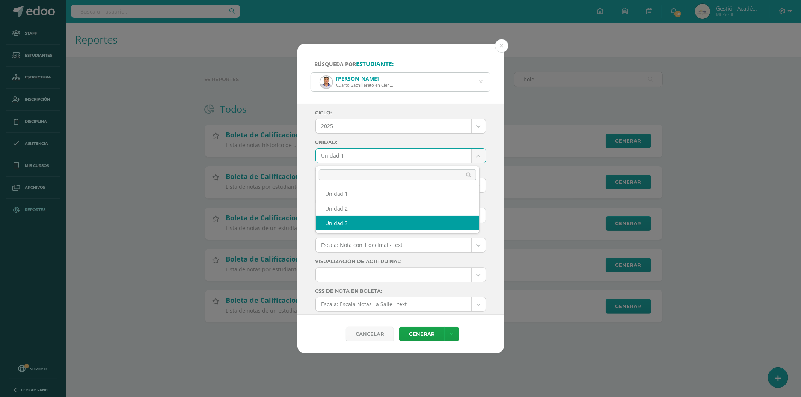
select select "Unidad 3"
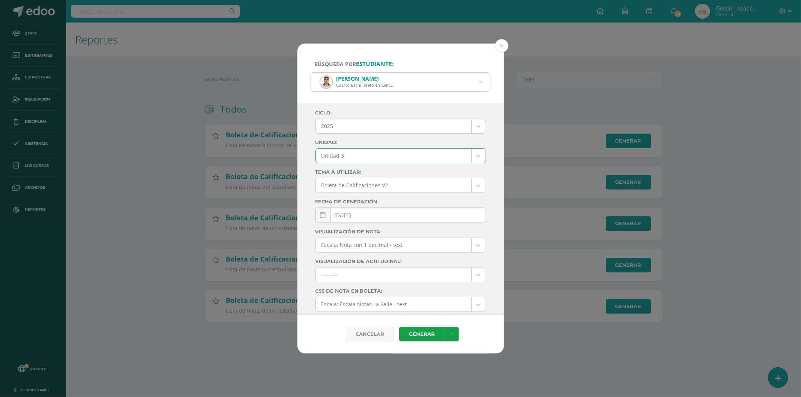
scroll to position [55, 0]
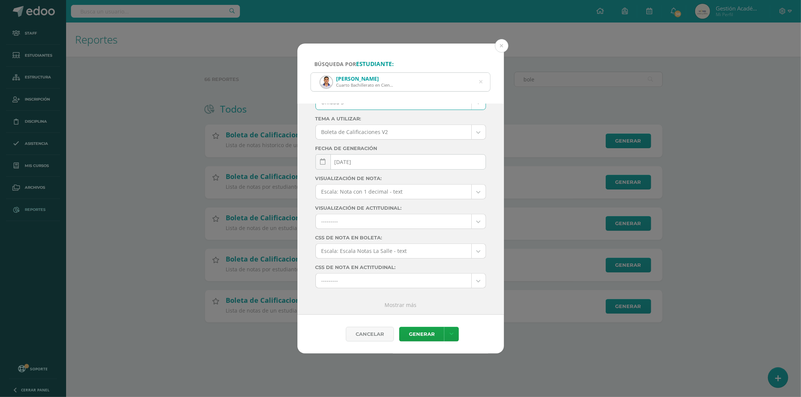
click at [421, 190] on body "Búsqueda por estudiante: José Vicente Morales Nufio Cuarto Bachillerato en Cien…" at bounding box center [400, 173] width 801 height 346
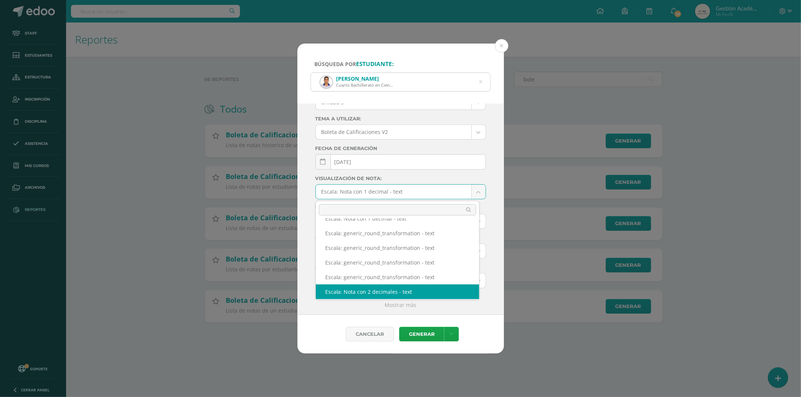
select select "2"
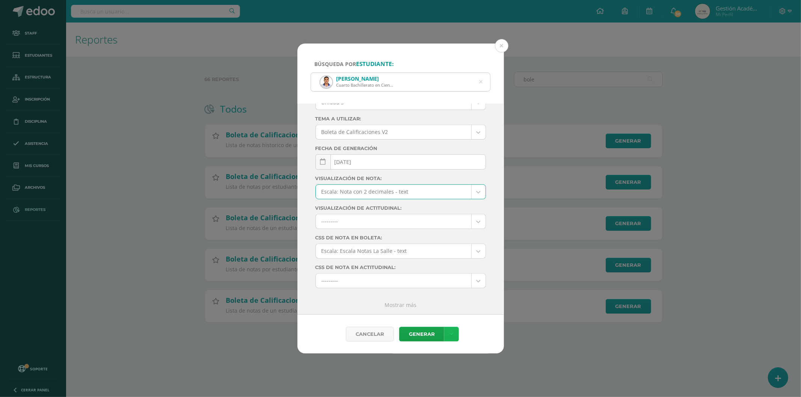
click at [447, 329] on link at bounding box center [451, 334] width 15 height 15
click at [459, 286] on link "Descargar como HTML" at bounding box center [451, 286] width 80 height 12
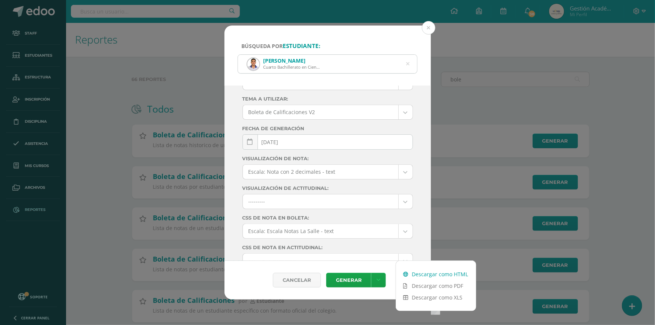
scroll to position [56, 0]
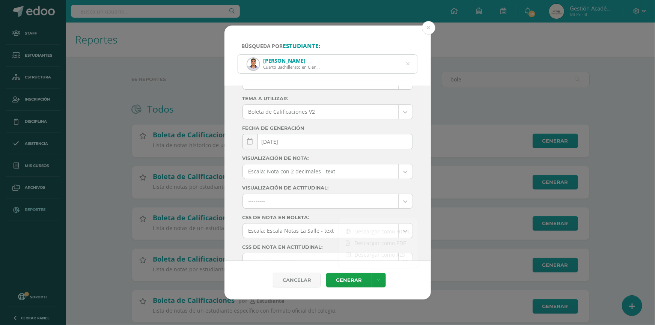
click at [410, 62] on div "José Vicente Morales Nufio Cuarto Bachillerato en Ciencias y Letras 25081" at bounding box center [327, 64] width 179 height 18
click at [408, 64] on icon at bounding box center [407, 63] width 19 height 3
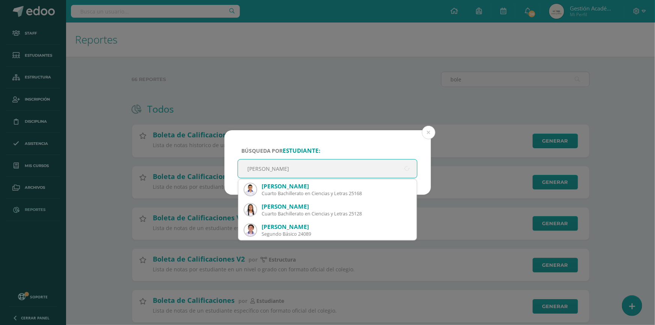
type input "Díaz Barri"
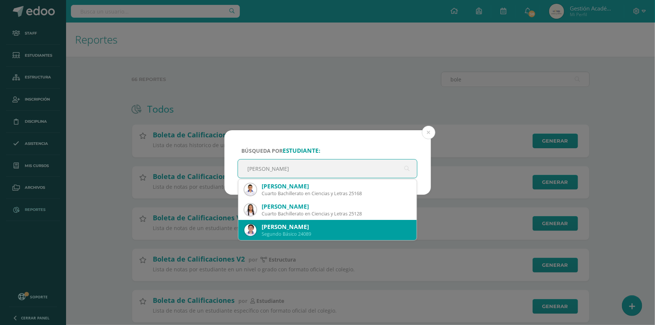
click at [316, 233] on div "Segundo Básico 24089" at bounding box center [336, 234] width 149 height 6
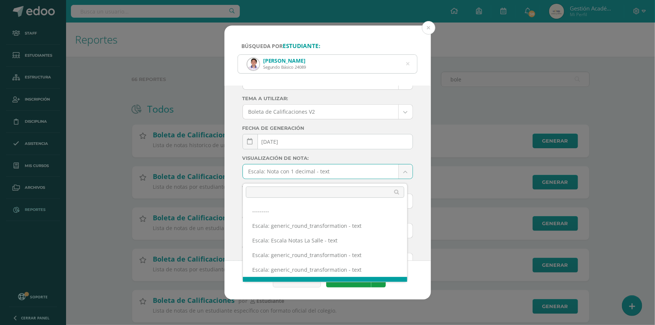
click at [355, 171] on body "Búsqueda por estudiante: Diego André Díaz Barrientos Segundo Básico 24089 Díaz …" at bounding box center [327, 173] width 655 height 346
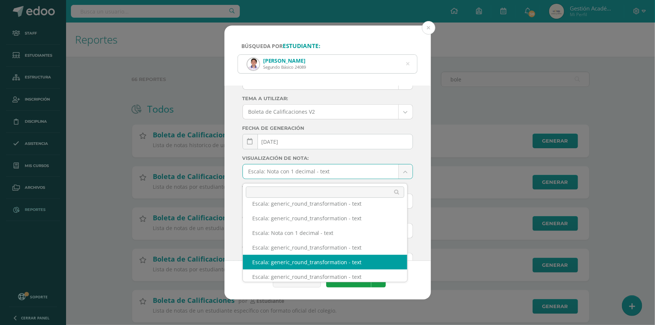
scroll to position [86, 0]
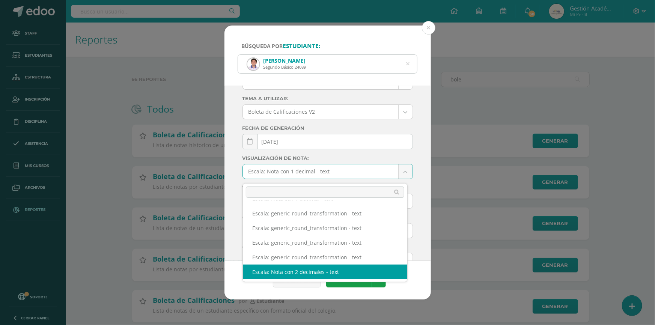
select select "2"
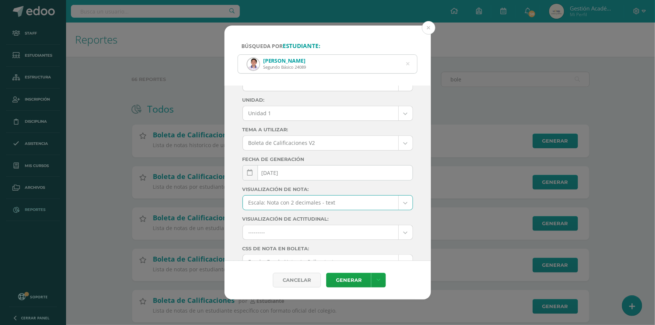
scroll to position [0, 0]
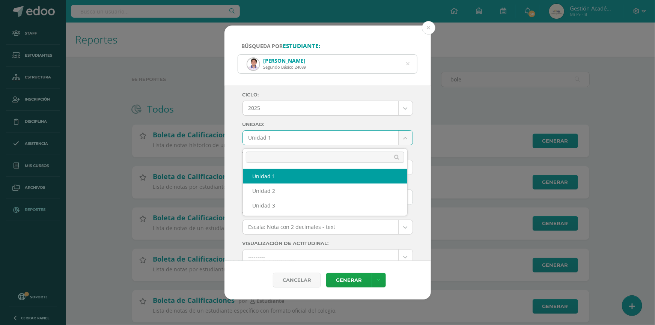
click at [349, 142] on body "Búsqueda por estudiante: Diego André Díaz Barrientos Segundo Básico 24089 Díaz …" at bounding box center [327, 173] width 655 height 346
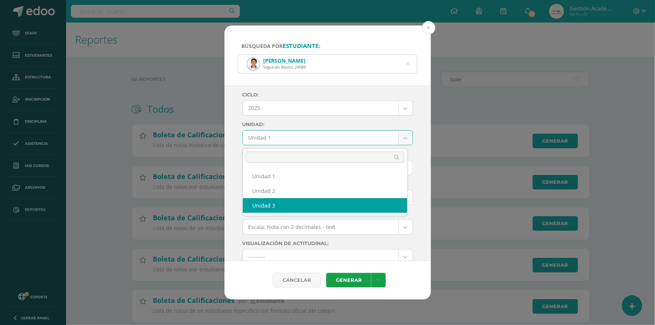
select select "Unidad 3"
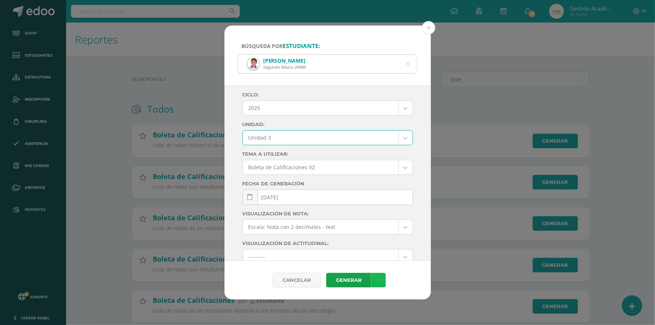
click at [381, 280] on link at bounding box center [378, 280] width 15 height 15
click at [398, 242] on link "Descargar como PDF" at bounding box center [379, 243] width 80 height 12
click at [410, 64] on div "Diego André Díaz Barrientos Segundo Básico 24089" at bounding box center [327, 64] width 179 height 18
click at [408, 64] on icon at bounding box center [407, 63] width 19 height 3
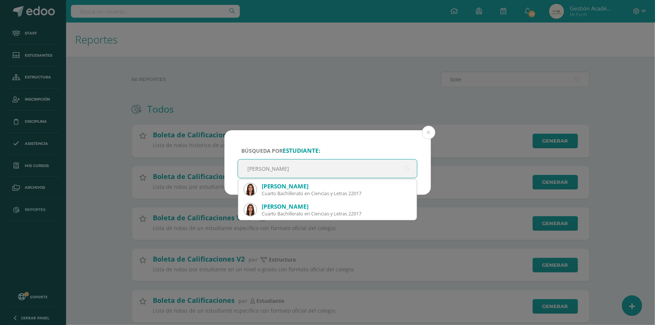
type input "Ríos Urrutia"
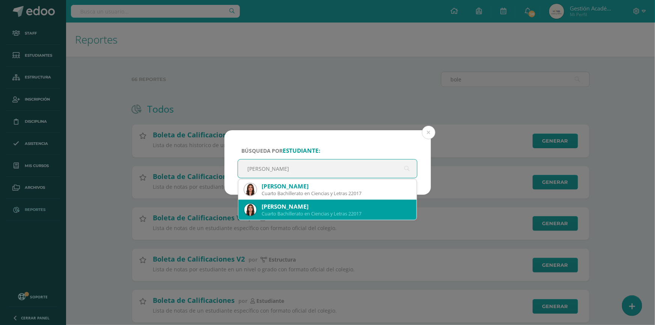
click at [344, 207] on div "Valentina Ríos Urrutia" at bounding box center [336, 207] width 149 height 8
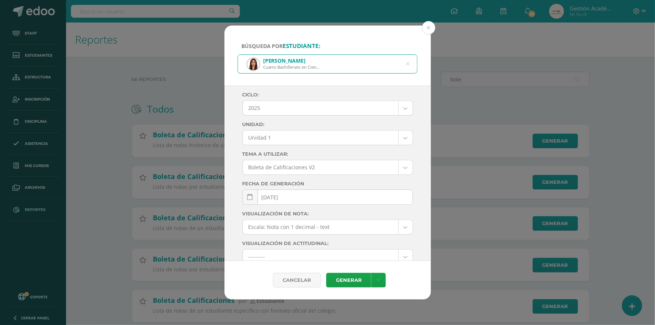
click at [339, 139] on body "Búsqueda por estudiante: Valentina Ríos Urrutia Cuarto Bachillerato en Ciencias…" at bounding box center [327, 173] width 655 height 346
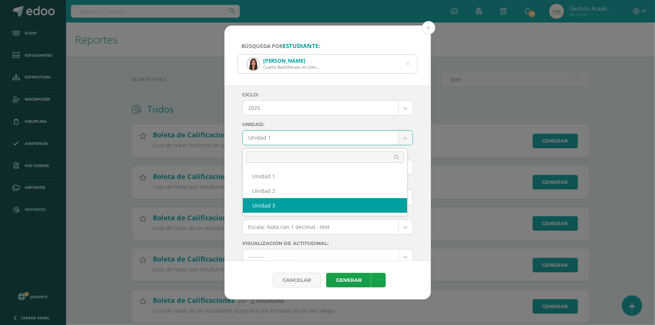
select select "Unidad 3"
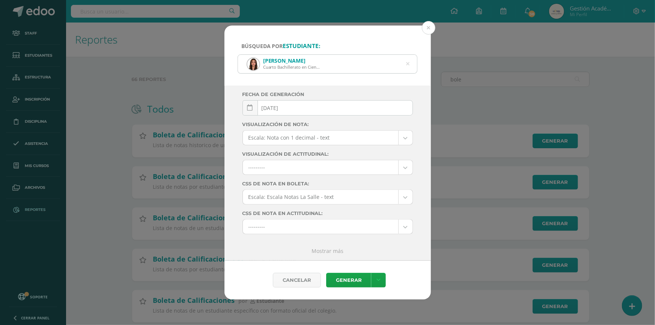
scroll to position [9, 0]
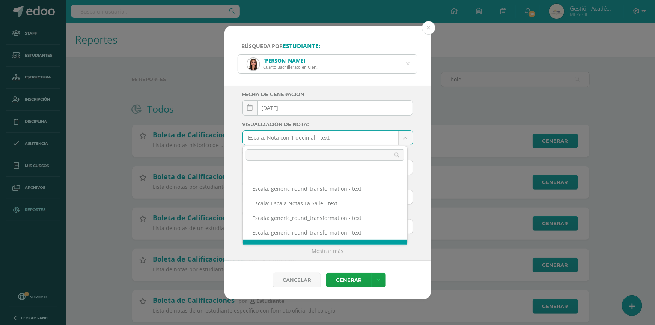
click at [340, 134] on body "Búsqueda por estudiante: Valentina Ríos Urrutia Cuarto Bachillerato en Ciencias…" at bounding box center [327, 173] width 655 height 346
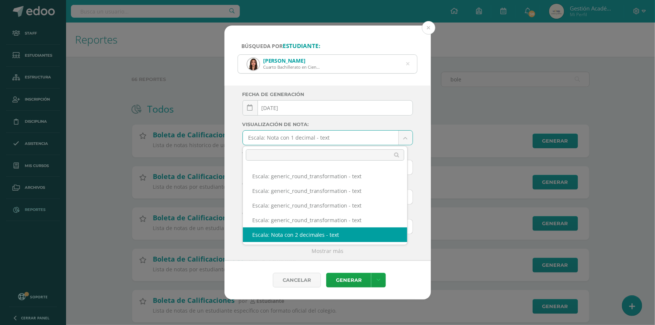
select select "2"
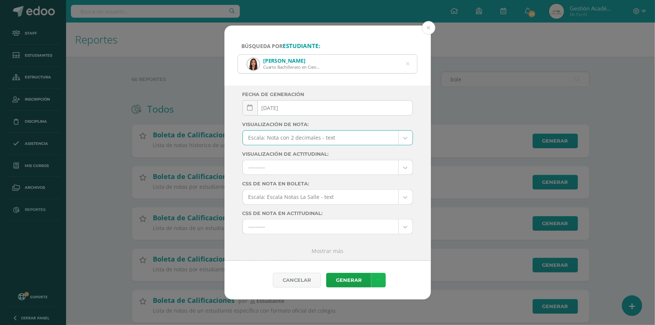
click at [378, 279] on icon at bounding box center [379, 280] width 4 height 6
click at [394, 243] on link "Descargar como PDF" at bounding box center [379, 243] width 80 height 12
click at [408, 64] on icon at bounding box center [408, 64] width 16 height 16
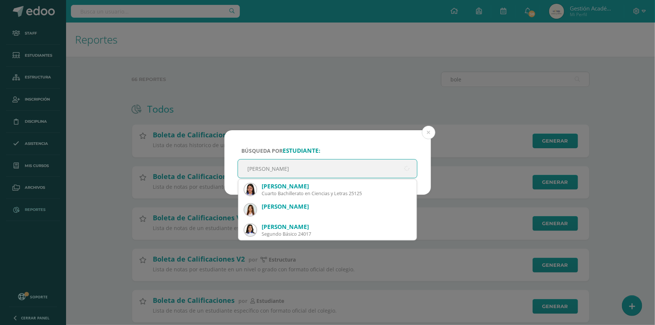
type input "Martínez Gar"
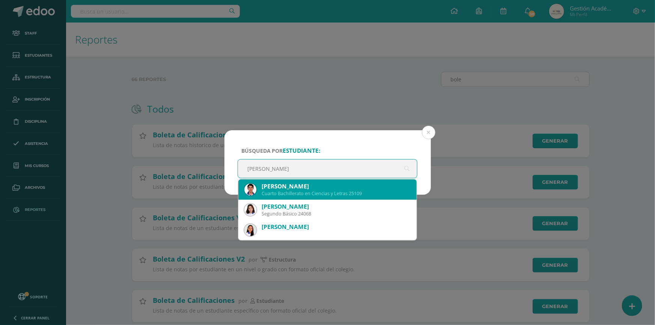
click at [328, 184] on div "Héctor André Martínez Garza" at bounding box center [336, 186] width 149 height 8
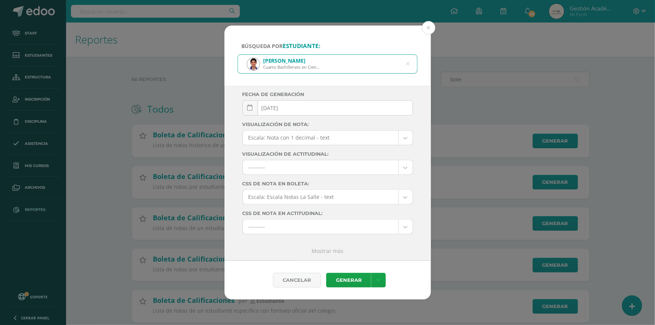
click at [361, 137] on body "Búsqueda por estudiante: Héctor André Martínez Garza Cuarto Bachillerato en Cie…" at bounding box center [327, 173] width 655 height 346
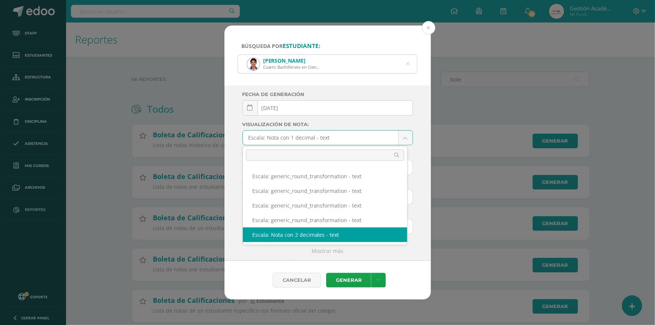
select select "2"
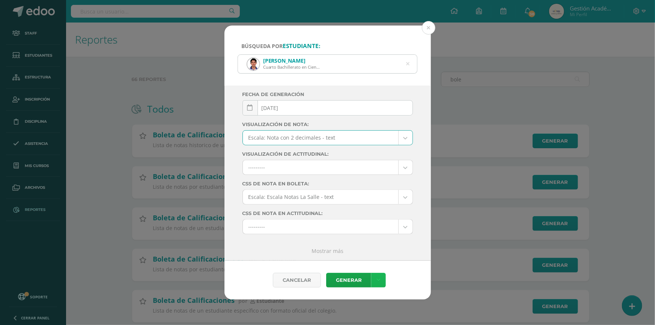
click at [379, 280] on icon at bounding box center [379, 280] width 4 height 6
click at [385, 243] on link "Descargar como PDF" at bounding box center [379, 243] width 80 height 12
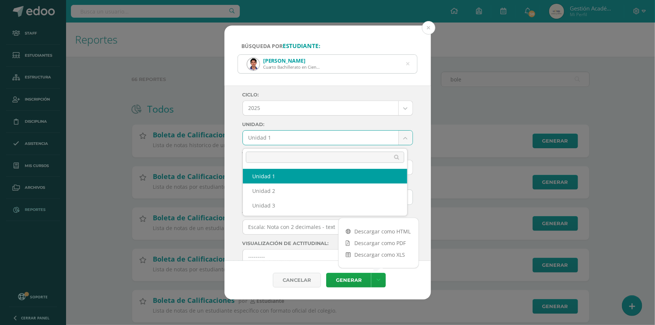
click at [353, 135] on body "Búsqueda por estudiante: Héctor André Martínez Garza Cuarto Bachillerato en Cie…" at bounding box center [327, 173] width 655 height 346
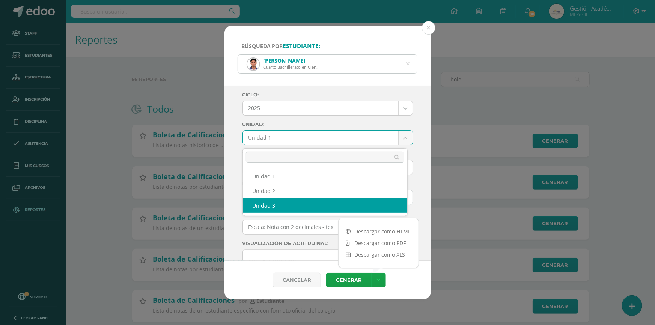
select select "Unidad 3"
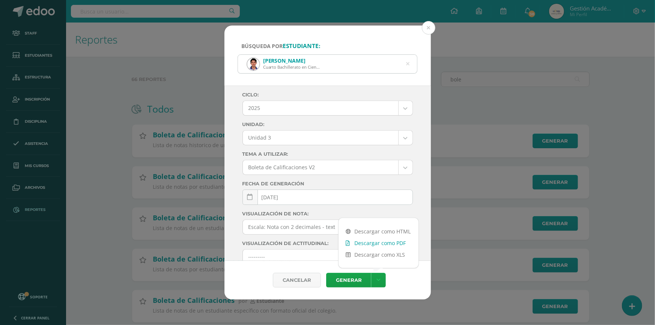
click at [395, 244] on link "Descargar como PDF" at bounding box center [379, 243] width 80 height 12
click at [408, 65] on icon at bounding box center [408, 64] width 16 height 16
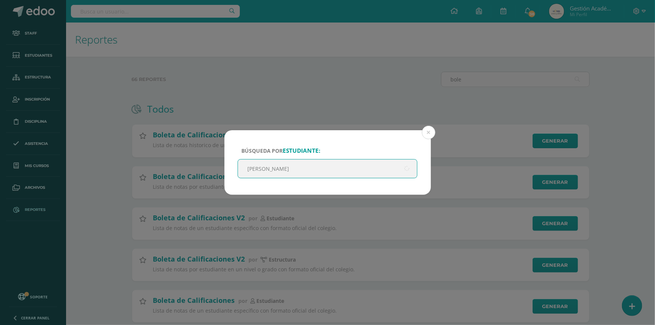
type input "Vicente"
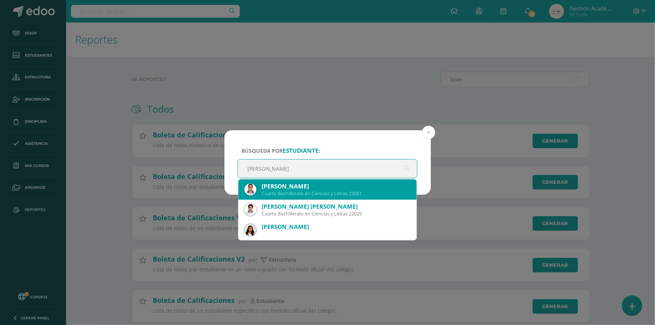
click at [307, 193] on div "Cuarto Bachillerato en Ciencias y Letras 25081" at bounding box center [336, 193] width 149 height 6
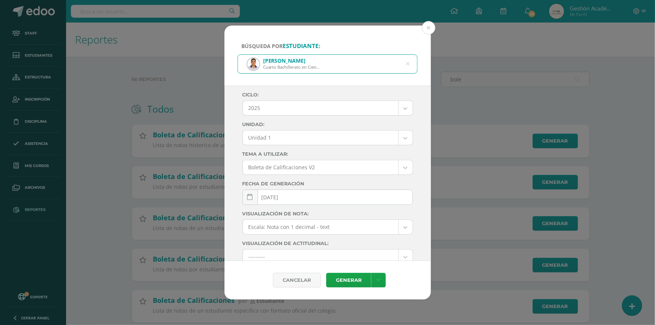
click at [354, 142] on body "Búsqueda por estudiante: José Vicente Morales Nufio Cuarto Bachillerato en Cien…" at bounding box center [327, 173] width 655 height 346
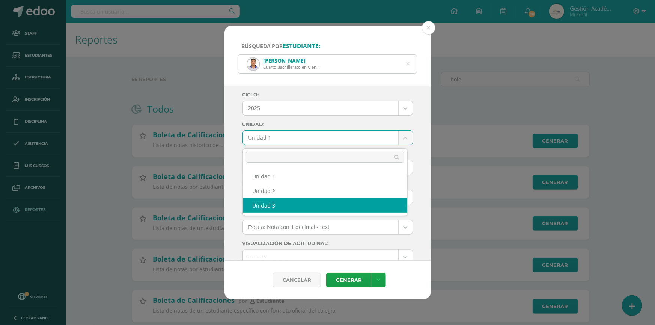
select select "Unidad 3"
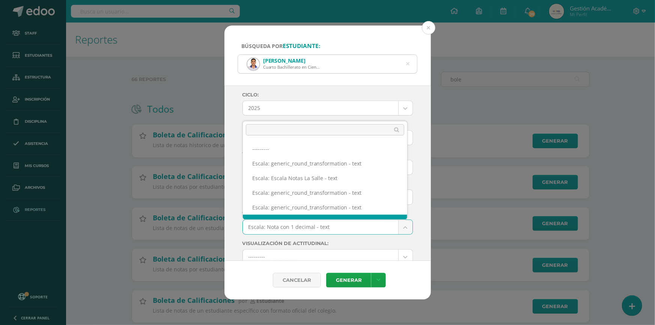
click at [360, 228] on body "Búsqueda por estudiante: José Vicente Morales Nufio Cuarto Bachillerato en Cien…" at bounding box center [327, 173] width 655 height 346
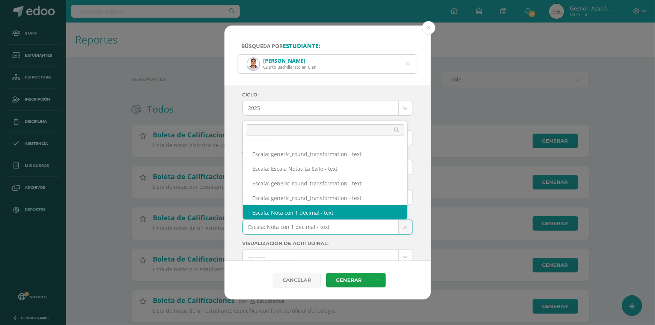
scroll to position [86, 0]
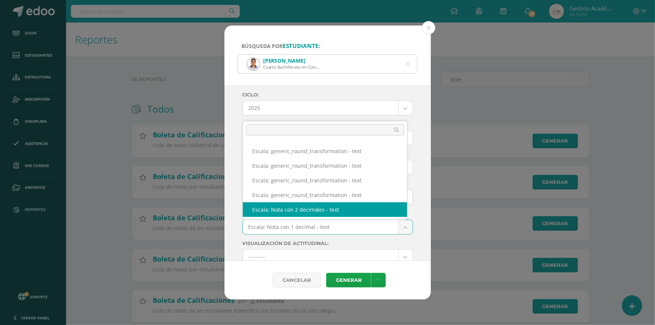
select select "2"
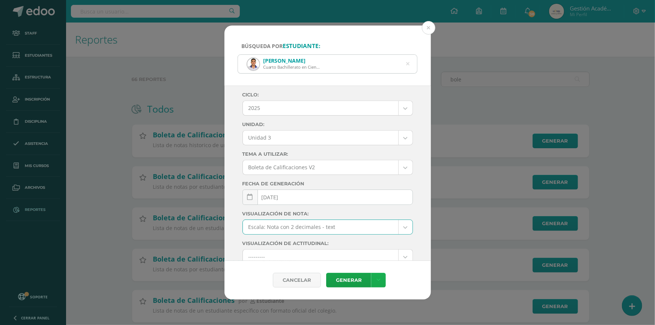
click at [386, 283] on div "Cancelar Generar" at bounding box center [327, 280] width 194 height 15
click at [382, 284] on link at bounding box center [378, 280] width 15 height 15
click at [382, 241] on link "Descargar como PDF" at bounding box center [379, 243] width 80 height 12
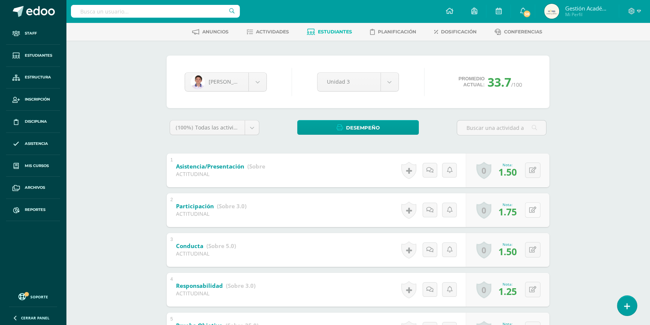
scroll to position [68, 0]
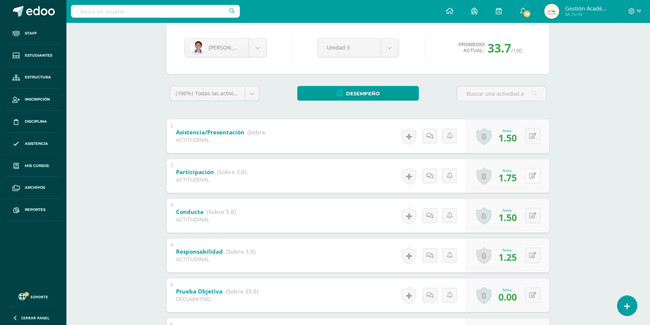
click at [534, 176] on icon at bounding box center [532, 176] width 7 height 6
type input "1.8"
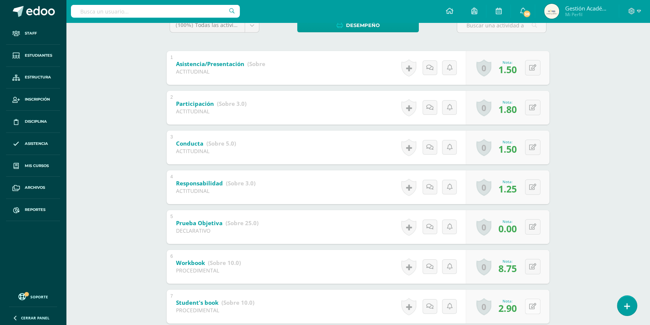
scroll to position [170, 0]
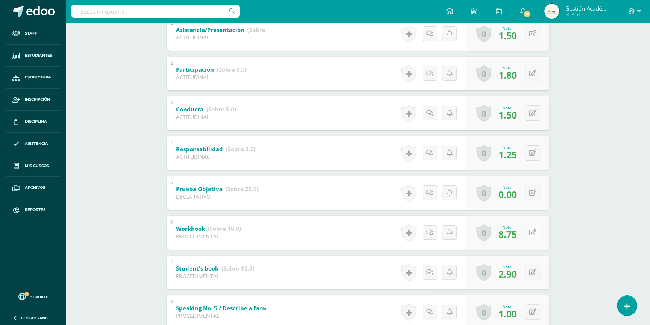
click at [535, 233] on icon at bounding box center [532, 232] width 7 height 6
type input "8.8"
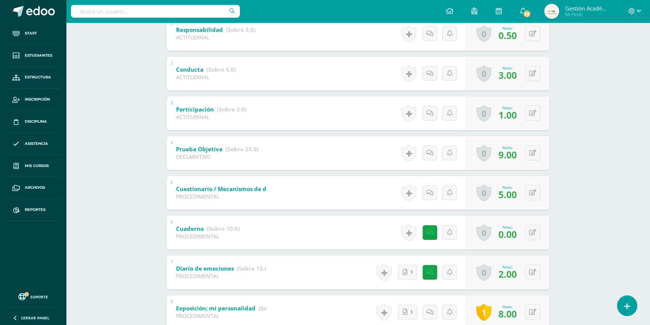
scroll to position [205, 0]
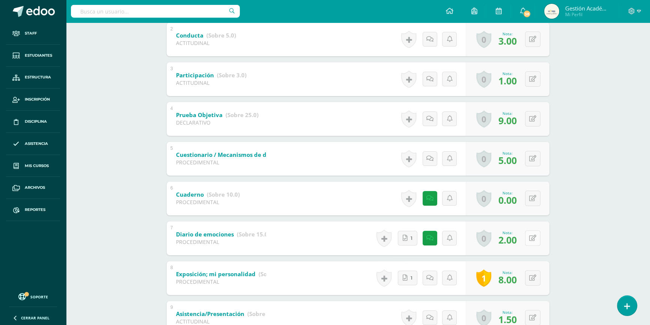
click at [537, 234] on button at bounding box center [532, 237] width 15 height 15
type input "3"
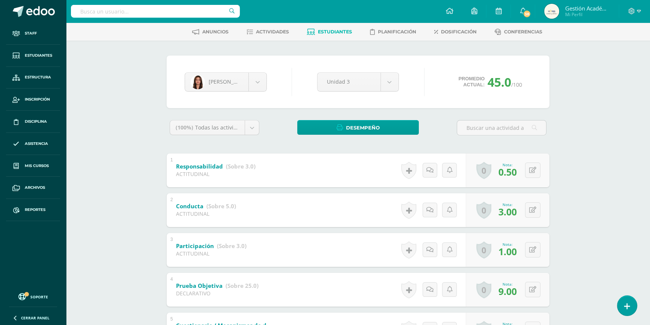
scroll to position [0, 0]
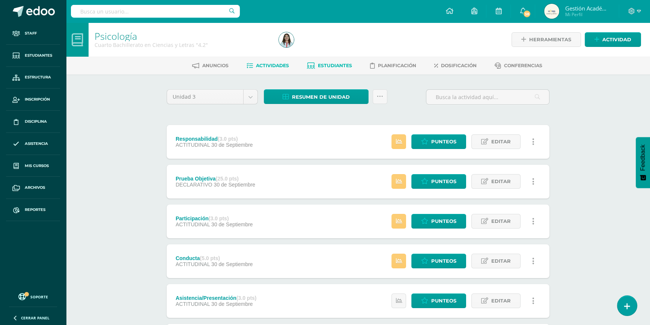
click at [335, 68] on link "Estudiantes" at bounding box center [329, 66] width 45 height 12
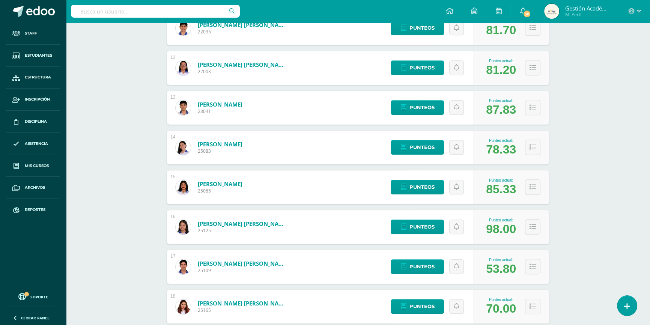
scroll to position [516, 0]
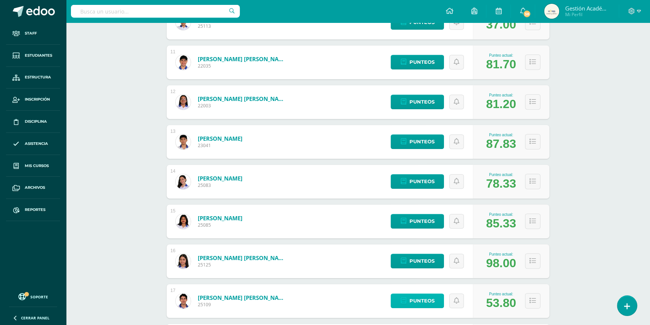
click at [423, 294] on span "Punteos" at bounding box center [421, 301] width 25 height 14
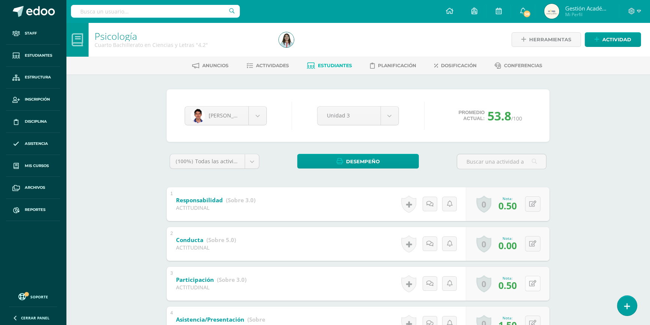
scroll to position [34, 0]
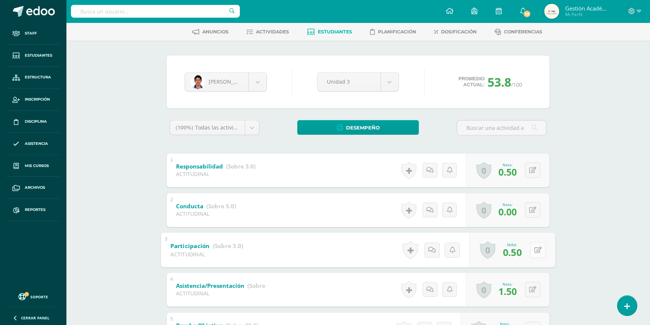
click at [532, 250] on button at bounding box center [538, 250] width 16 height 16
type input "1"
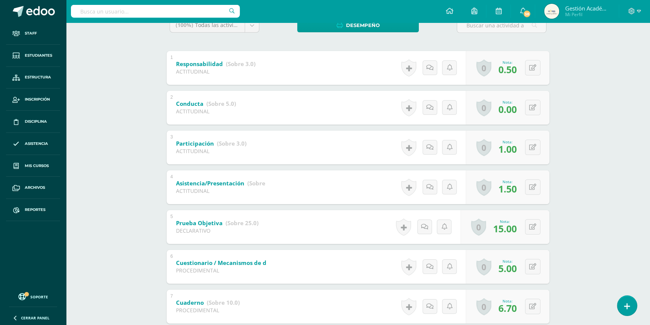
scroll to position [205, 0]
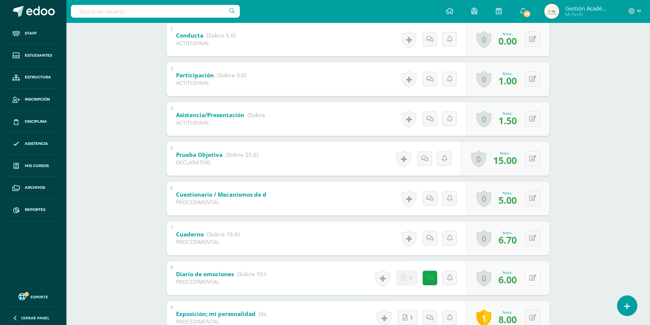
click at [530, 278] on button at bounding box center [532, 277] width 15 height 15
click at [626, 228] on div "Psicología Cuarto Bachillerato en Ciencias y Letras "4.2" Herramientas Detalle …" at bounding box center [358, 201] width 584 height 766
click at [528, 277] on button at bounding box center [532, 277] width 15 height 15
type input "6"
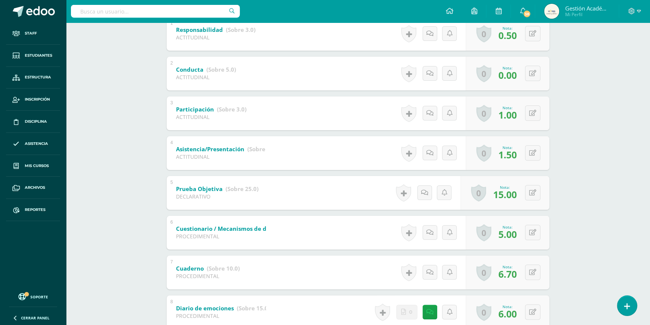
scroll to position [136, 0]
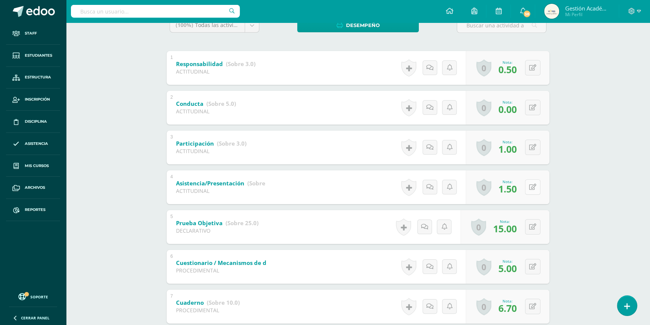
click at [531, 189] on button at bounding box center [532, 186] width 15 height 15
type input "1"
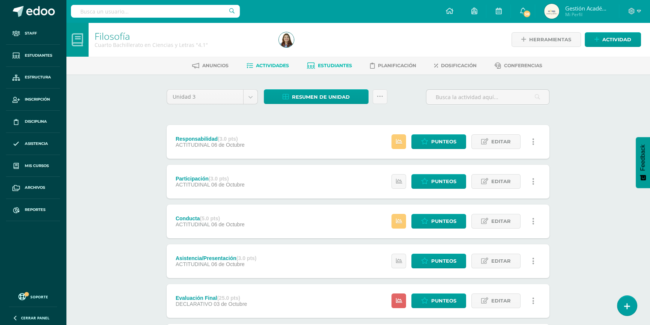
click at [334, 68] on link "Estudiantes" at bounding box center [329, 66] width 45 height 12
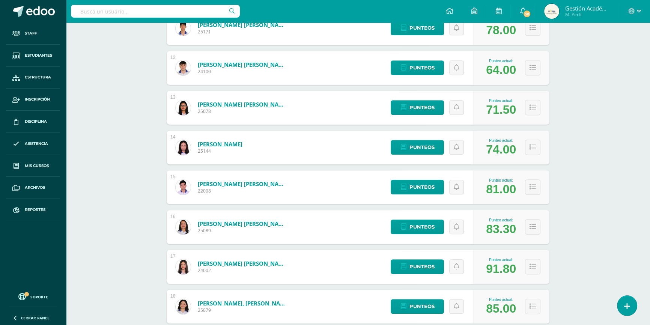
scroll to position [652, 0]
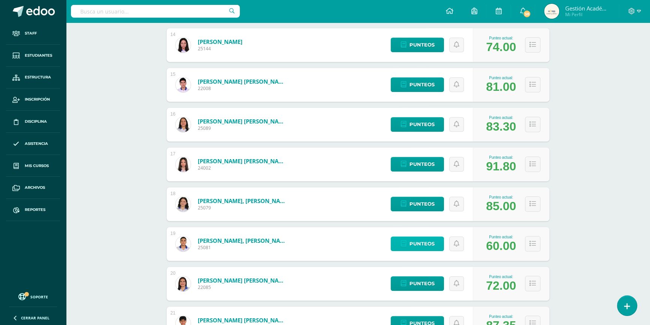
drag, startPoint x: 432, startPoint y: 241, endPoint x: 416, endPoint y: 245, distance: 15.9
click at [416, 245] on span "Punteos" at bounding box center [421, 244] width 25 height 14
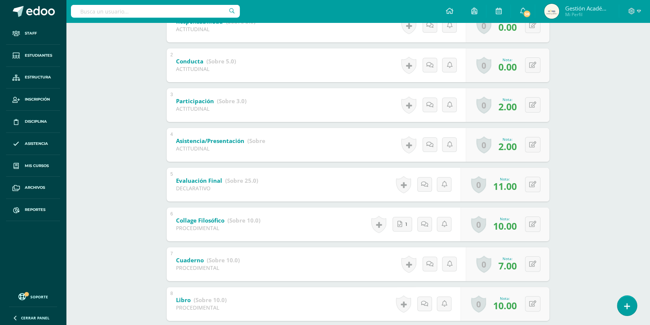
scroll to position [145, 0]
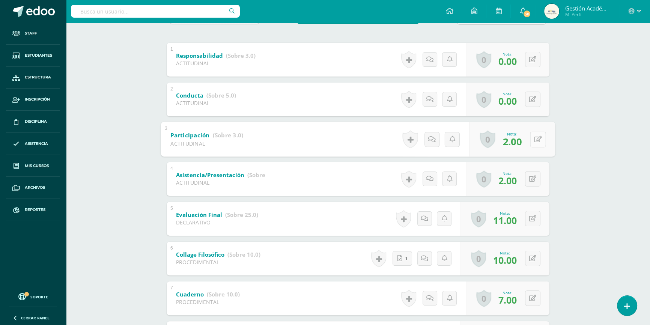
click at [535, 140] on icon at bounding box center [539, 139] width 8 height 6
type input "2.25"
click at [604, 140] on div "Filosofía Cuarto Bachillerato en Ciencias y Letras "4.1" Herramientas Detalle d…" at bounding box center [358, 221] width 584 height 686
click at [536, 176] on icon at bounding box center [532, 179] width 7 height 6
type input "2.25"
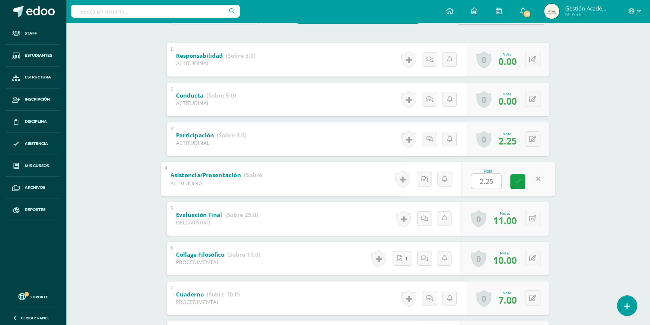
click at [595, 176] on div "Filosofía Cuarto Bachillerato en Ciencias y Letras "4.1" Herramientas Detalle d…" at bounding box center [358, 221] width 584 height 686
click at [170, 13] on input "text" at bounding box center [155, 11] width 169 height 13
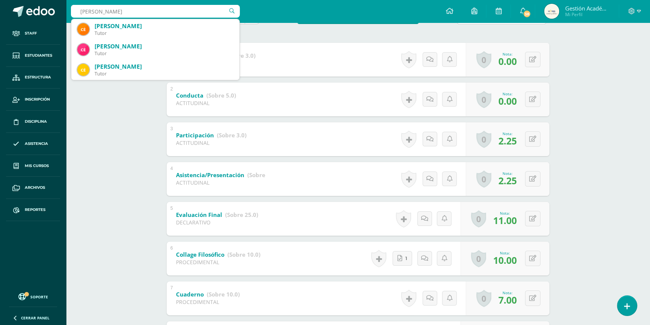
type input "[PERSON_NAME]"
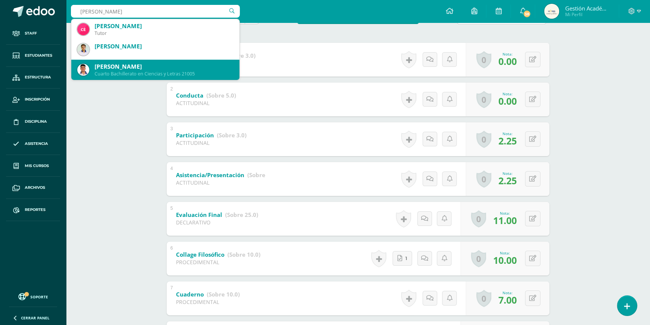
click at [151, 64] on div "César Adrián Portillo Marin" at bounding box center [164, 67] width 139 height 8
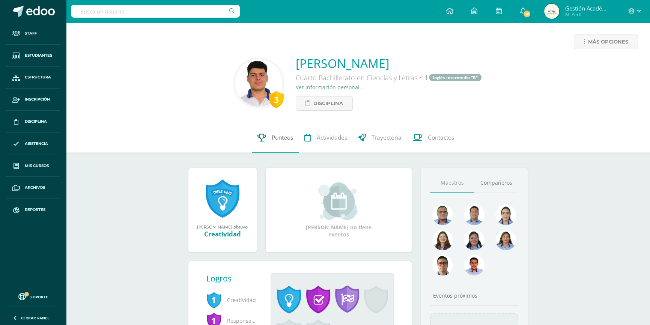
click at [274, 141] on span "Punteos" at bounding box center [282, 138] width 21 height 8
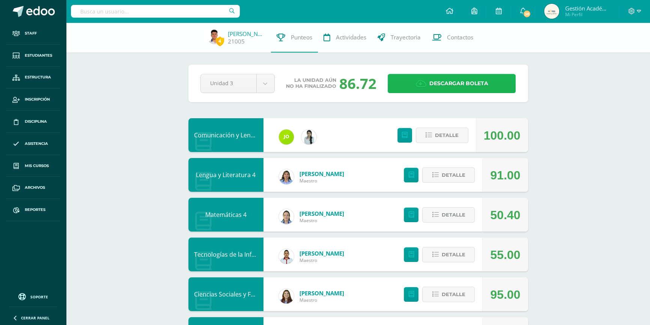
click at [462, 90] on span "Descargar boleta" at bounding box center [458, 83] width 59 height 18
